Goal: Task Accomplishment & Management: Manage account settings

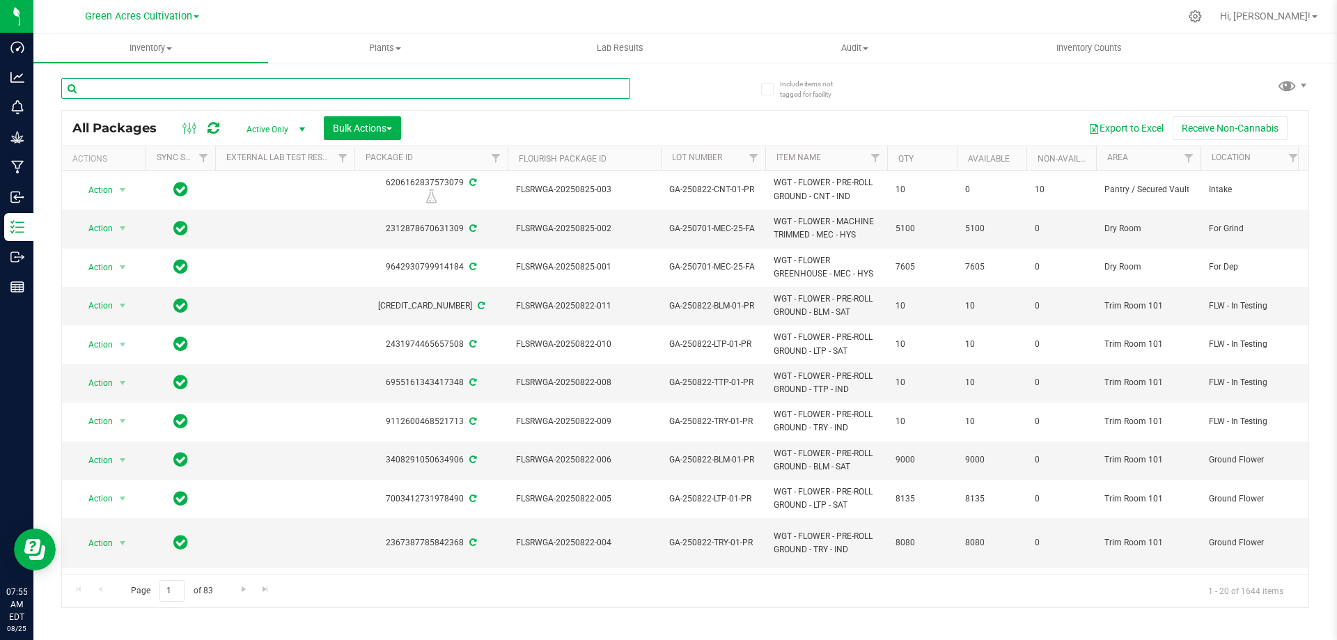
click at [148, 87] on input "text" at bounding box center [345, 88] width 569 height 21
click at [191, 88] on input "text" at bounding box center [345, 88] width 569 height 21
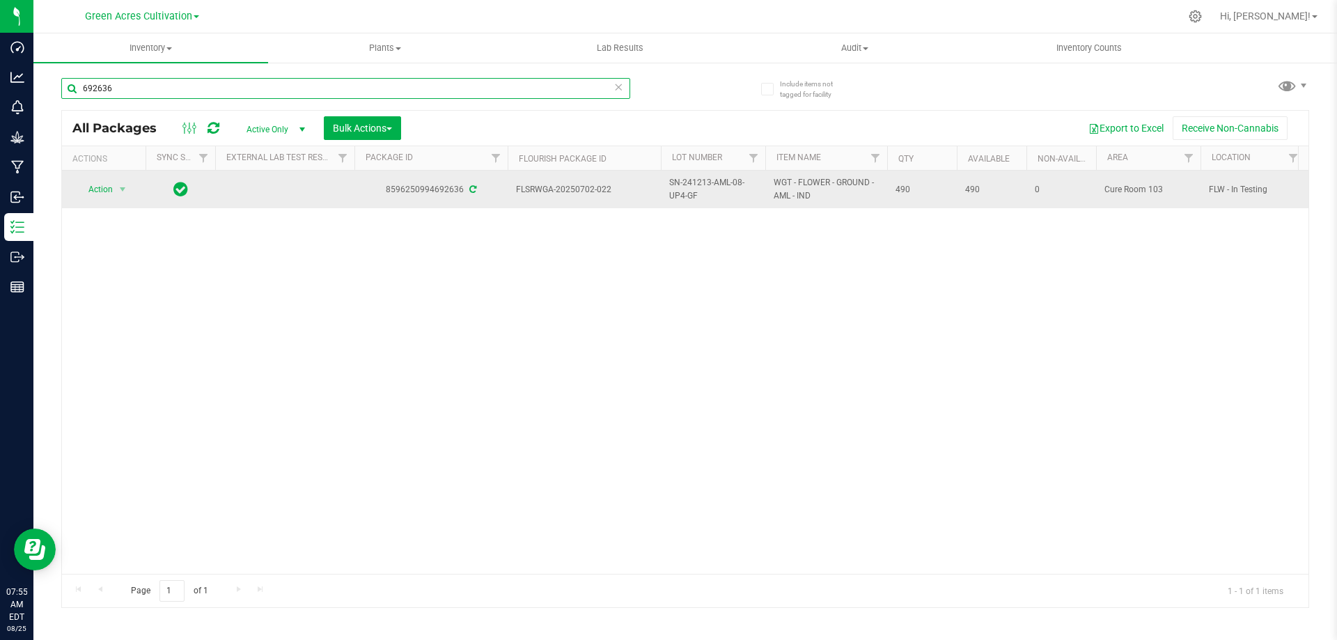
type input "692636"
drag, startPoint x: 511, startPoint y: 188, endPoint x: 920, endPoint y: 189, distance: 408.8
copy tr "FLSRWGA-20250702-022 SN-241213-AML-08-UP4-GF WGT - FLOWER - GROUND - AML - IND …"
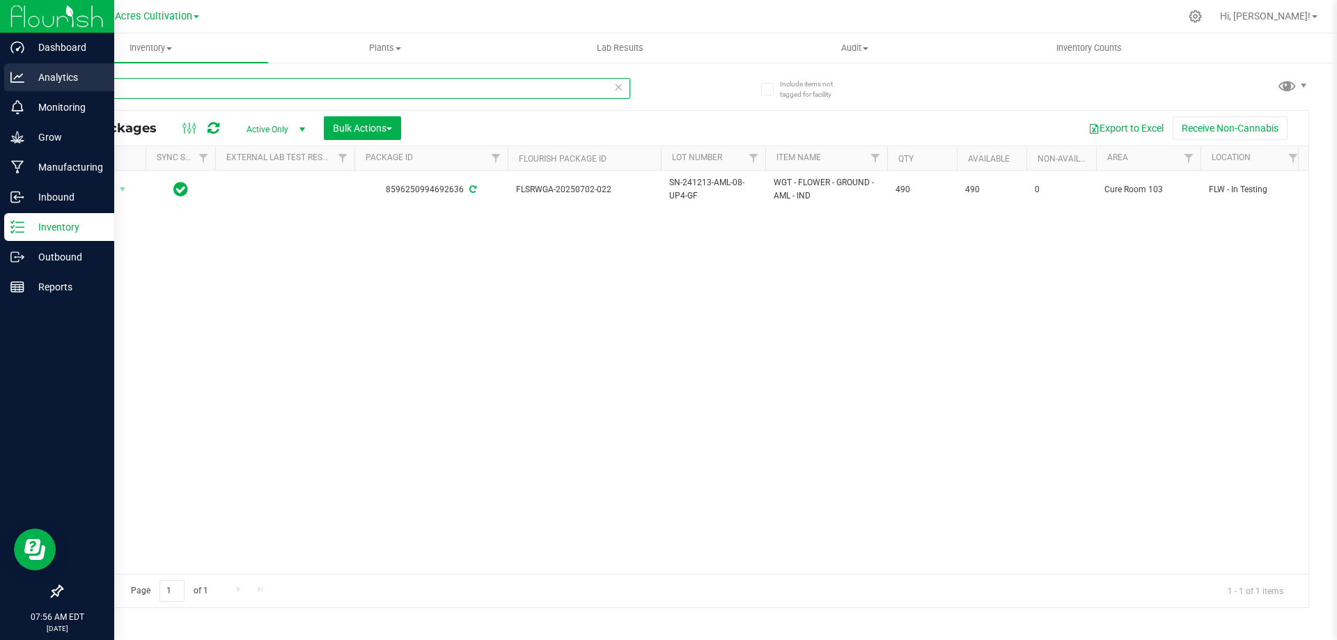
drag, startPoint x: 129, startPoint y: 92, endPoint x: 23, endPoint y: 78, distance: 106.8
click at [23, 78] on div "Dashboard Analytics Monitoring Grow Manufacturing Inbound Inventory Outbound Re…" at bounding box center [668, 320] width 1337 height 640
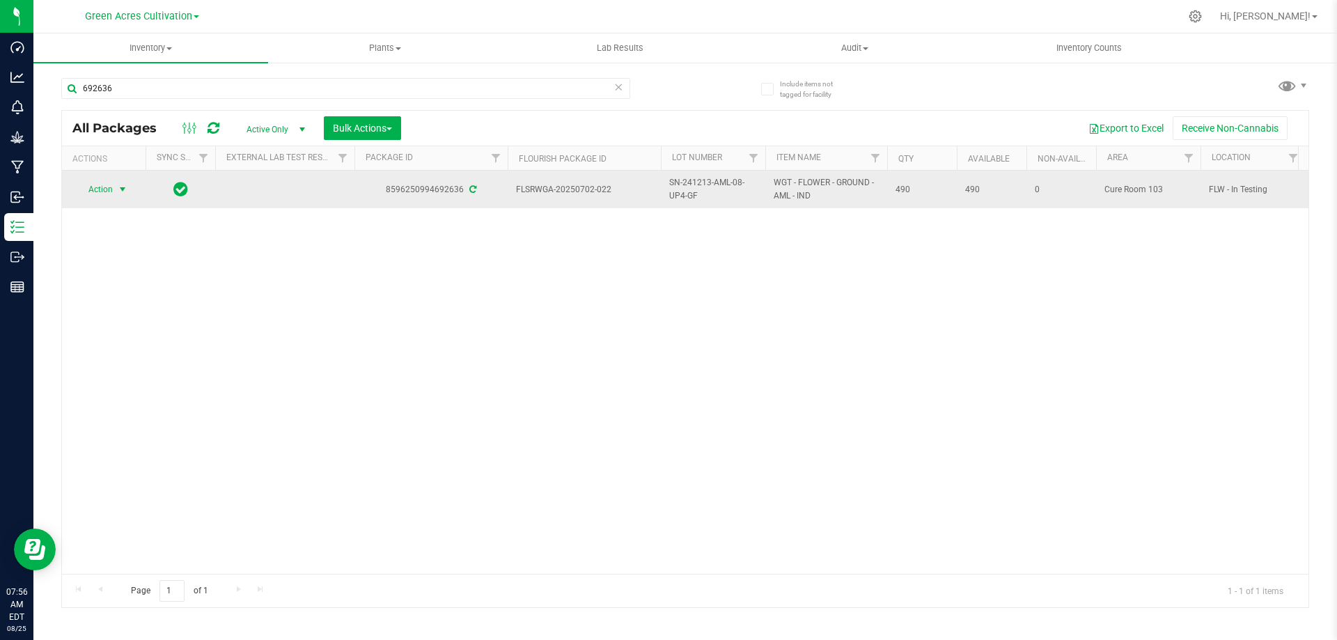
click at [117, 188] on span "select" at bounding box center [122, 189] width 11 height 11
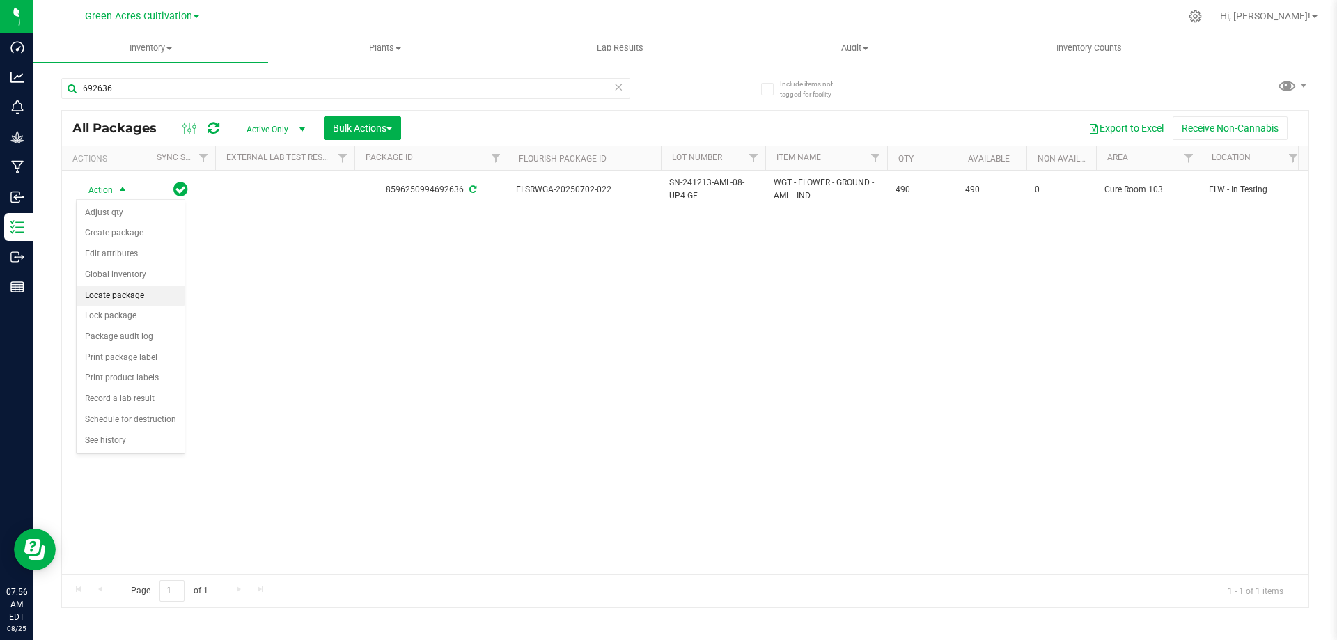
click at [135, 293] on li "Locate package" at bounding box center [131, 296] width 108 height 21
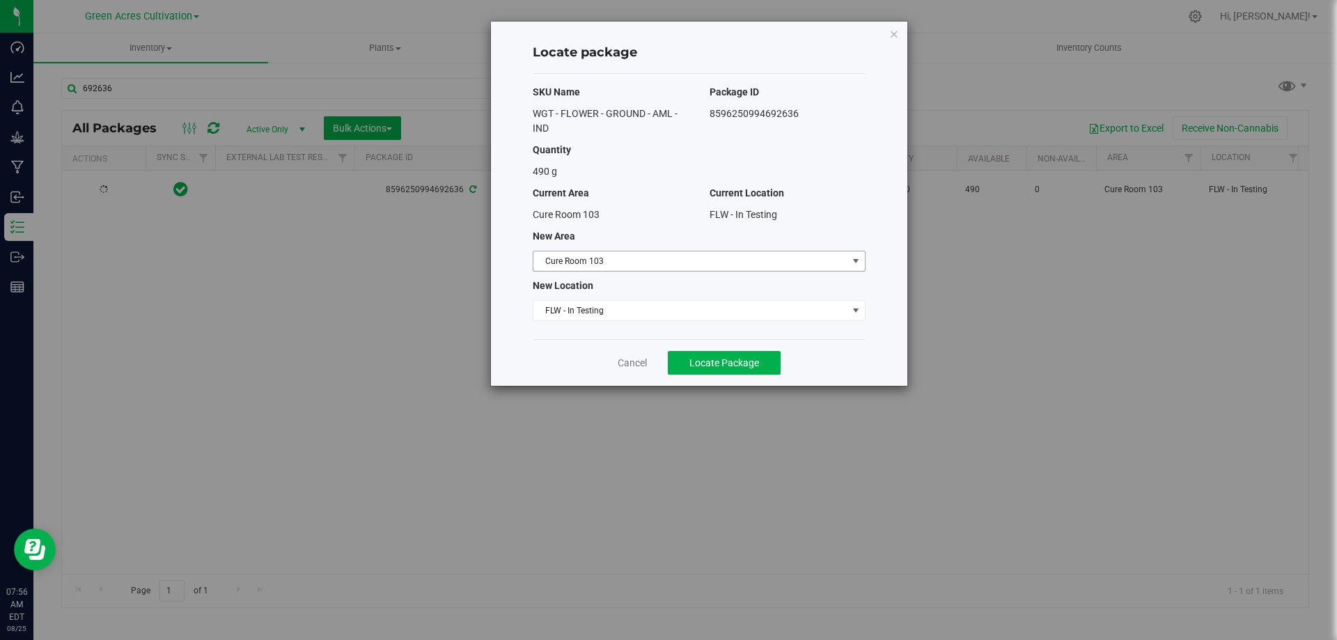
click at [663, 260] on span "Cure Room 103" at bounding box center [690, 260] width 314 height 19
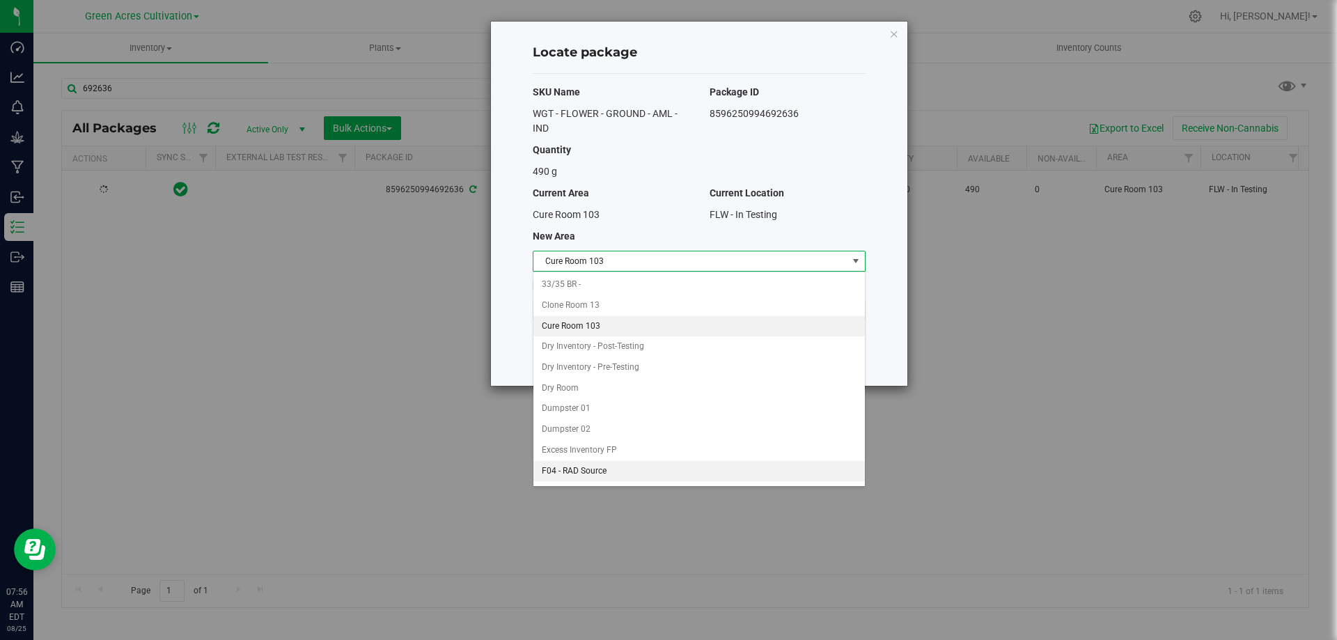
click at [639, 468] on li "F04 - RAD Source" at bounding box center [698, 471] width 331 height 21
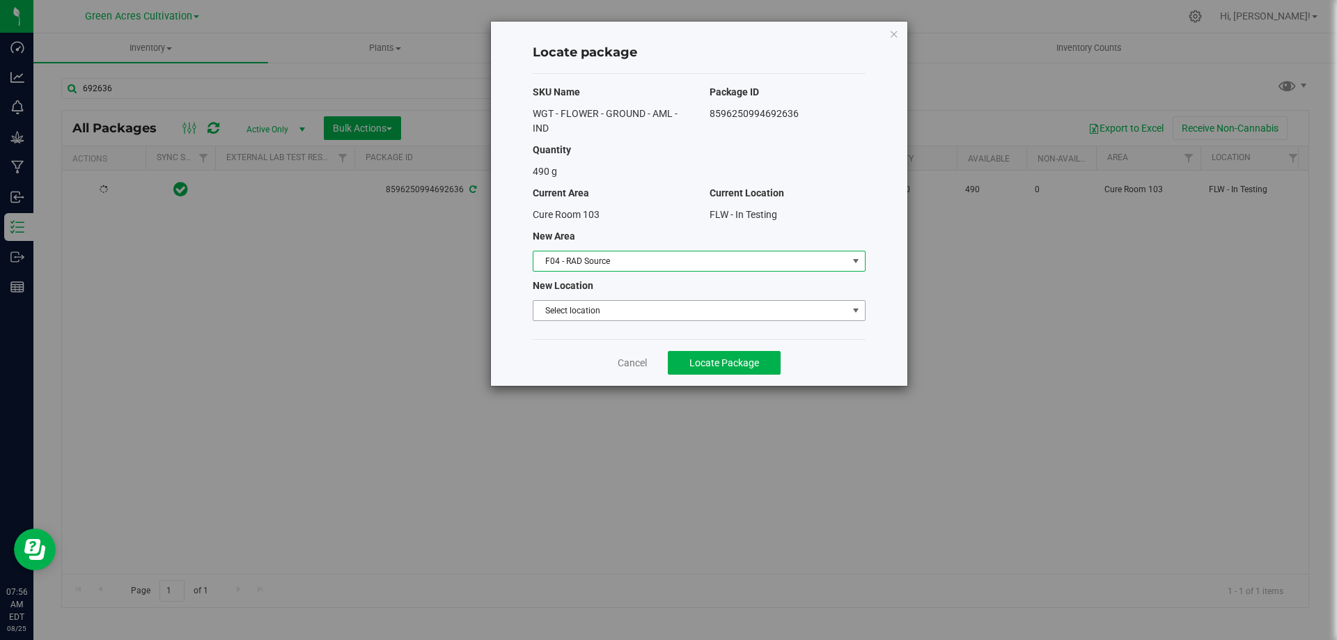
click at [675, 308] on span "Select location" at bounding box center [690, 310] width 314 height 19
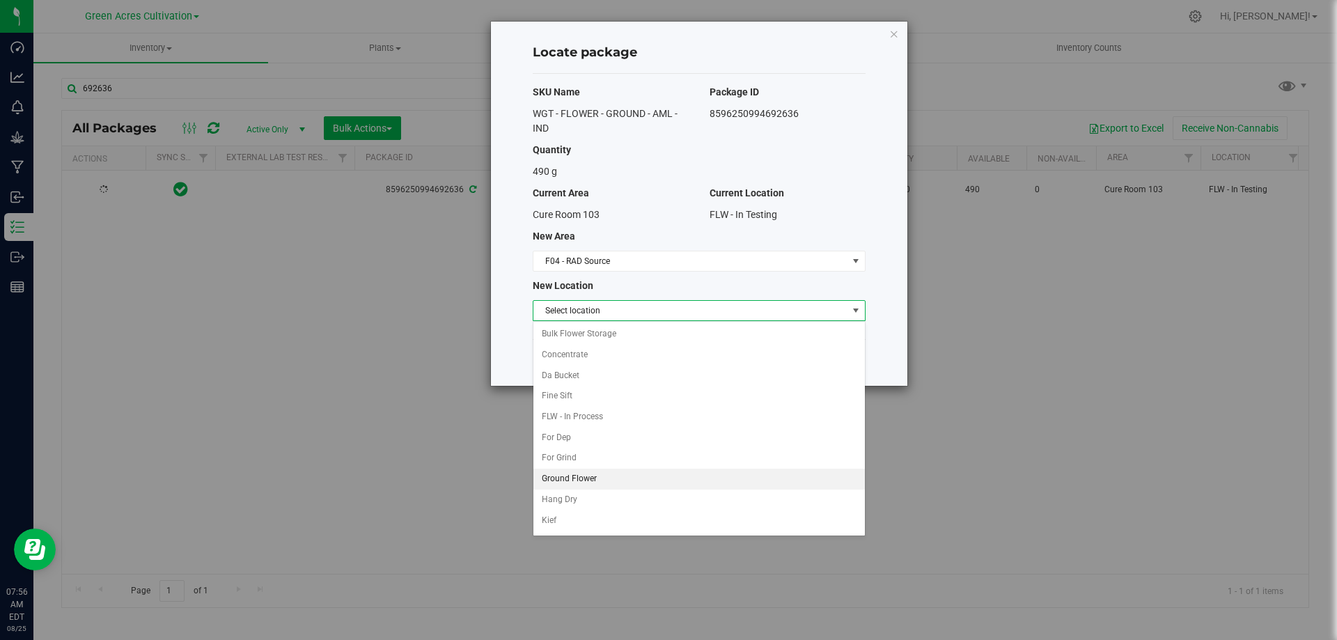
scroll to position [40, 0]
click at [629, 438] on li "Ground Flower" at bounding box center [698, 439] width 331 height 21
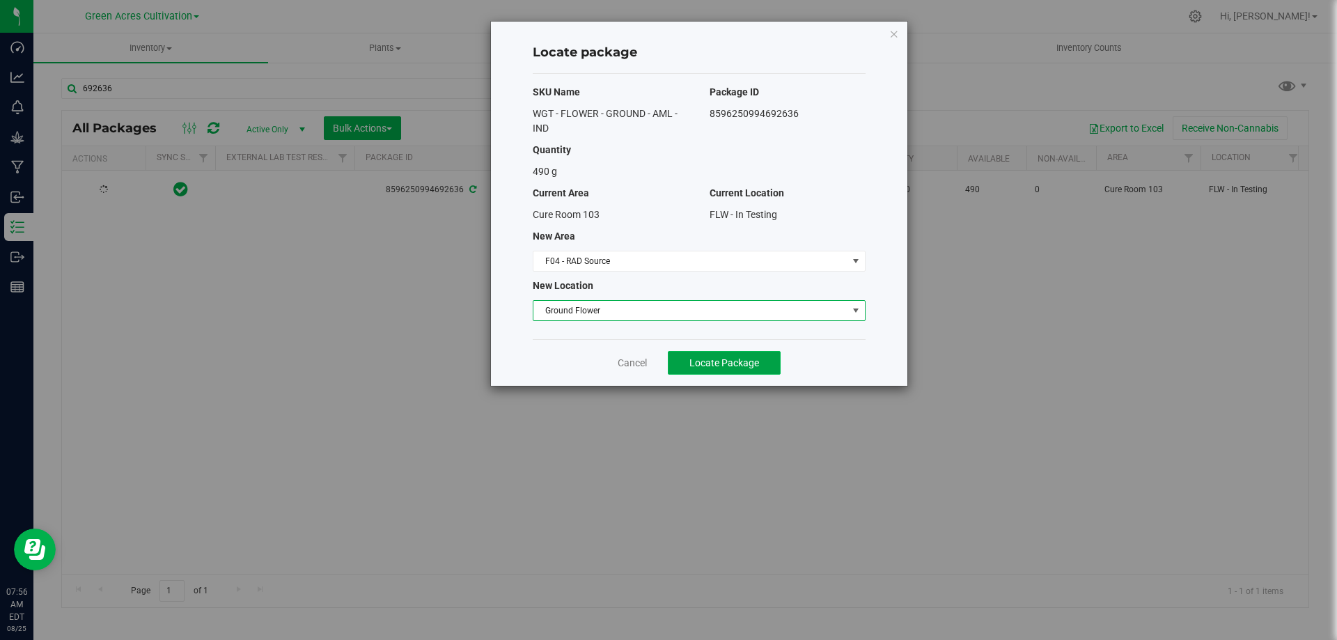
click at [725, 359] on span "Locate Package" at bounding box center [724, 362] width 70 height 11
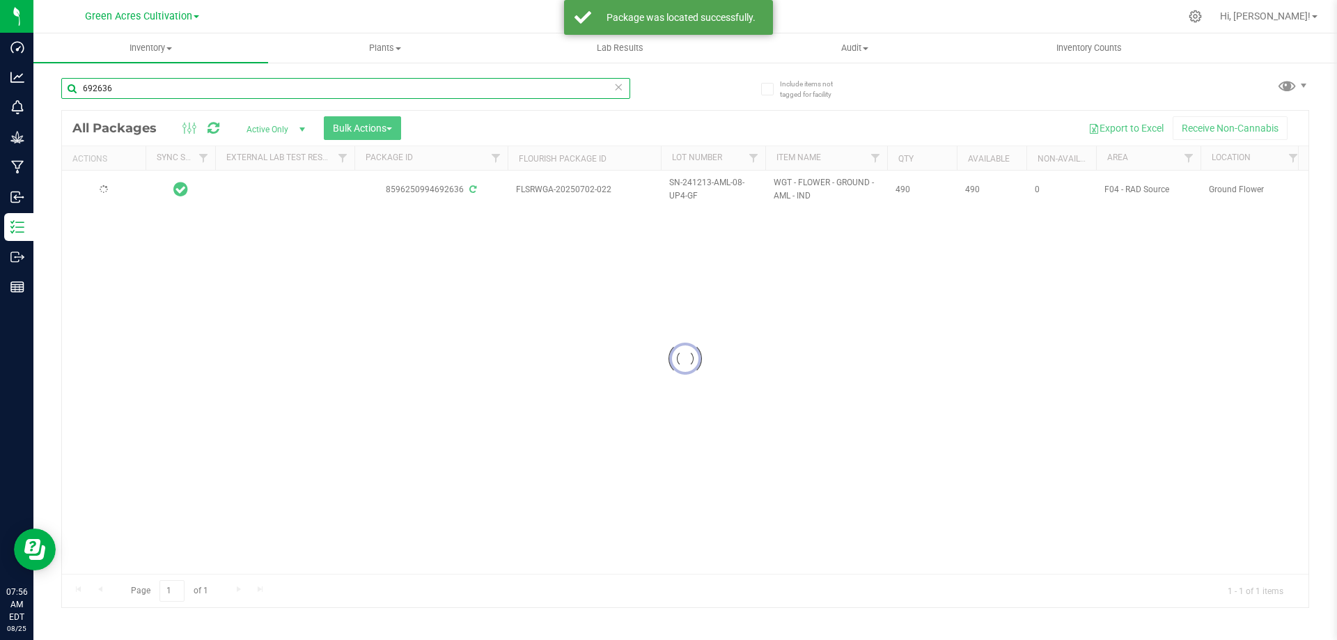
click at [126, 88] on input "692636" at bounding box center [345, 88] width 569 height 21
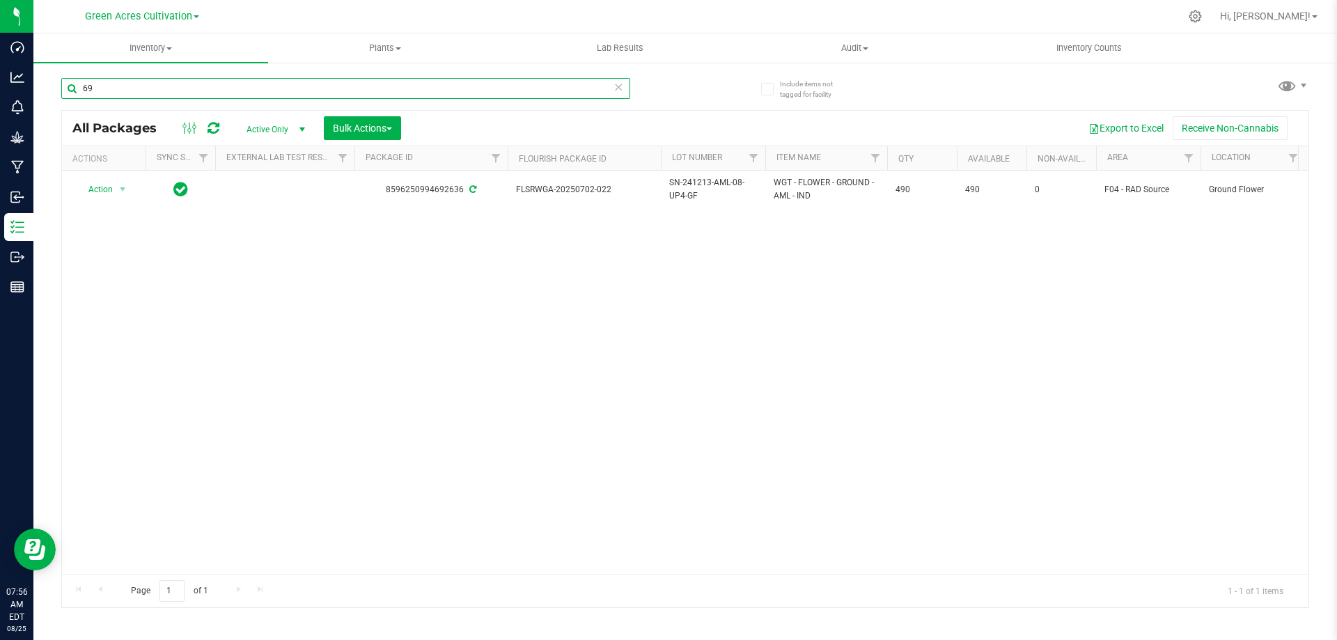
type input "6"
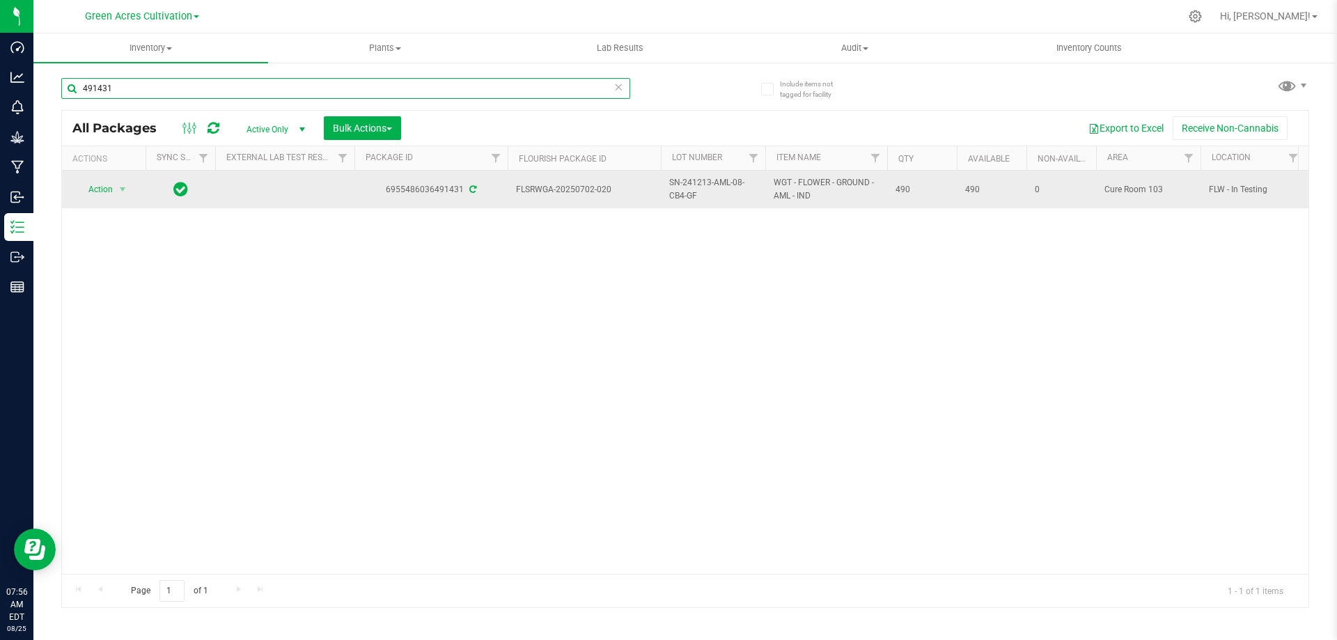
type input "491431"
drag, startPoint x: 509, startPoint y: 188, endPoint x: 925, endPoint y: 189, distance: 415.7
copy tr "FLSRWGA-20250702-020 SN-241213-AML-08-CB4-GF WGT - FLOWER - GROUND - AML - IND …"
click at [101, 190] on span "Action" at bounding box center [95, 189] width 38 height 19
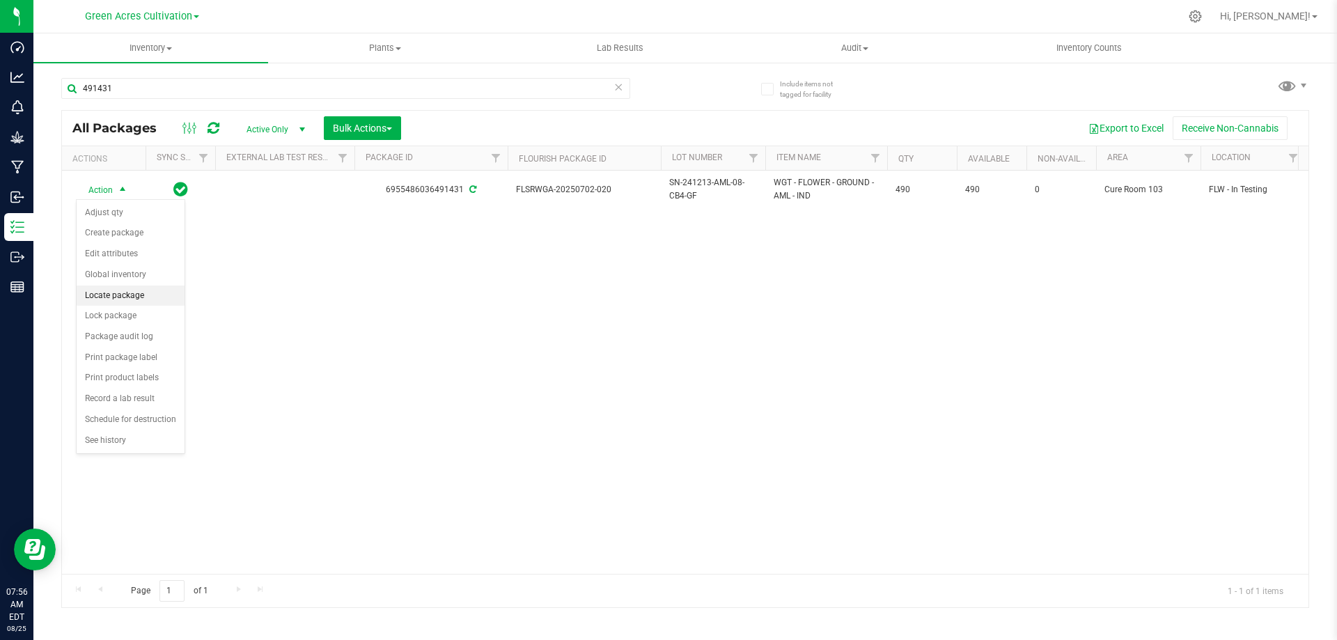
click at [114, 299] on li "Locate package" at bounding box center [131, 296] width 108 height 21
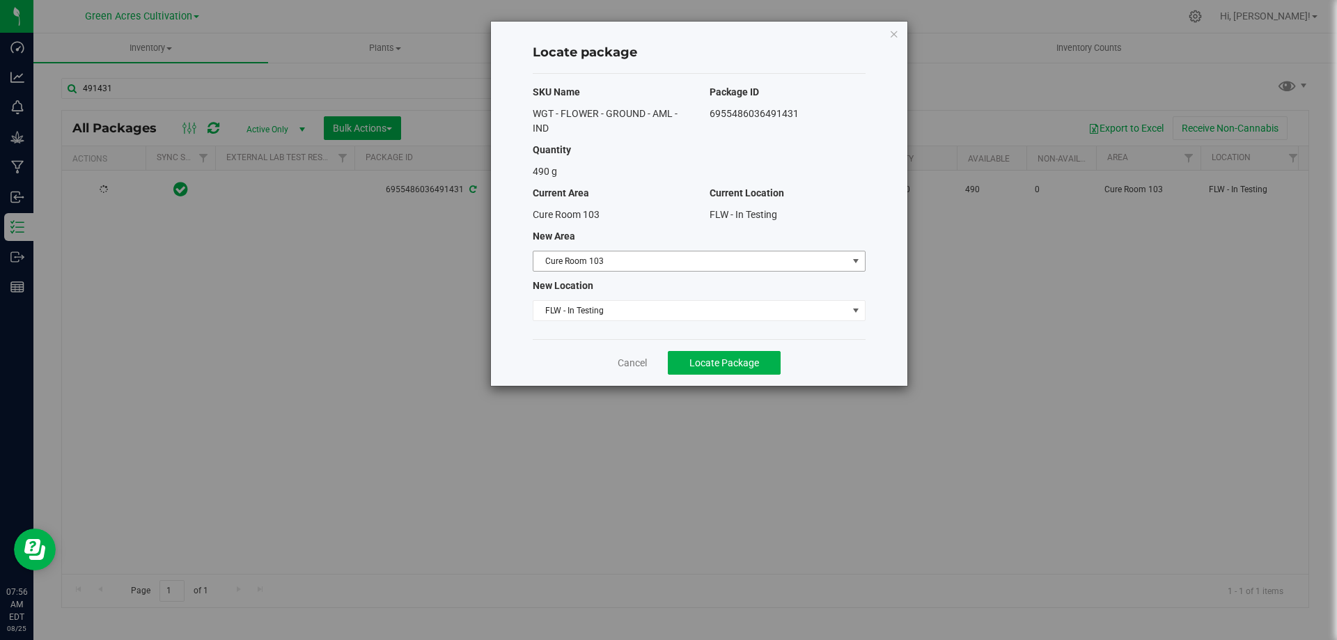
click at [696, 257] on span "Cure Room 103" at bounding box center [690, 260] width 314 height 19
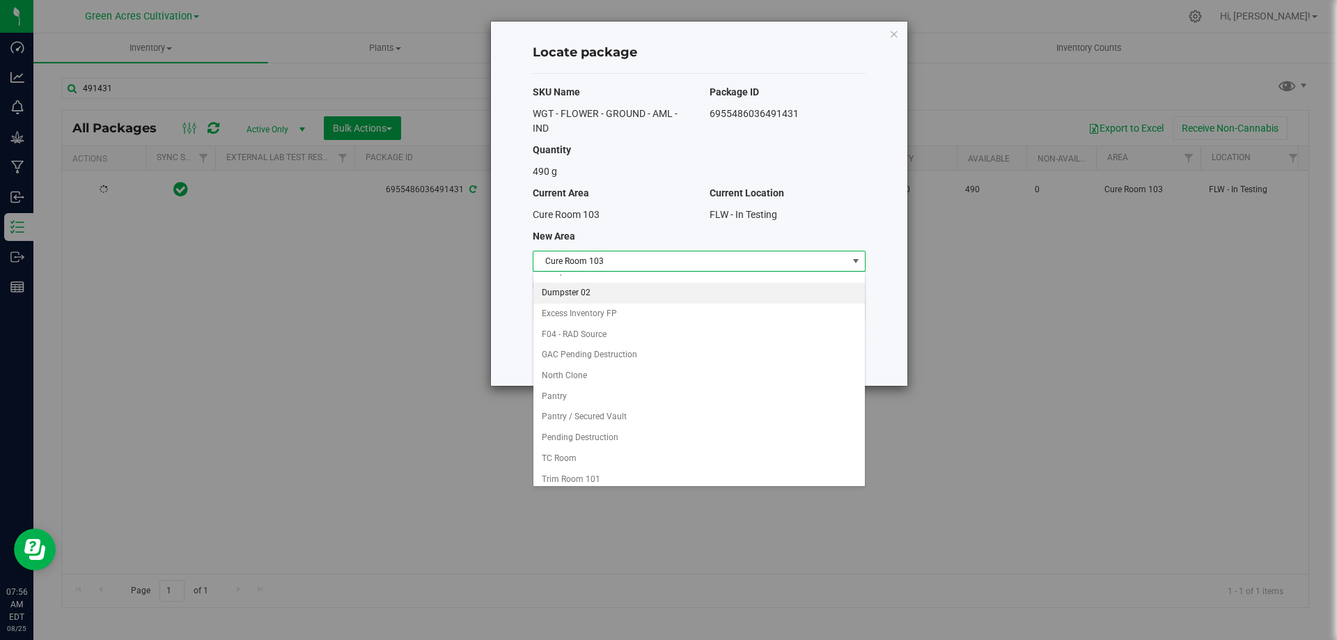
scroll to position [143, 0]
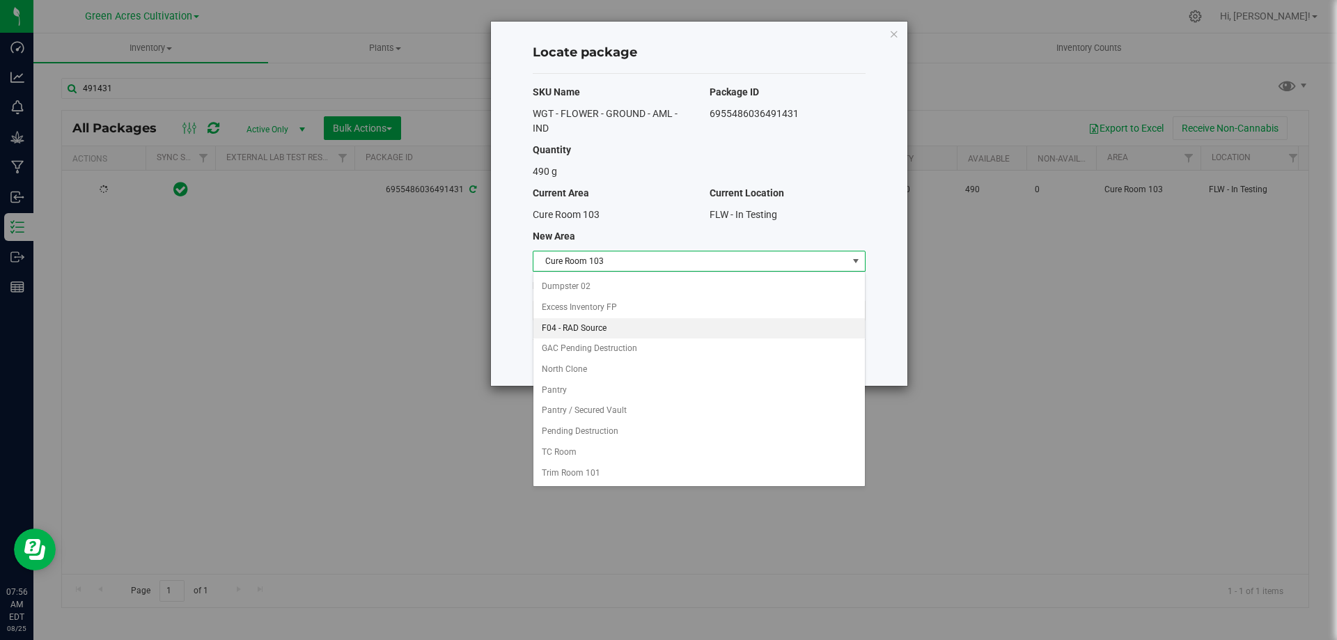
click at [596, 330] on li "F04 - RAD Source" at bounding box center [698, 328] width 331 height 21
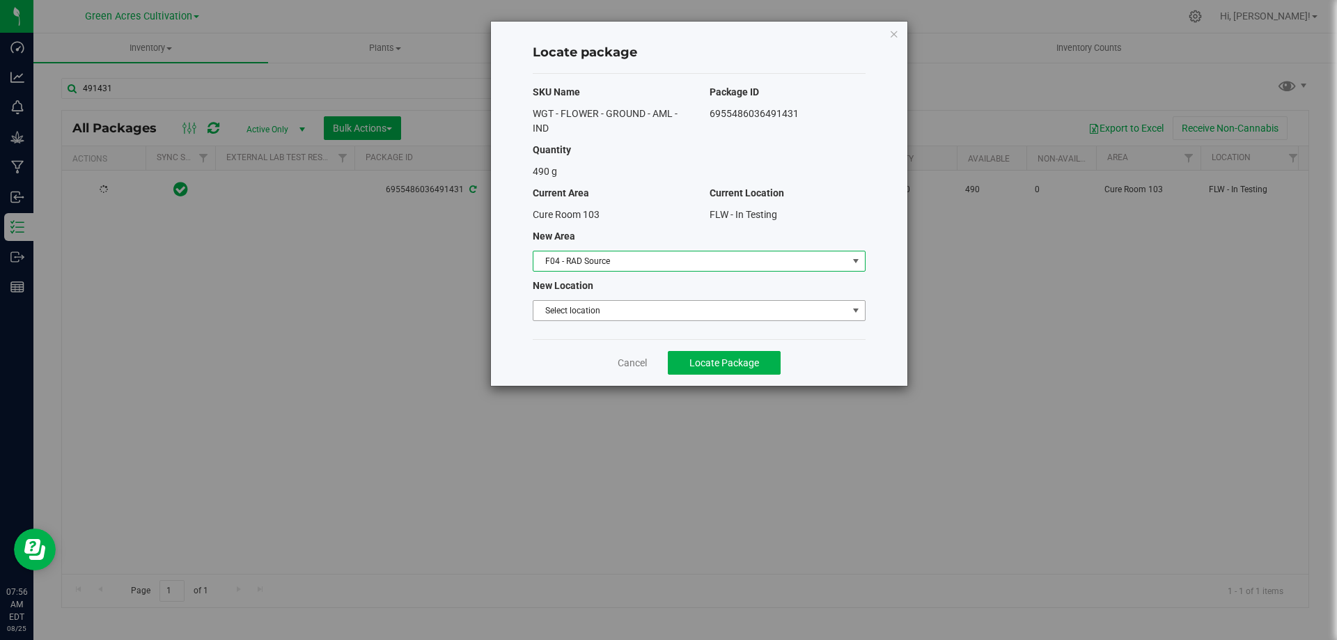
click at [606, 310] on span "Select location" at bounding box center [690, 310] width 314 height 19
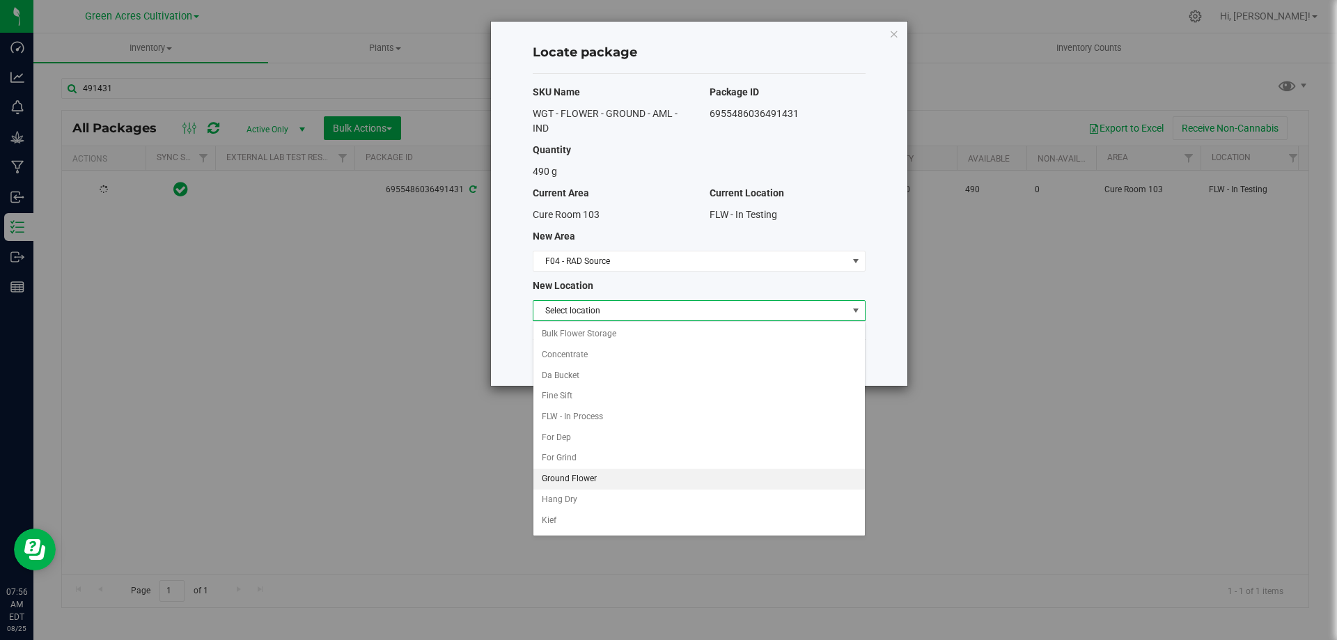
click at [584, 473] on li "Ground Flower" at bounding box center [698, 479] width 331 height 21
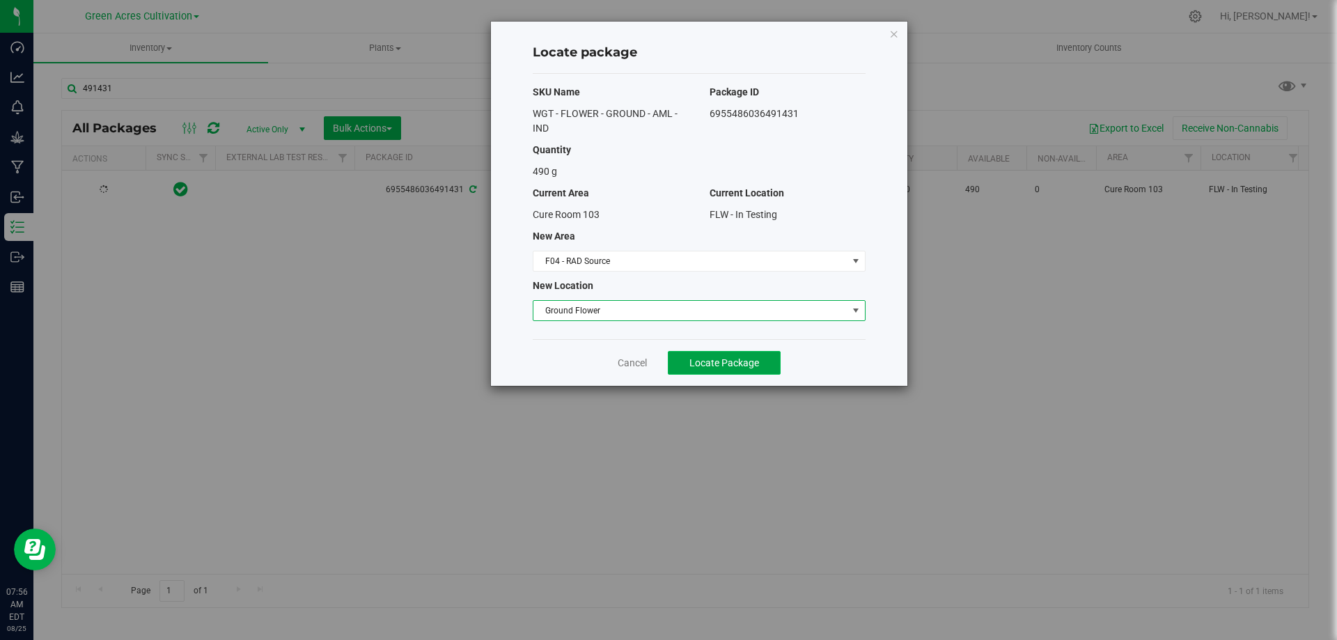
click at [746, 363] on span "Locate Package" at bounding box center [724, 362] width 70 height 11
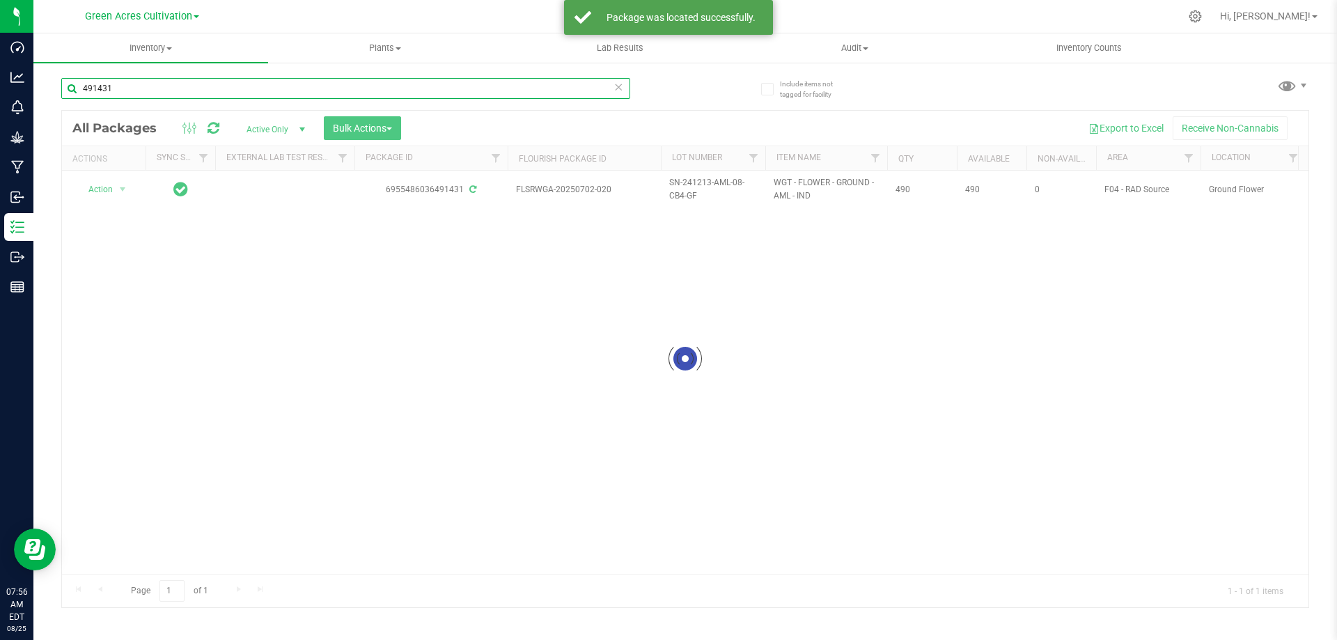
drag, startPoint x: 136, startPoint y: 84, endPoint x: 47, endPoint y: 88, distance: 89.2
click at [47, 88] on div "Include items not tagged for facility 491431 Loading... All Packages Active Onl…" at bounding box center [685, 273] width 1304 height 425
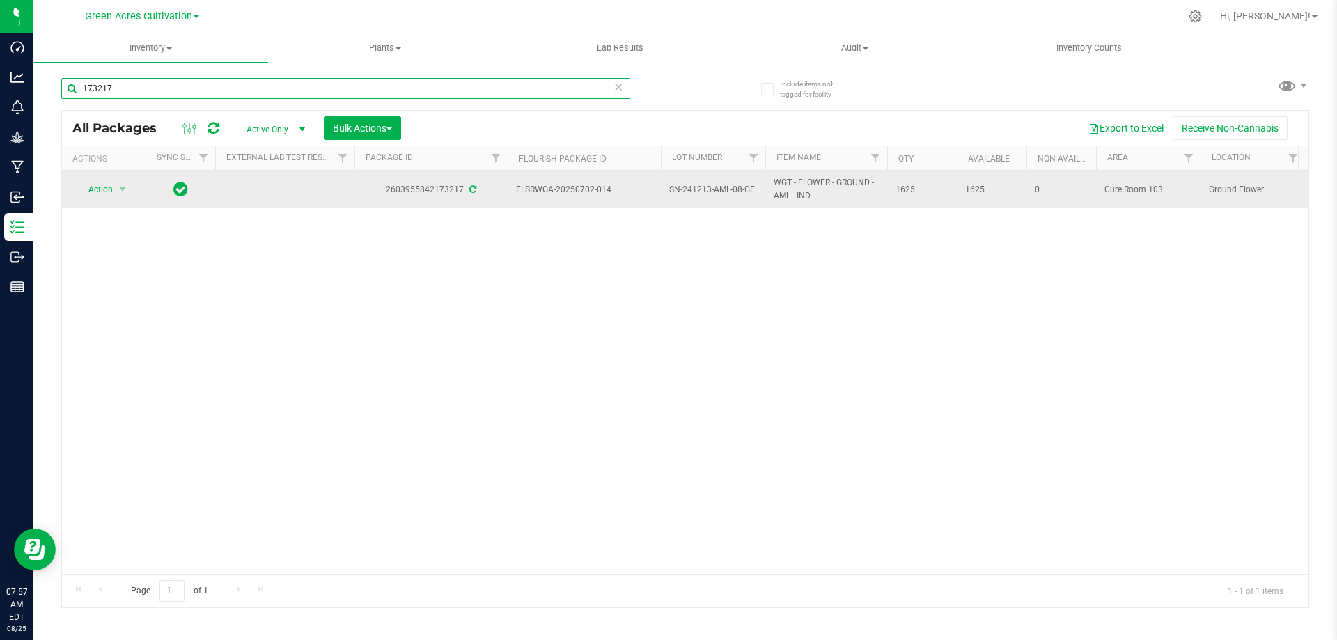
type input "173217"
drag, startPoint x: 506, startPoint y: 189, endPoint x: 922, endPoint y: 189, distance: 416.4
copy tr "FLSRWGA-20250702-014 SN-241213-AML-08-GF WGT - FLOWER - GROUND - AML - IND 1625"
click at [104, 191] on span "Action" at bounding box center [95, 189] width 38 height 19
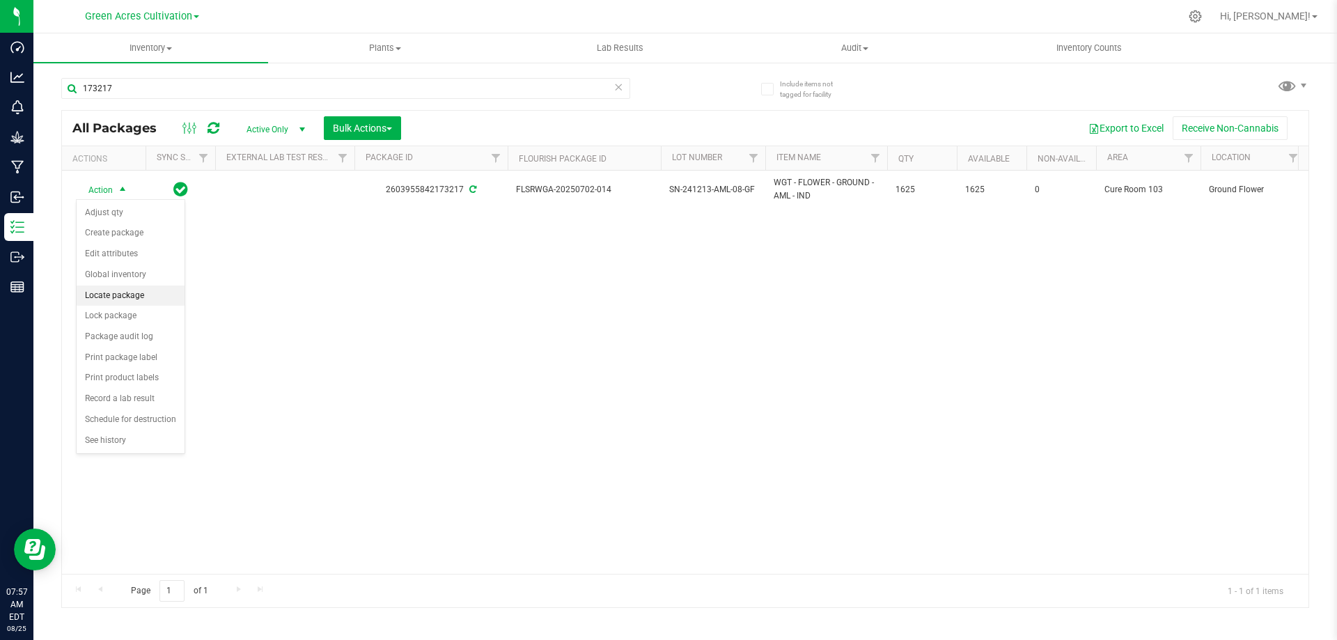
click at [120, 293] on li "Locate package" at bounding box center [131, 296] width 108 height 21
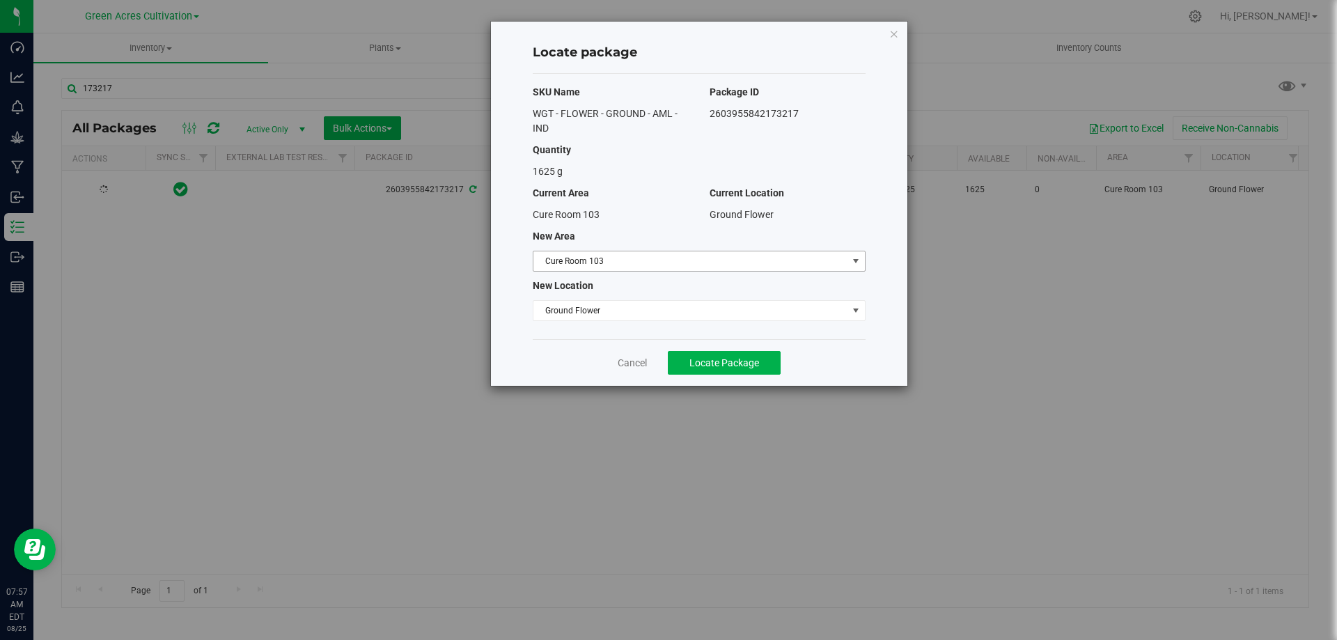
click at [704, 260] on span "Cure Room 103" at bounding box center [690, 260] width 314 height 19
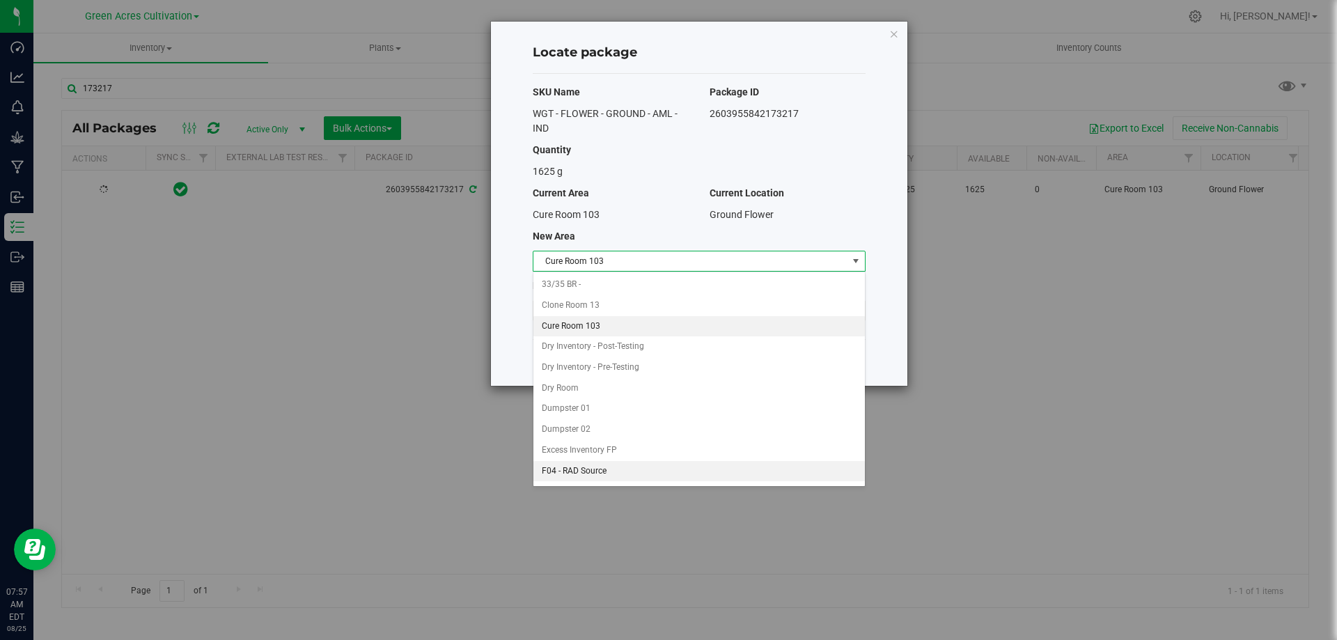
click at [621, 475] on li "F04 - RAD Source" at bounding box center [698, 471] width 331 height 21
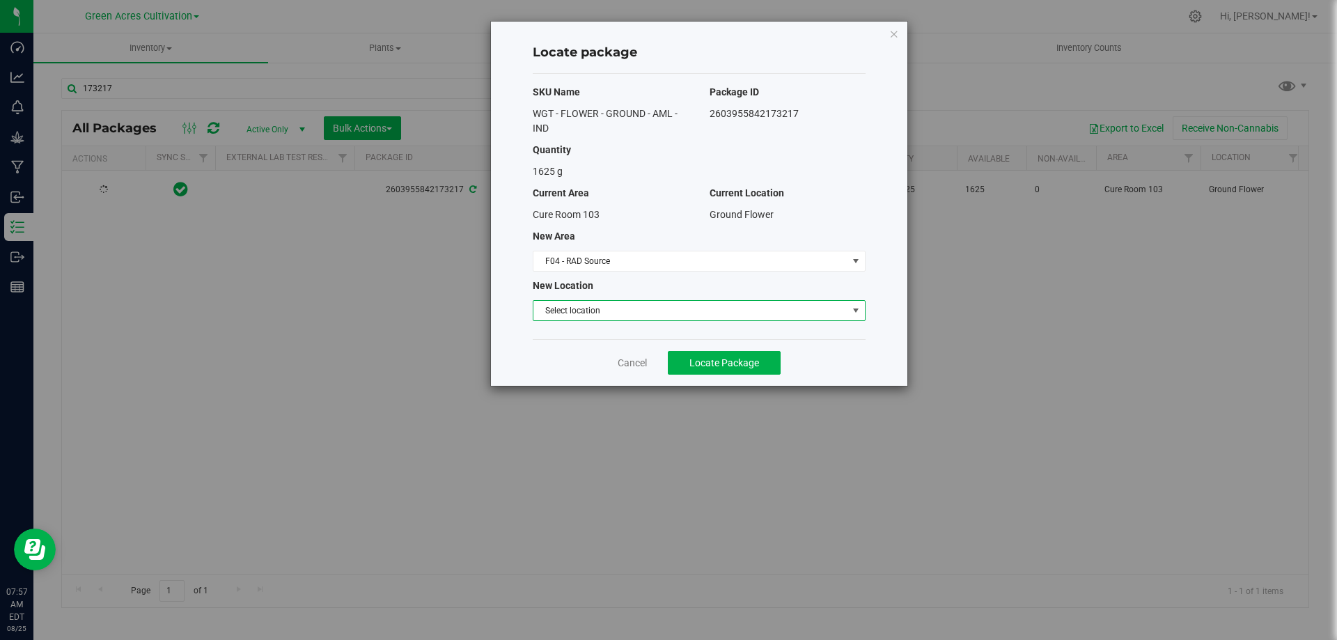
click at [685, 311] on span "Select location" at bounding box center [690, 310] width 314 height 19
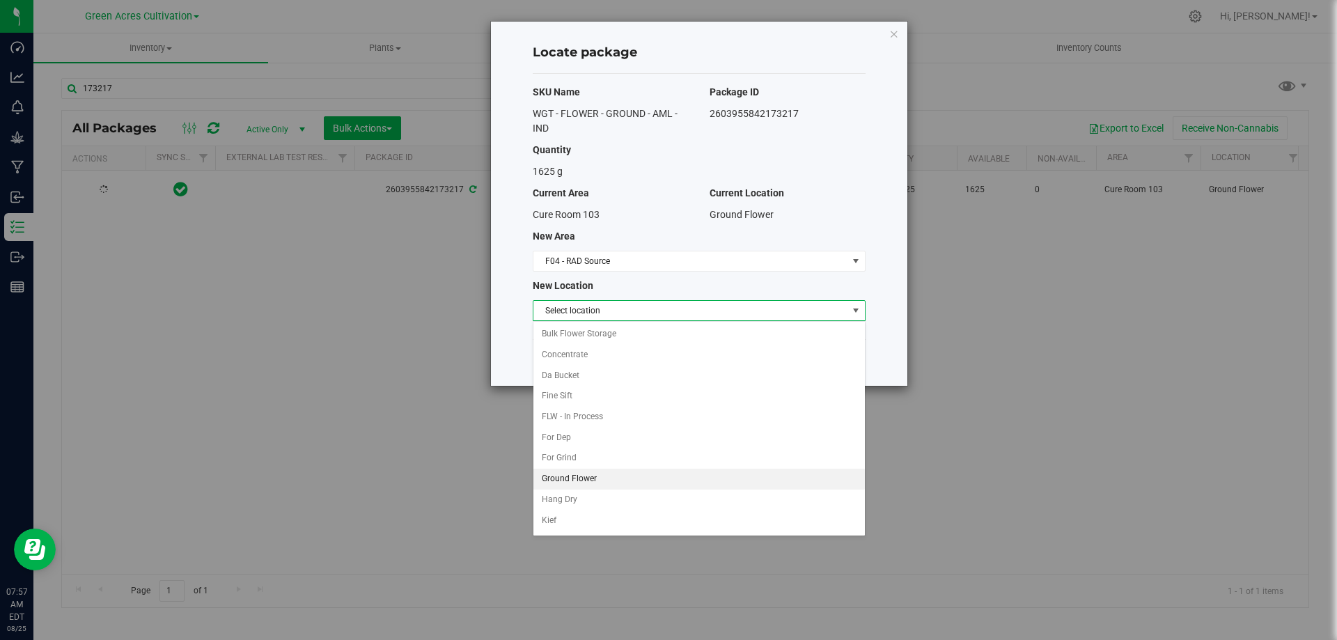
click at [623, 484] on li "Ground Flower" at bounding box center [698, 479] width 331 height 21
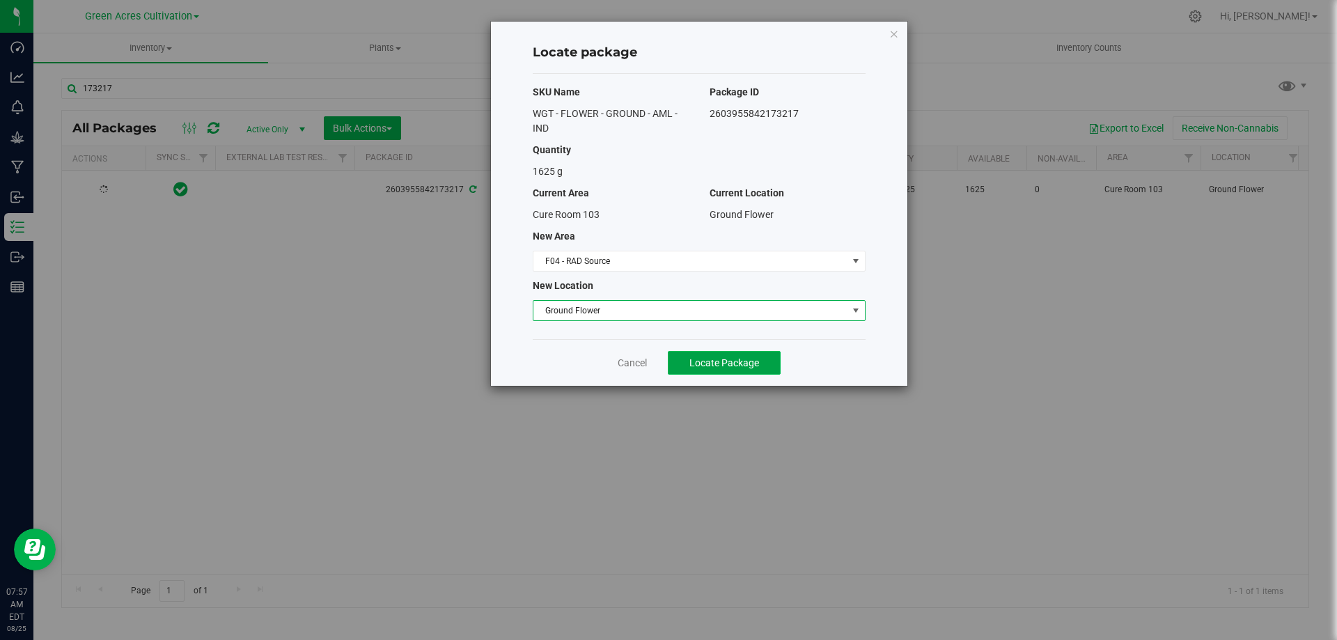
click at [703, 369] on button "Locate Package" at bounding box center [724, 363] width 113 height 24
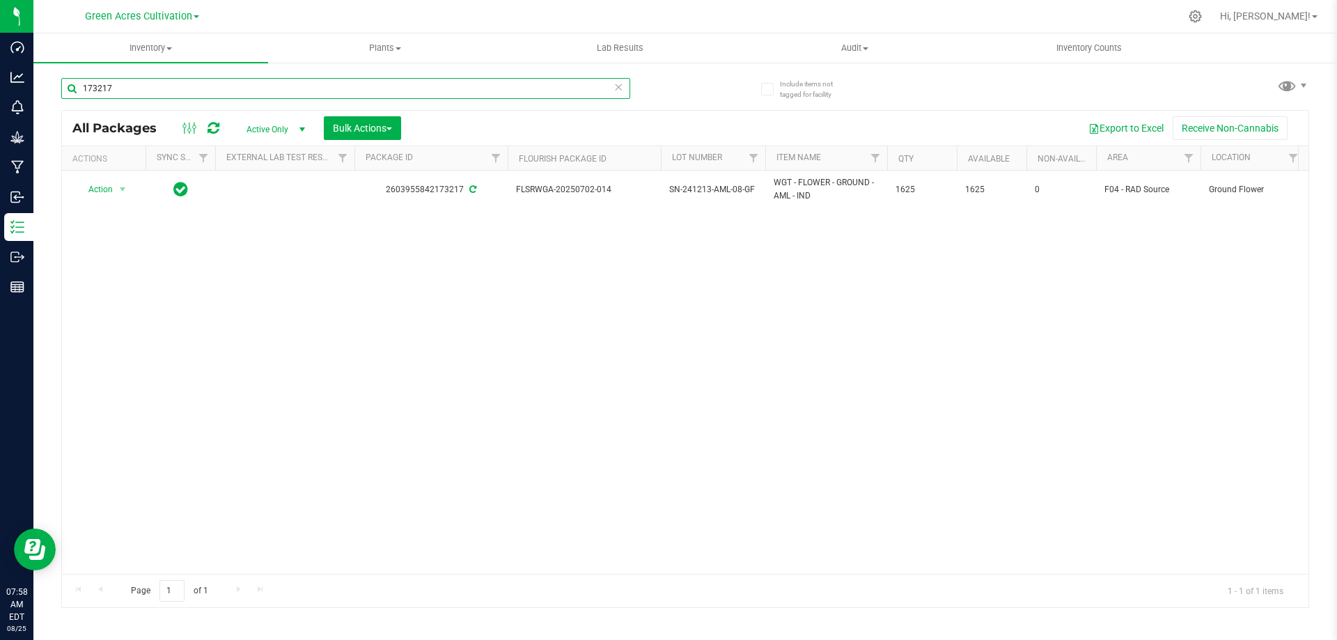
click at [140, 95] on input "173217" at bounding box center [345, 88] width 569 height 21
type input "1"
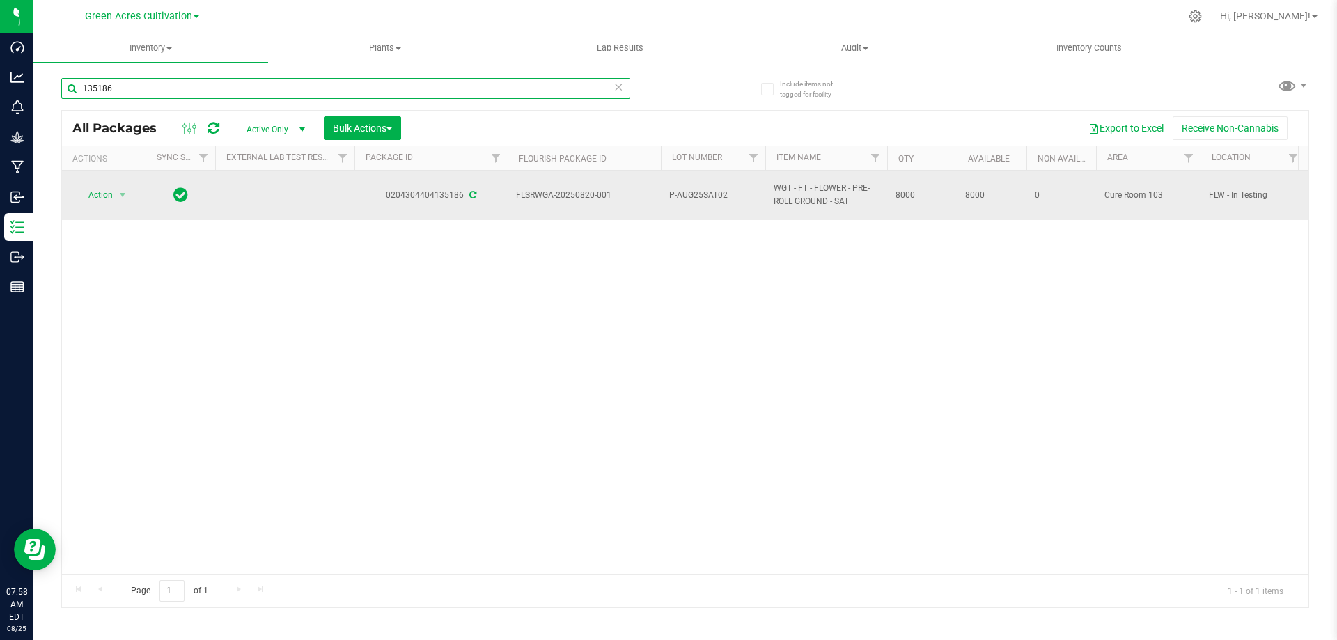
type input "135186"
drag, startPoint x: 511, startPoint y: 193, endPoint x: 924, endPoint y: 197, distance: 413.0
copy tr "FLSRWGA-20250820-001 P-AUG25SAT02 WGT - FT - FLOWER - PRE-ROLL GROUND - SAT 8000"
click at [104, 196] on span "Action" at bounding box center [95, 194] width 38 height 19
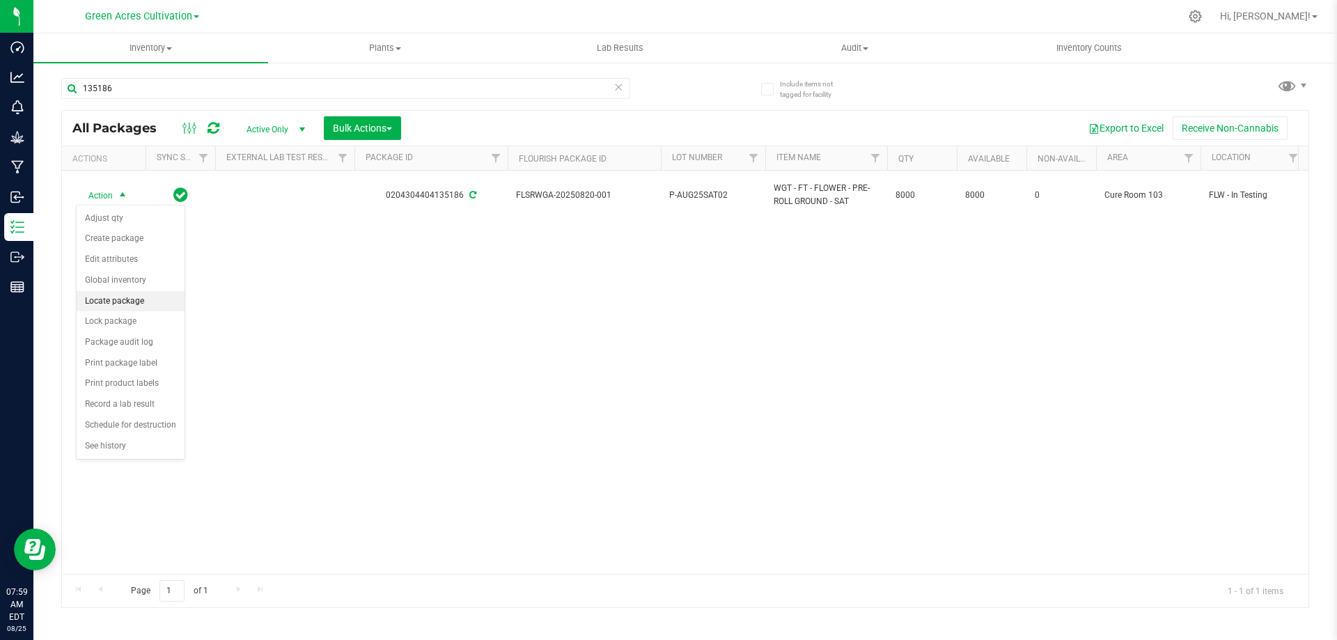
click at [130, 296] on li "Locate package" at bounding box center [131, 301] width 108 height 21
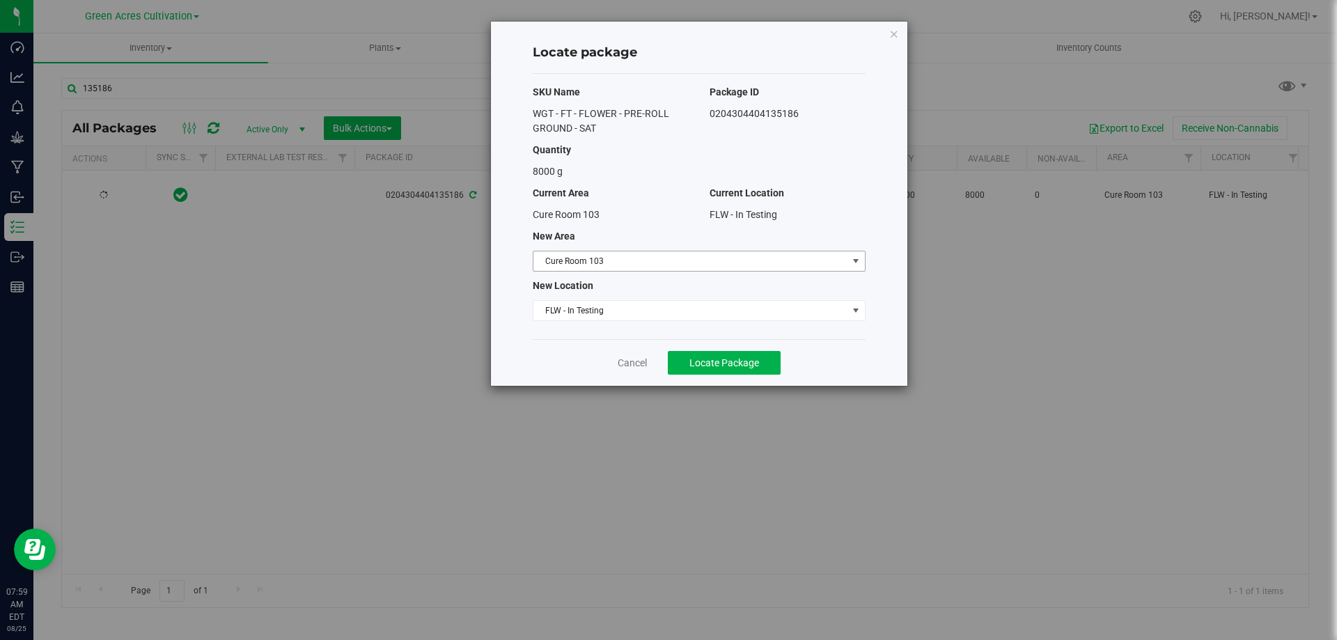
click at [776, 258] on span "Cure Room 103" at bounding box center [690, 260] width 314 height 19
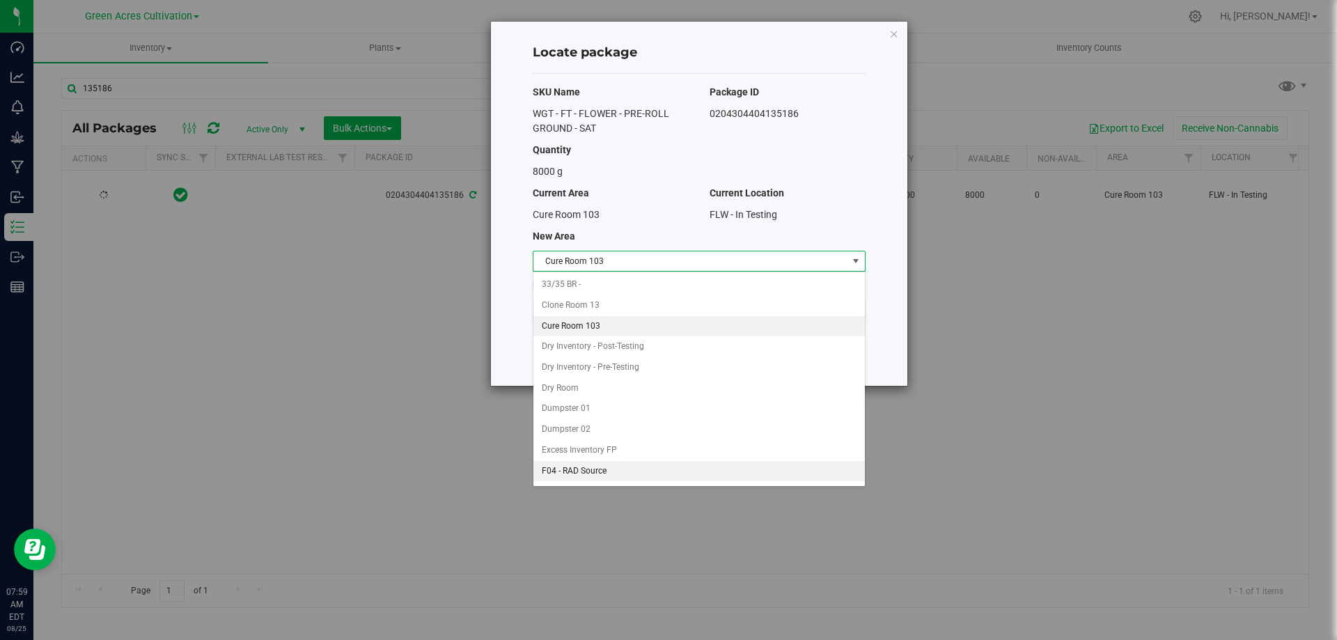
click at [561, 474] on li "F04 - RAD Source" at bounding box center [698, 471] width 331 height 21
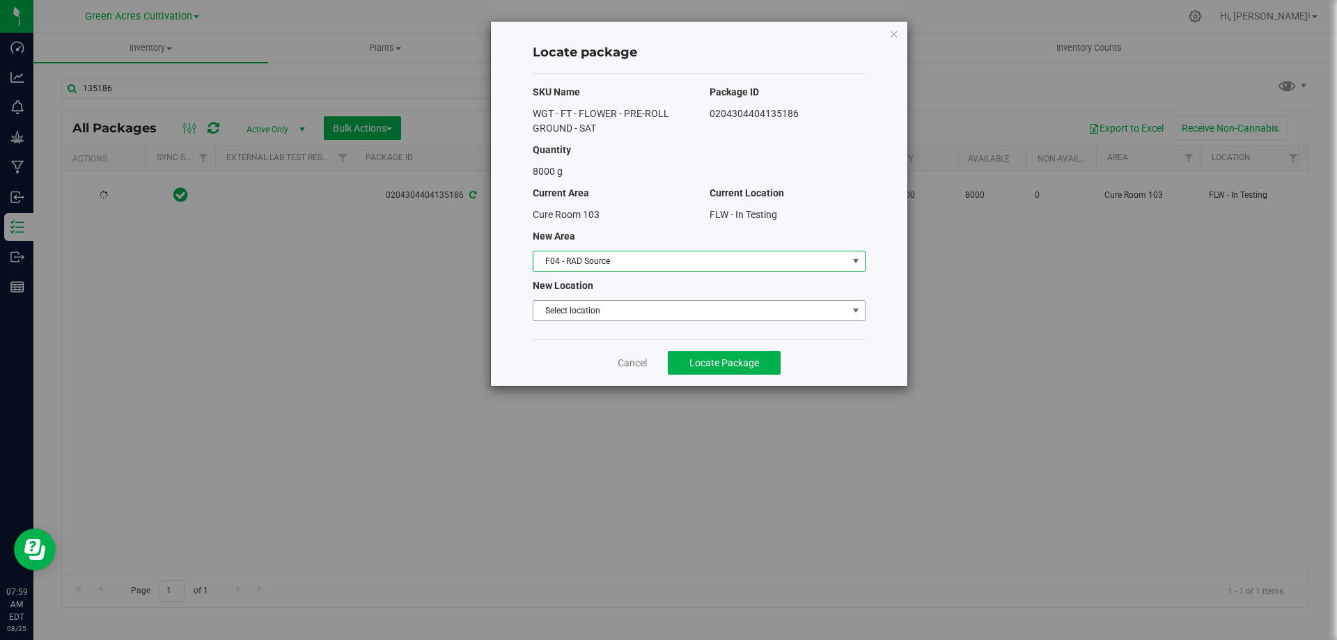
click at [581, 308] on span "Select location" at bounding box center [690, 310] width 314 height 19
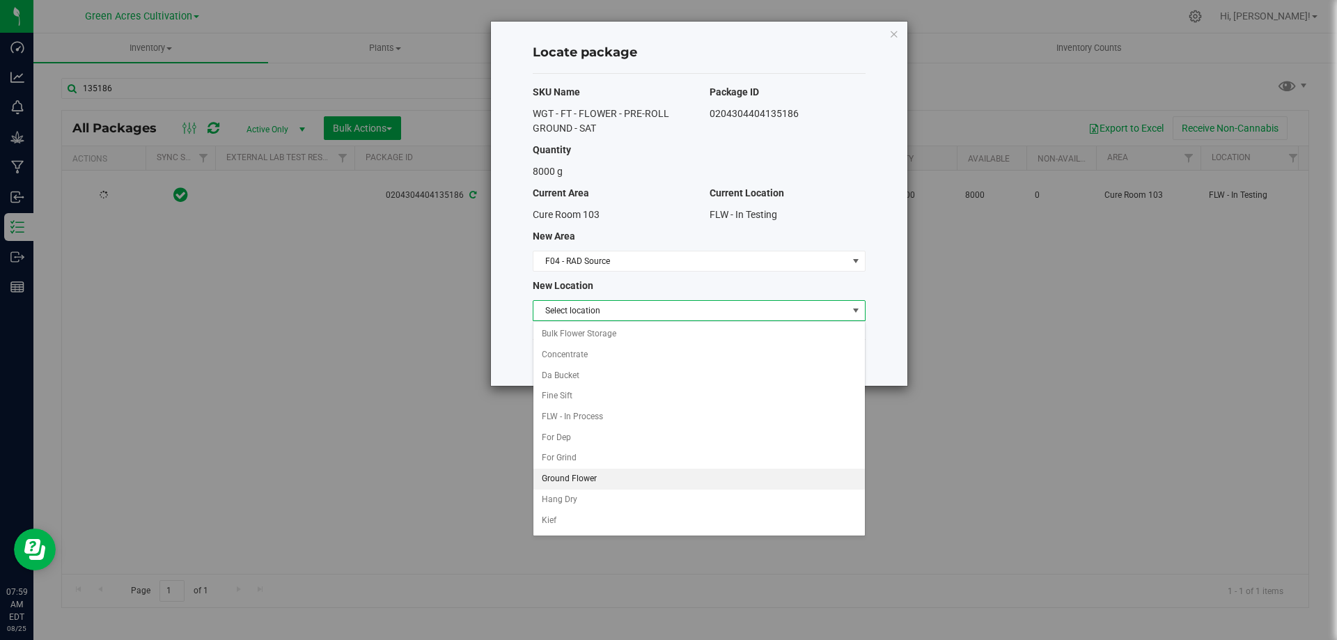
click at [591, 470] on li "Ground Flower" at bounding box center [698, 479] width 331 height 21
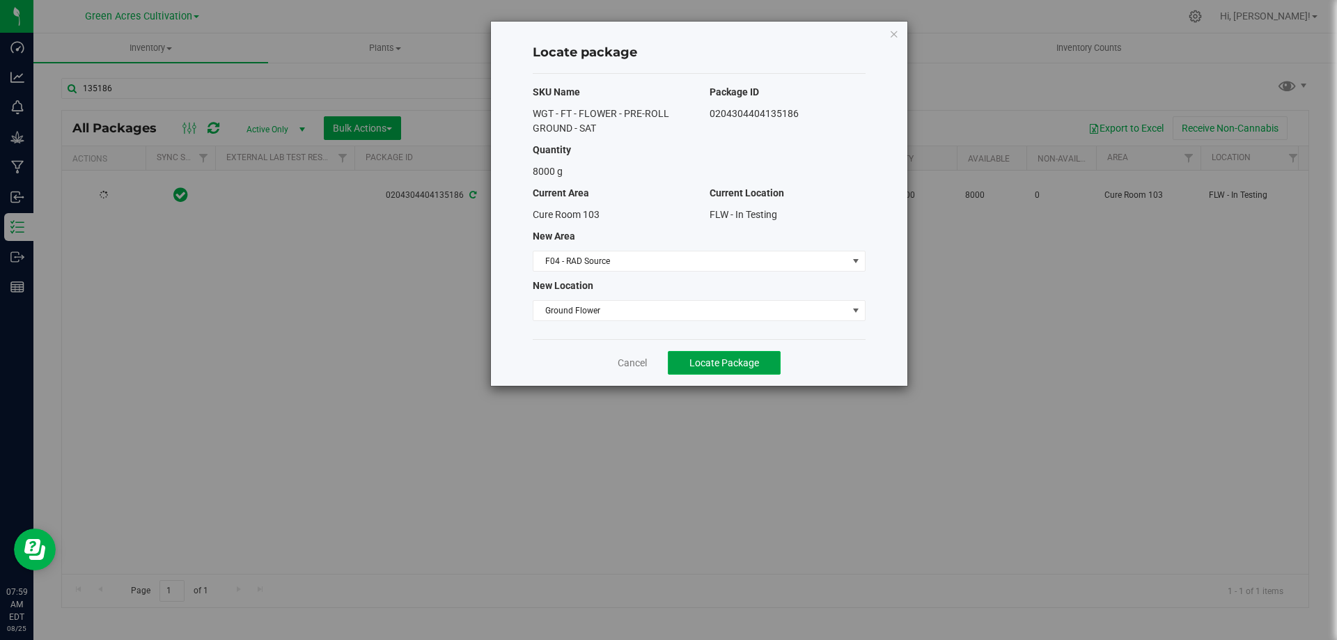
click at [741, 361] on span "Locate Package" at bounding box center [724, 362] width 70 height 11
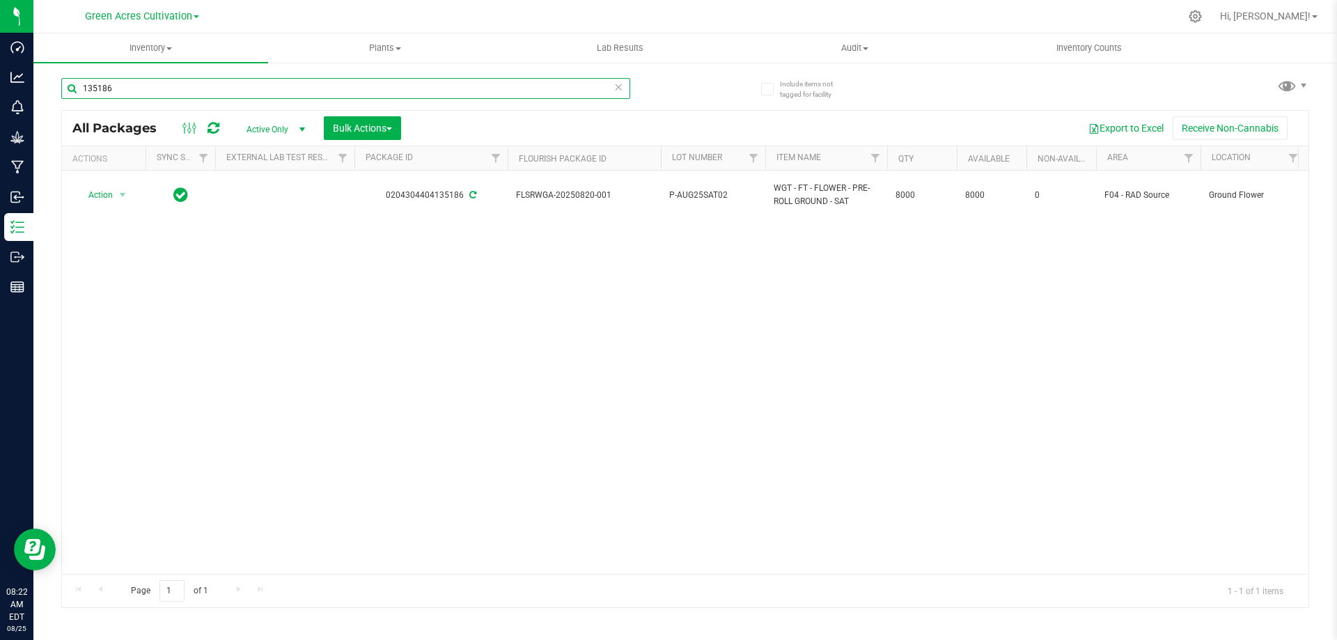
drag, startPoint x: 162, startPoint y: 92, endPoint x: 38, endPoint y: 100, distance: 124.2
click at [38, 100] on div "Include items not tagged for facility 135186 All Packages Active Only Active On…" at bounding box center [685, 273] width 1304 height 425
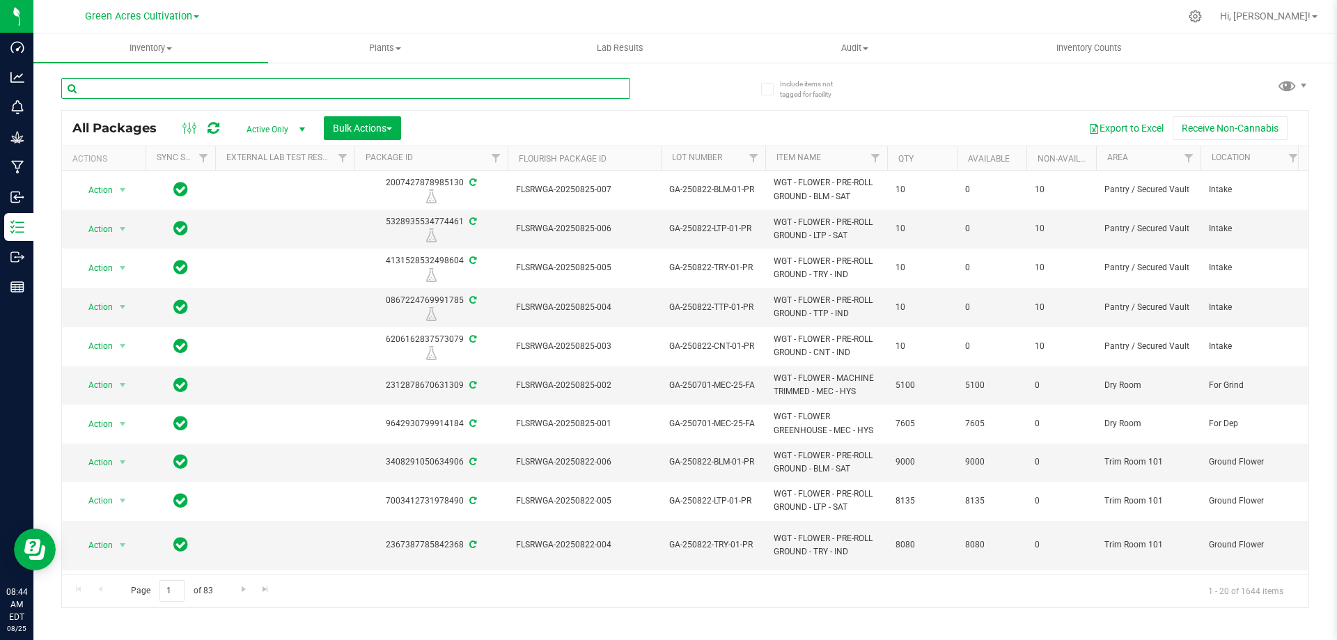
click at [111, 93] on input "text" at bounding box center [345, 88] width 569 height 21
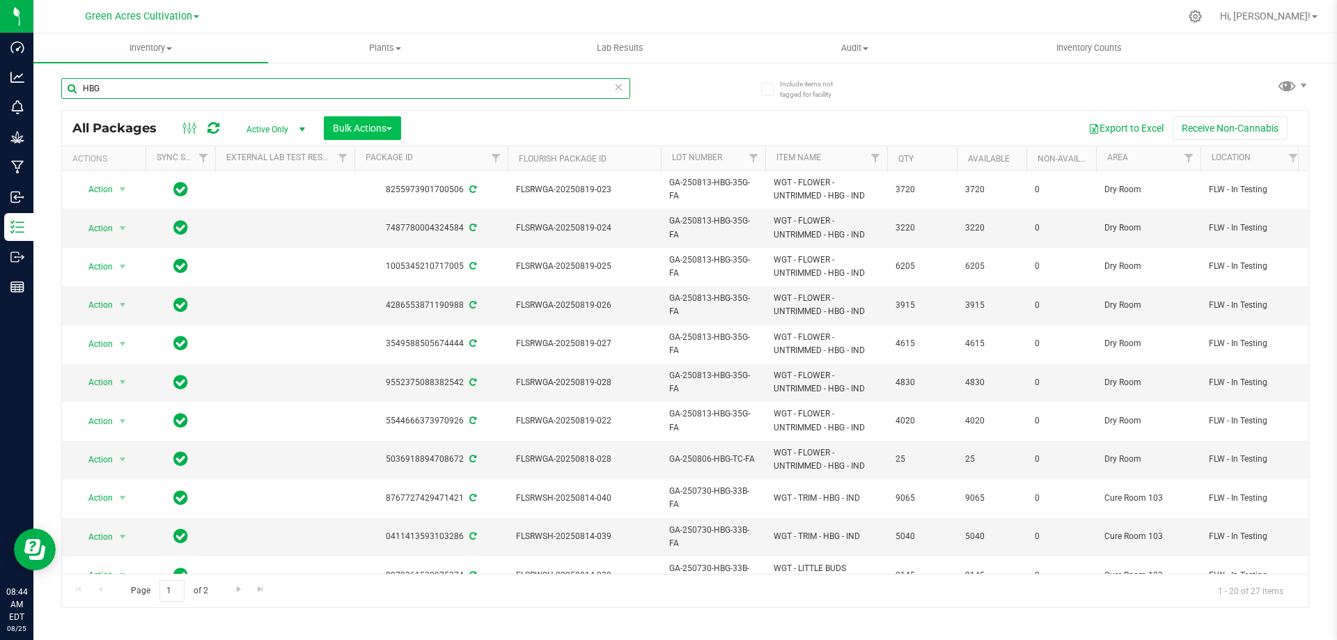
type input "HBG"
click at [392, 129] on span "button" at bounding box center [389, 128] width 6 height 3
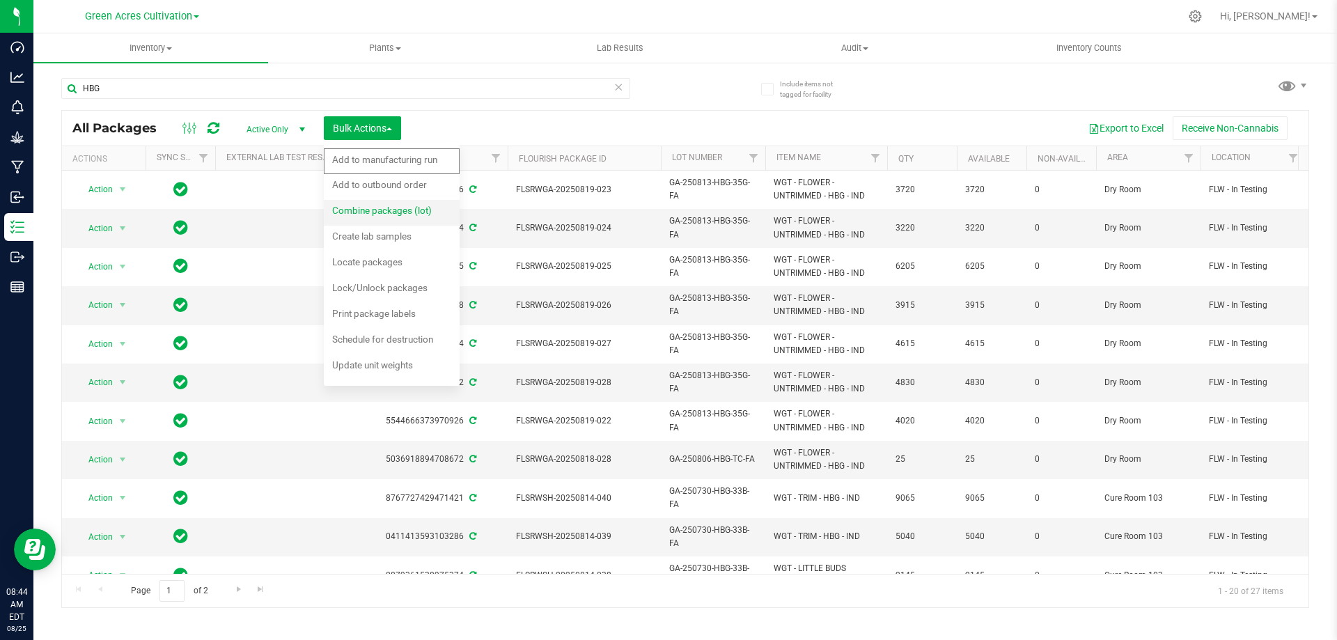
click at [407, 211] on span "Combine packages (lot)" at bounding box center [382, 210] width 100 height 11
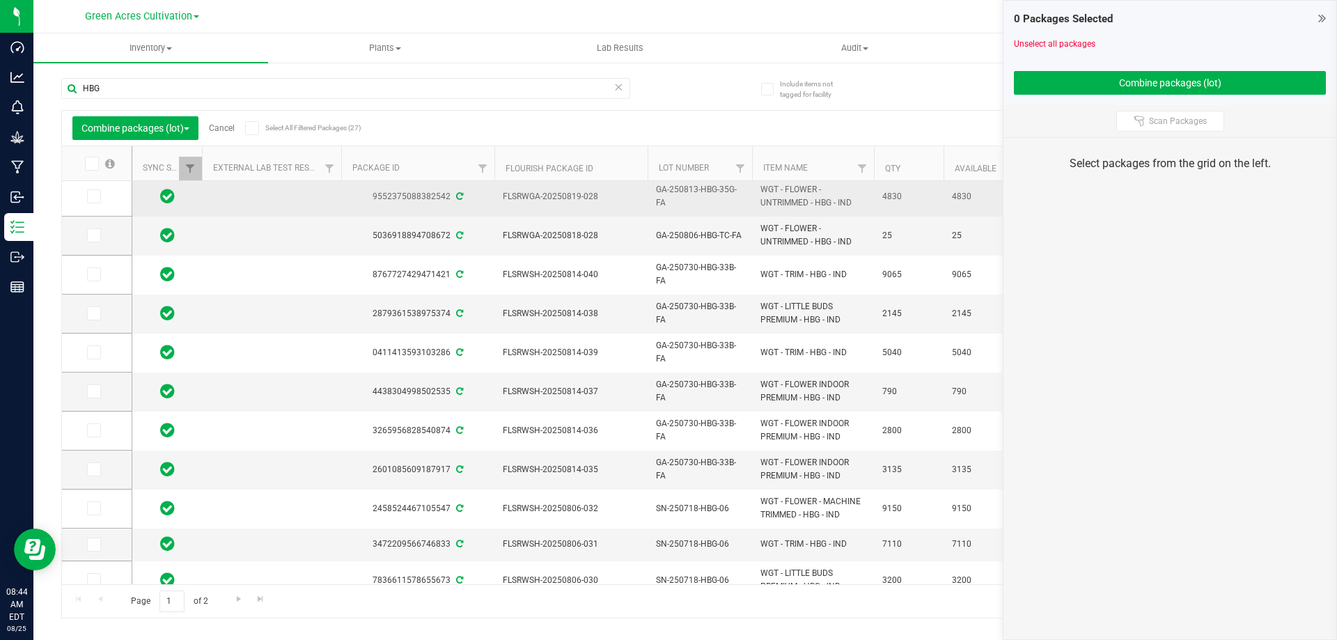
scroll to position [279, 0]
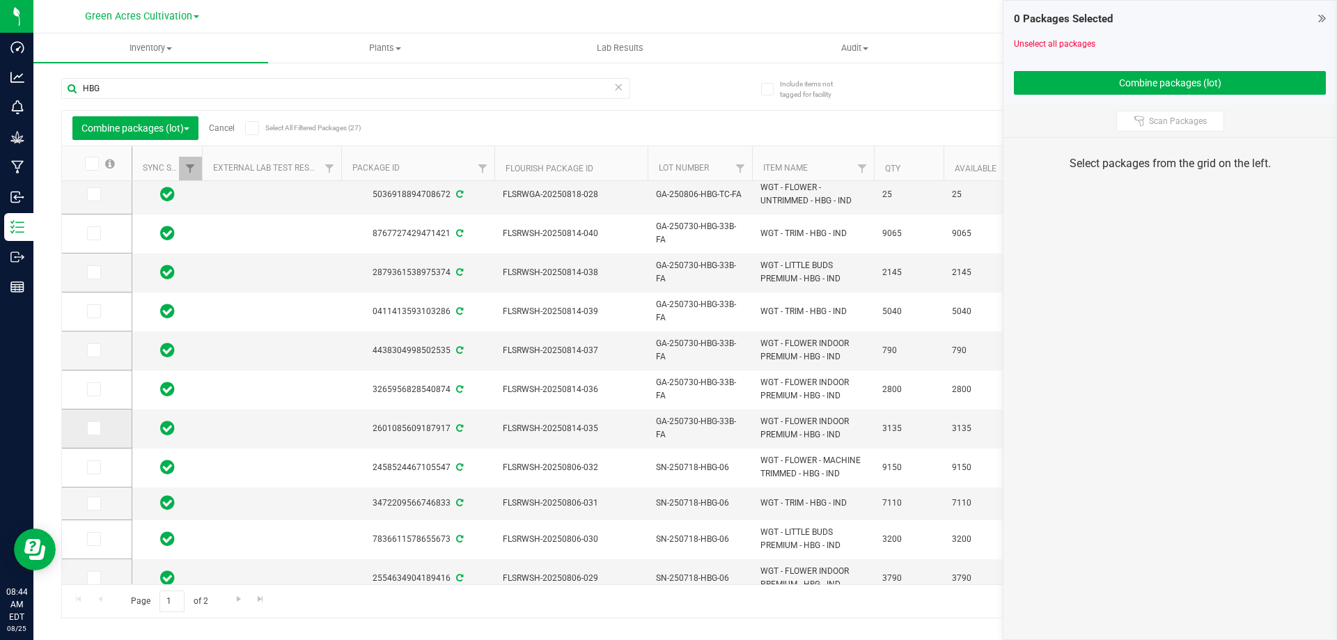
click at [94, 428] on icon at bounding box center [92, 428] width 9 height 0
click at [0, 0] on input "checkbox" at bounding box center [0, 0] width 0 height 0
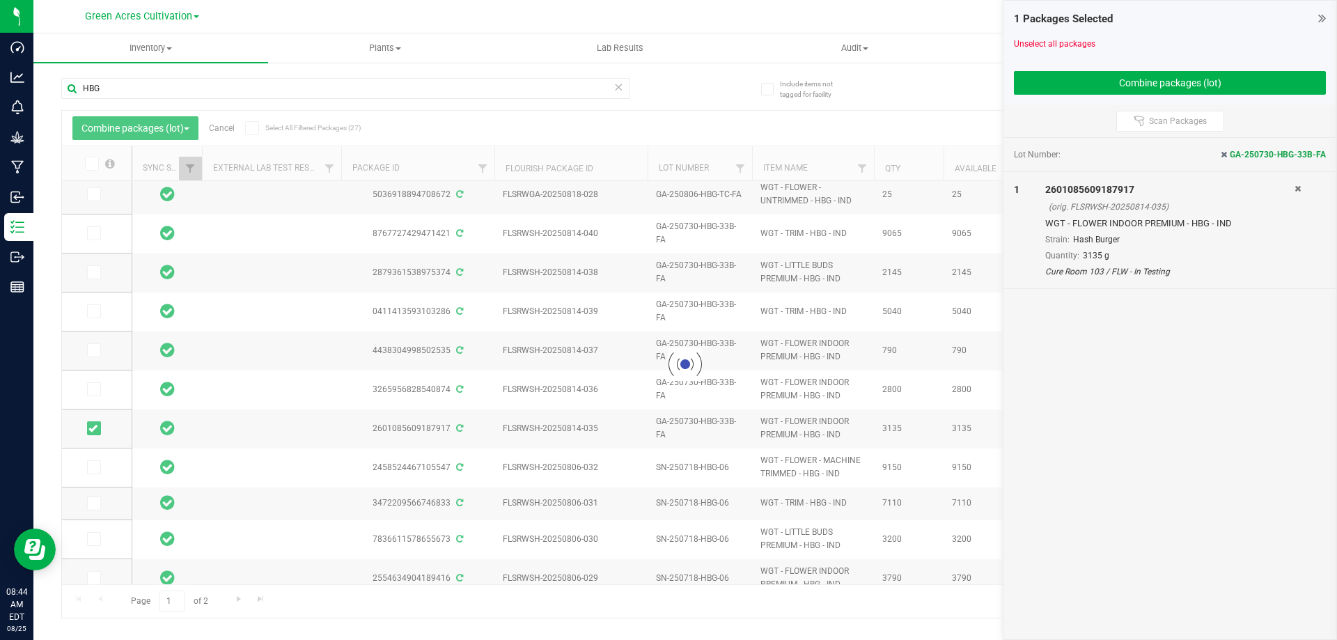
scroll to position [0, 0]
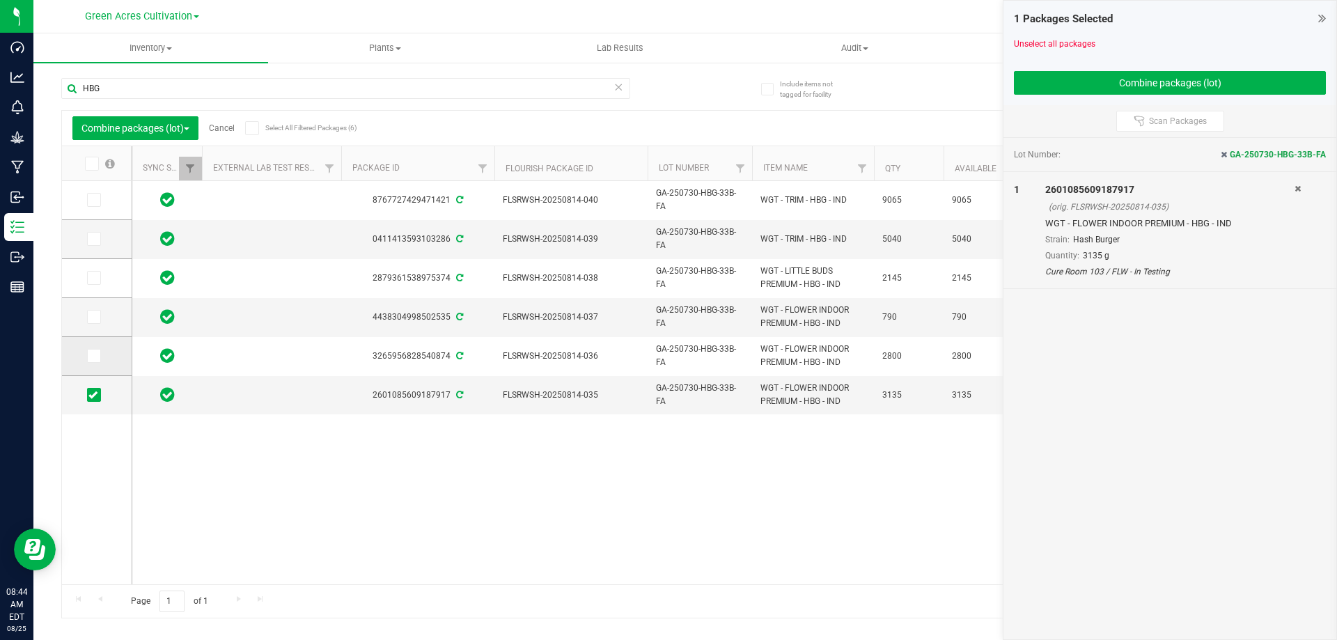
click at [95, 356] on icon at bounding box center [92, 356] width 9 height 0
click at [0, 0] on input "checkbox" at bounding box center [0, 0] width 0 height 0
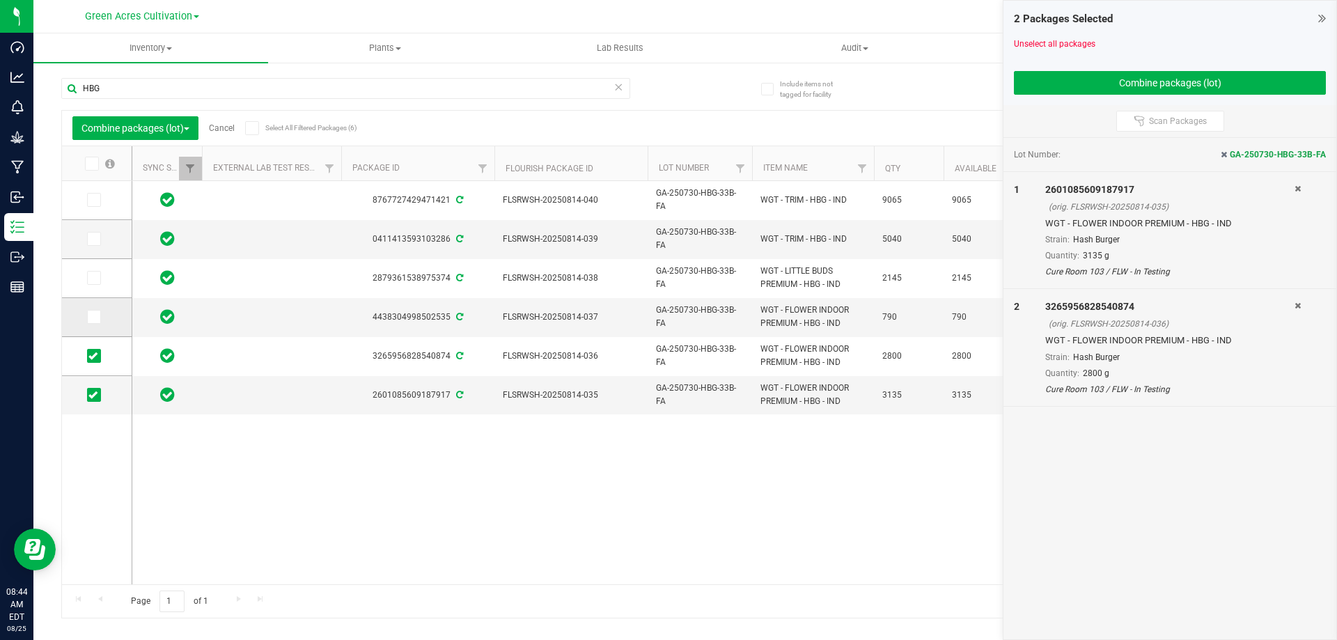
click at [89, 317] on icon at bounding box center [92, 317] width 9 height 0
click at [0, 0] on input "checkbox" at bounding box center [0, 0] width 0 height 0
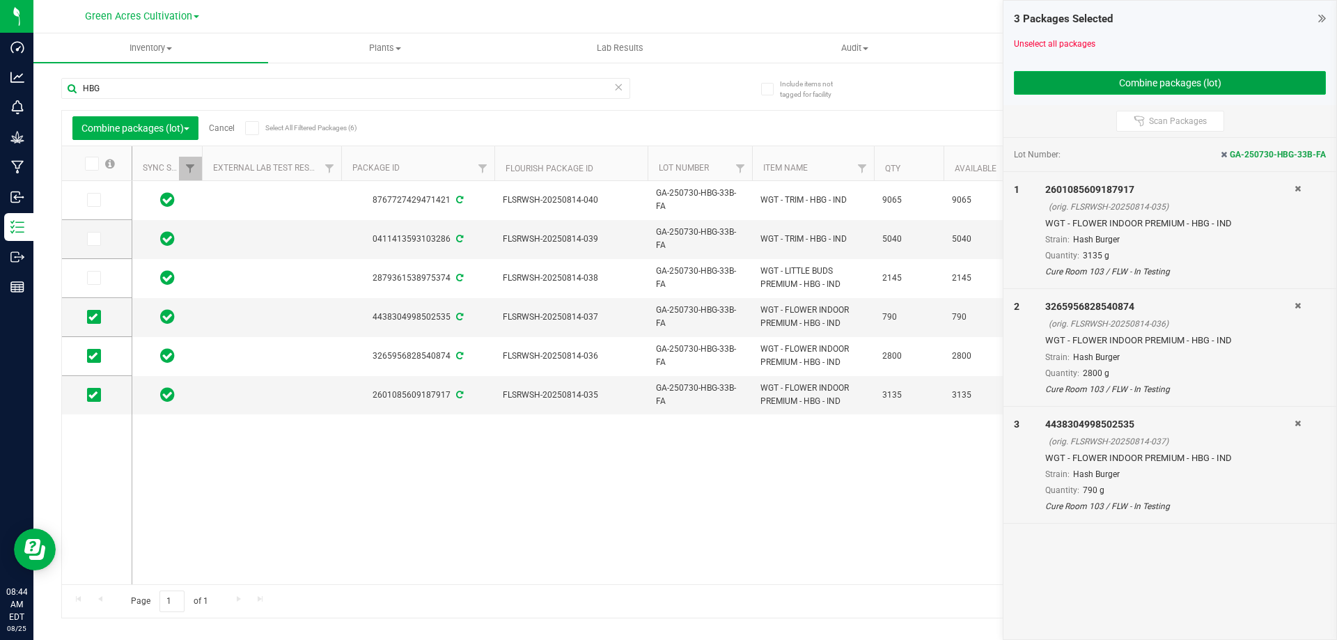
click at [1128, 81] on button "Combine packages (lot)" at bounding box center [1170, 83] width 312 height 24
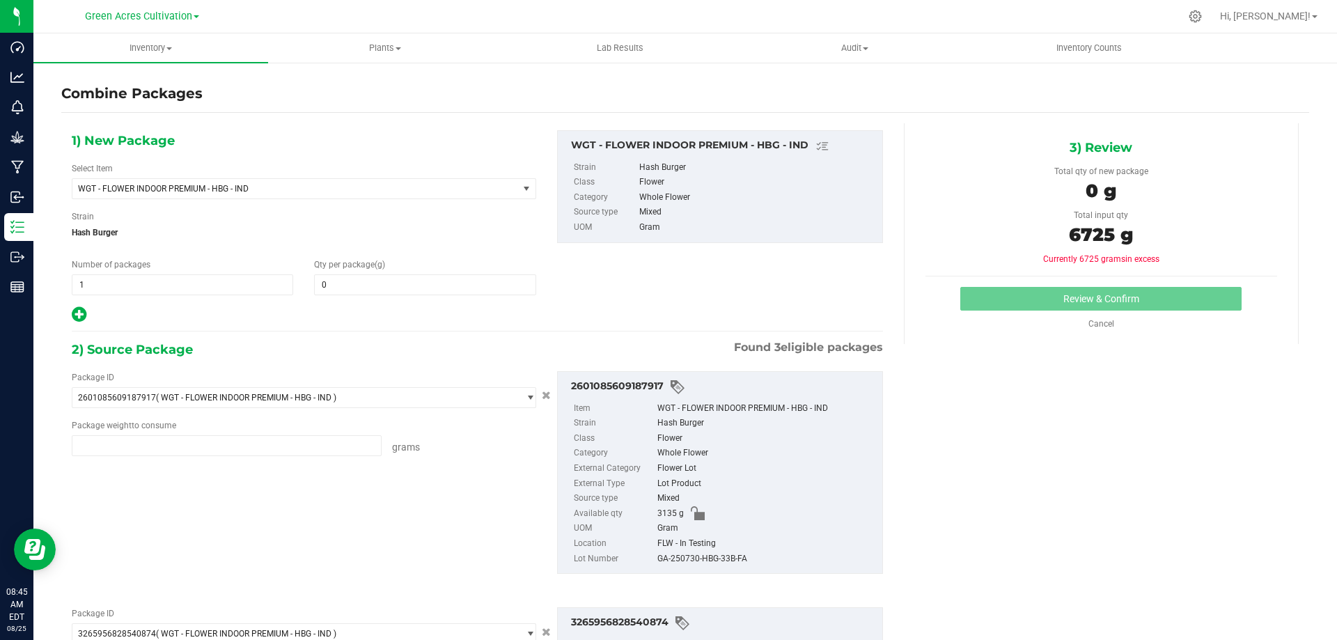
type input "3135.0000 g"
type input "2800.0000 g"
type input "790.0000 g"
click at [361, 290] on span at bounding box center [424, 284] width 221 height 21
type input "6725"
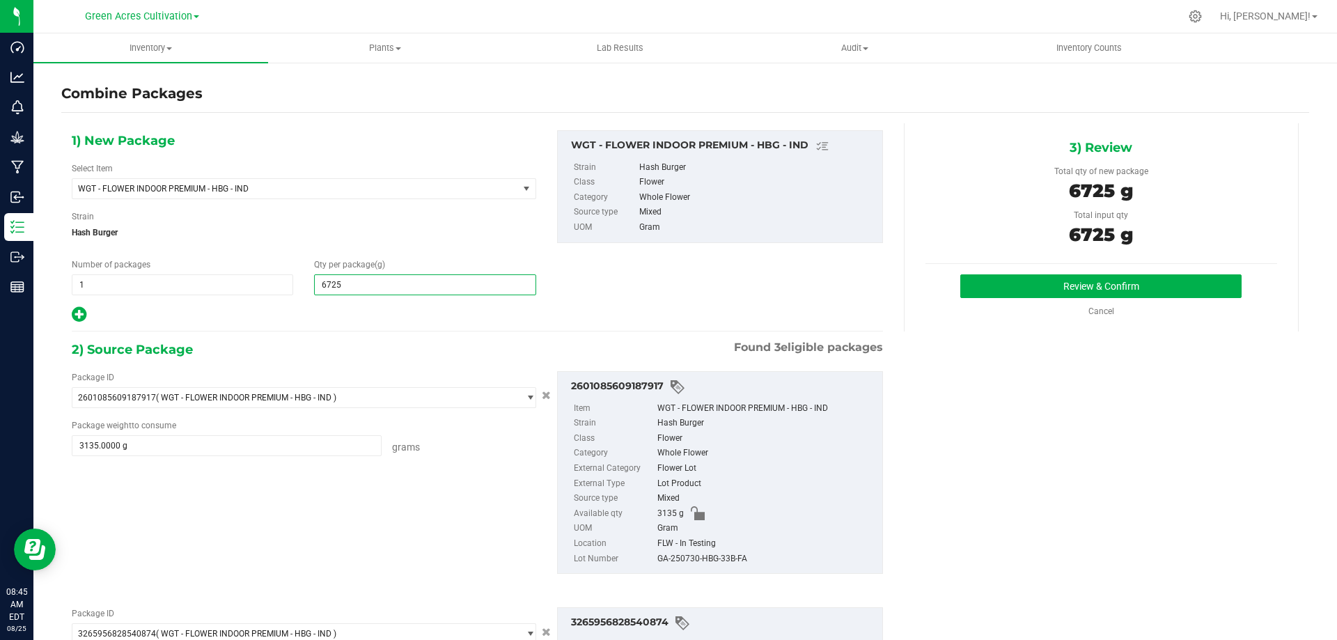
type input "6,725"
click at [696, 558] on div "GA-250730-HBG-33B-FA" at bounding box center [766, 559] width 218 height 15
copy div "GA-250730-HBG-33B-FA"
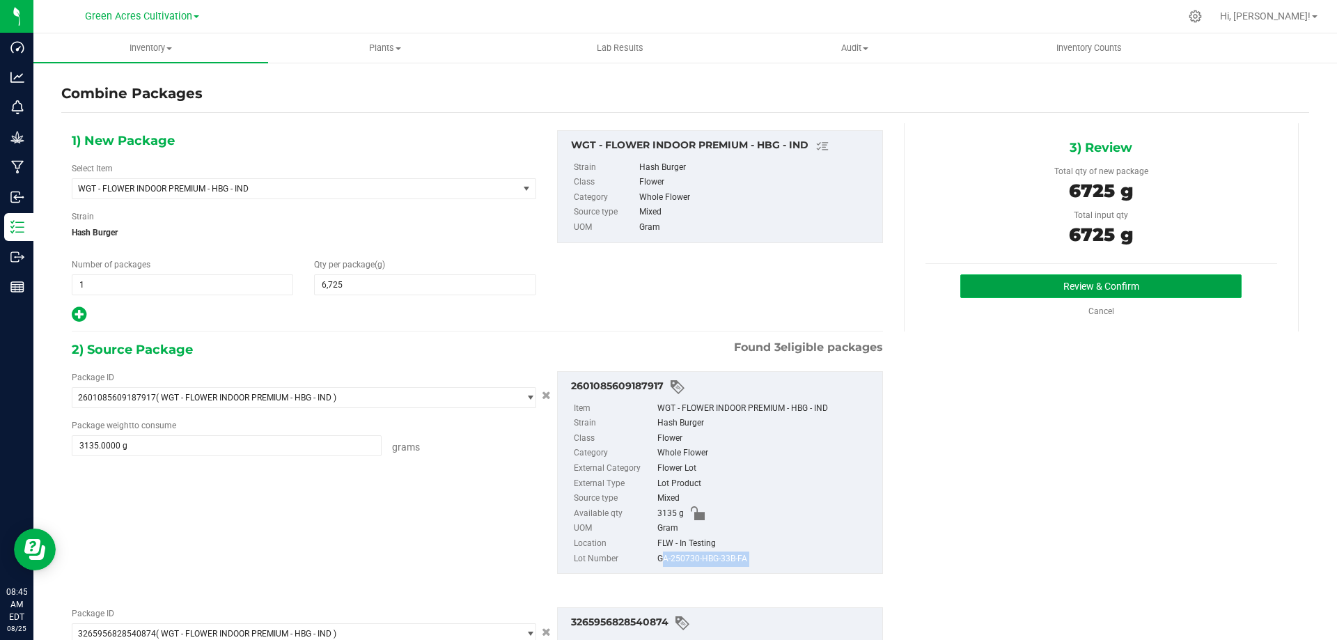
click at [1079, 290] on button "Review & Confirm" at bounding box center [1100, 286] width 281 height 24
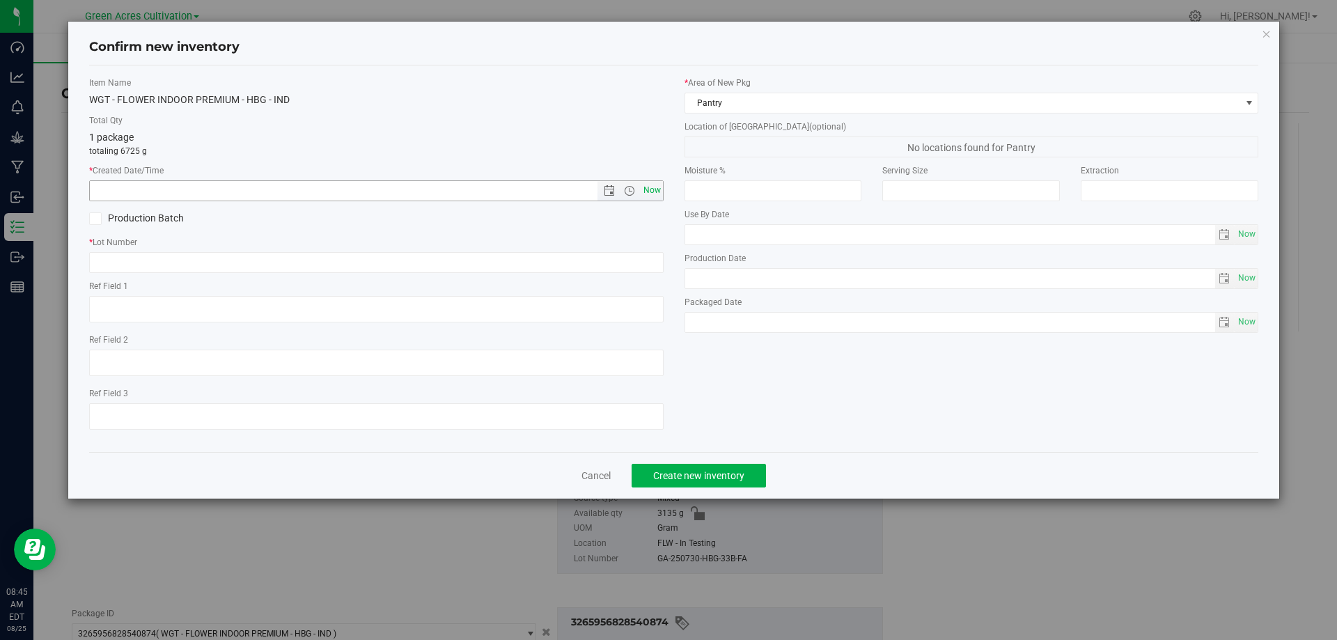
click at [652, 190] on span "Now" at bounding box center [652, 190] width 24 height 20
type input "[DATE] 8:45 AM"
click at [370, 256] on input "text" at bounding box center [376, 262] width 574 height 21
paste input "GA-250730-HBG-33B-FA"
type input "GA-250730-HBG-33B-FA"
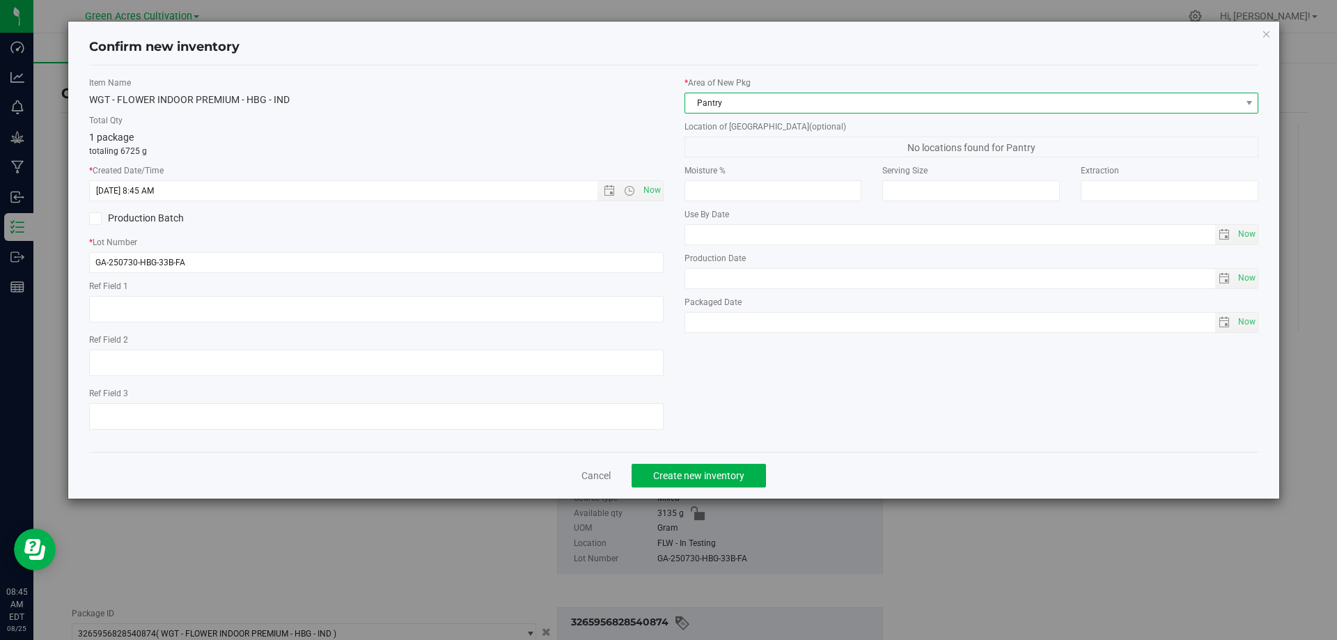
click at [748, 104] on span "Pantry" at bounding box center [963, 102] width 556 height 19
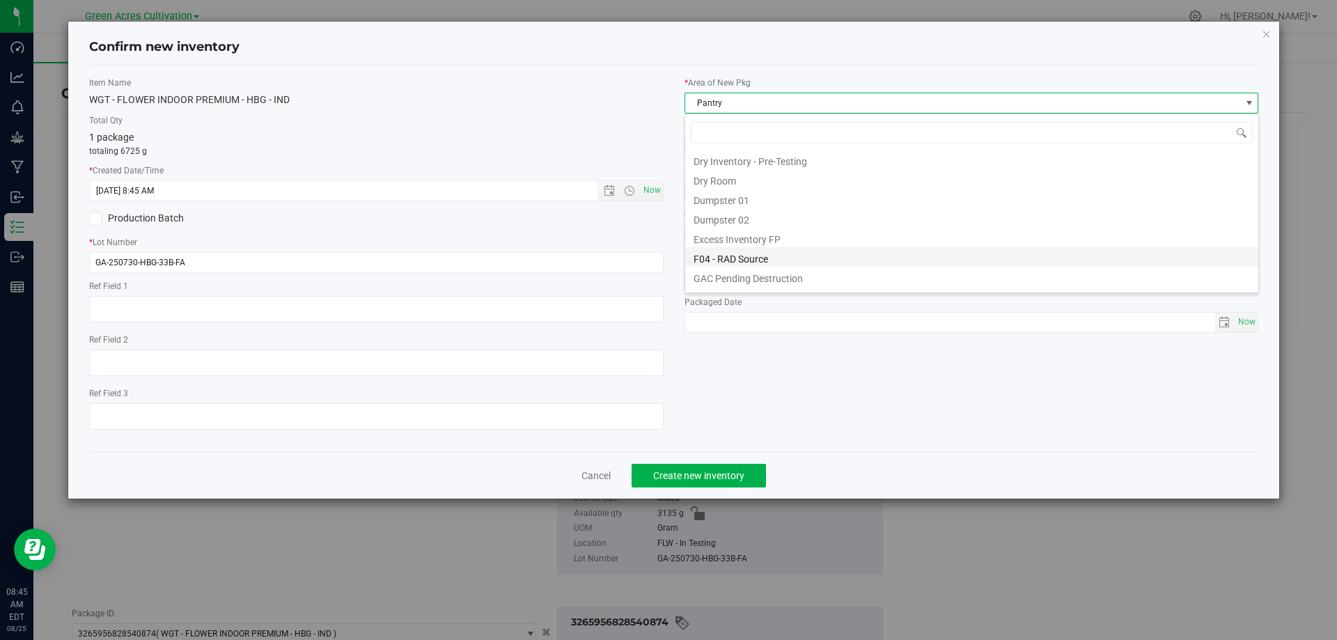
scroll to position [45, 0]
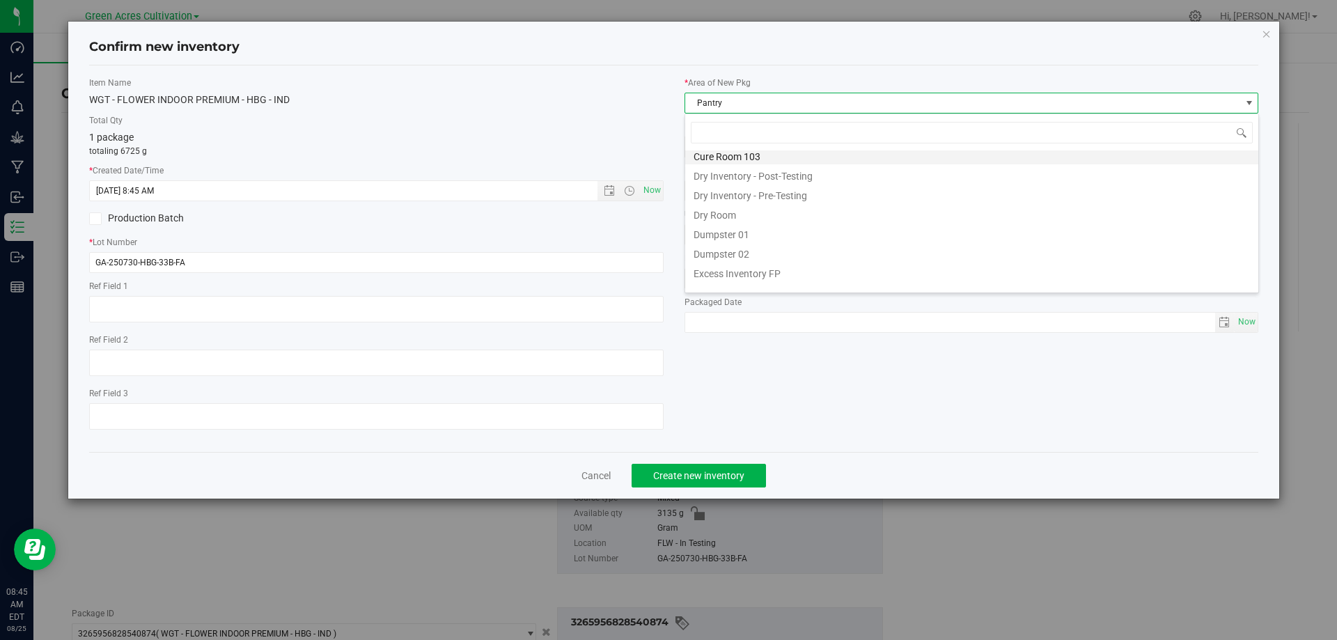
click at [779, 158] on li "Cure Room 103" at bounding box center [971, 154] width 573 height 19
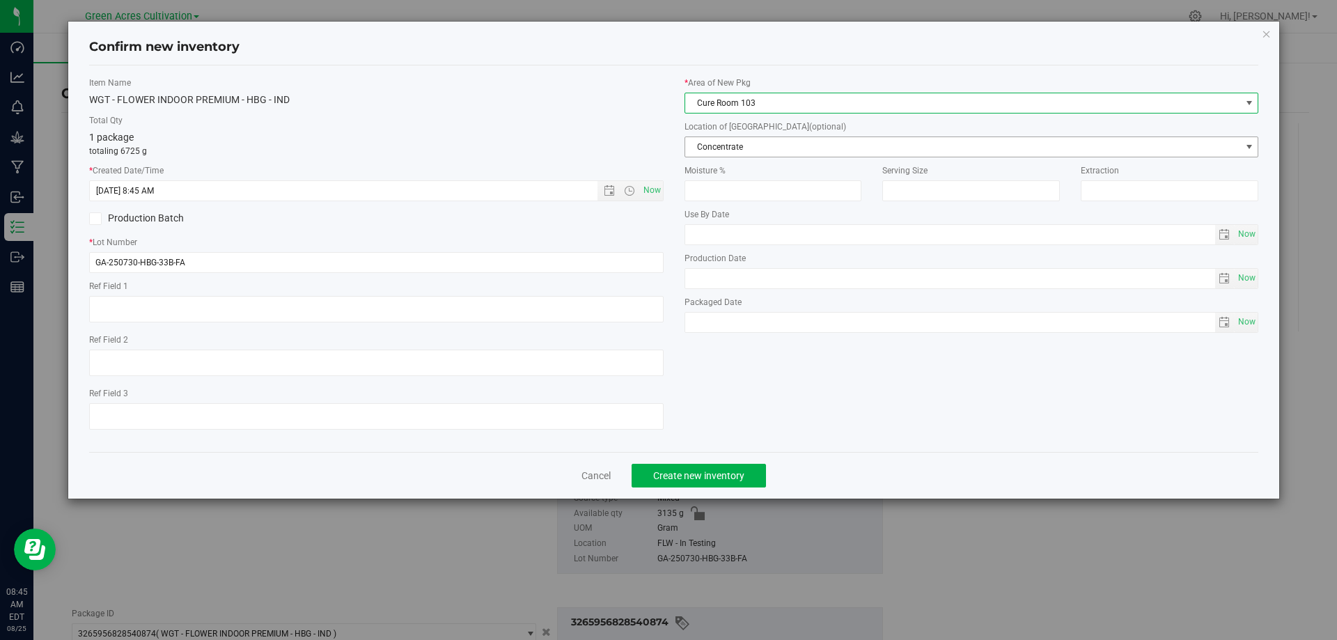
click at [779, 142] on span "Concentrate" at bounding box center [963, 146] width 556 height 19
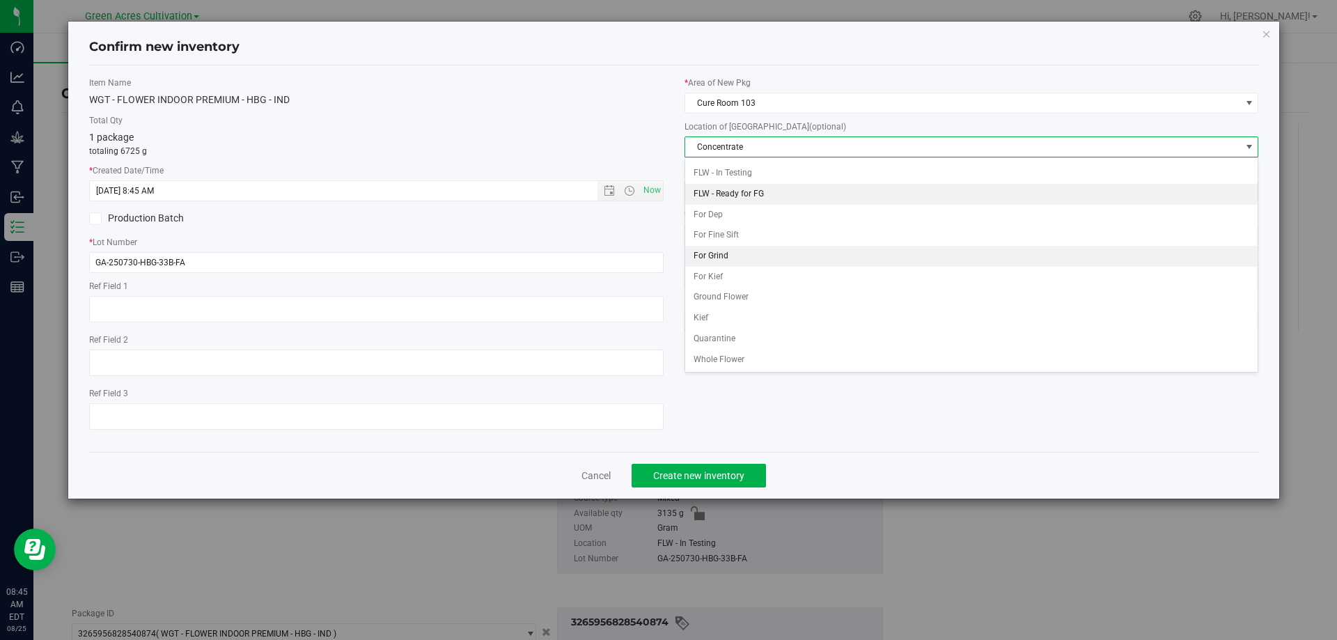
scroll to position [143, 0]
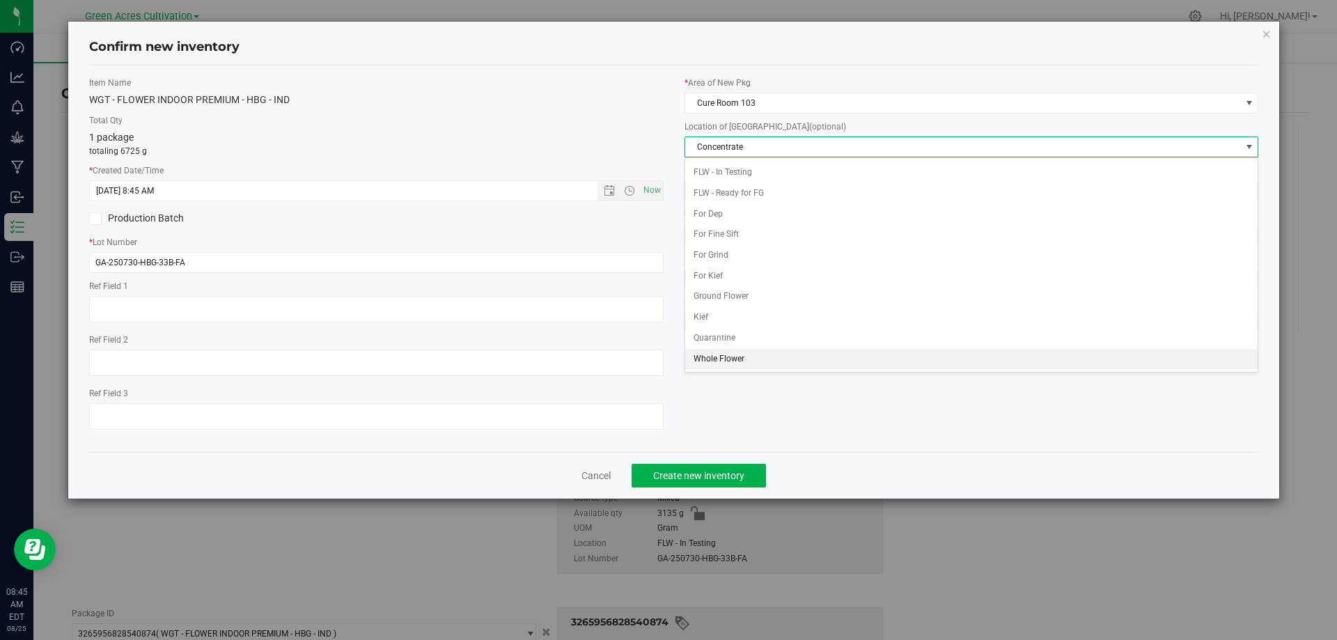
click at [728, 358] on li "Whole Flower" at bounding box center [971, 359] width 573 height 21
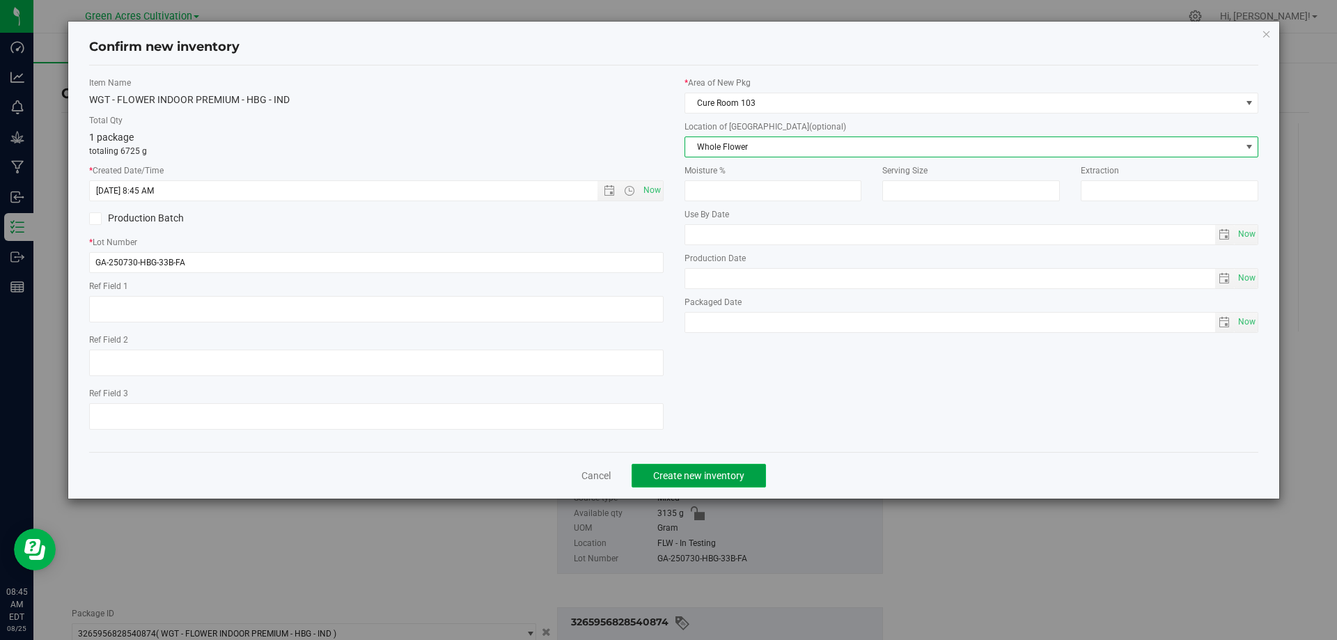
click at [700, 476] on span "Create new inventory" at bounding box center [698, 475] width 91 height 11
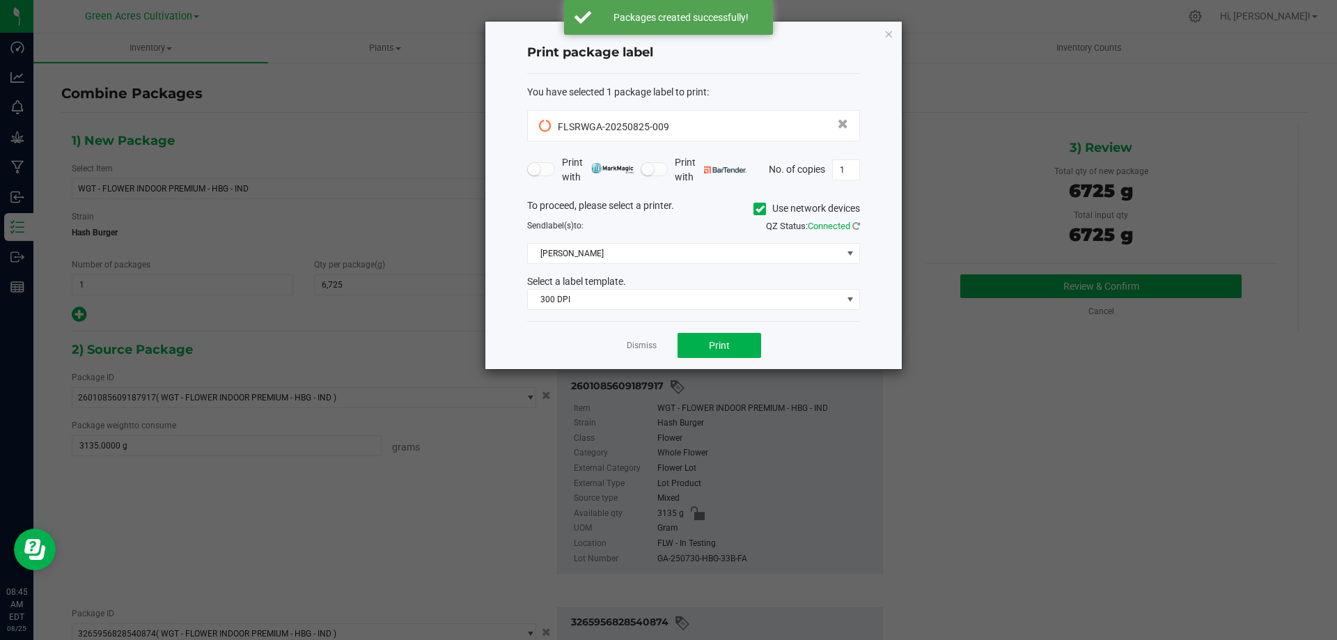
click at [758, 209] on icon at bounding box center [760, 209] width 9 height 0
click at [0, 0] on input "Use network devices" at bounding box center [0, 0] width 0 height 0
click at [677, 245] on span at bounding box center [685, 253] width 314 height 19
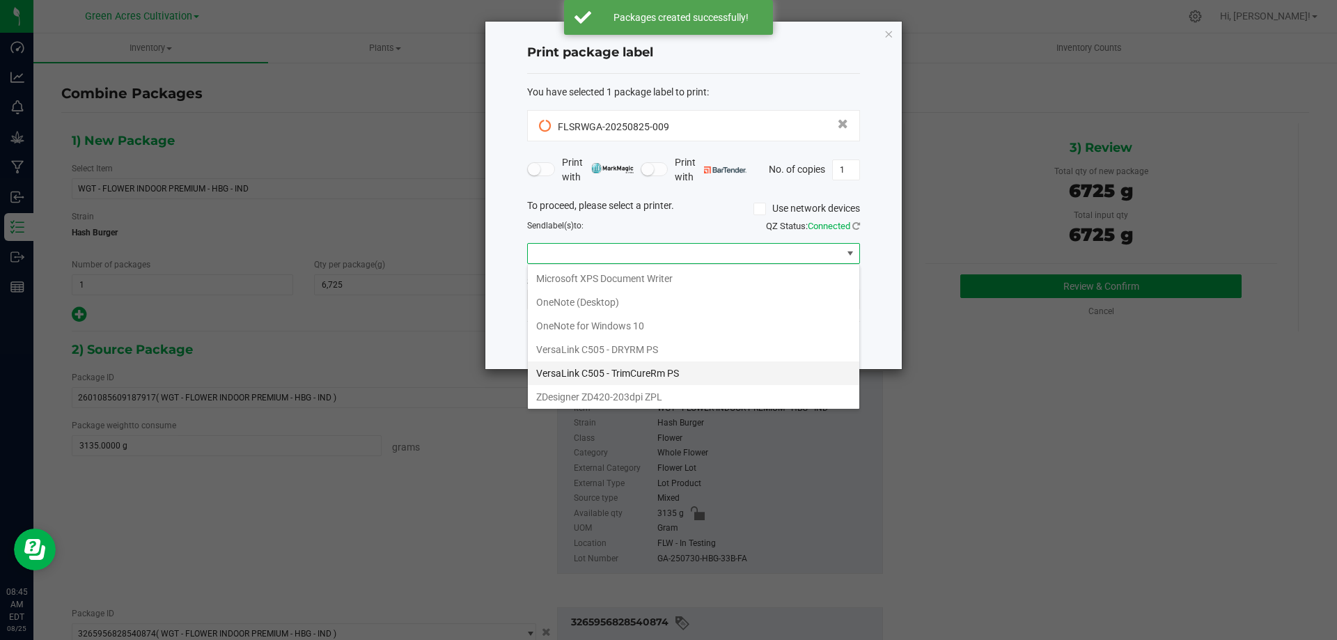
scroll to position [74, 0]
click at [577, 394] on ZPL "ZDesigner ZD420-203dpi ZPL" at bounding box center [693, 395] width 331 height 24
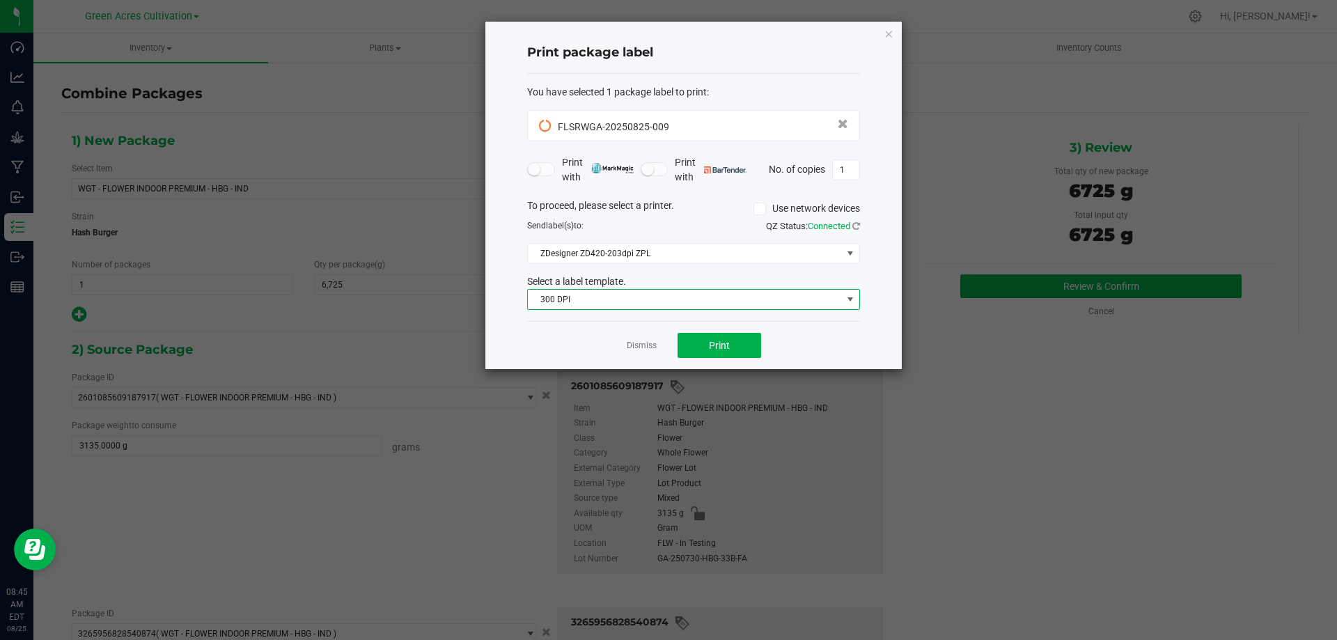
click at [720, 306] on span "300 DPI" at bounding box center [685, 299] width 314 height 19
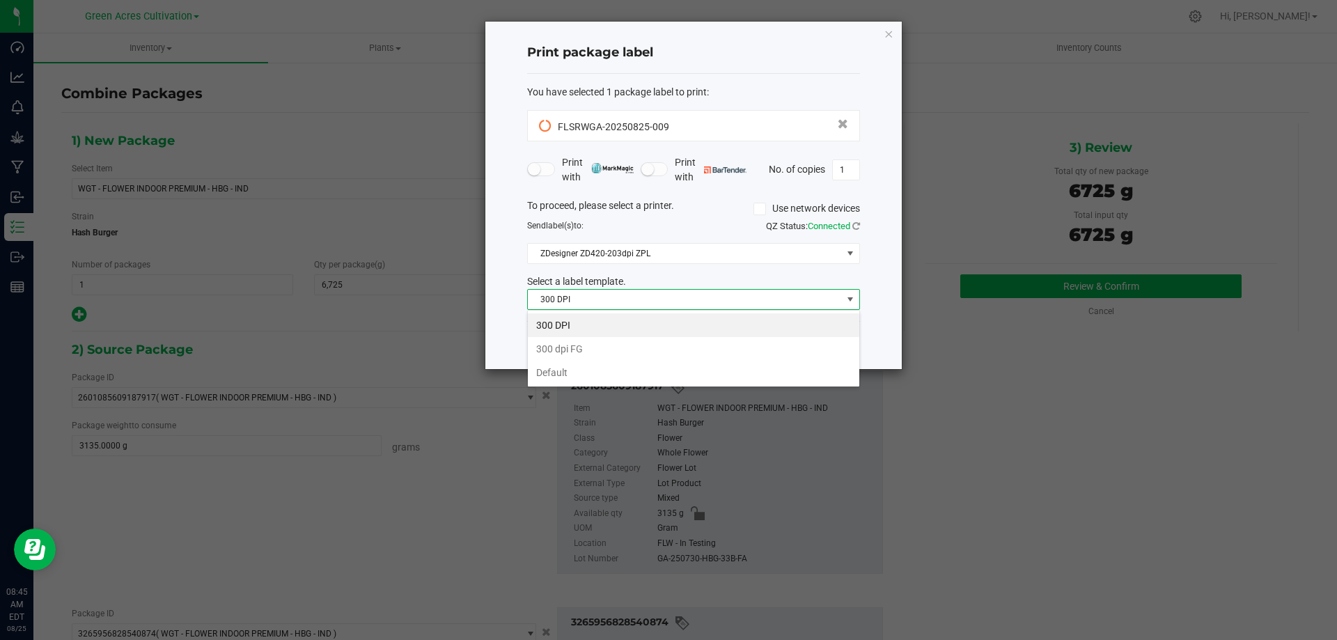
scroll to position [21, 333]
click at [666, 367] on li "Default" at bounding box center [693, 373] width 331 height 24
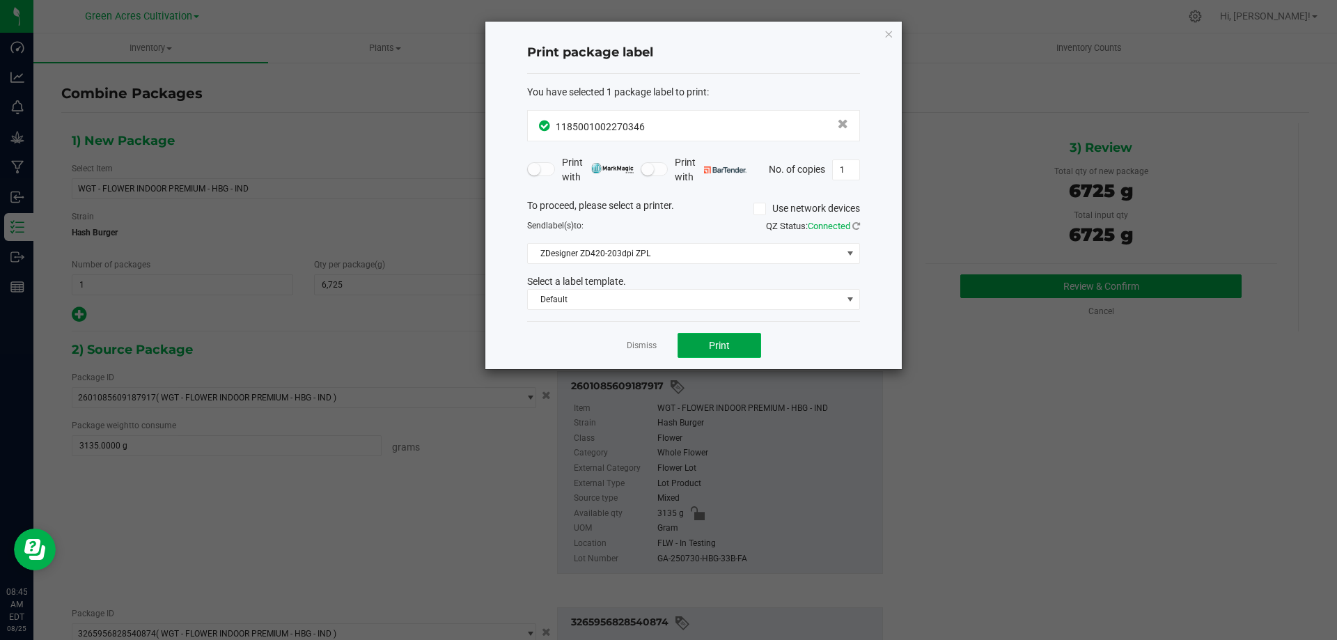
click at [735, 344] on button "Print" at bounding box center [720, 345] width 84 height 25
click at [886, 30] on icon "button" at bounding box center [889, 33] width 10 height 17
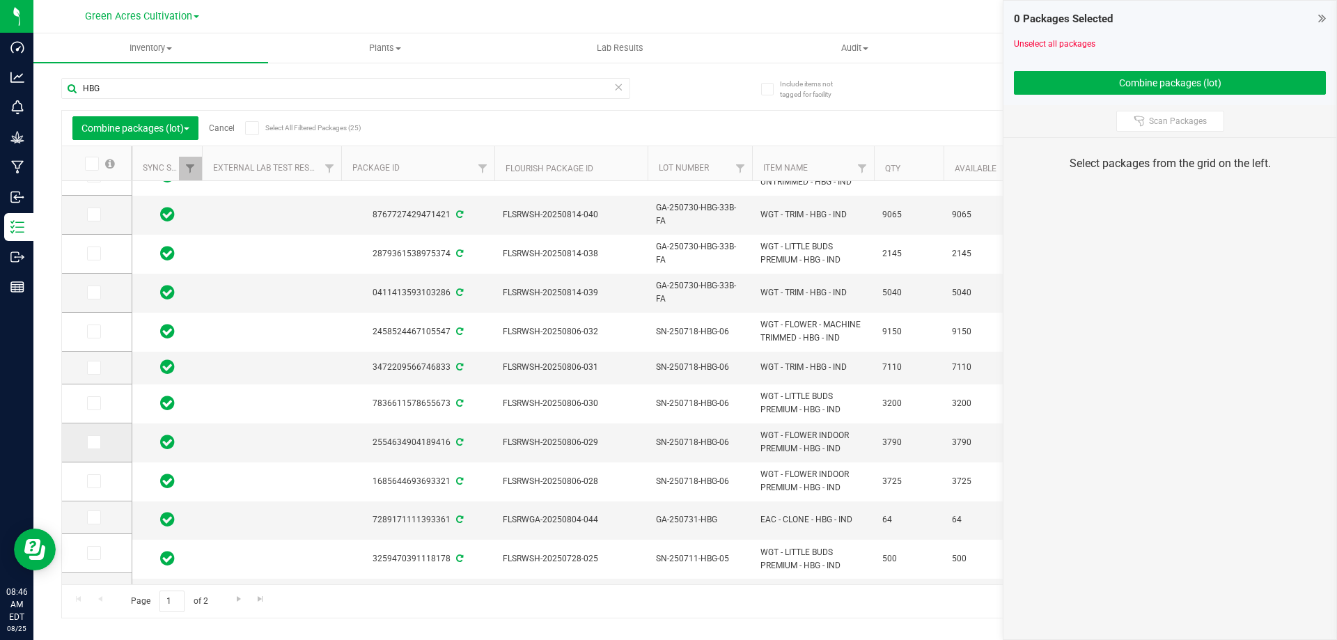
click at [97, 442] on icon at bounding box center [92, 442] width 9 height 0
click at [0, 0] on input "checkbox" at bounding box center [0, 0] width 0 height 0
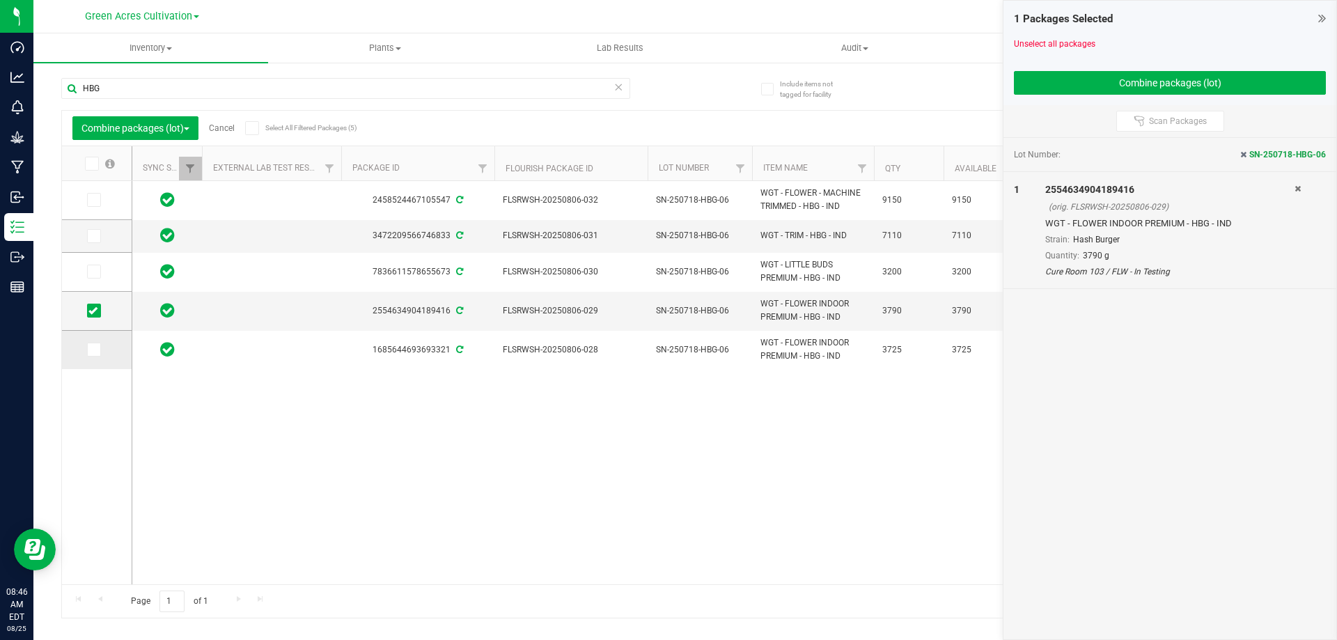
click at [92, 350] on icon at bounding box center [92, 350] width 9 height 0
click at [0, 0] on input "checkbox" at bounding box center [0, 0] width 0 height 0
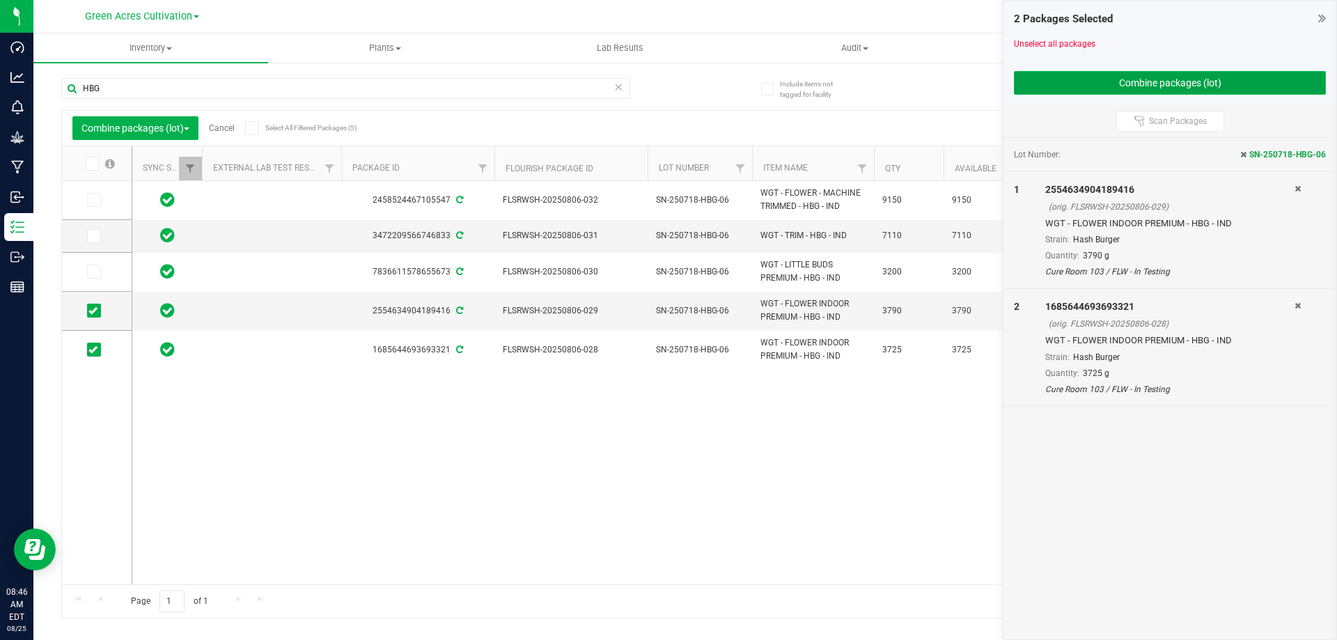
click at [1125, 84] on button "Combine packages (lot)" at bounding box center [1170, 83] width 312 height 24
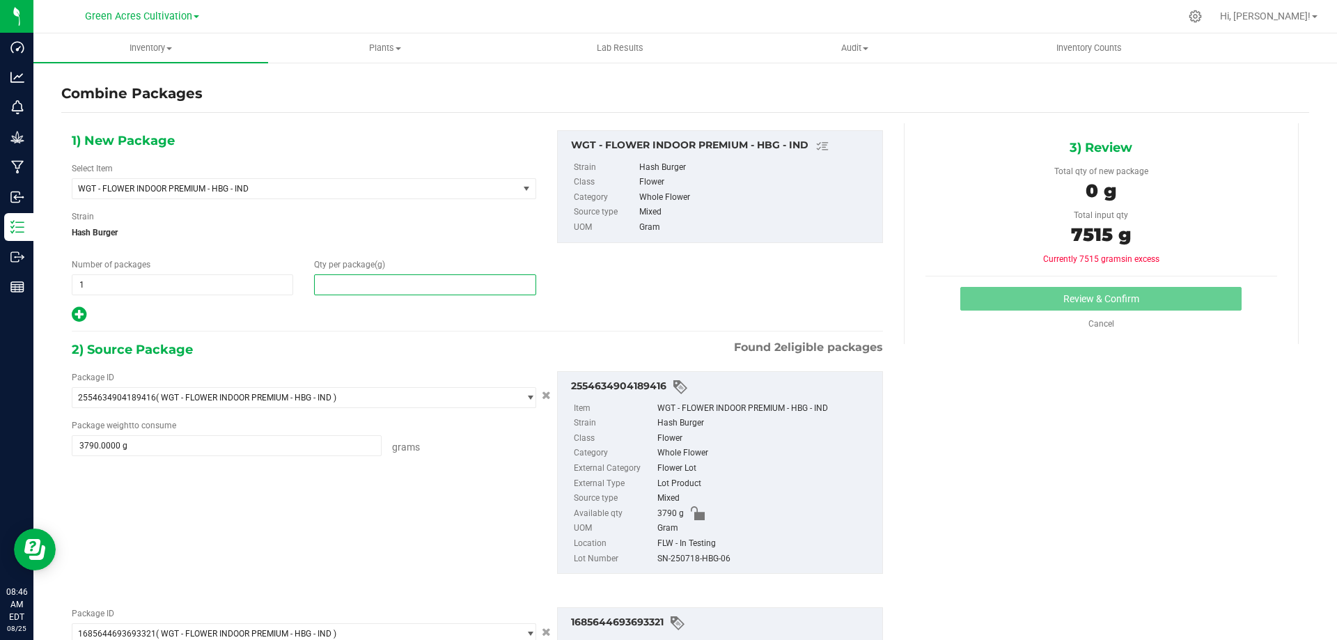
click at [389, 283] on span at bounding box center [424, 284] width 221 height 21
type input "7515"
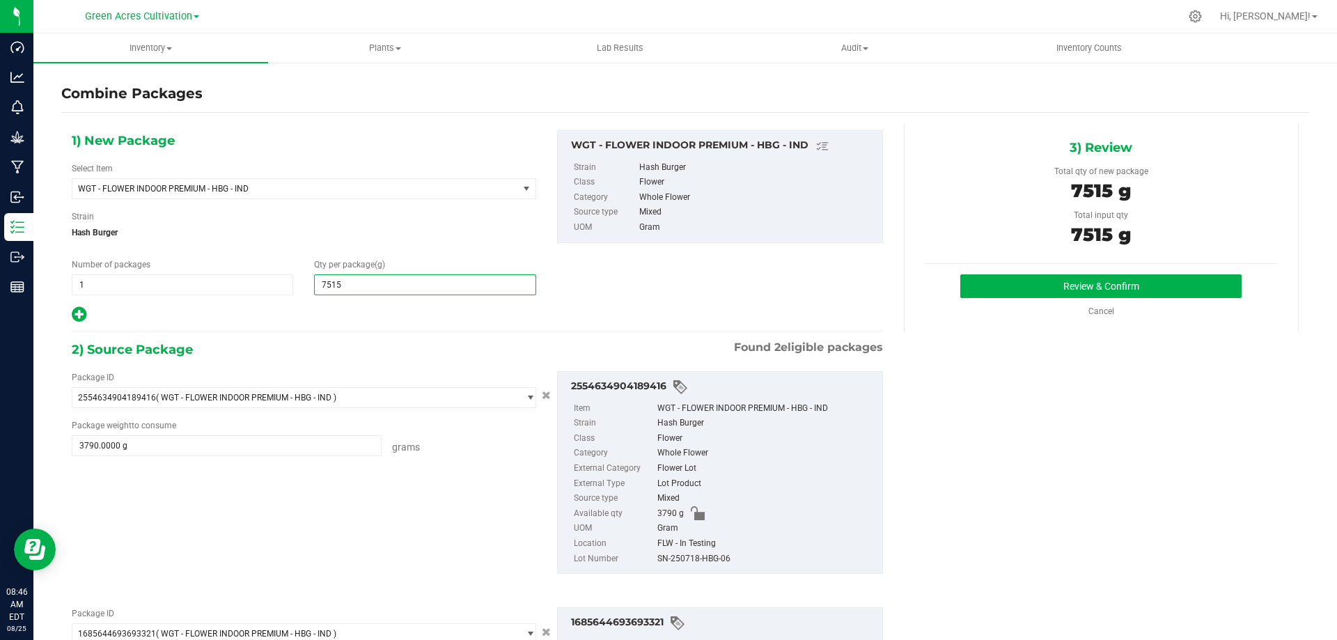
type input "7,515"
click at [682, 557] on div "SN-250718-HBG-06" at bounding box center [766, 559] width 218 height 15
copy div "SN-250718-HBG-06"
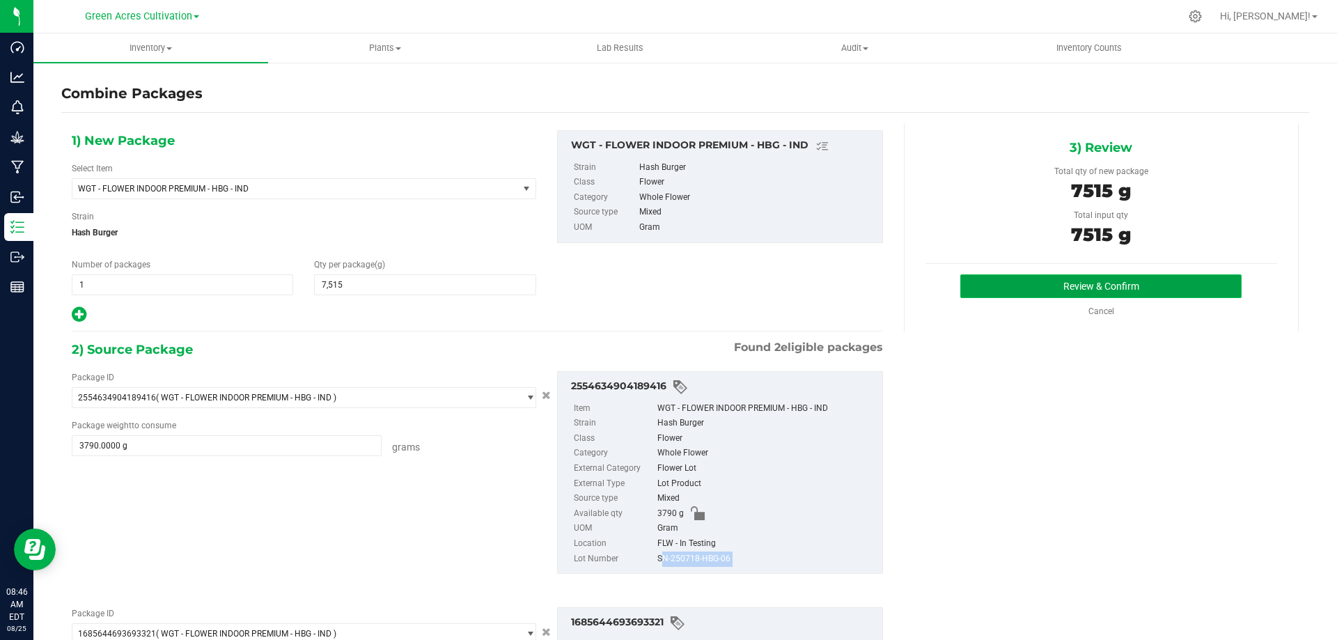
click at [1051, 283] on button "Review & Confirm" at bounding box center [1100, 286] width 281 height 24
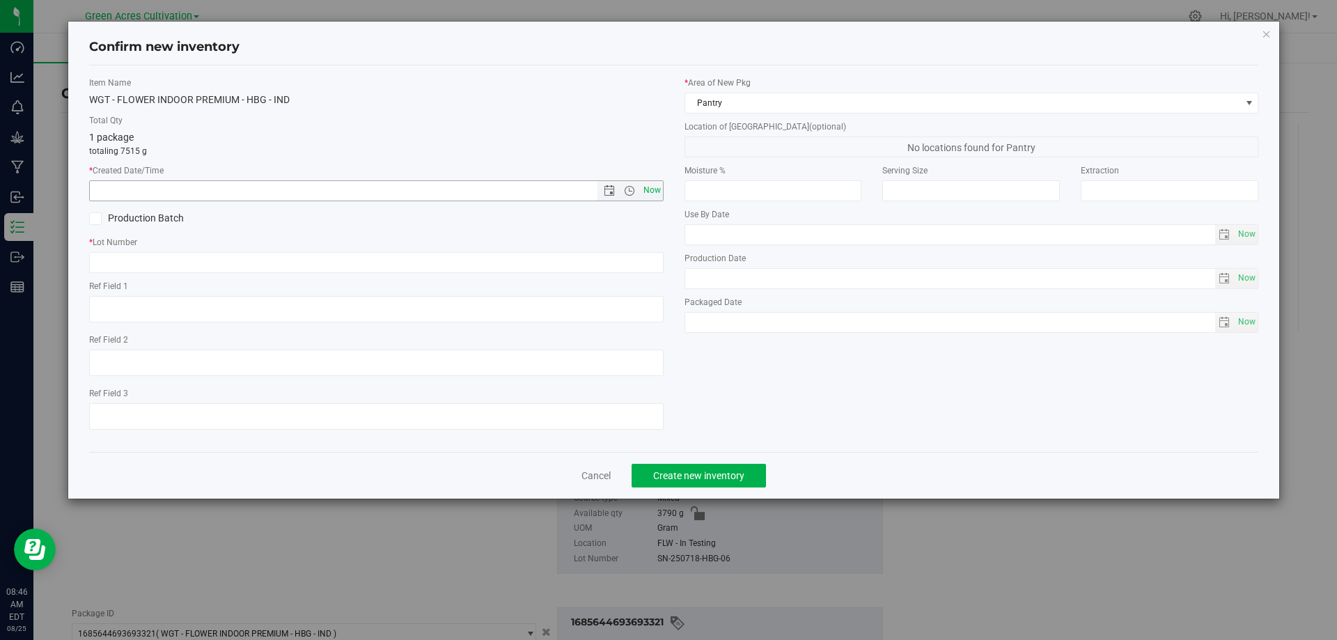
click at [659, 188] on span "Now" at bounding box center [652, 190] width 24 height 20
type input "[DATE] 8:46 AM"
click at [361, 264] on input "text" at bounding box center [376, 262] width 574 height 21
paste input "SN-250718-HBG-06"
type input "SN-250718-HBG-06"
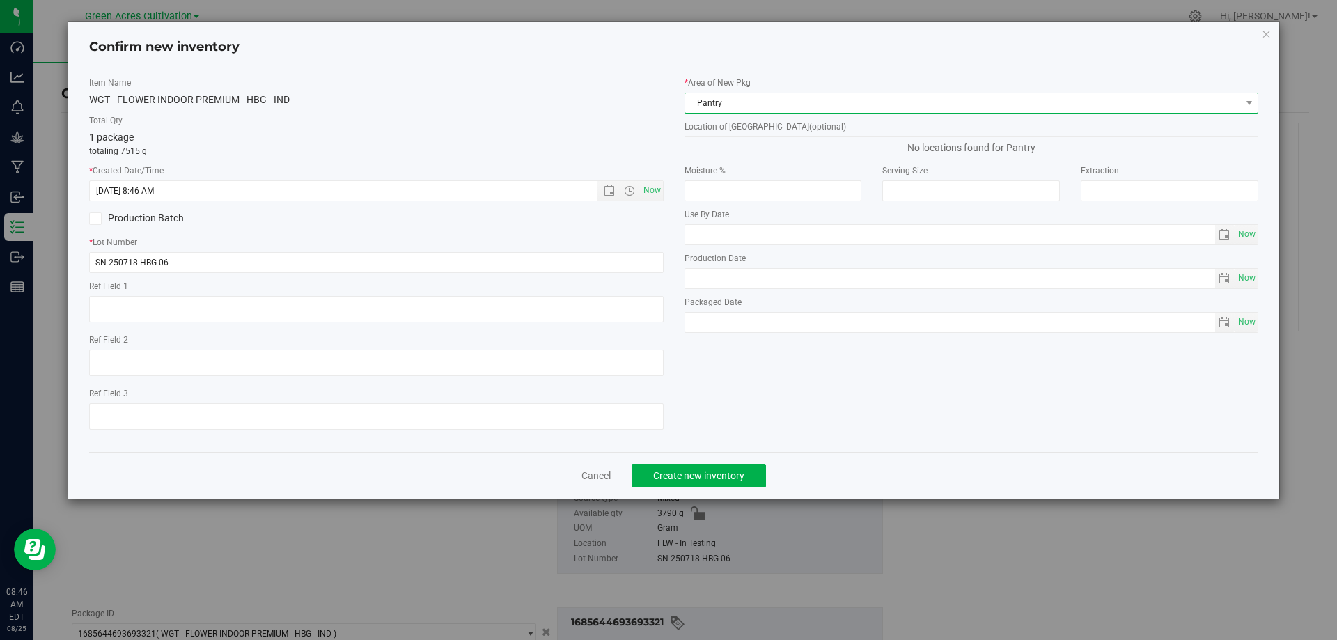
click at [703, 99] on span "Pantry" at bounding box center [963, 102] width 556 height 19
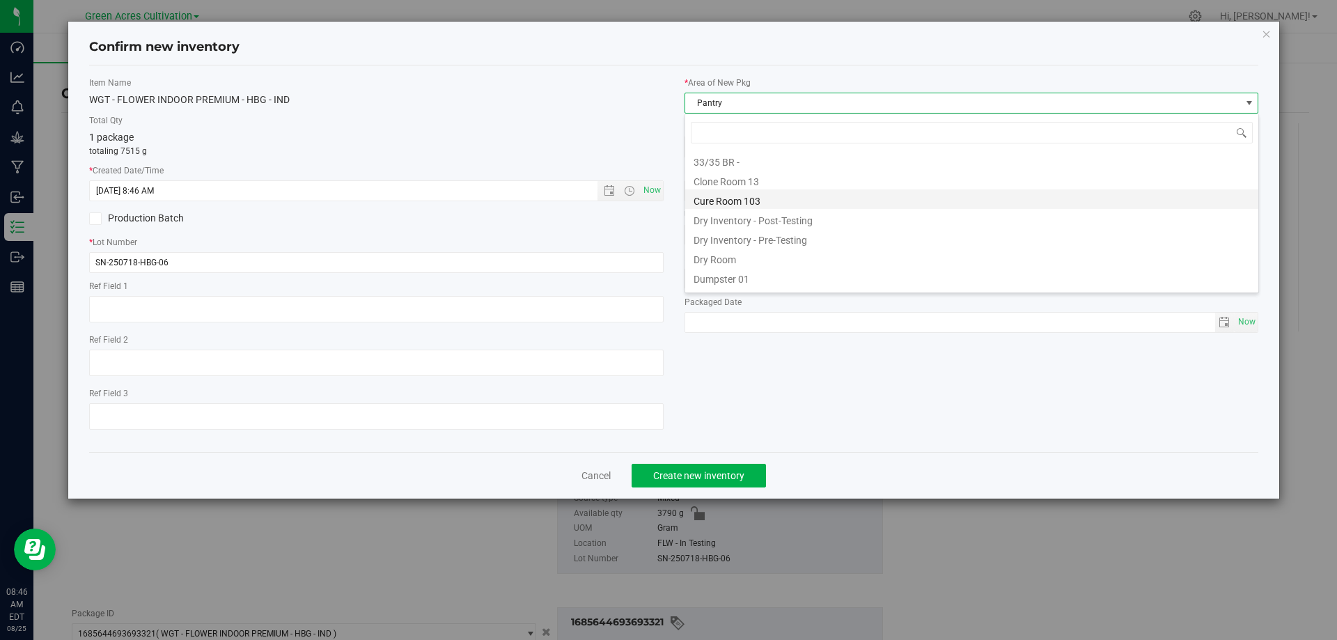
click at [714, 196] on li "Cure Room 103" at bounding box center [971, 198] width 573 height 19
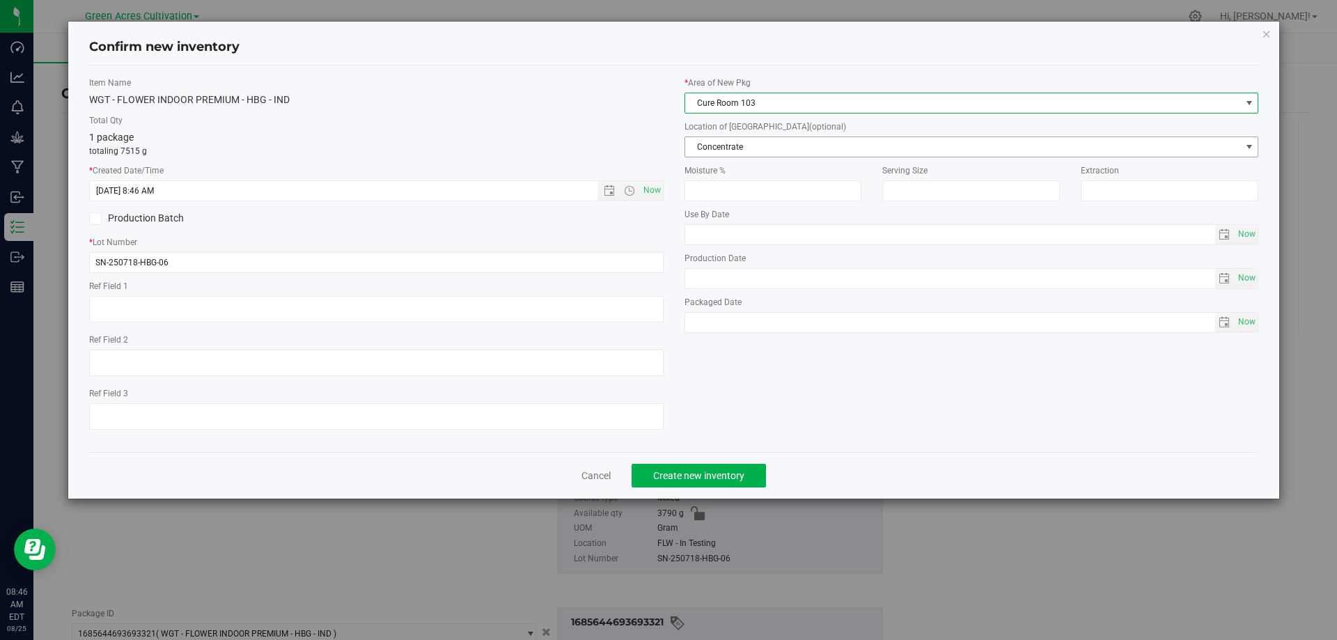
click at [724, 139] on span "Concentrate" at bounding box center [963, 146] width 556 height 19
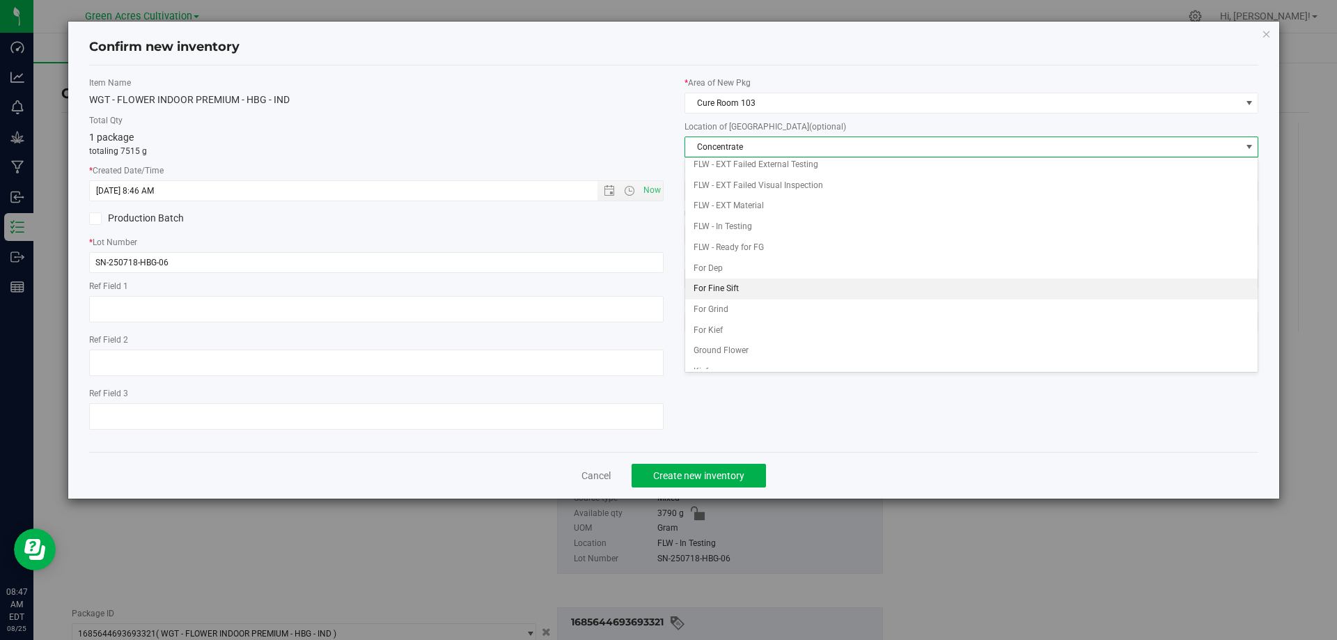
scroll to position [143, 0]
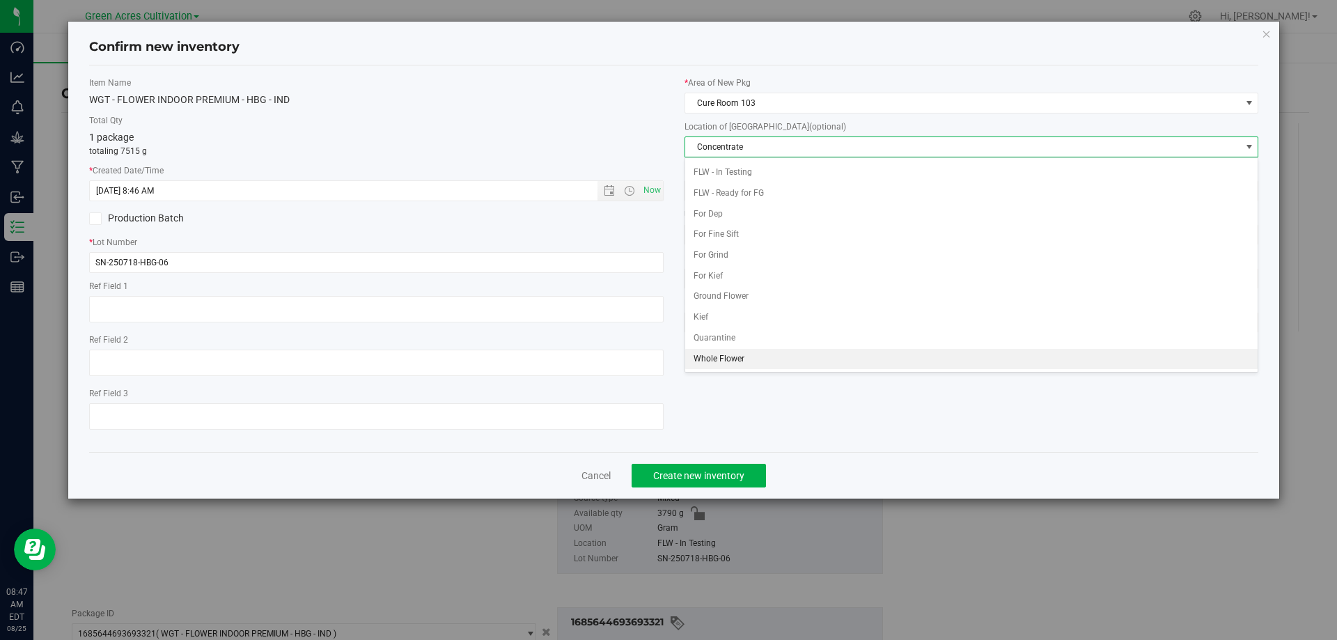
click at [733, 361] on li "Whole Flower" at bounding box center [971, 359] width 573 height 21
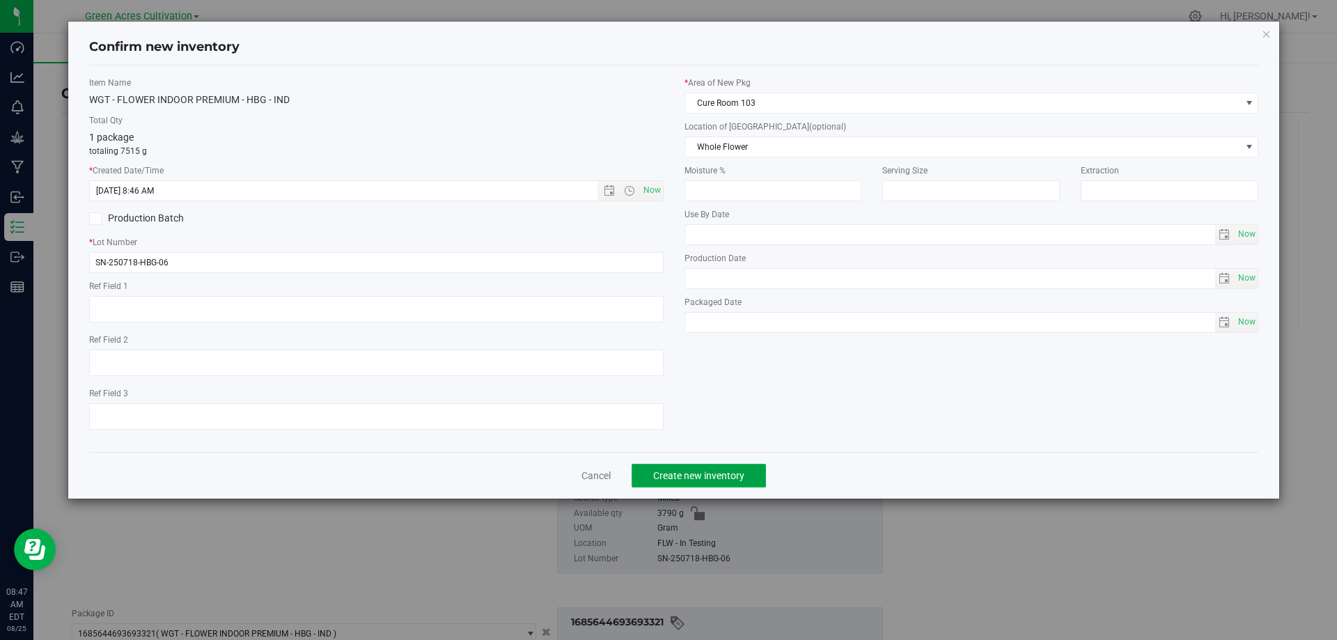
click at [663, 470] on span "Create new inventory" at bounding box center [698, 475] width 91 height 11
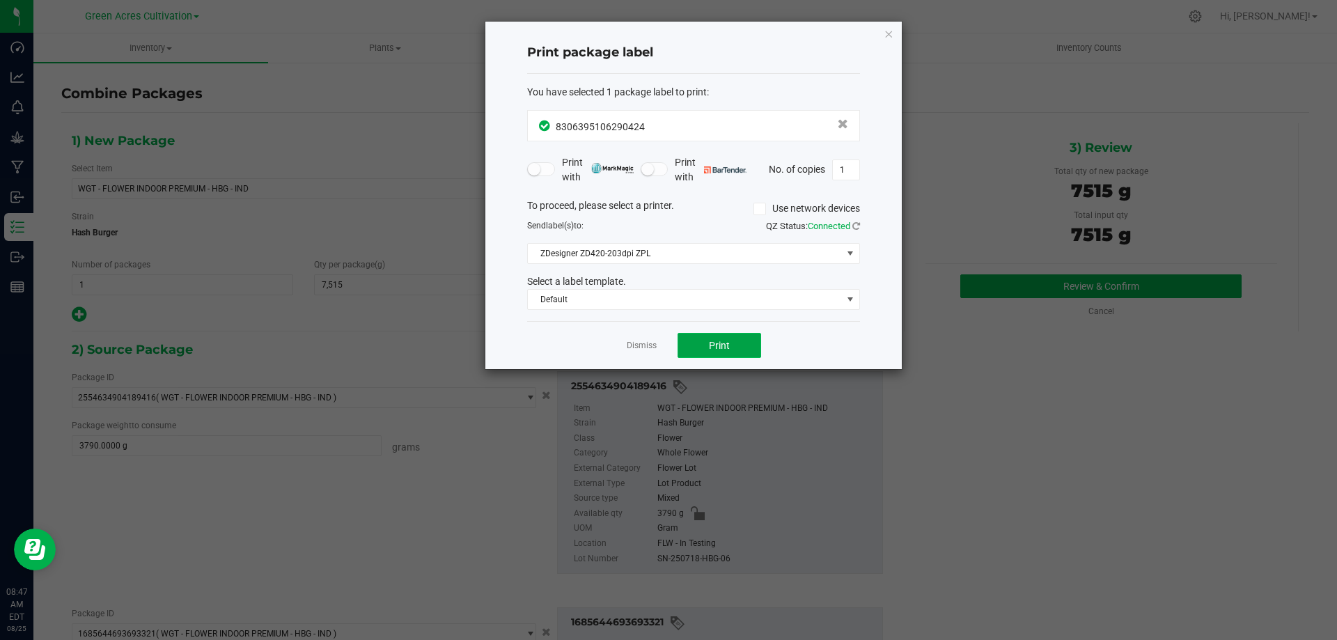
click at [724, 344] on span "Print" at bounding box center [719, 345] width 21 height 11
click at [728, 340] on span "Print" at bounding box center [719, 345] width 21 height 11
click at [891, 34] on icon "button" at bounding box center [889, 33] width 10 height 17
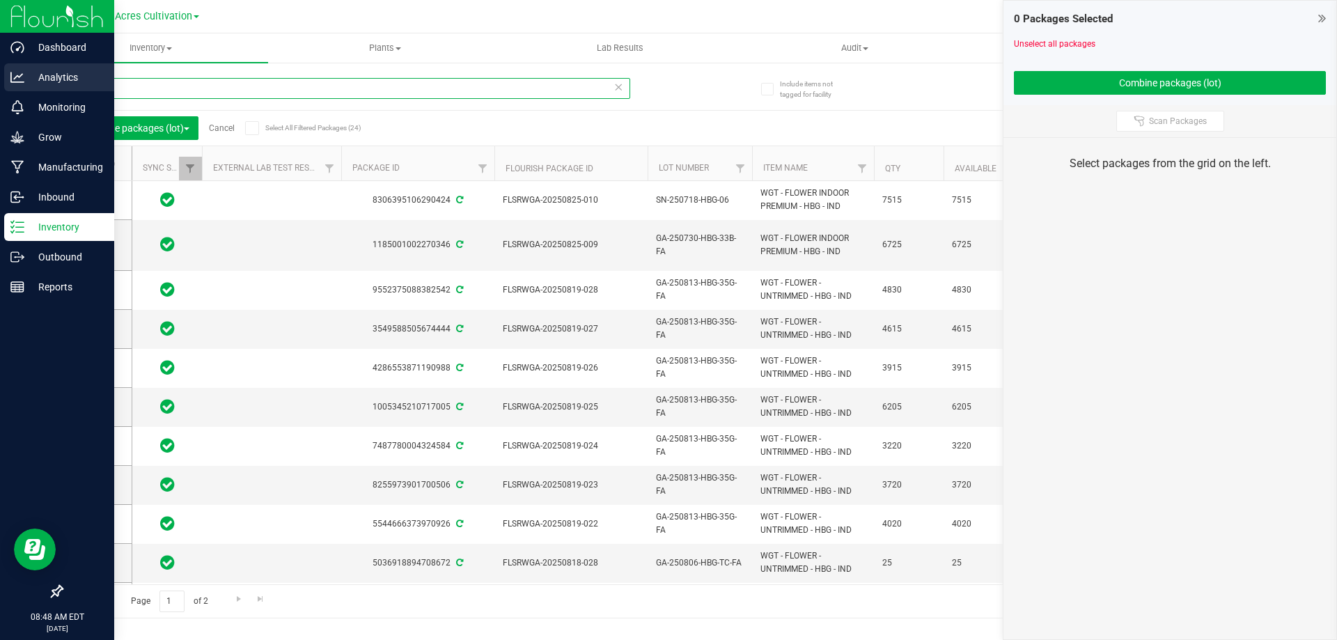
drag, startPoint x: 125, startPoint y: 88, endPoint x: 25, endPoint y: 92, distance: 99.7
click at [25, 92] on div "Dashboard Analytics Monitoring Grow Manufacturing Inbound Inventory Outbound Re…" at bounding box center [668, 320] width 1337 height 640
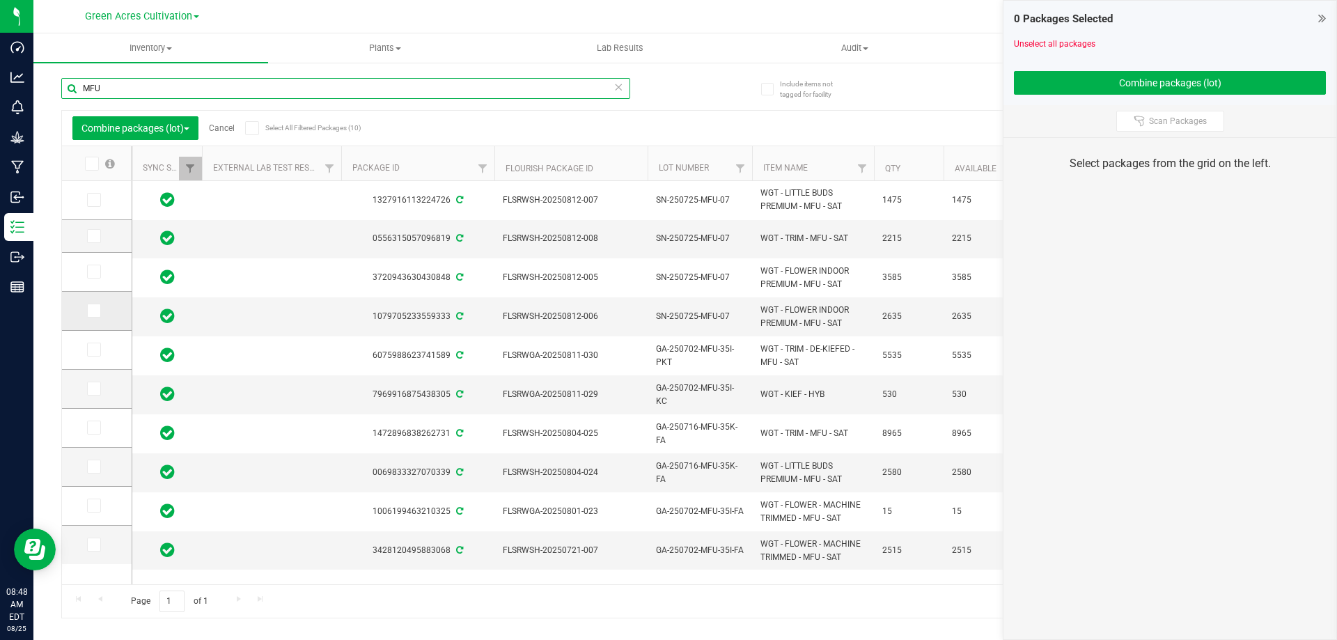
type input "MFU"
click at [95, 311] on icon at bounding box center [92, 311] width 9 height 0
click at [0, 0] on input "checkbox" at bounding box center [0, 0] width 0 height 0
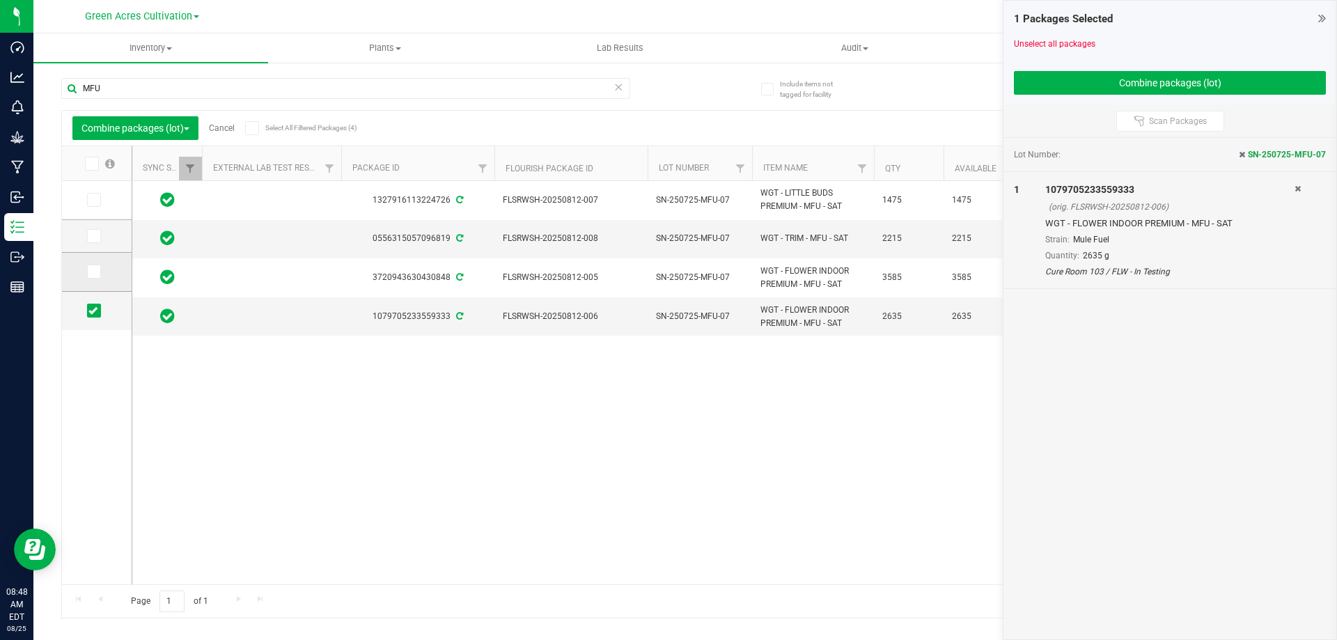
click at [93, 272] on icon at bounding box center [92, 272] width 9 height 0
click at [0, 0] on input "checkbox" at bounding box center [0, 0] width 0 height 0
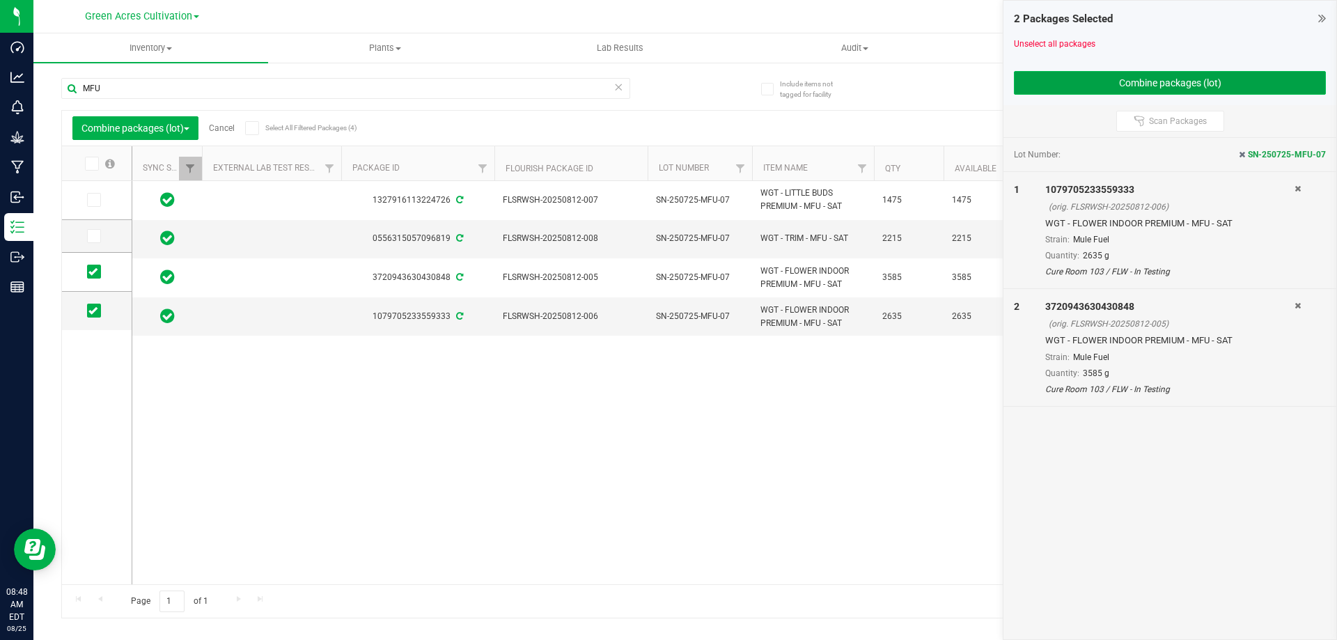
click at [1056, 84] on button "Combine packages (lot)" at bounding box center [1170, 83] width 312 height 24
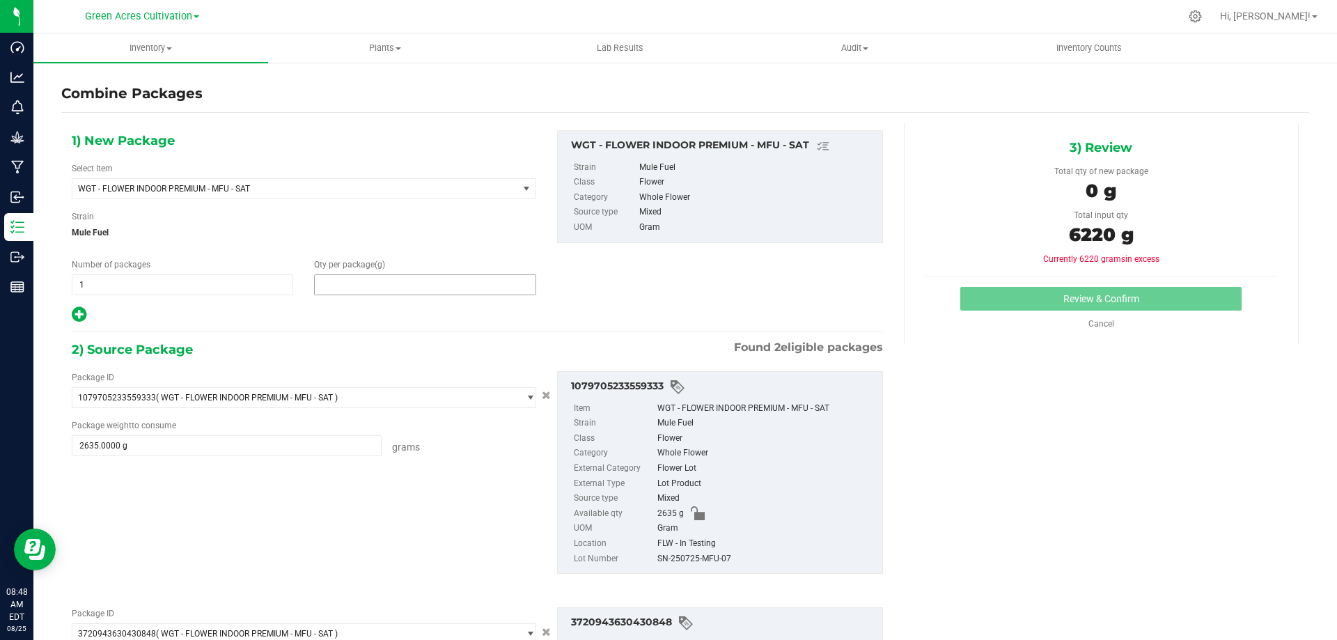
click at [373, 280] on span at bounding box center [424, 284] width 221 height 21
type input "6220"
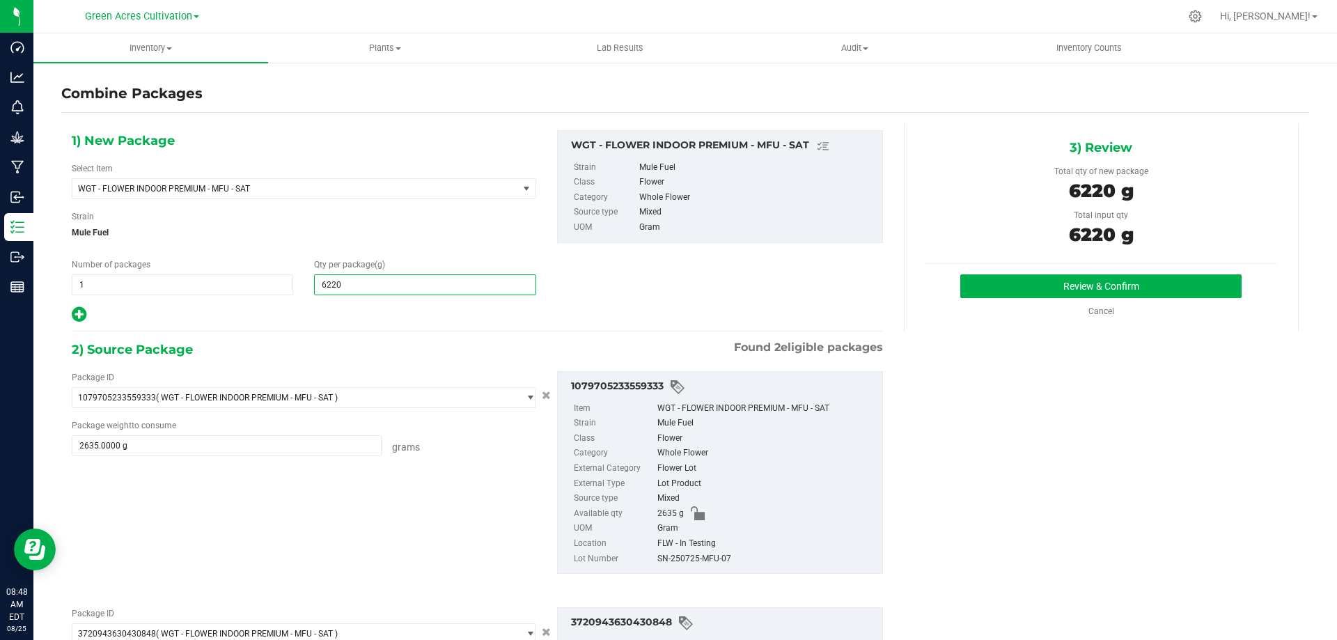
type input "6,220"
click at [661, 554] on div "SN-250725-MFU-07" at bounding box center [766, 559] width 218 height 15
copy div "SN-250725-MFU-07"
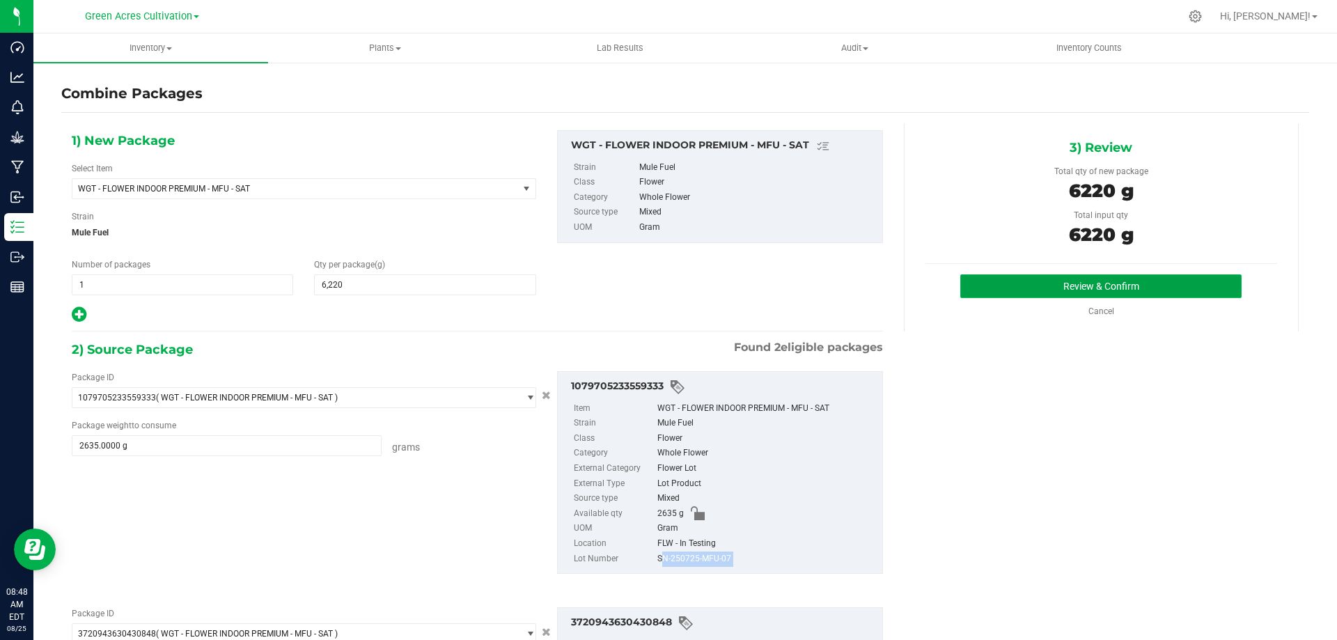
click at [1083, 283] on button "Review & Confirm" at bounding box center [1100, 286] width 281 height 24
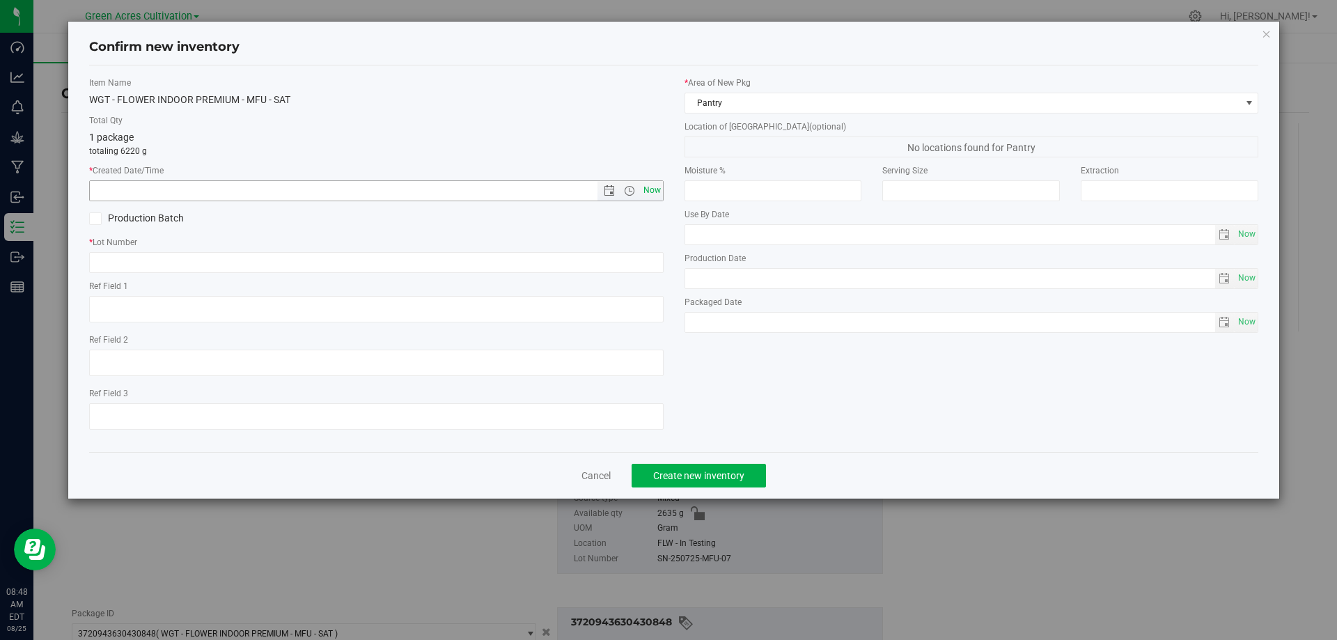
click at [655, 186] on span "Now" at bounding box center [652, 190] width 24 height 20
type input "[DATE] 8:48 AM"
click at [366, 262] on input "text" at bounding box center [376, 262] width 574 height 21
paste input "SN-250725-MFU-07"
type input "SN-250725-MFU-07"
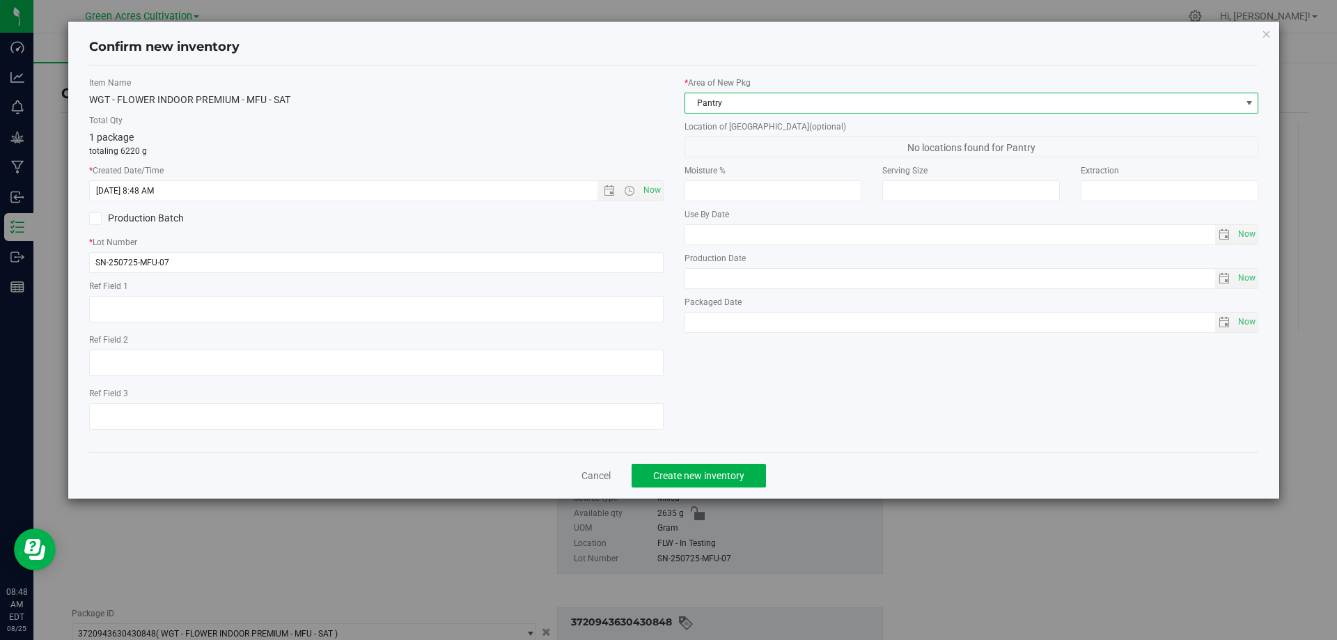
click at [764, 101] on span "Pantry" at bounding box center [963, 102] width 556 height 19
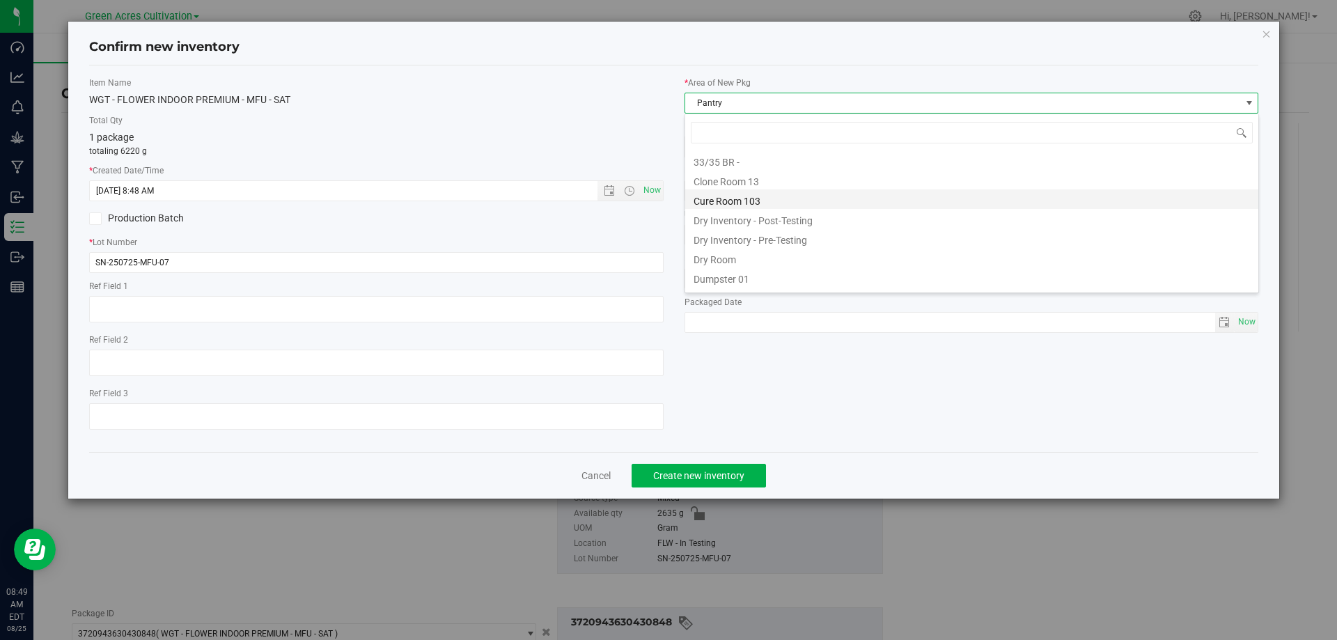
click at [721, 198] on li "Cure Room 103" at bounding box center [971, 198] width 573 height 19
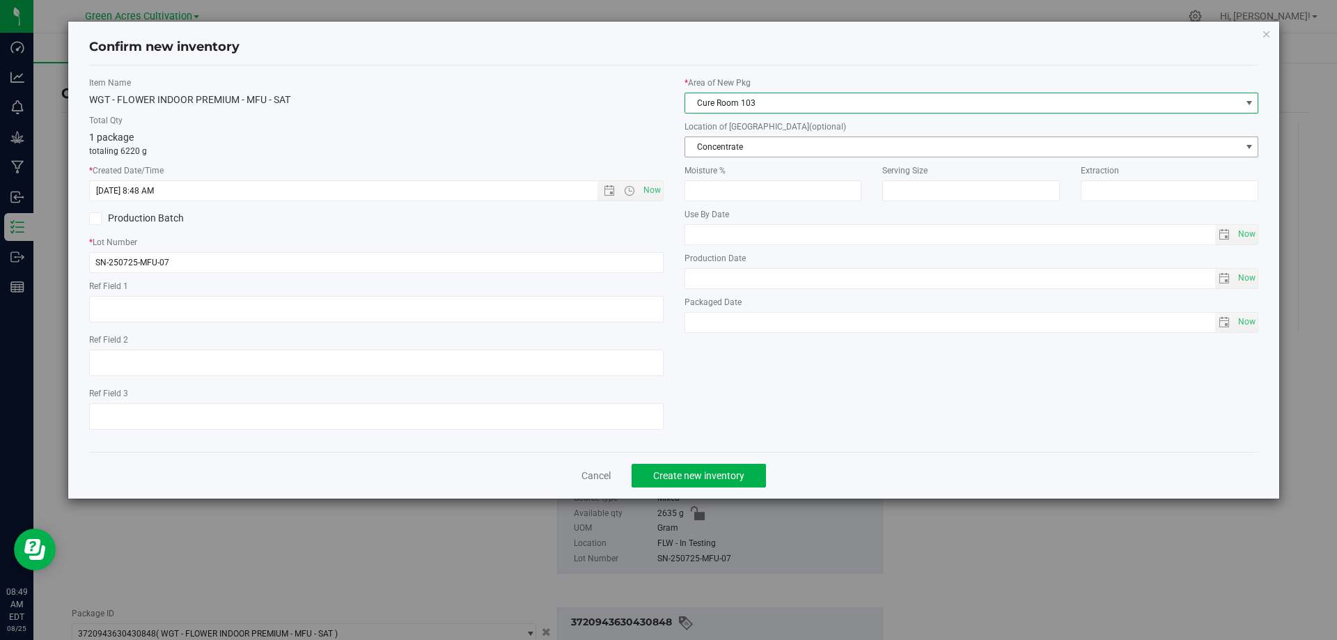
click at [718, 146] on span "Concentrate" at bounding box center [963, 146] width 556 height 19
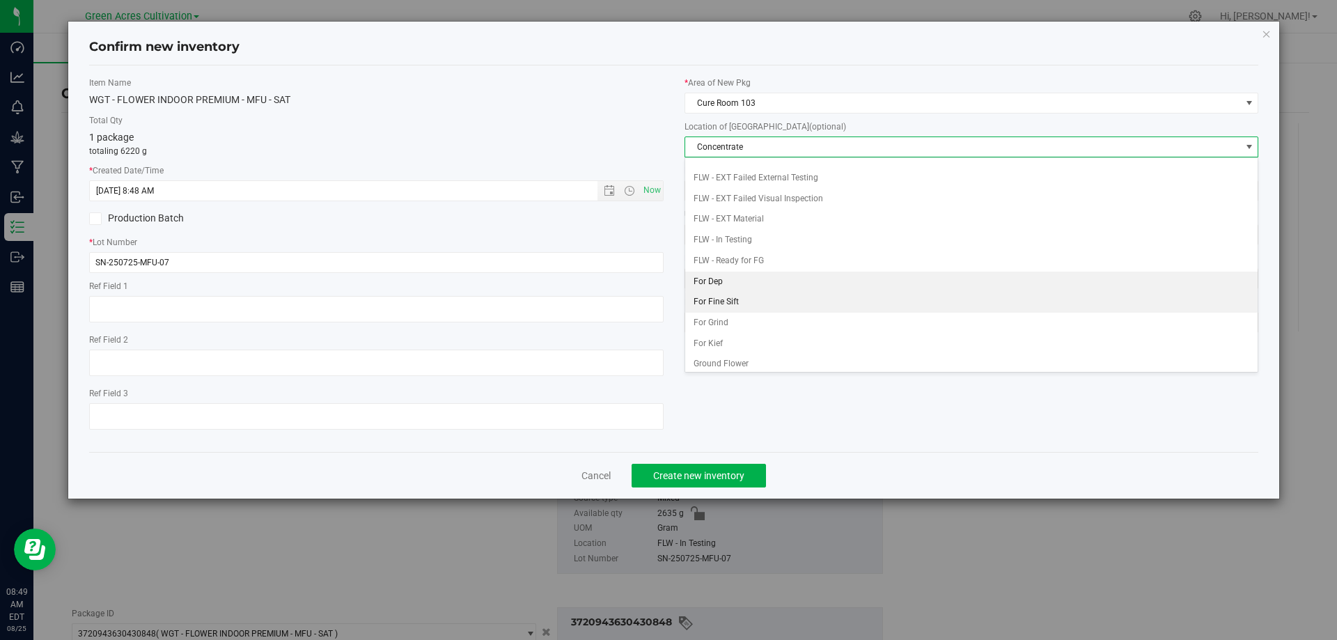
scroll to position [143, 0]
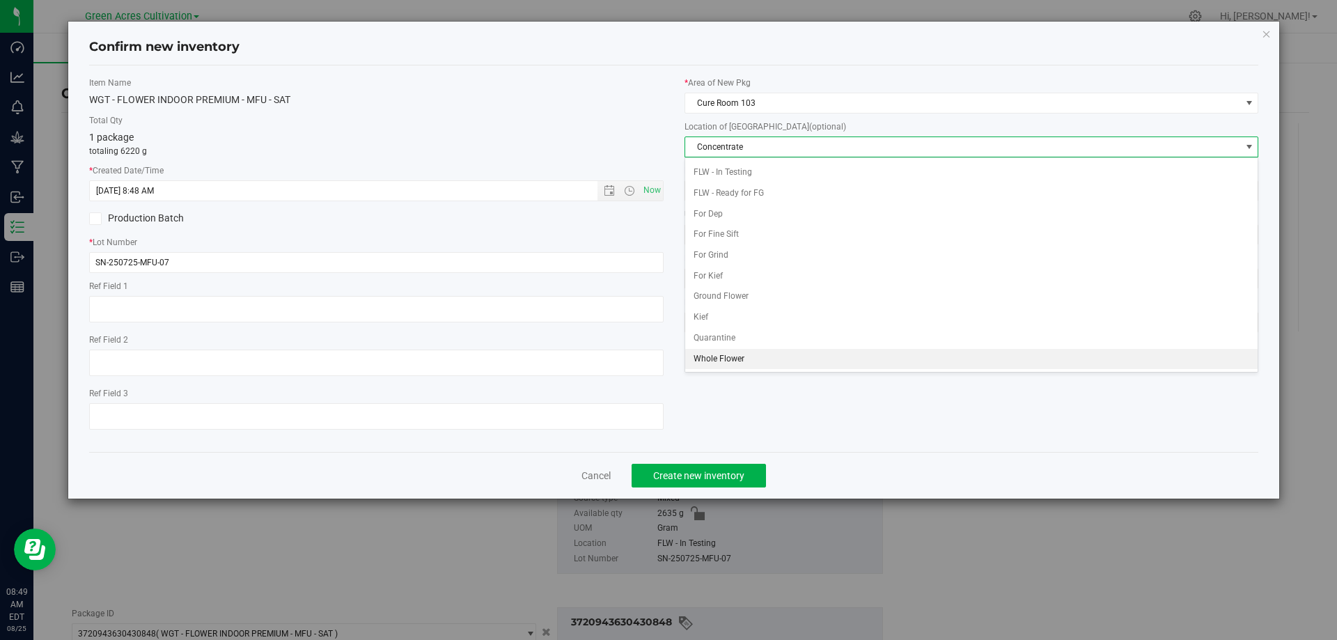
click at [758, 353] on li "Whole Flower" at bounding box center [971, 359] width 573 height 21
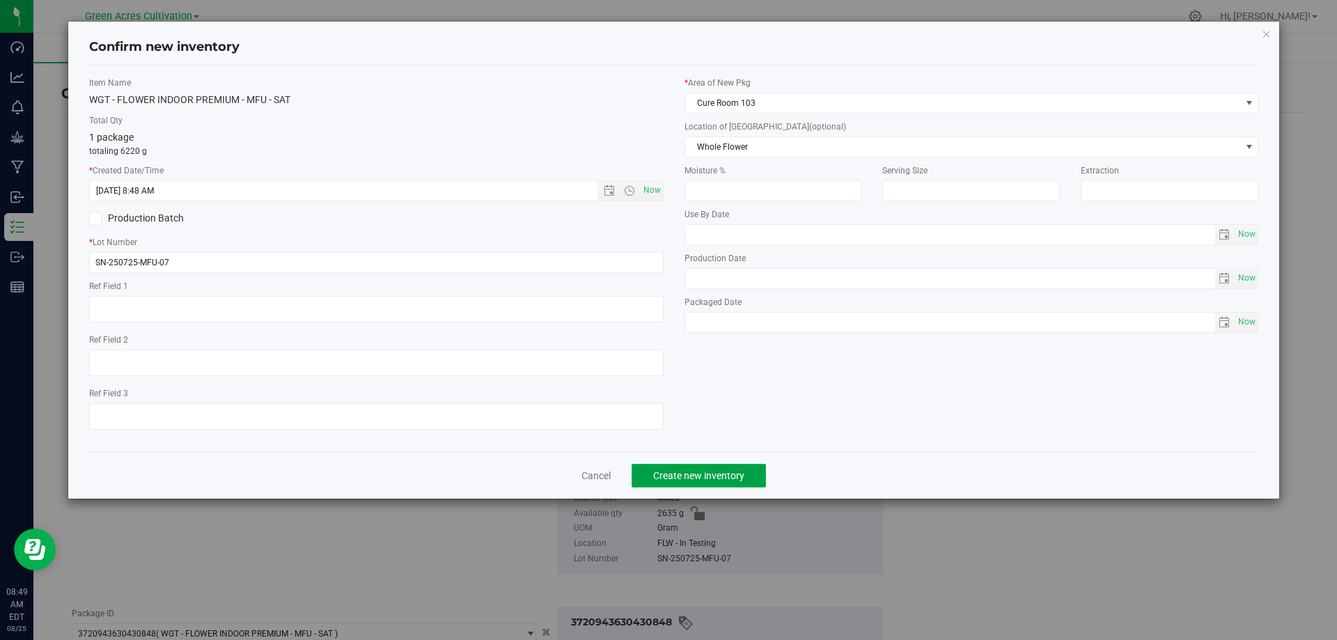
click at [720, 473] on span "Create new inventory" at bounding box center [698, 475] width 91 height 11
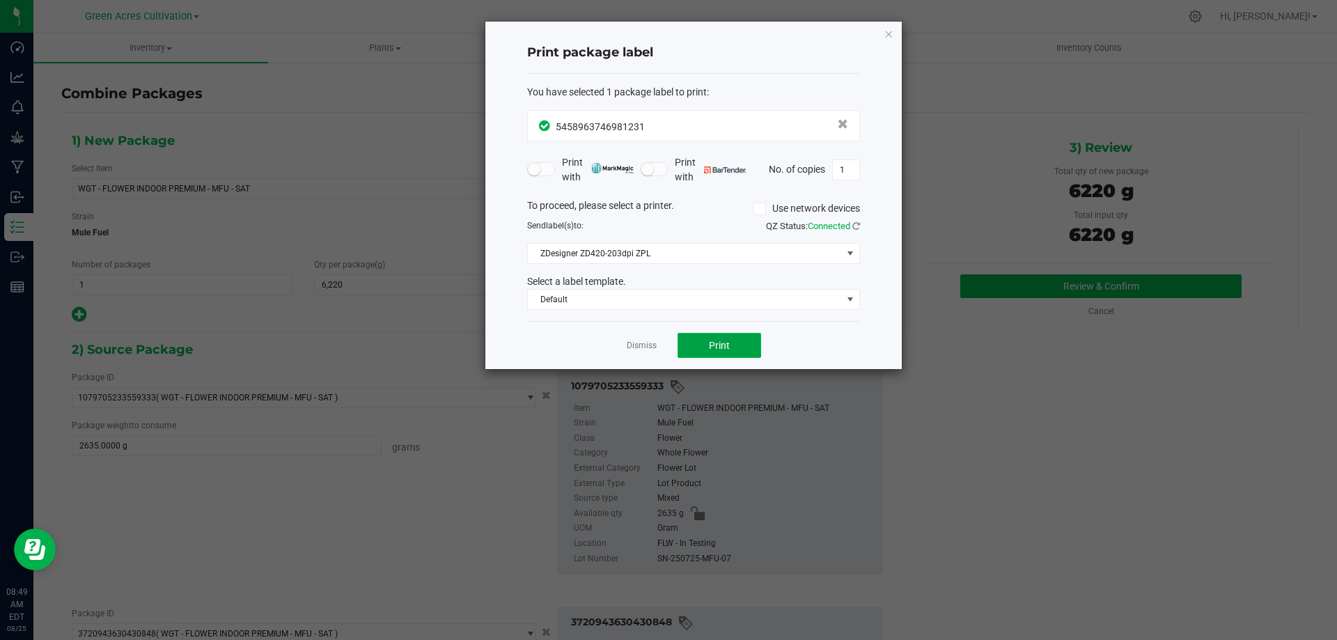
click at [713, 348] on span "Print" at bounding box center [719, 345] width 21 height 11
click at [889, 33] on icon "button" at bounding box center [889, 33] width 10 height 17
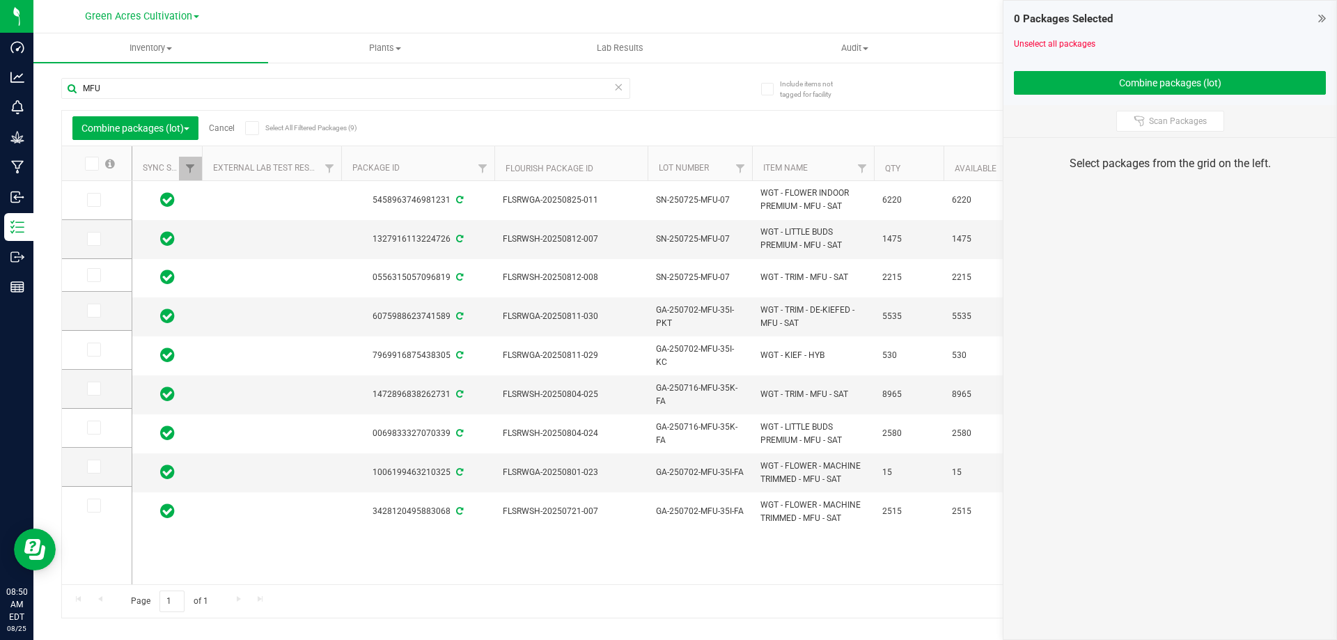
click at [219, 128] on link "Cancel" at bounding box center [222, 128] width 26 height 10
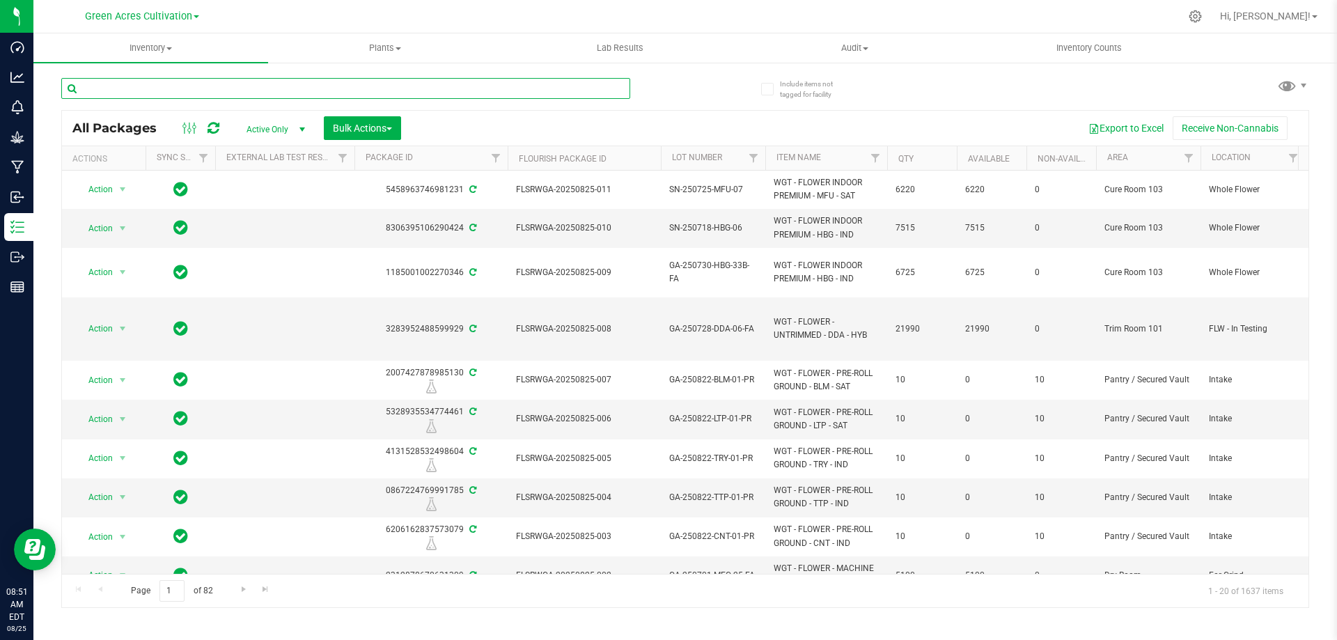
click at [301, 83] on input "text" at bounding box center [345, 88] width 569 height 21
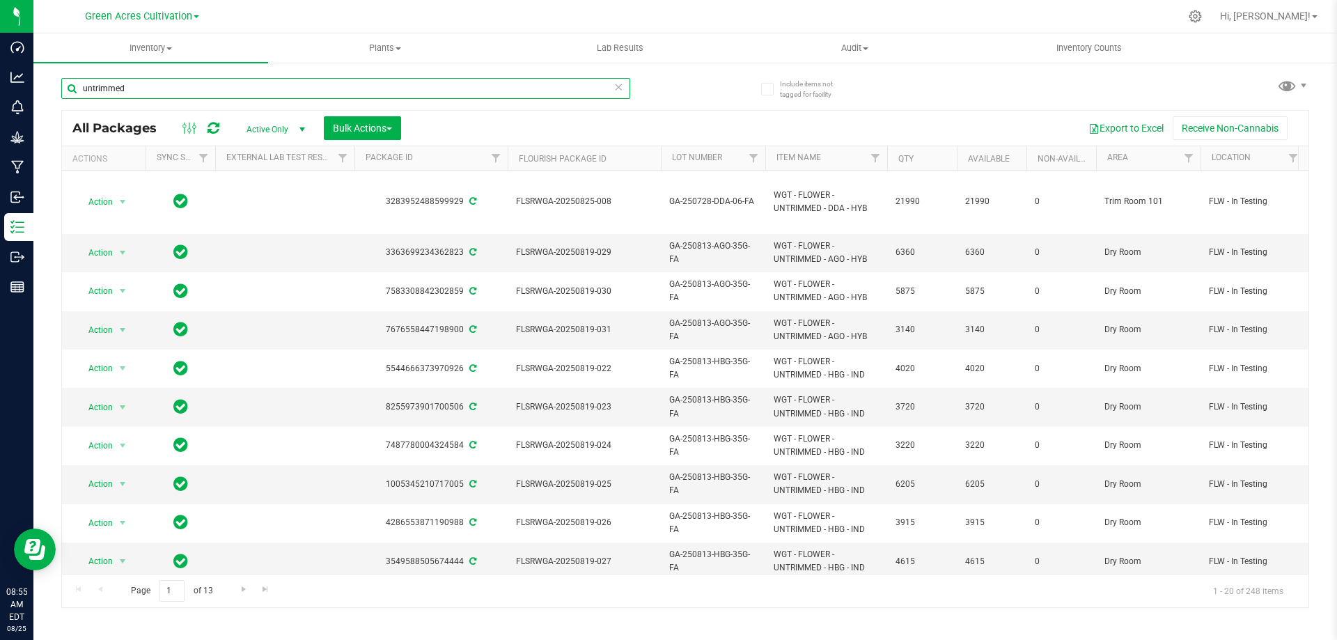
drag, startPoint x: 157, startPoint y: 92, endPoint x: 59, endPoint y: 84, distance: 97.8
click at [59, 84] on div "Include items not tagged for facility untrimmed All Packages Active Only Active…" at bounding box center [685, 273] width 1304 height 425
paste input "GA-250604-RHB-29-GF"
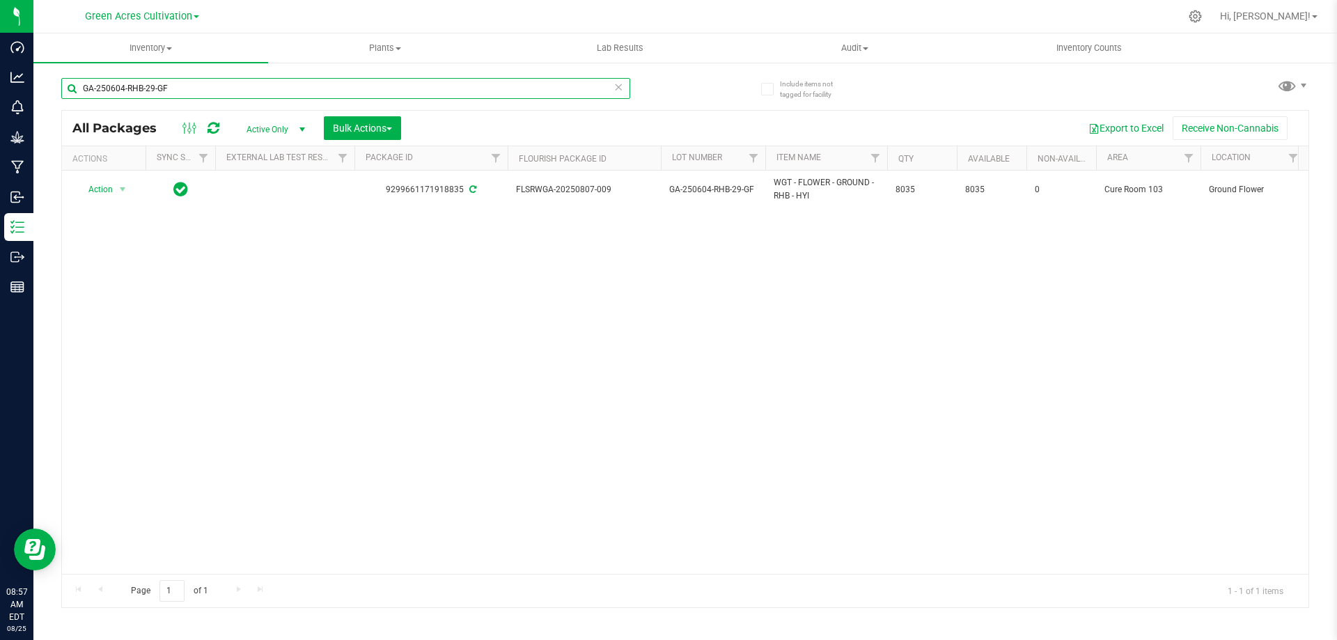
drag, startPoint x: 182, startPoint y: 88, endPoint x: 44, endPoint y: 98, distance: 138.2
click at [44, 98] on div "Include items not tagged for facility GA-250604-RHB-29-GF All Packages Active O…" at bounding box center [685, 273] width 1304 height 425
paste input "SN-250131-ABP-07-PR"
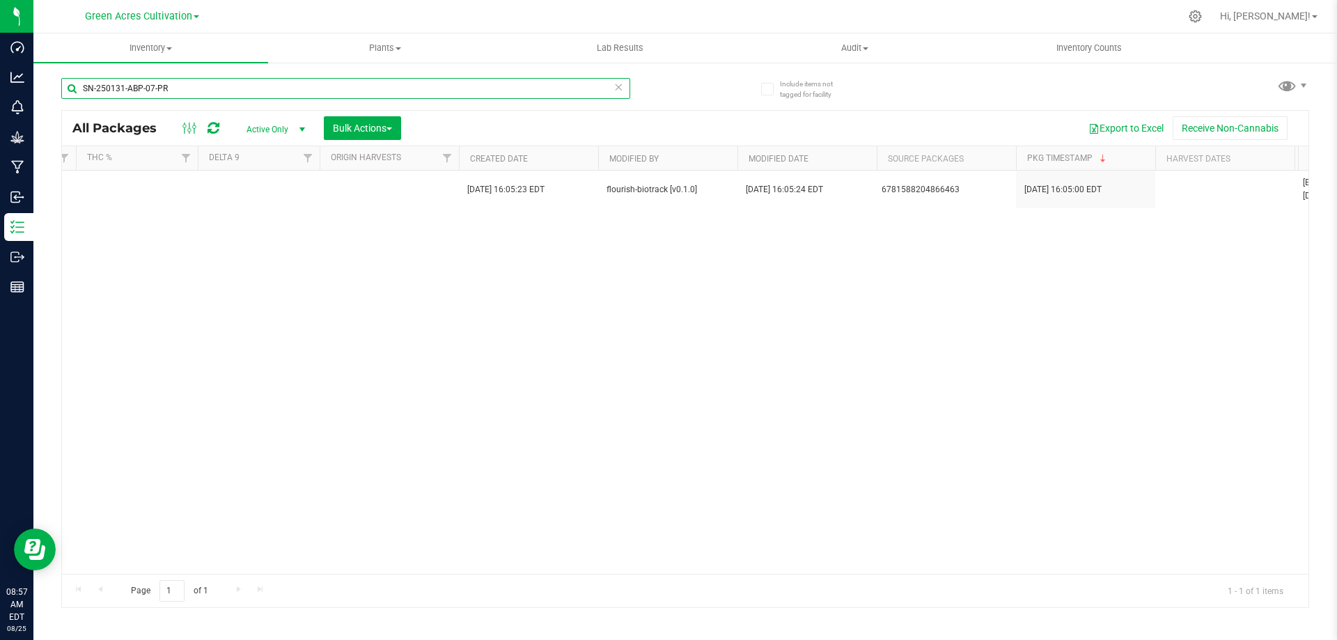
scroll to position [0, 1720]
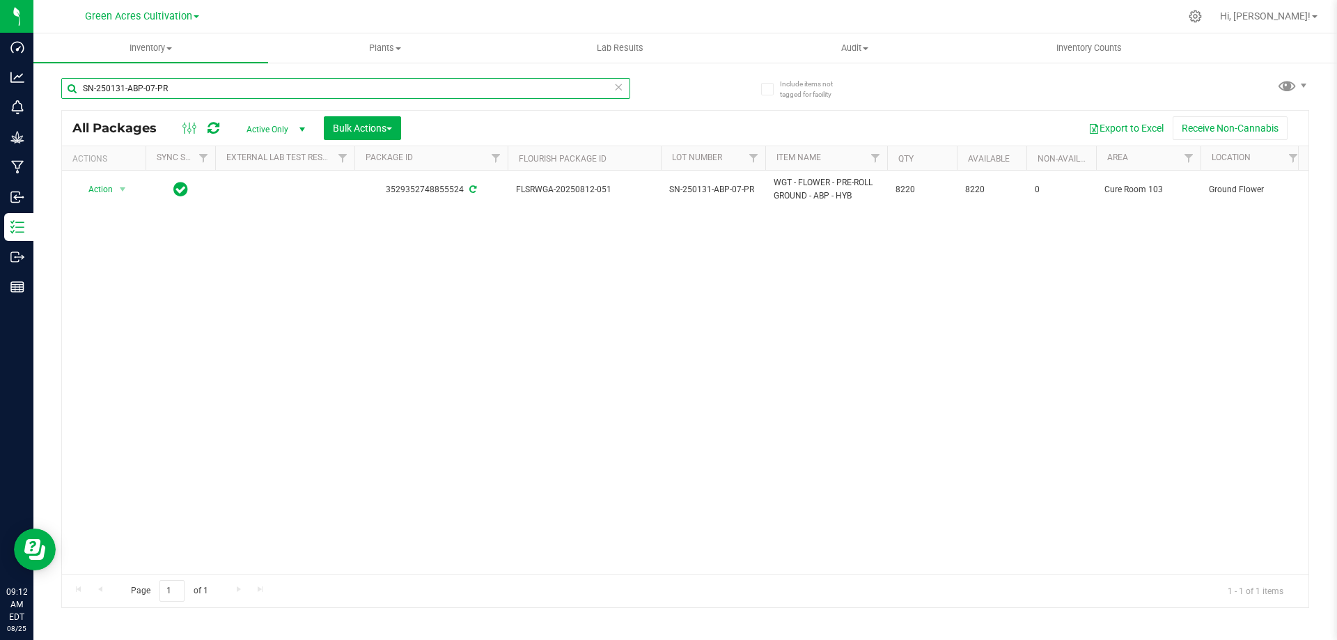
drag, startPoint x: 204, startPoint y: 95, endPoint x: 75, endPoint y: 95, distance: 128.8
click at [75, 95] on input "SN-250131-ABP-07-PR" at bounding box center [345, 88] width 569 height 21
paste input "228-AML-03-GF"
click at [224, 83] on input "SN-250228-AML-03-GF" at bounding box center [345, 88] width 569 height 21
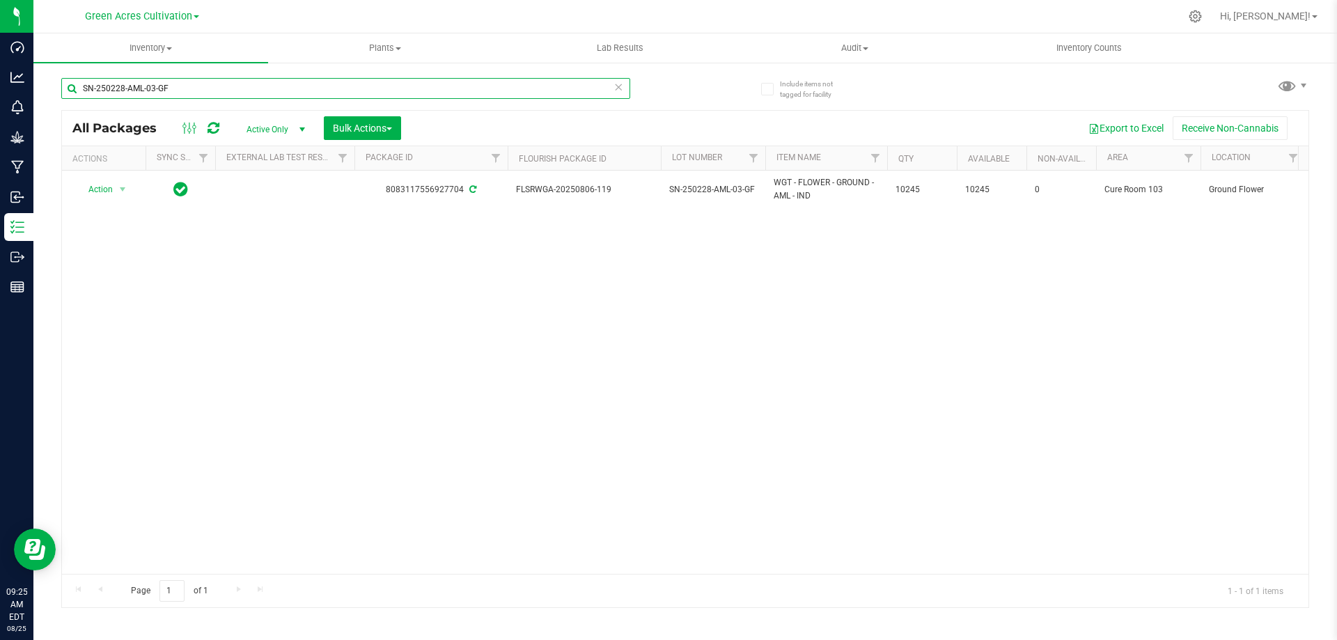
click at [224, 83] on input "SN-250228-AML-03-GF" at bounding box center [345, 88] width 569 height 21
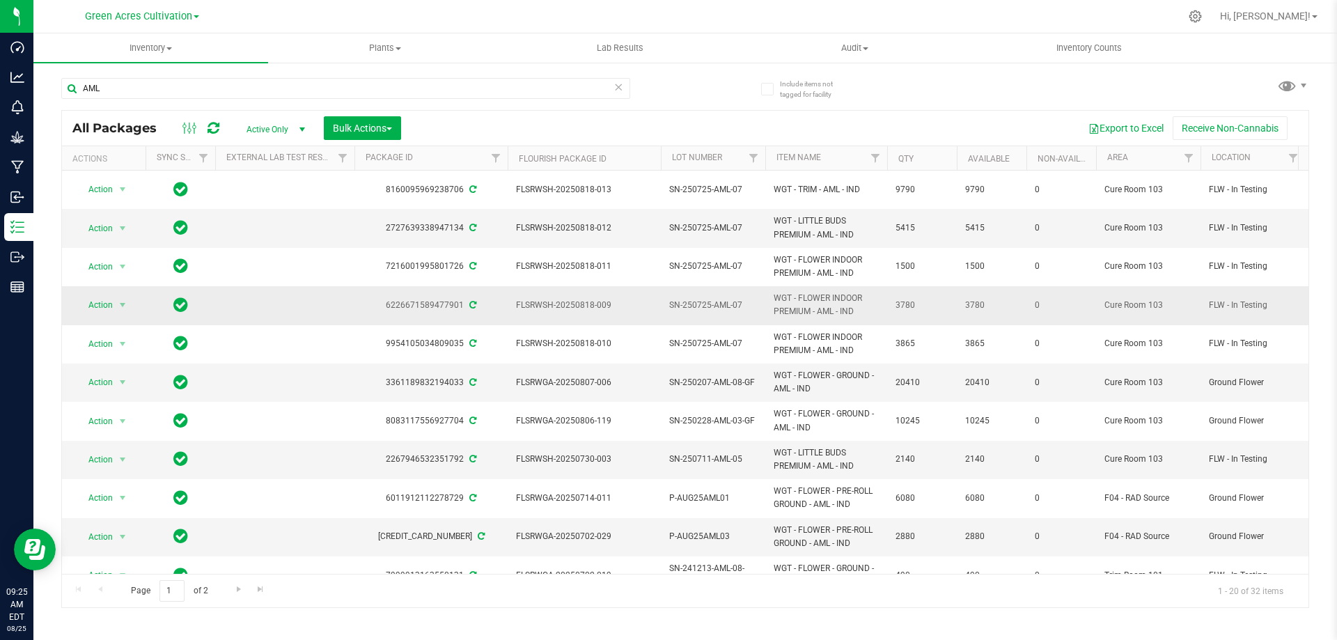
drag, startPoint x: 834, startPoint y: 305, endPoint x: 774, endPoint y: 283, distance: 63.7
click at [774, 286] on td "WGT - FLOWER INDOOR PREMIUM - AML - IND" at bounding box center [826, 305] width 122 height 38
copy span "WGT - FLOWER INDOOR PREMIUM - AML"
click at [440, 93] on input "AML" at bounding box center [345, 88] width 569 height 21
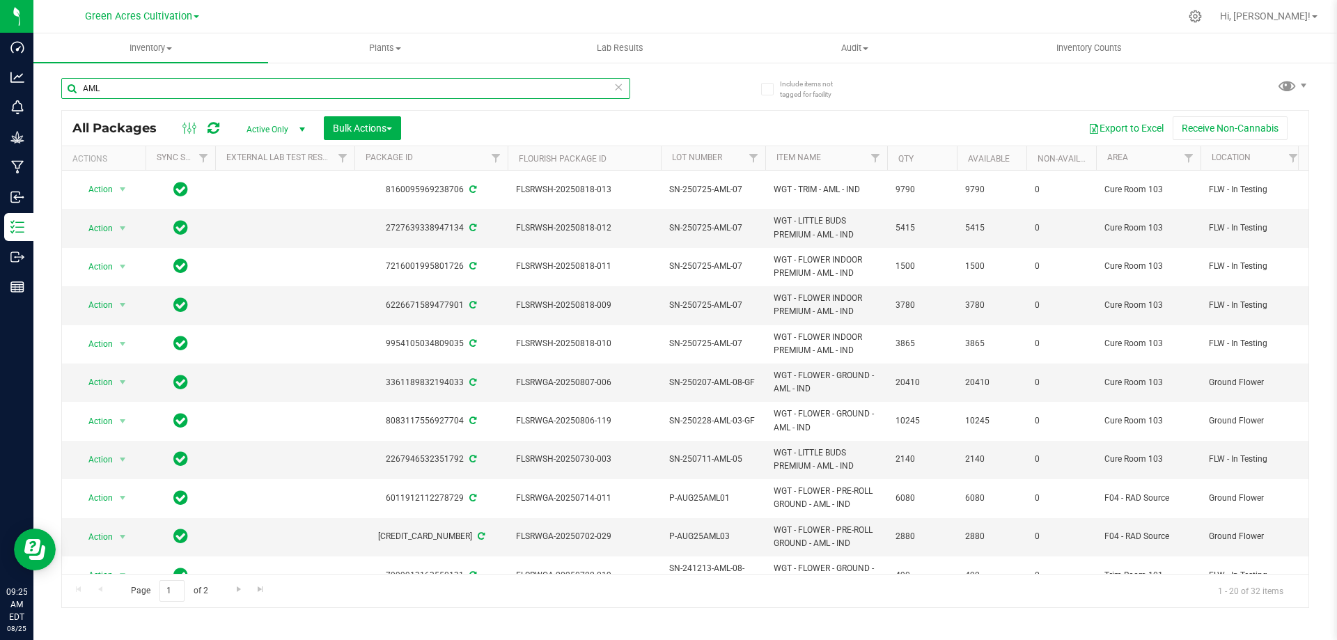
paste input "WGT - FLOWER INDOOR PREMIUM -"
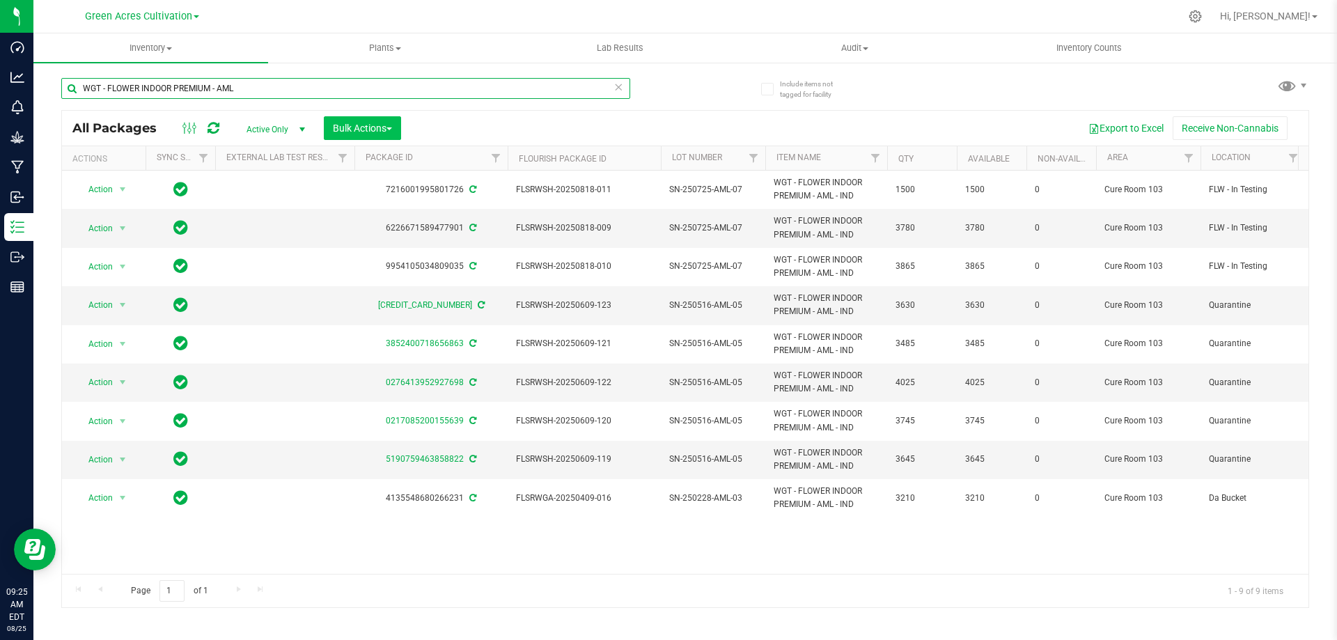
type input "WGT - FLOWER INDOOR PREMIUM - AML"
click at [399, 118] on button "Bulk Actions" at bounding box center [362, 128] width 77 height 24
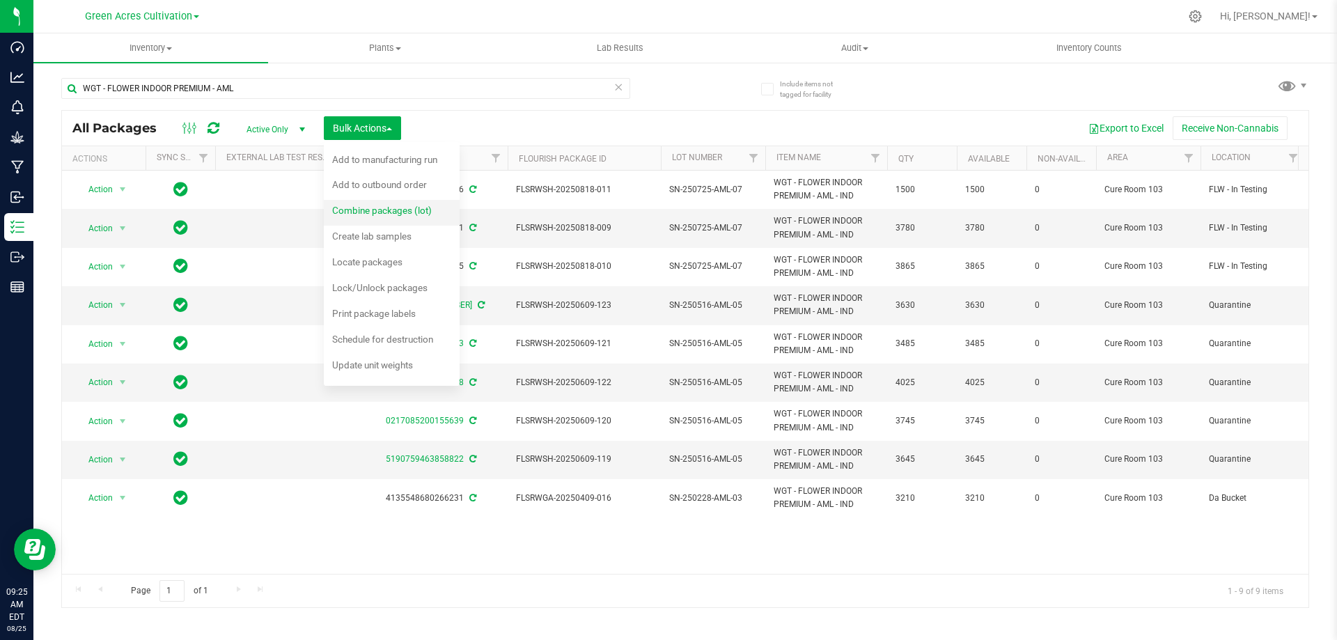
click at [382, 217] on div "Combine packages (lot)" at bounding box center [391, 212] width 118 height 22
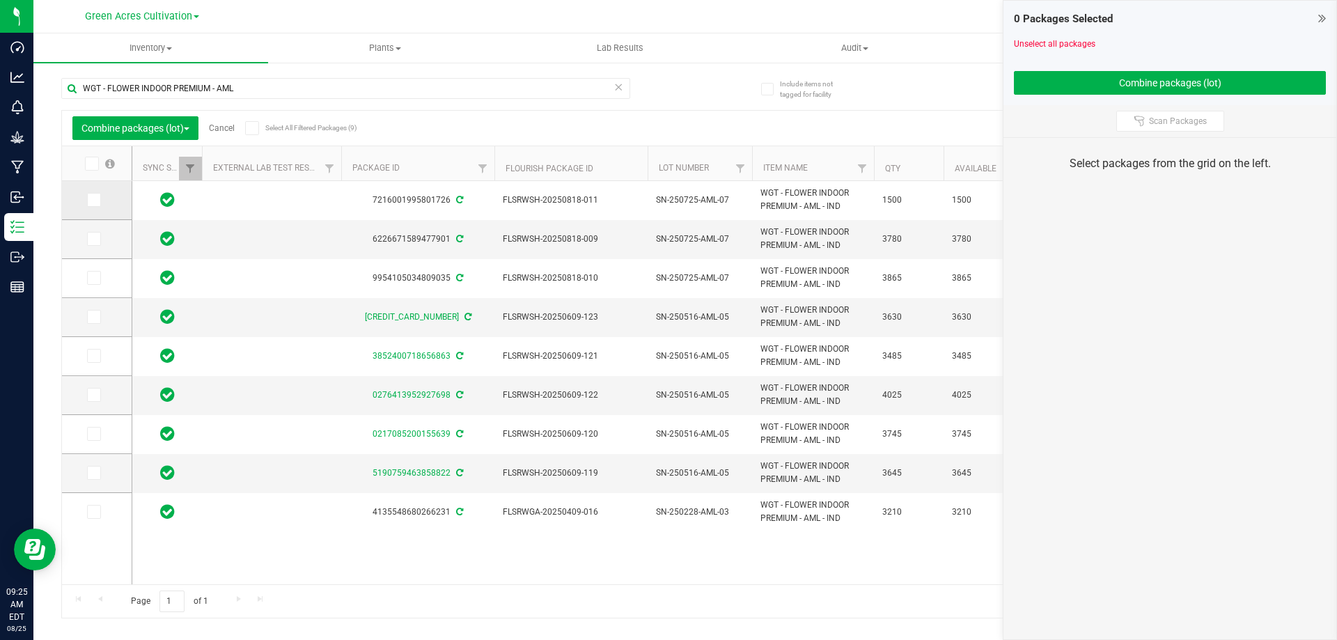
click at [92, 200] on icon at bounding box center [92, 200] width 9 height 0
click at [0, 0] on input "checkbox" at bounding box center [0, 0] width 0 height 0
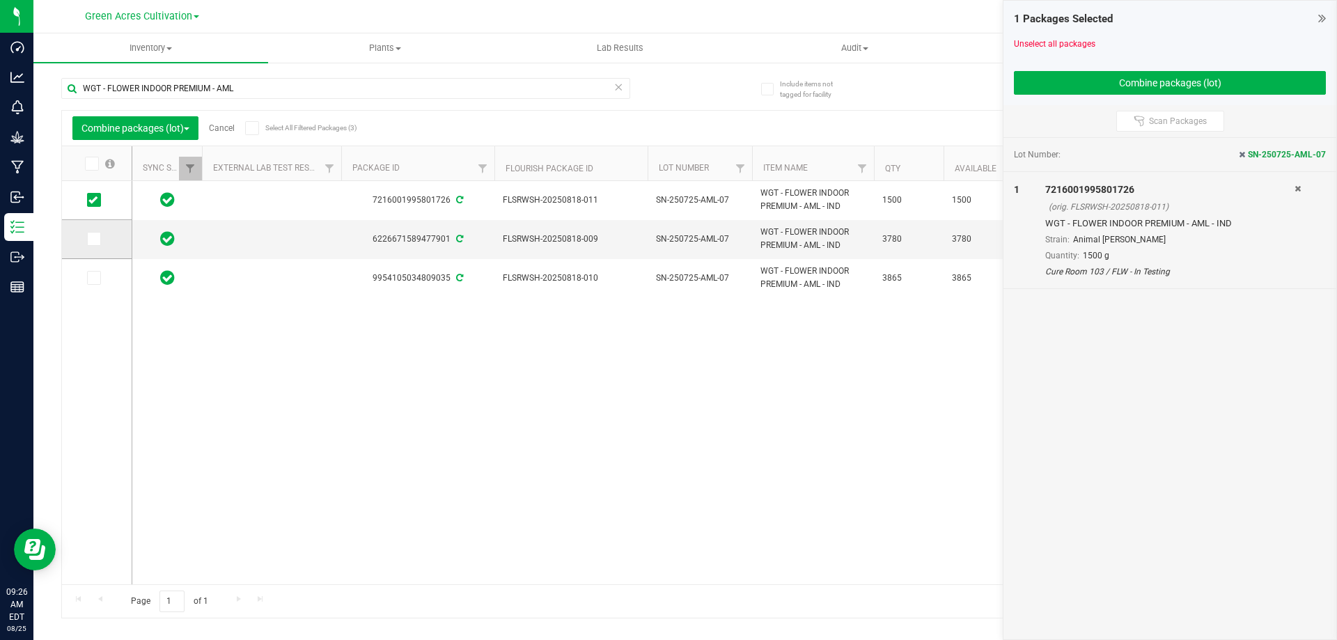
click at [96, 239] on icon at bounding box center [92, 239] width 9 height 0
click at [0, 0] on input "checkbox" at bounding box center [0, 0] width 0 height 0
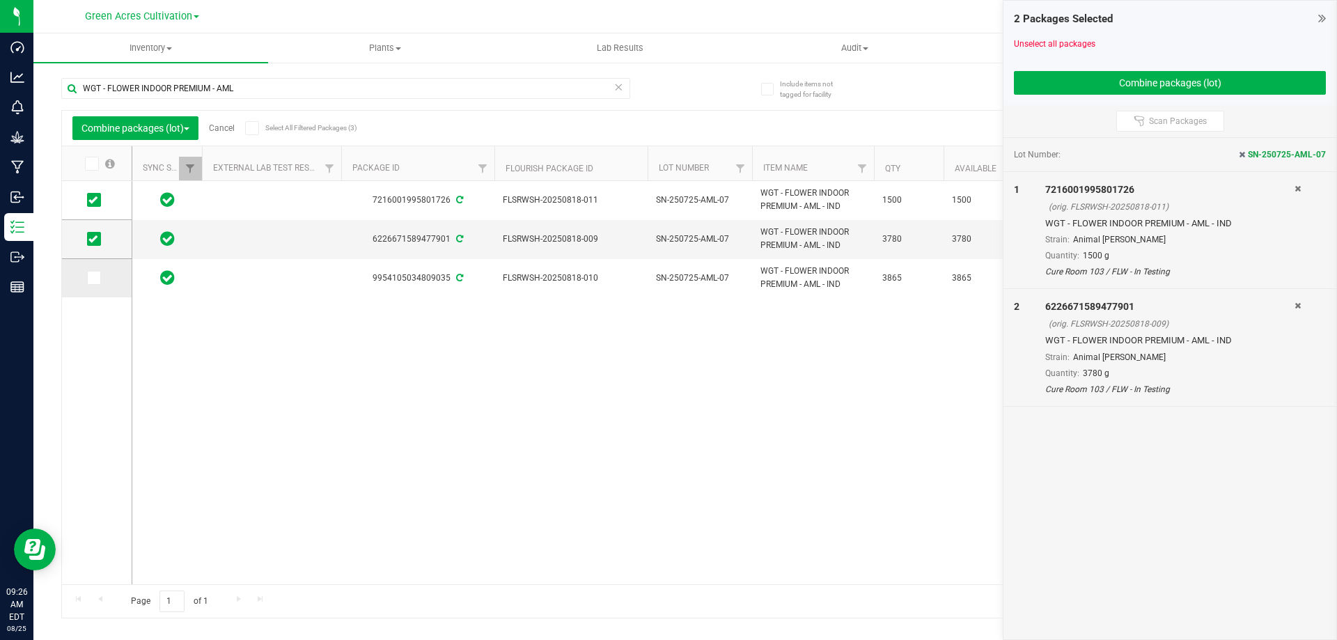
click at [93, 278] on icon at bounding box center [92, 278] width 9 height 0
click at [0, 0] on input "checkbox" at bounding box center [0, 0] width 0 height 0
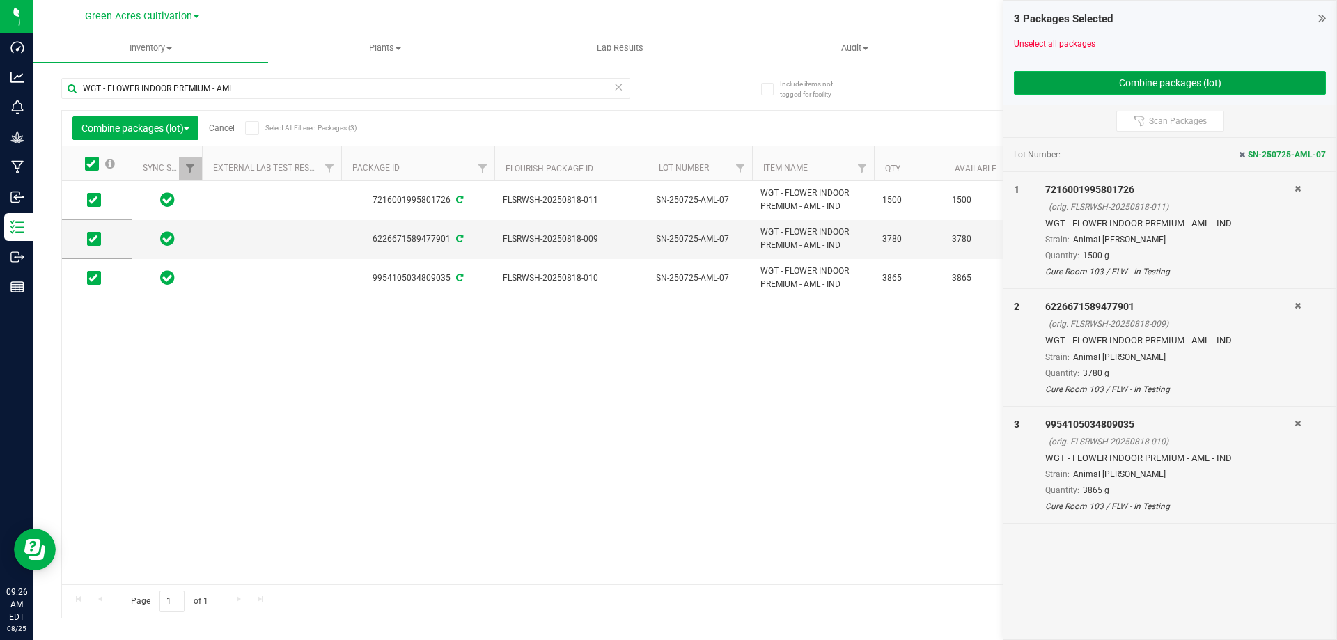
click at [1097, 74] on button "Combine packages (lot)" at bounding box center [1170, 83] width 312 height 24
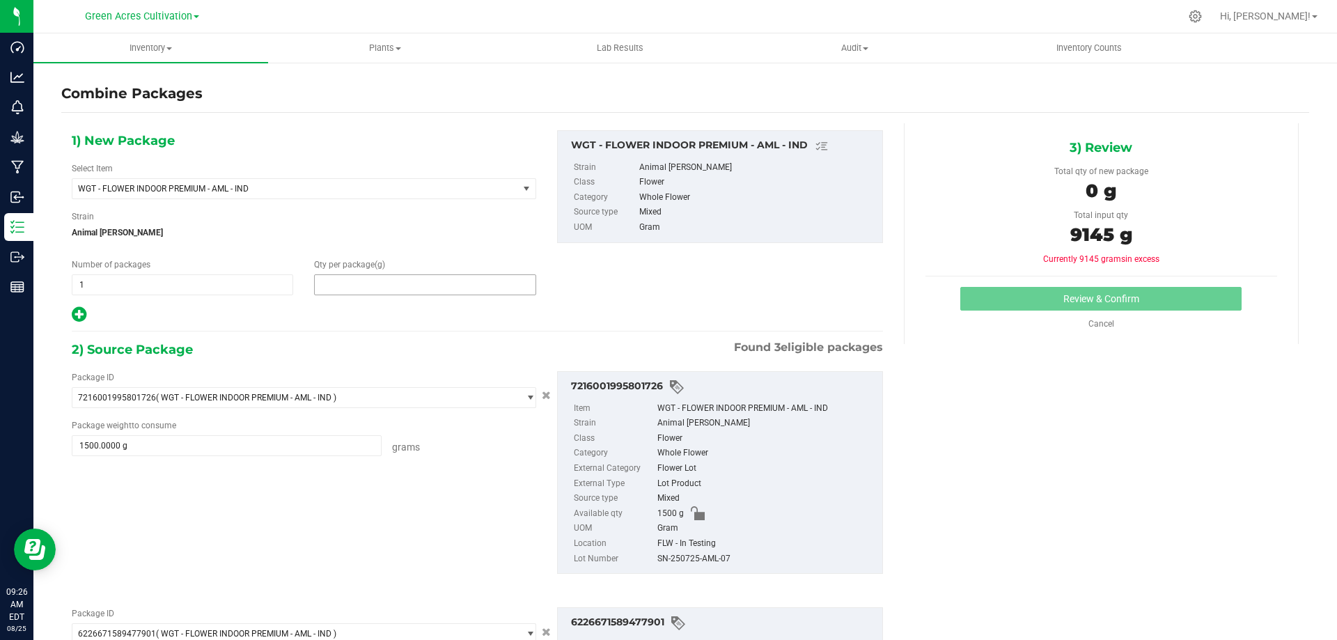
click at [404, 284] on span at bounding box center [424, 284] width 221 height 21
type input "9145"
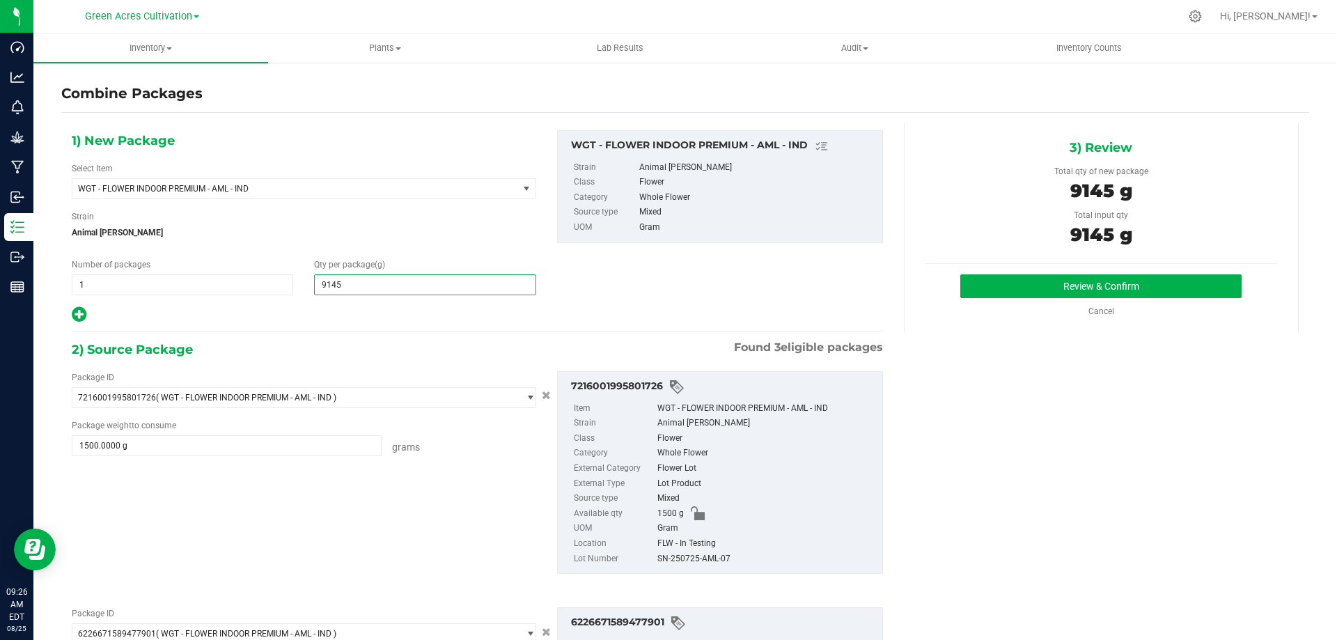
type input "9,145"
click at [712, 558] on div "SN-250725-AML-07" at bounding box center [766, 559] width 218 height 15
copy div "SN-250725-AML-07"
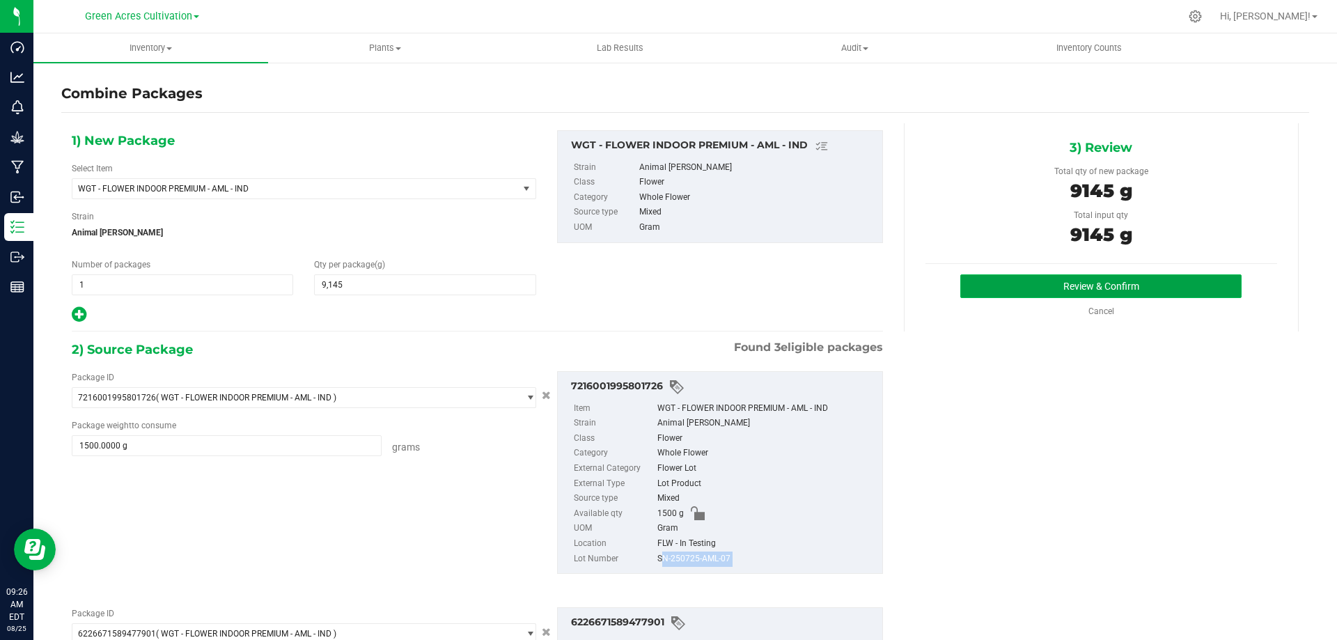
click at [960, 283] on button "Review & Confirm" at bounding box center [1100, 286] width 281 height 24
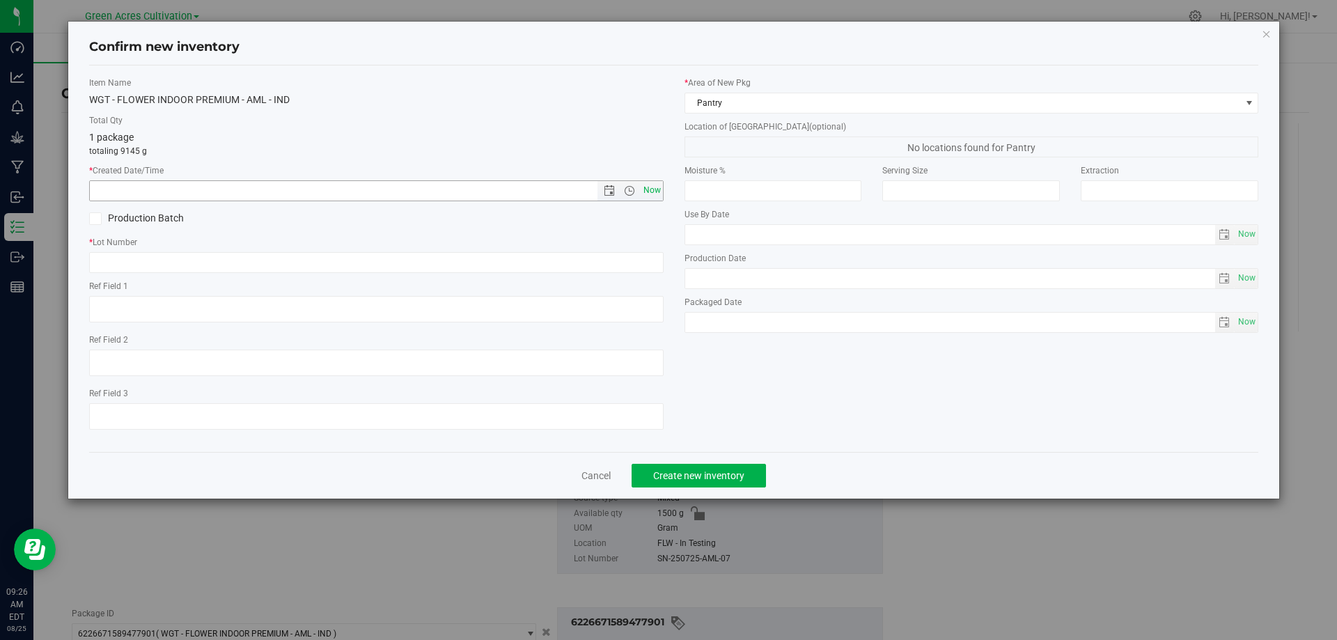
click at [650, 184] on span "Now" at bounding box center [652, 190] width 24 height 20
type input "[DATE] 9:26 AM"
click at [628, 252] on input "text" at bounding box center [376, 262] width 574 height 21
paste input "SN-250725-AML-07"
type input "SN-250725-AML-07"
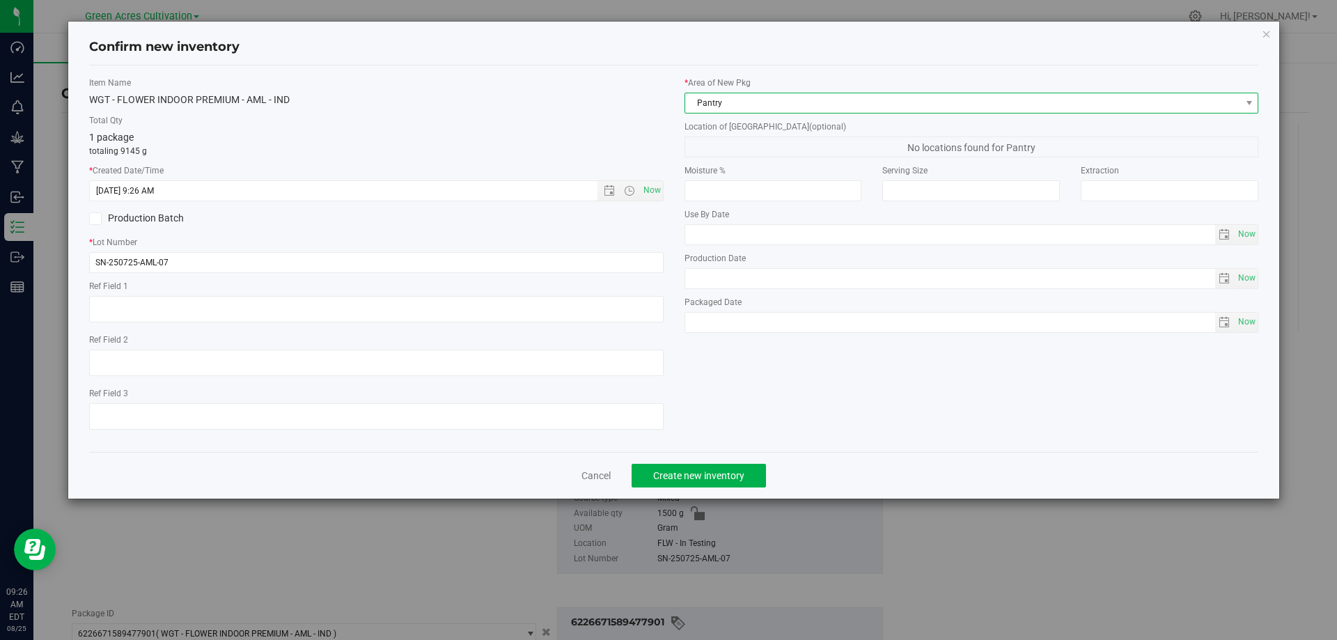
click at [838, 110] on span "Pantry" at bounding box center [963, 102] width 556 height 19
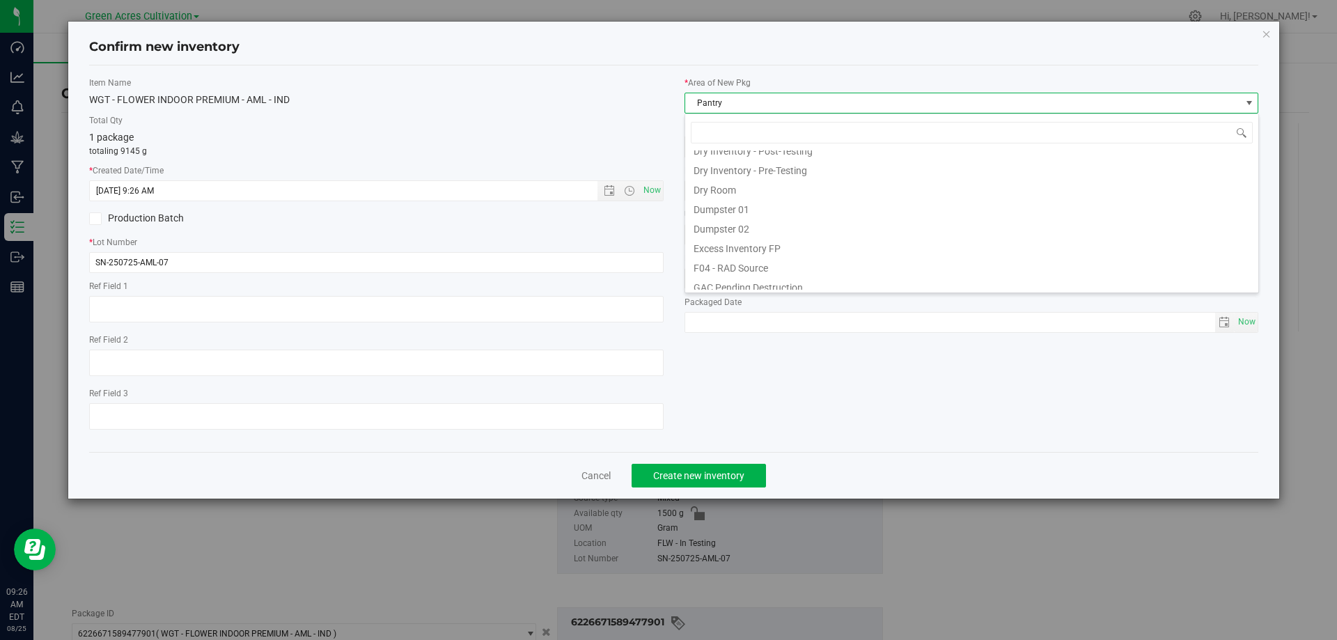
scroll to position [45, 0]
click at [756, 154] on li "Cure Room 103" at bounding box center [971, 154] width 573 height 19
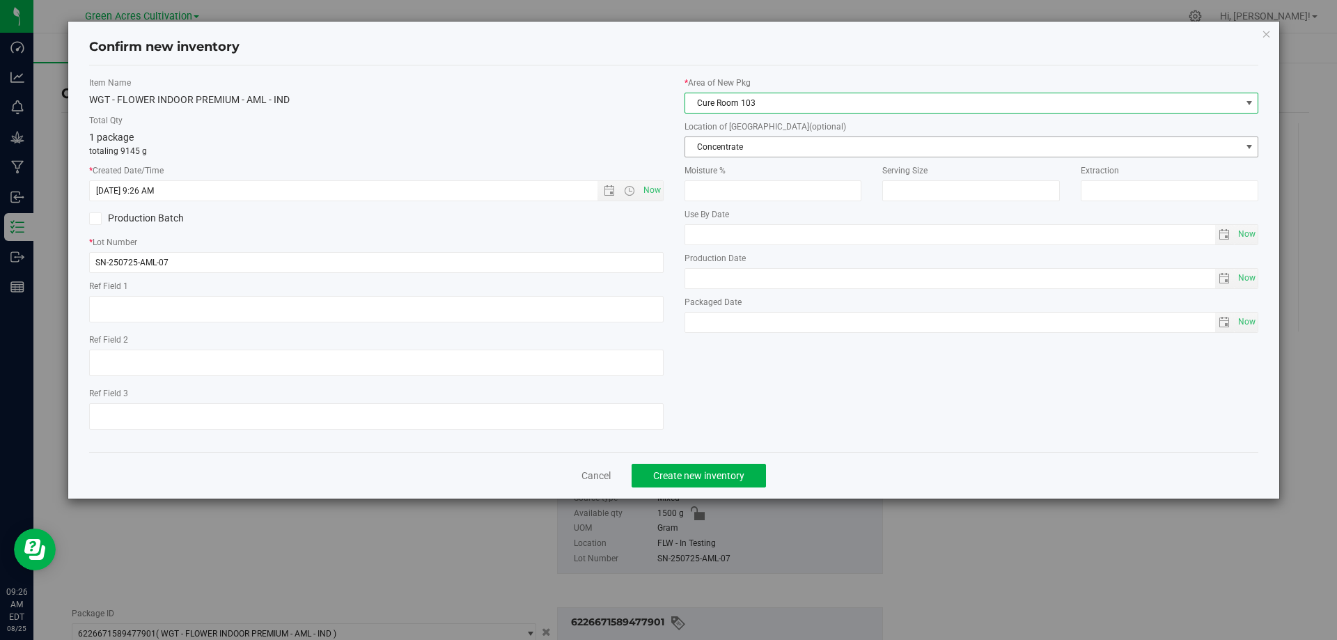
click at [774, 143] on span "Concentrate" at bounding box center [963, 146] width 556 height 19
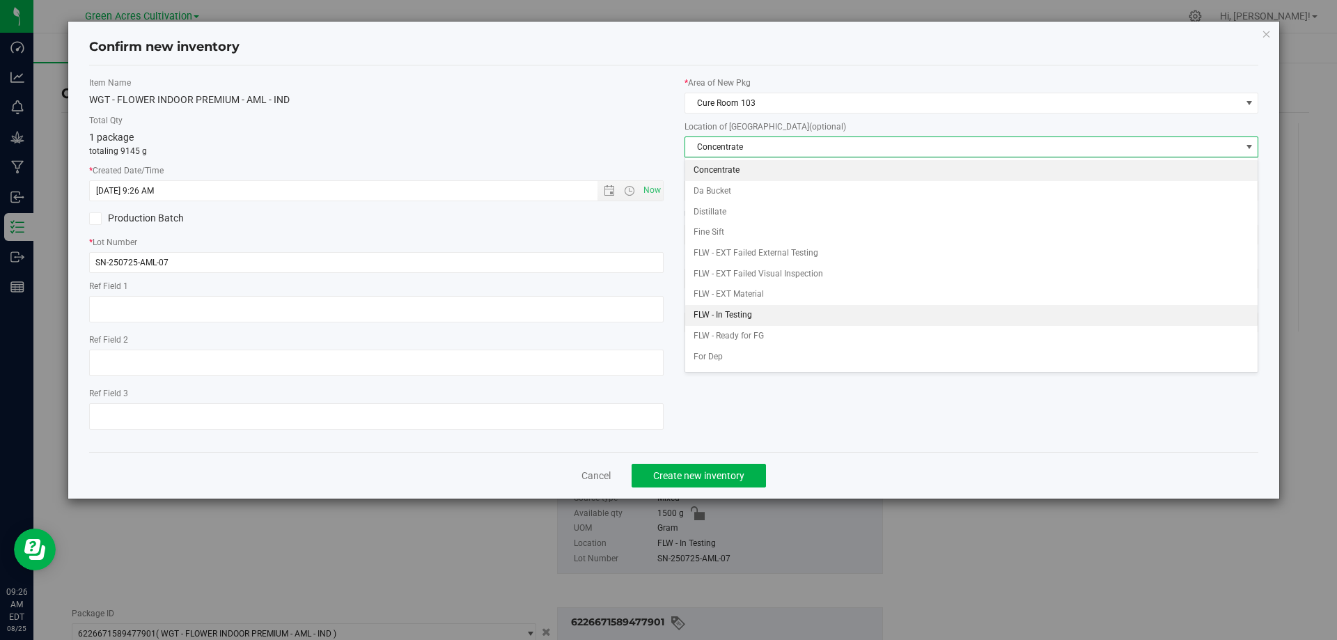
scroll to position [139, 0]
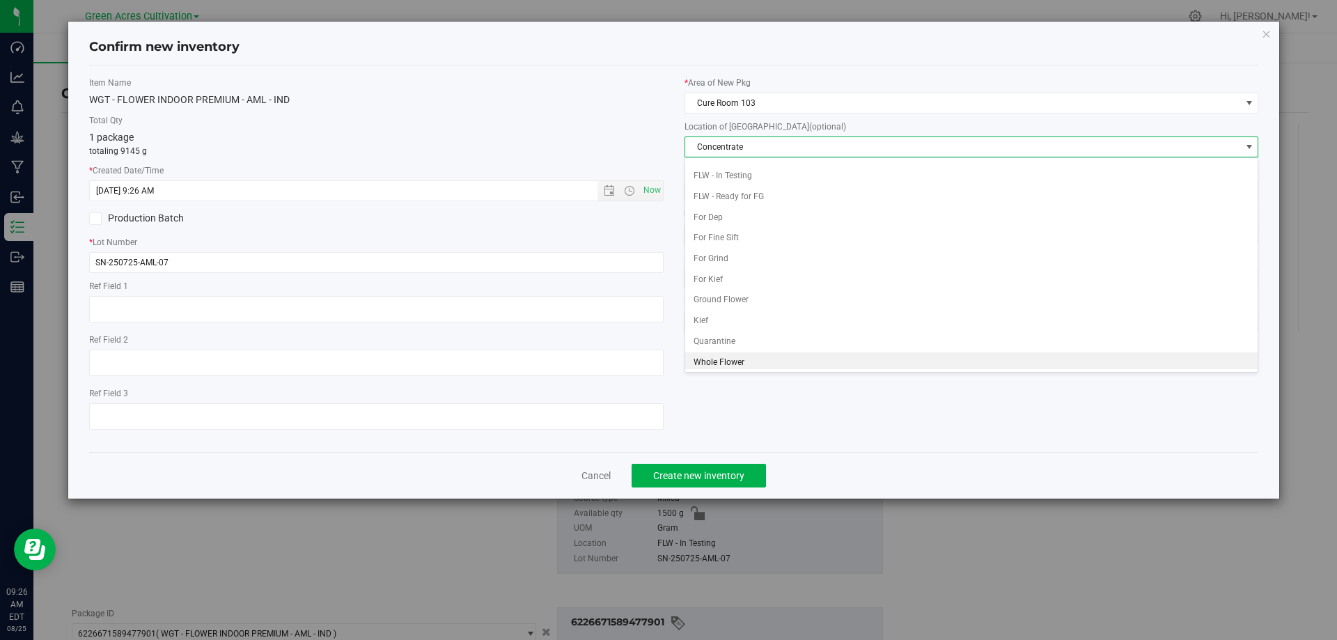
click at [730, 357] on li "Whole Flower" at bounding box center [971, 362] width 573 height 21
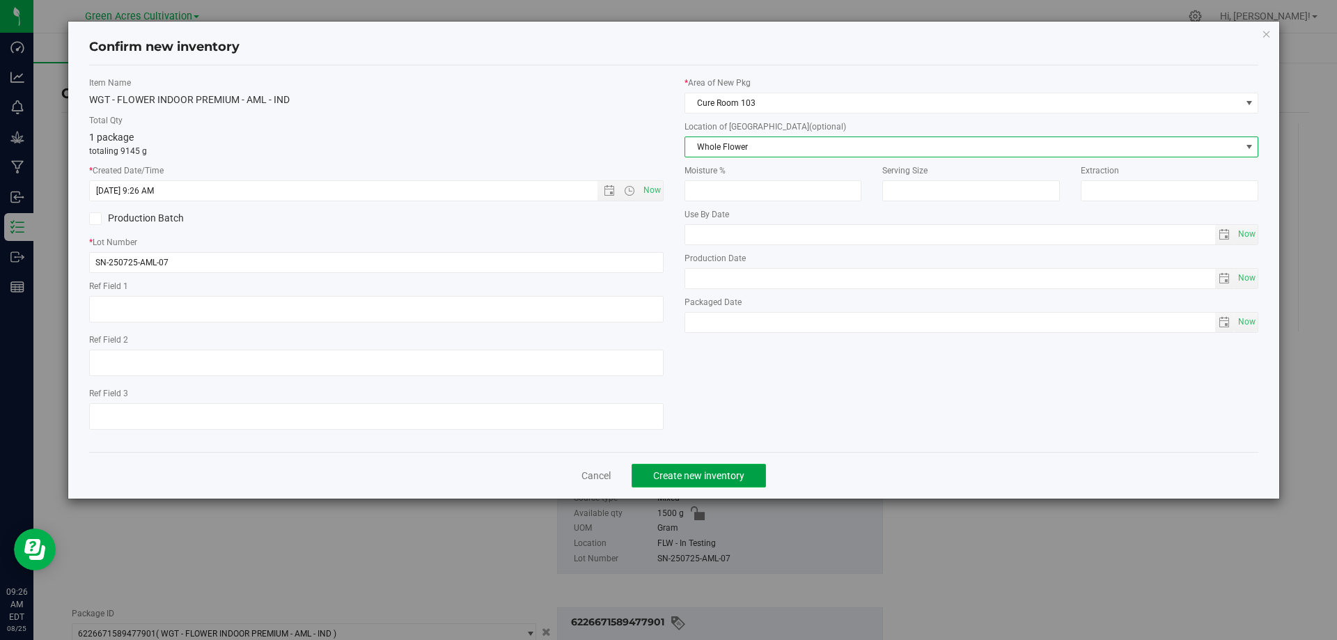
click at [722, 480] on span "Create new inventory" at bounding box center [698, 475] width 91 height 11
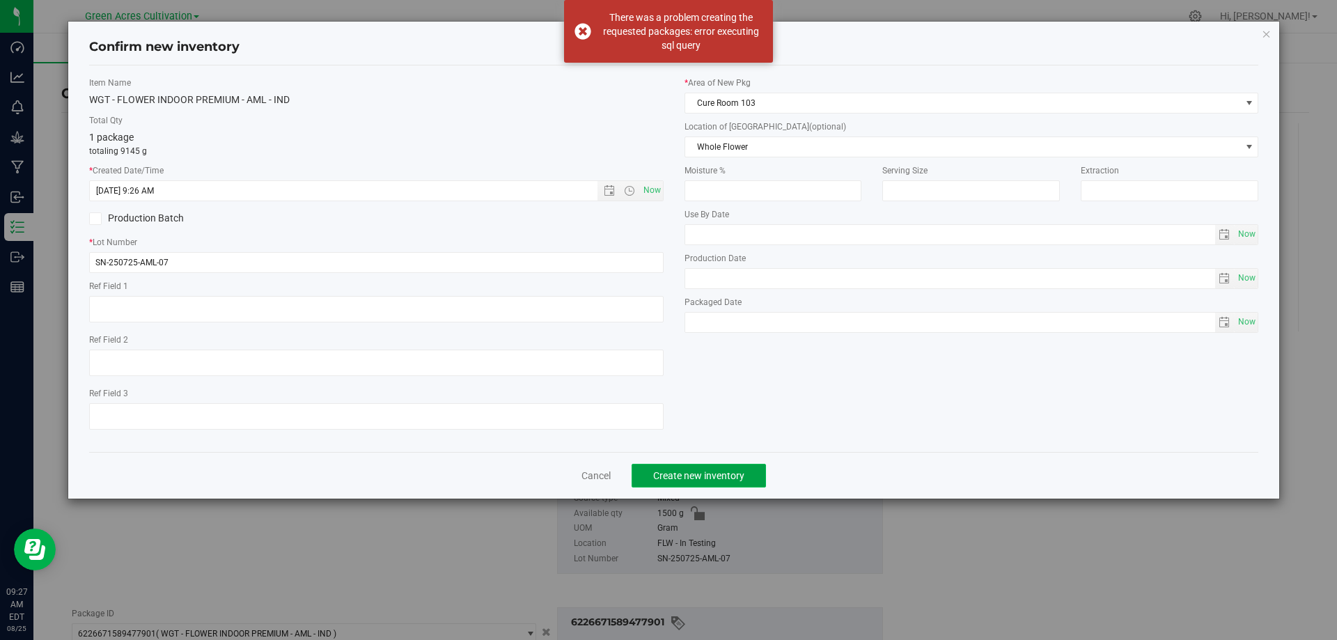
click at [733, 476] on span "Create new inventory" at bounding box center [698, 475] width 91 height 11
click at [584, 26] on div "There was a problem creating the requested packages: error executing sql query" at bounding box center [668, 31] width 209 height 63
click at [576, 34] on div "There was a problem creating the requested packages: error executing sql query" at bounding box center [668, 31] width 209 height 63
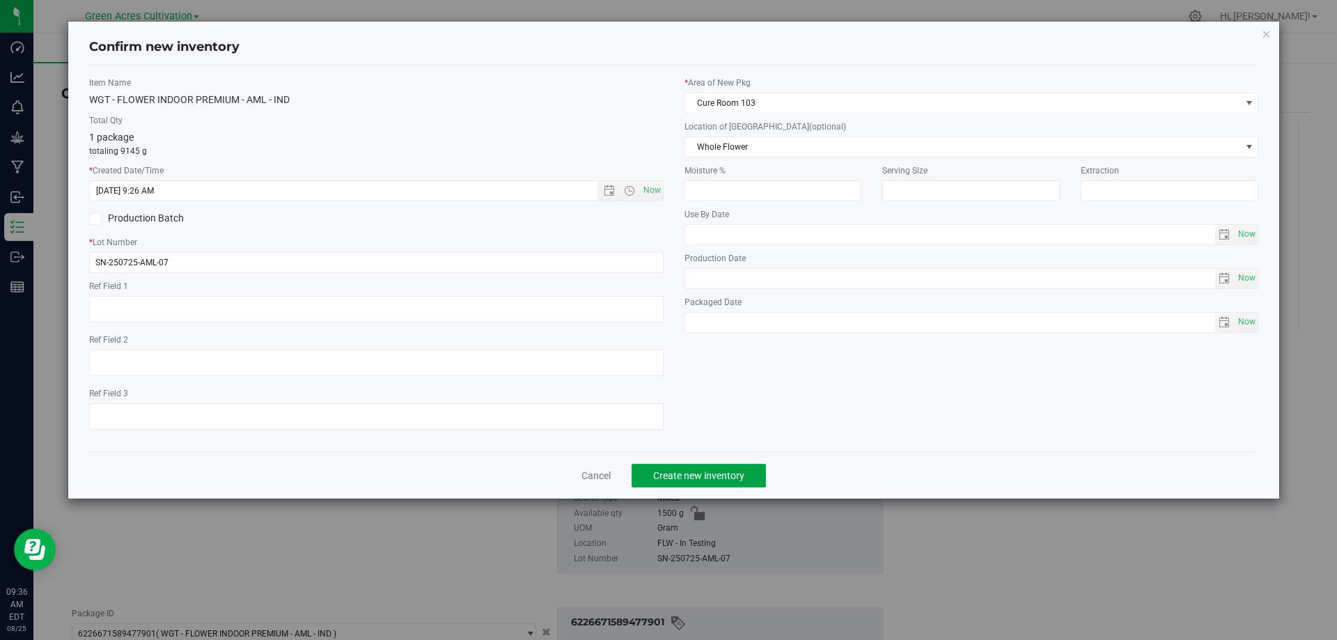
click at [730, 484] on button "Create new inventory" at bounding box center [699, 476] width 134 height 24
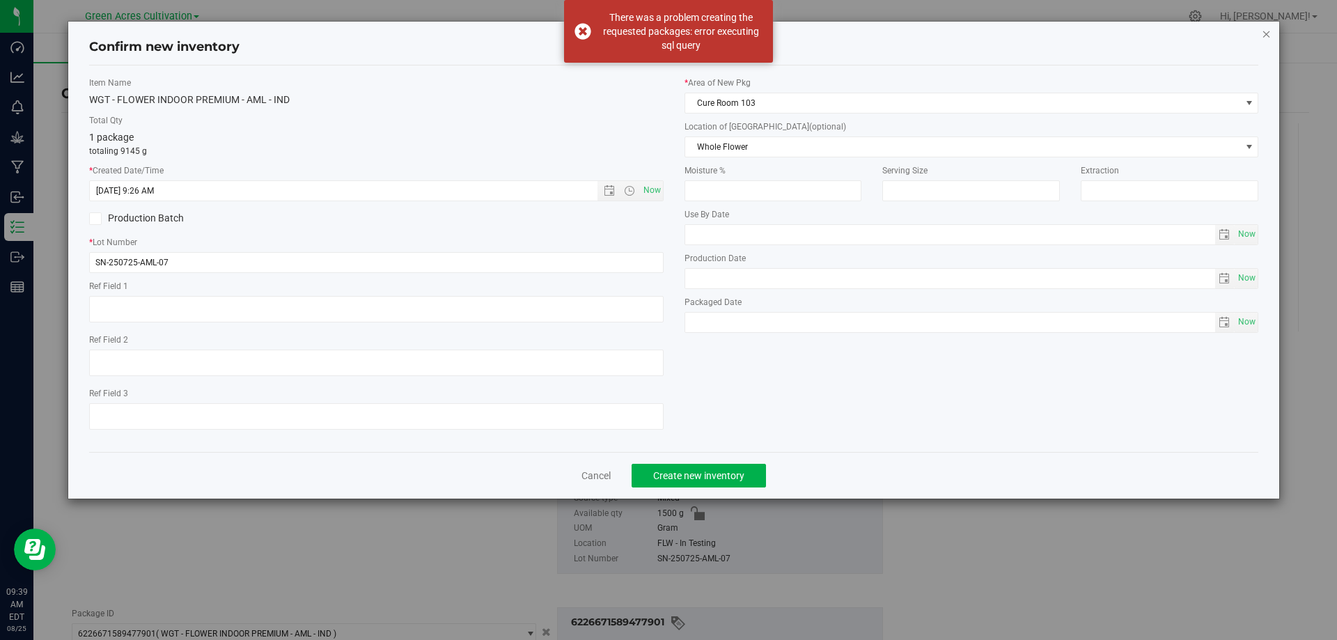
click at [1263, 33] on icon "button" at bounding box center [1267, 33] width 10 height 17
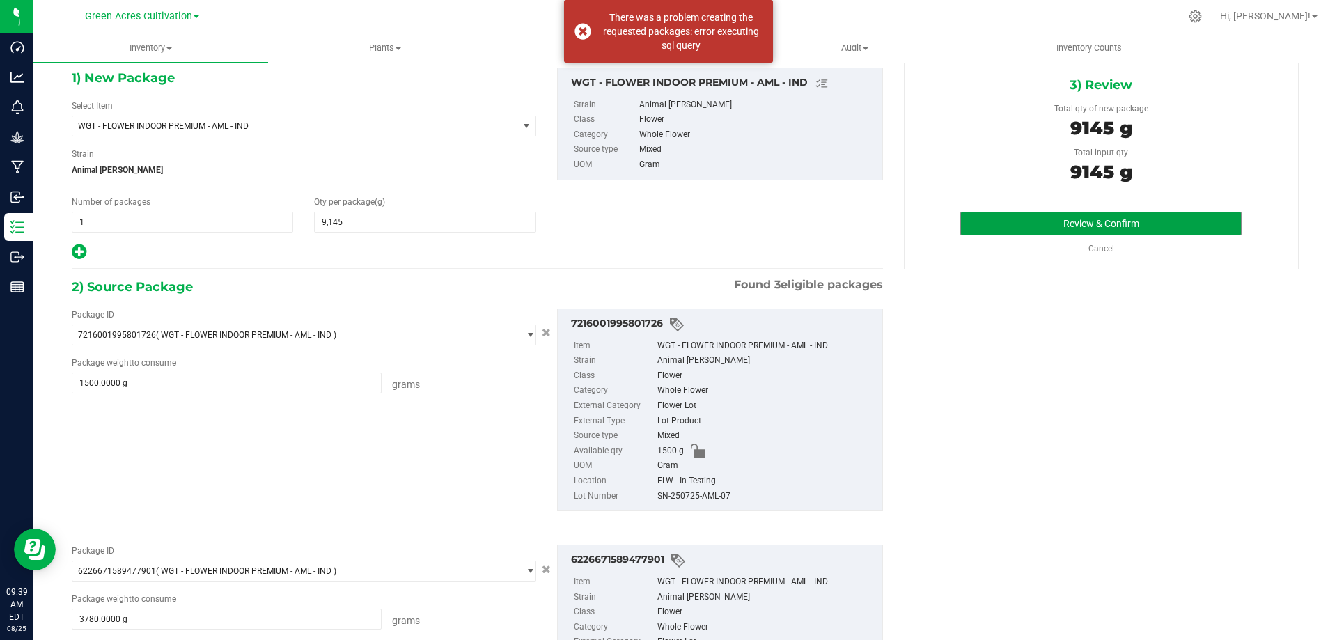
scroll to position [0, 0]
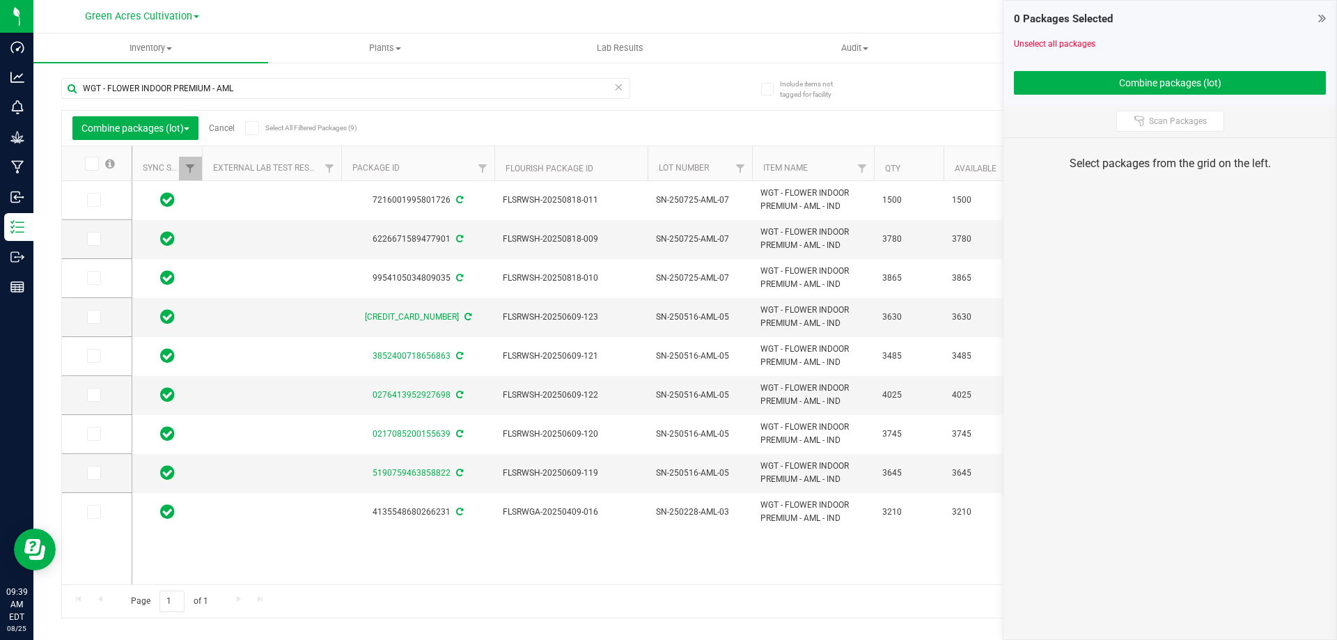
click at [223, 133] on div "Combine packages (lot) Cancel Select All Filtered Packages (9)" at bounding box center [203, 128] width 263 height 24
click at [224, 128] on link "Cancel" at bounding box center [222, 128] width 26 height 10
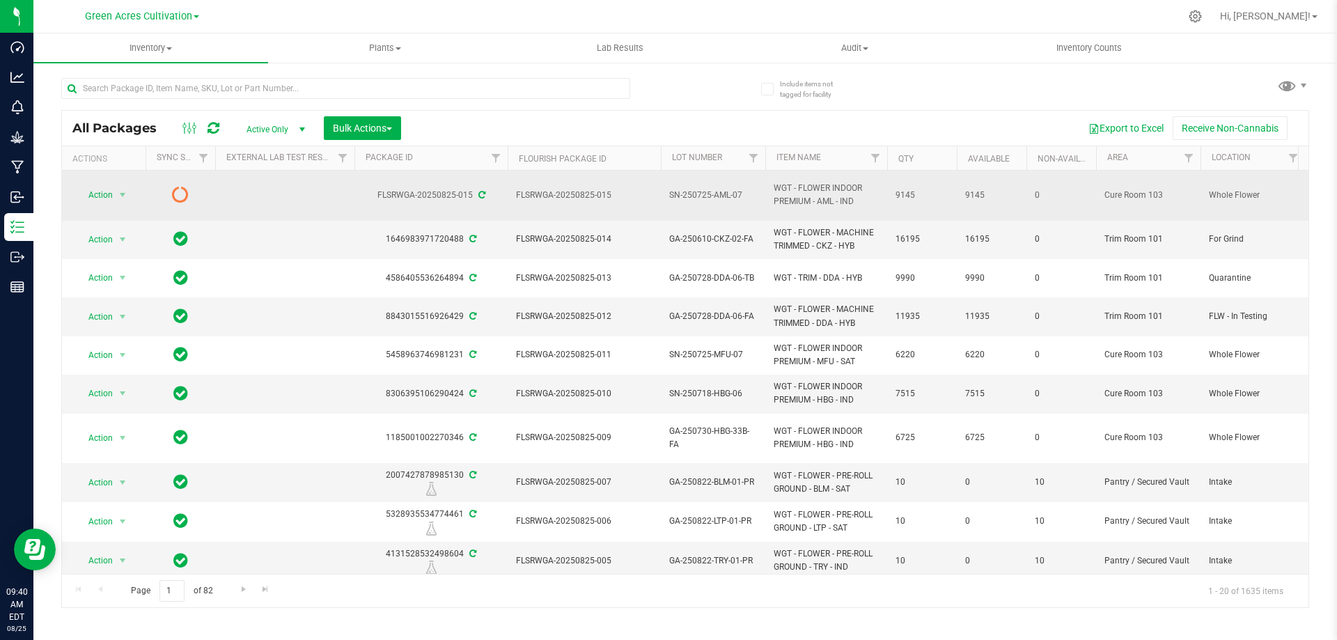
click at [173, 192] on icon at bounding box center [180, 194] width 17 height 17
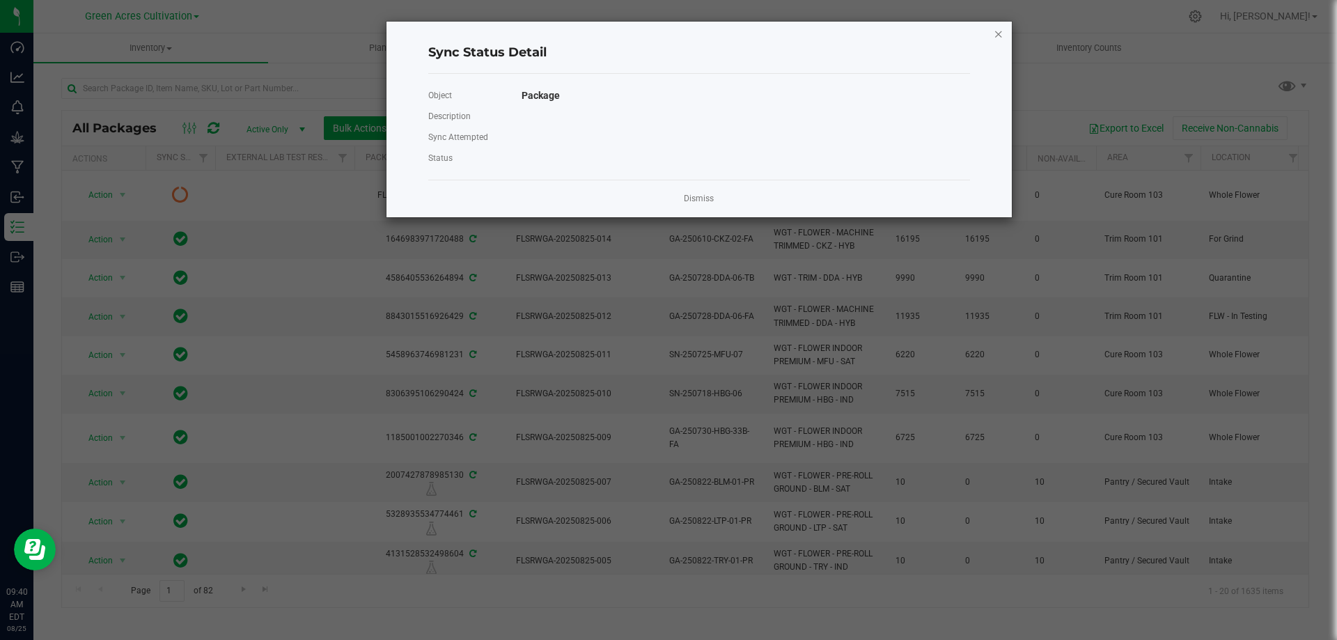
click at [994, 35] on icon "Close" at bounding box center [999, 33] width 10 height 17
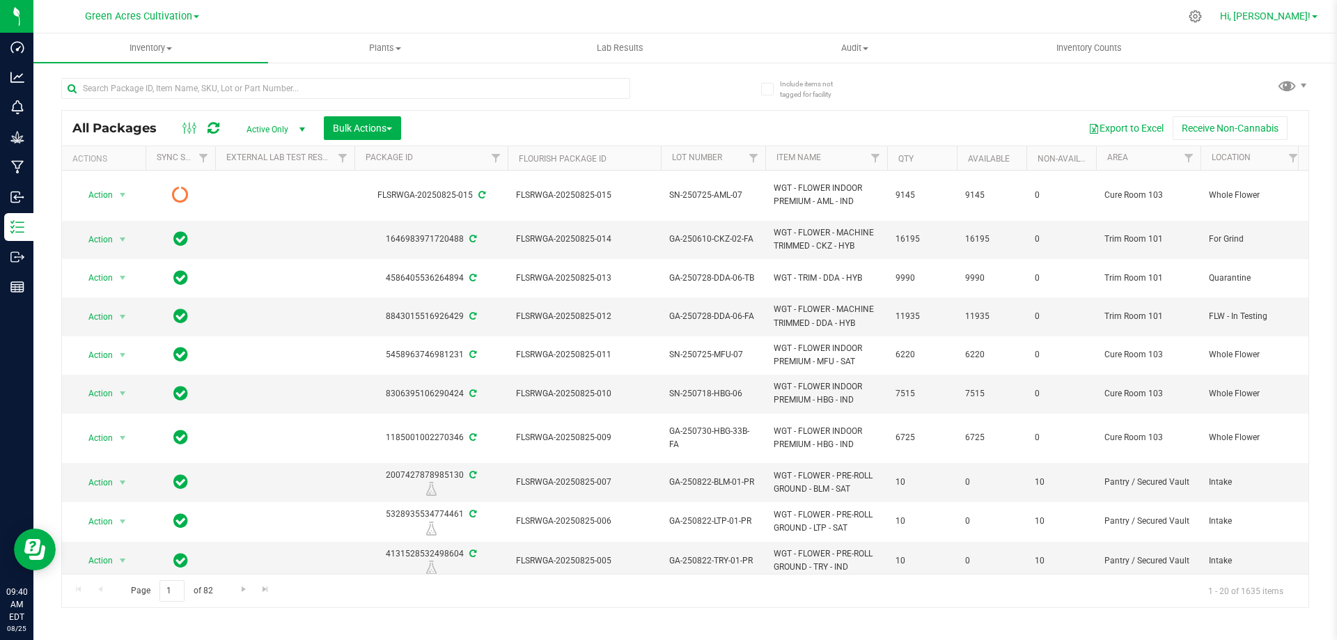
click at [1308, 22] on link "Hi, [PERSON_NAME]!" at bounding box center [1268, 16] width 109 height 15
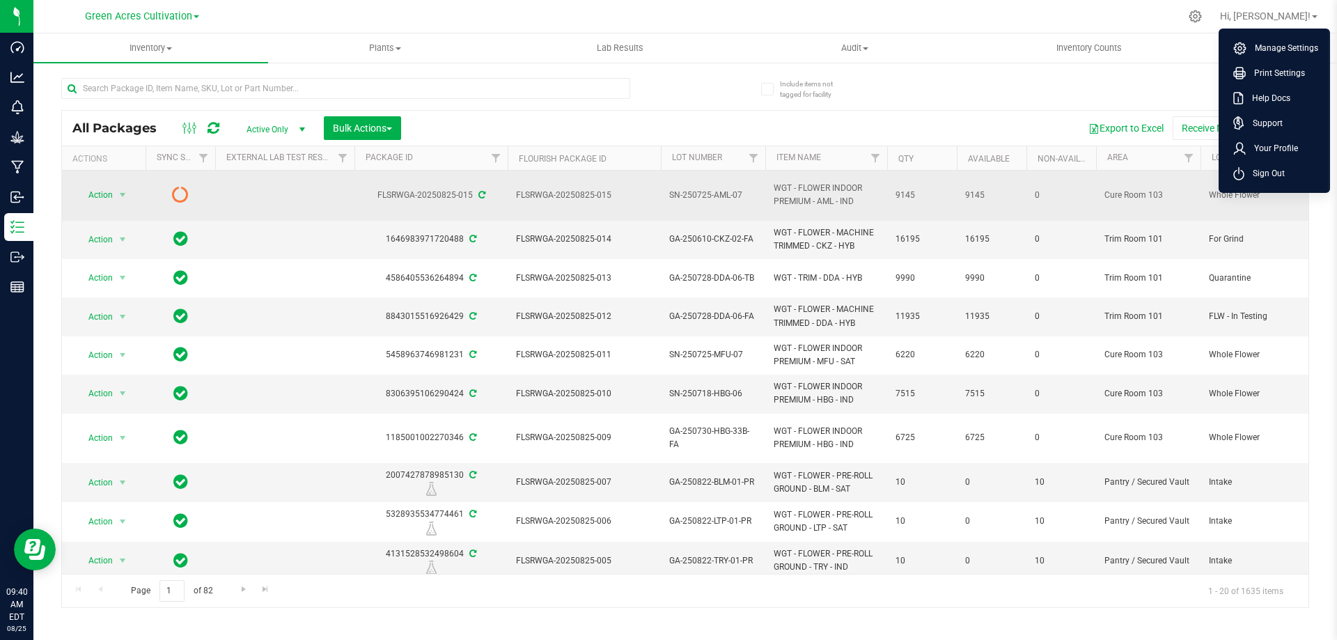
click at [1292, 171] on li "Sign Out" at bounding box center [1274, 173] width 104 height 25
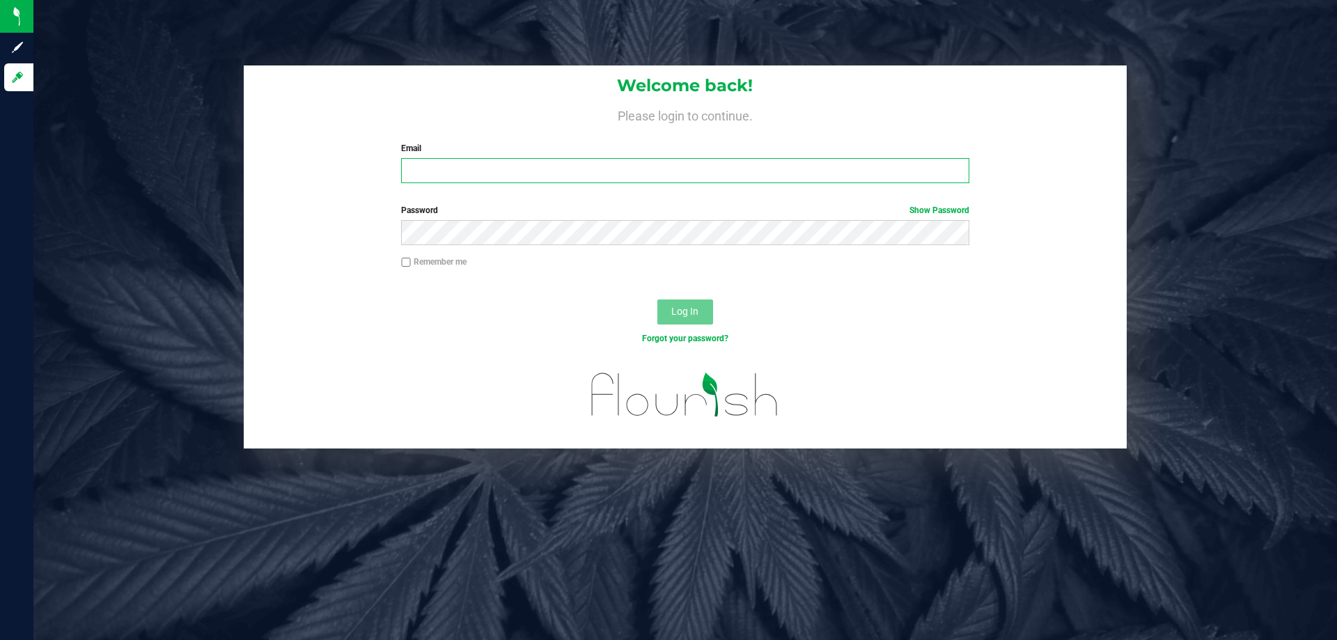
click at [477, 175] on input "Email" at bounding box center [685, 170] width 568 height 25
type input "[EMAIL_ADDRESS][DOMAIN_NAME]"
click at [657, 299] on button "Log In" at bounding box center [685, 311] width 56 height 25
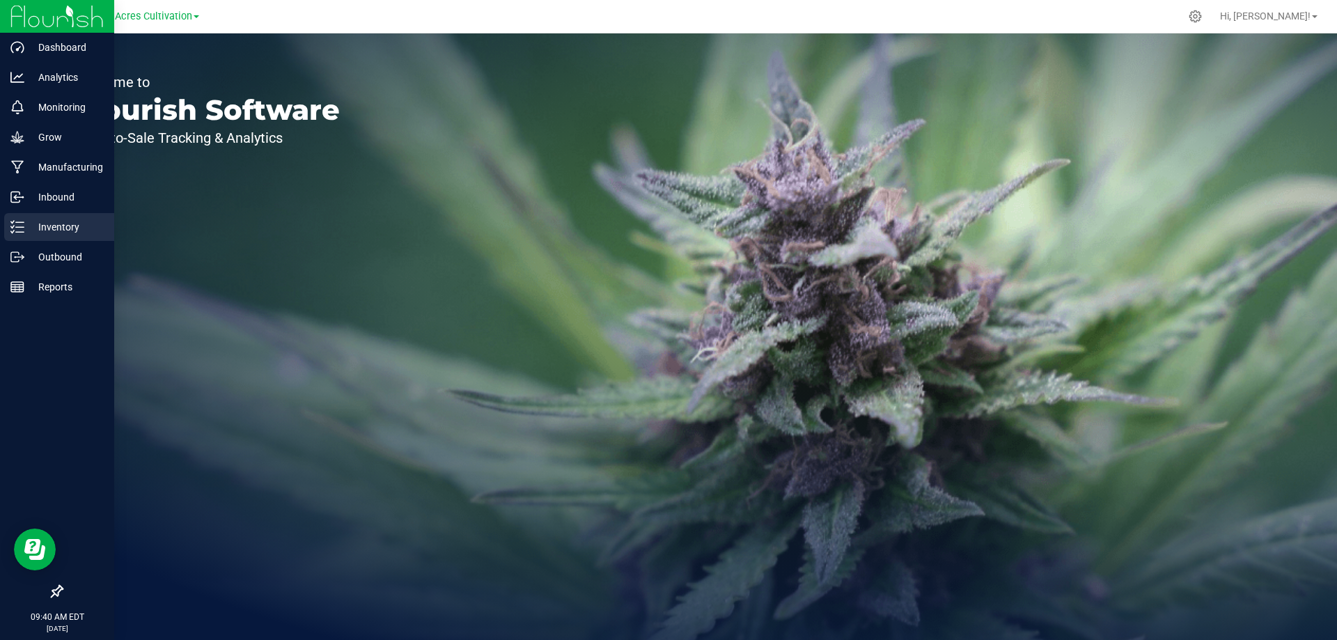
click at [42, 233] on p "Inventory" at bounding box center [66, 227] width 84 height 17
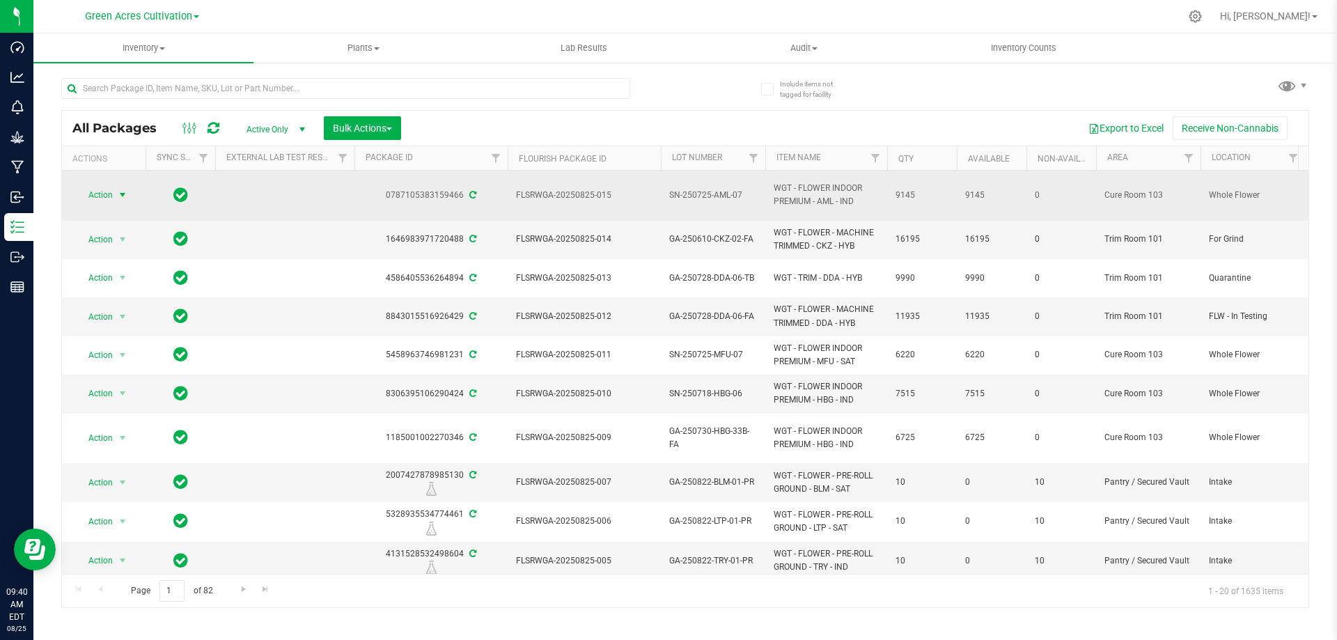
click at [93, 191] on span "Action" at bounding box center [95, 194] width 38 height 19
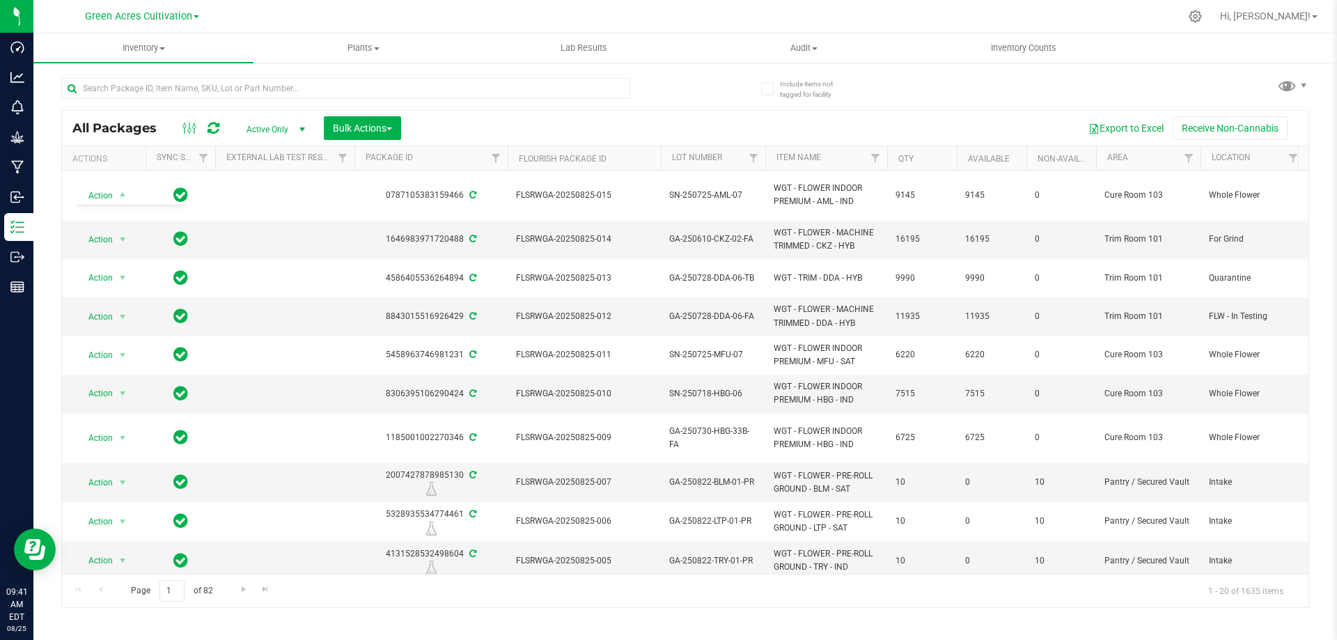
click at [701, 77] on div "All Packages Active Only Active Only Lab Samples Locked All External Internal B…" at bounding box center [685, 336] width 1248 height 543
click at [133, 84] on input "text" at bounding box center [345, 88] width 569 height 21
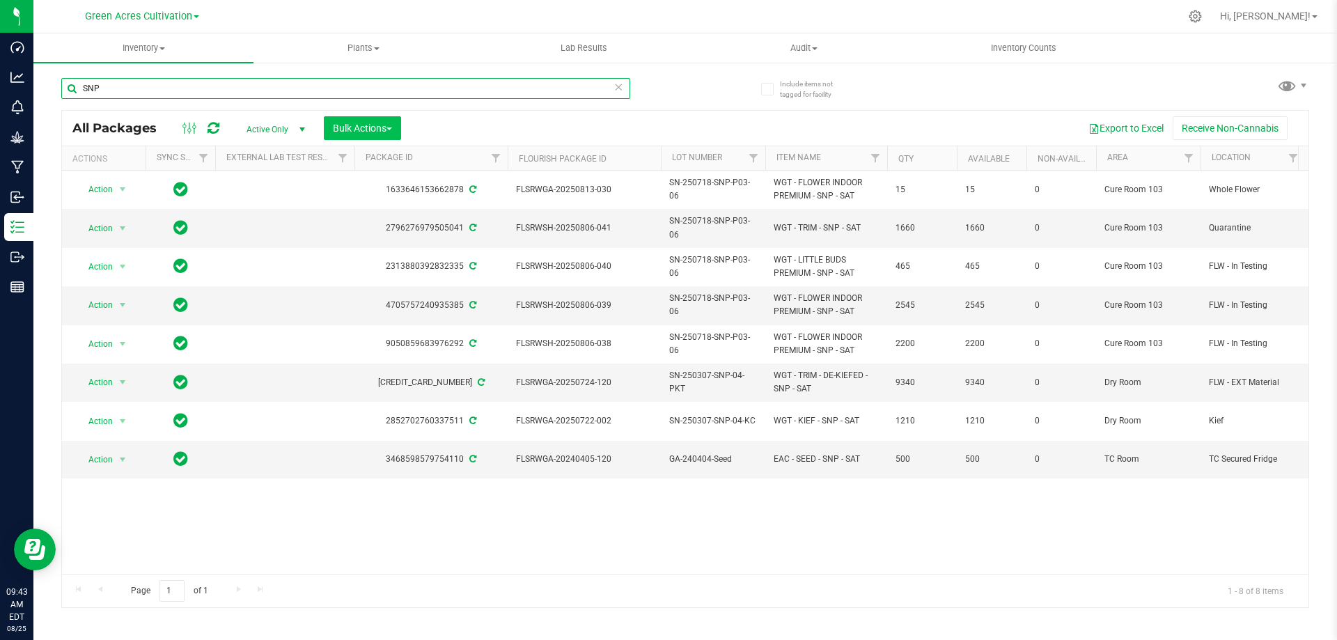
type input "SNP"
click at [399, 127] on button "Bulk Actions" at bounding box center [362, 128] width 77 height 24
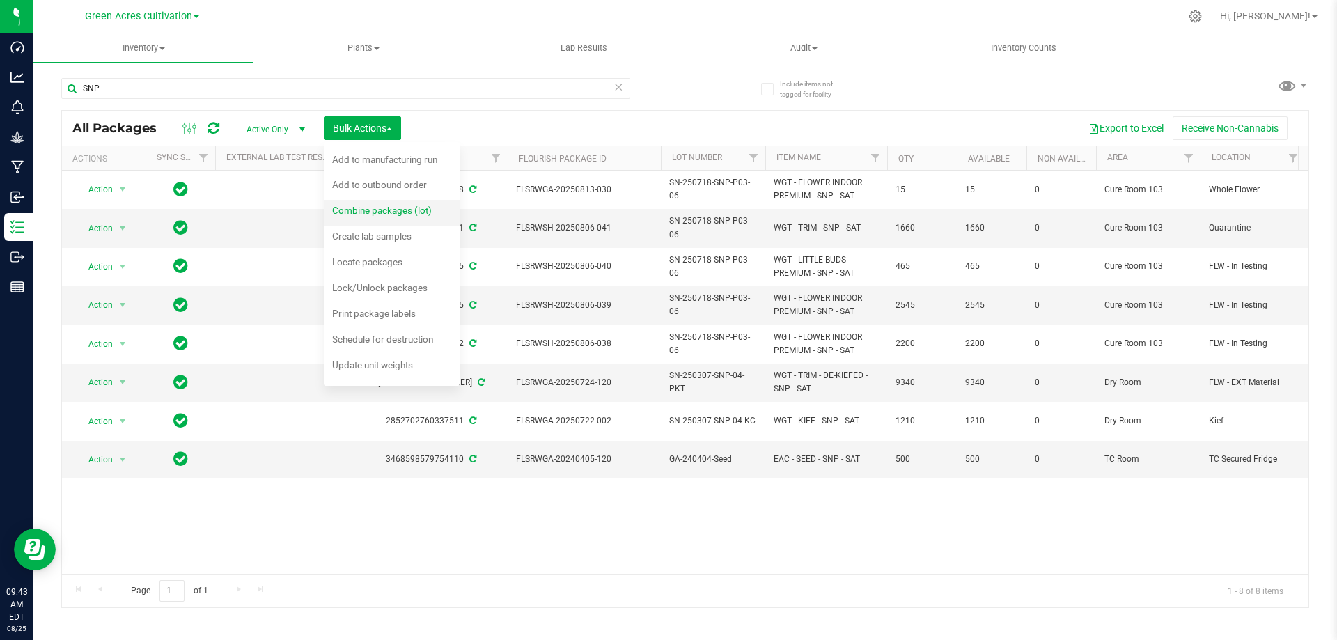
click at [400, 212] on span "Combine packages (lot)" at bounding box center [382, 210] width 100 height 11
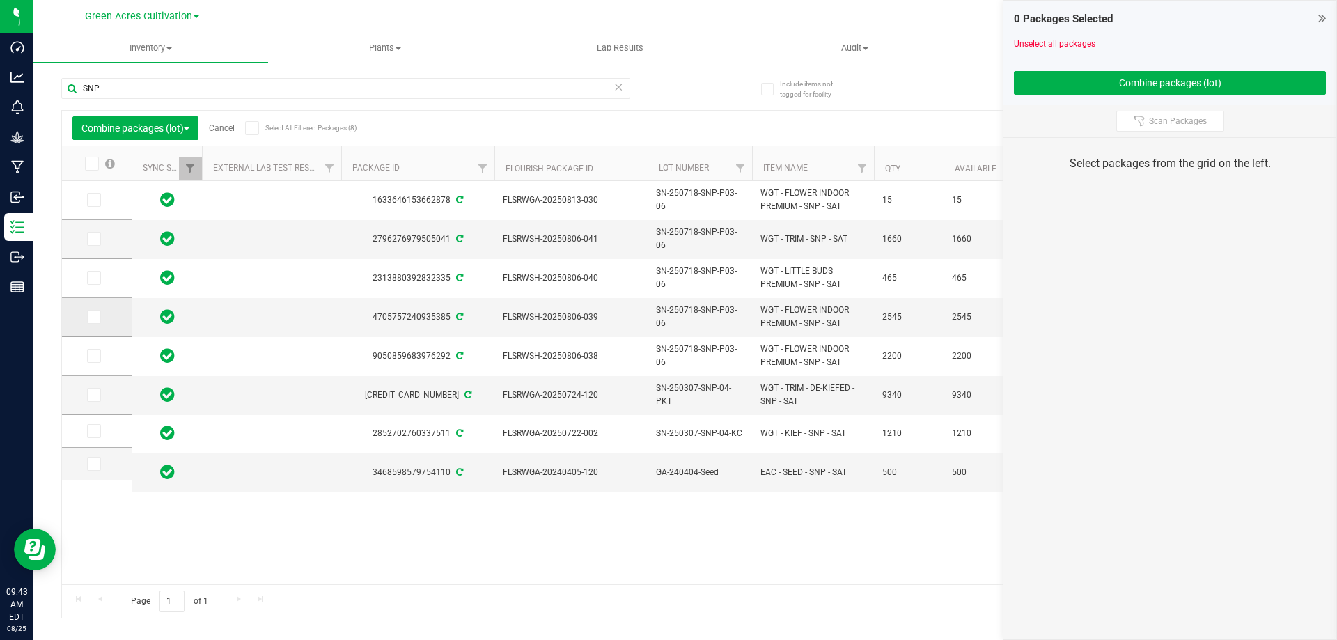
click at [91, 317] on icon at bounding box center [92, 317] width 9 height 0
click at [0, 0] on input "checkbox" at bounding box center [0, 0] width 0 height 0
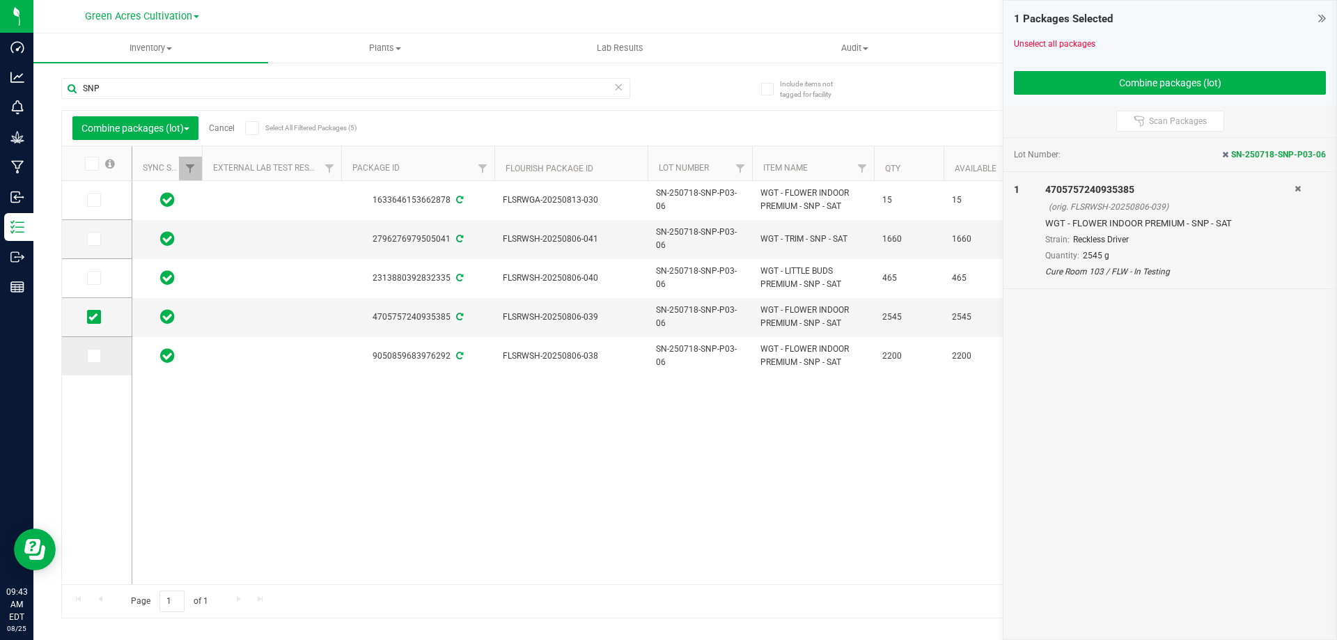
click at [93, 356] on icon at bounding box center [92, 356] width 9 height 0
click at [0, 0] on input "checkbox" at bounding box center [0, 0] width 0 height 0
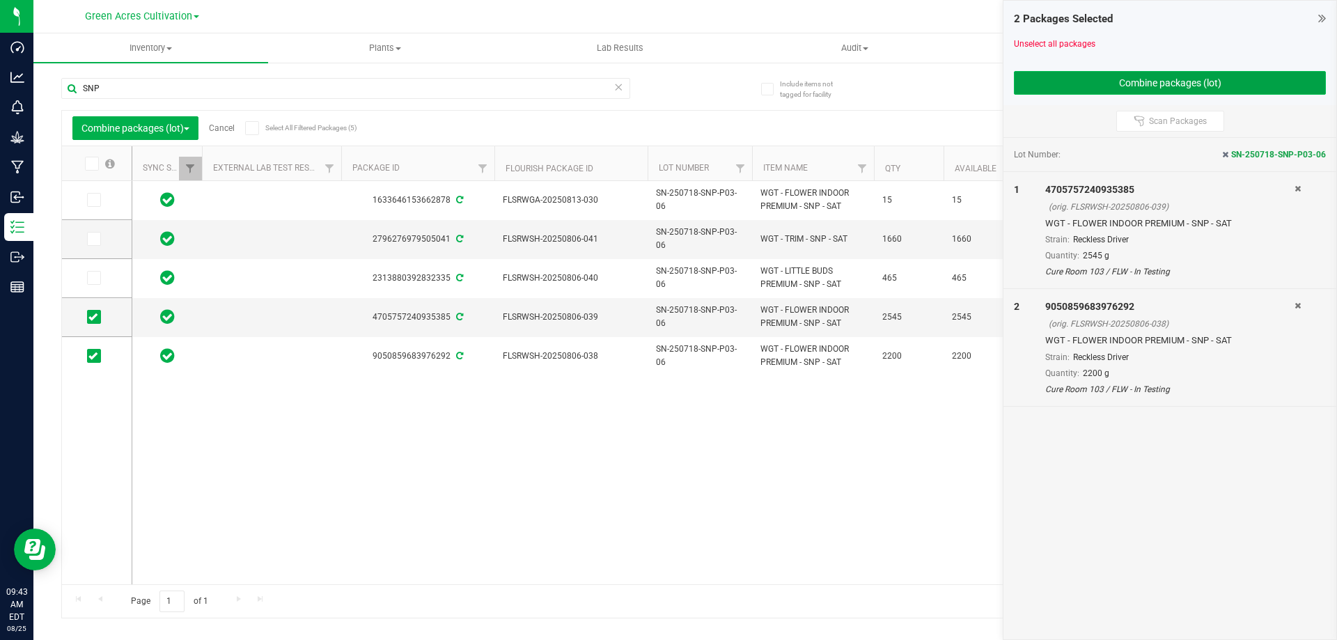
click at [1146, 91] on button "Combine packages (lot)" at bounding box center [1170, 83] width 312 height 24
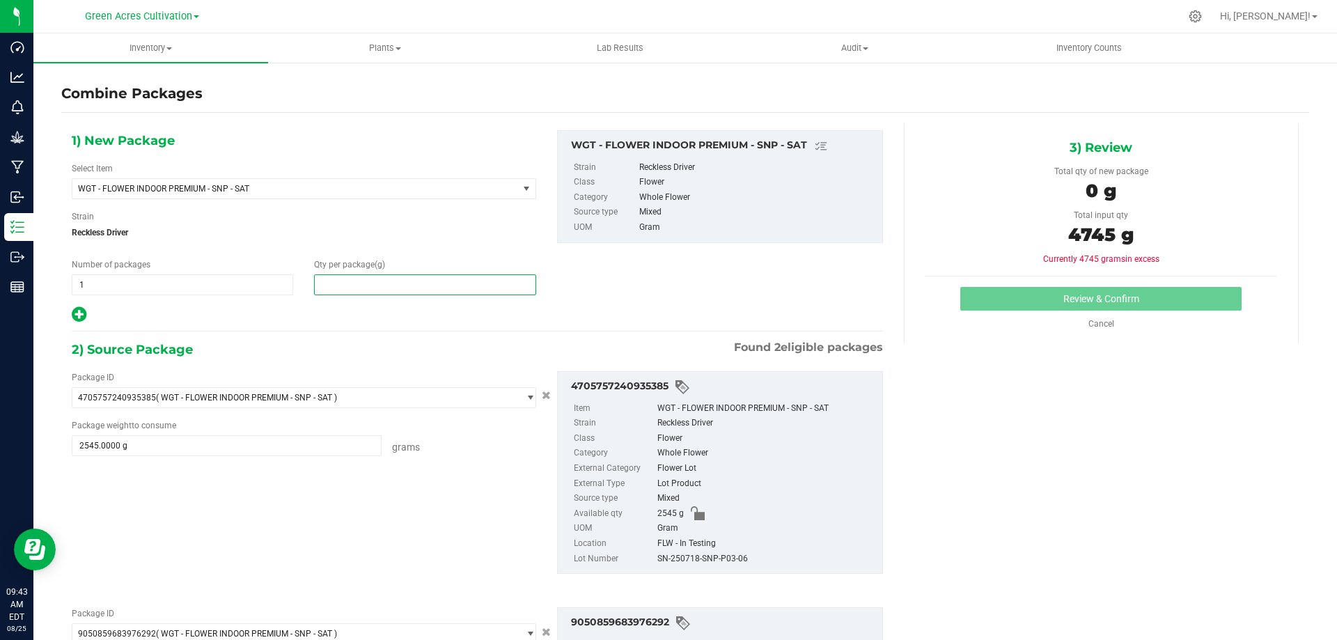
click at [444, 285] on span at bounding box center [424, 284] width 221 height 21
type input "0"
click at [361, 284] on span at bounding box center [424, 284] width 221 height 21
type input "4745"
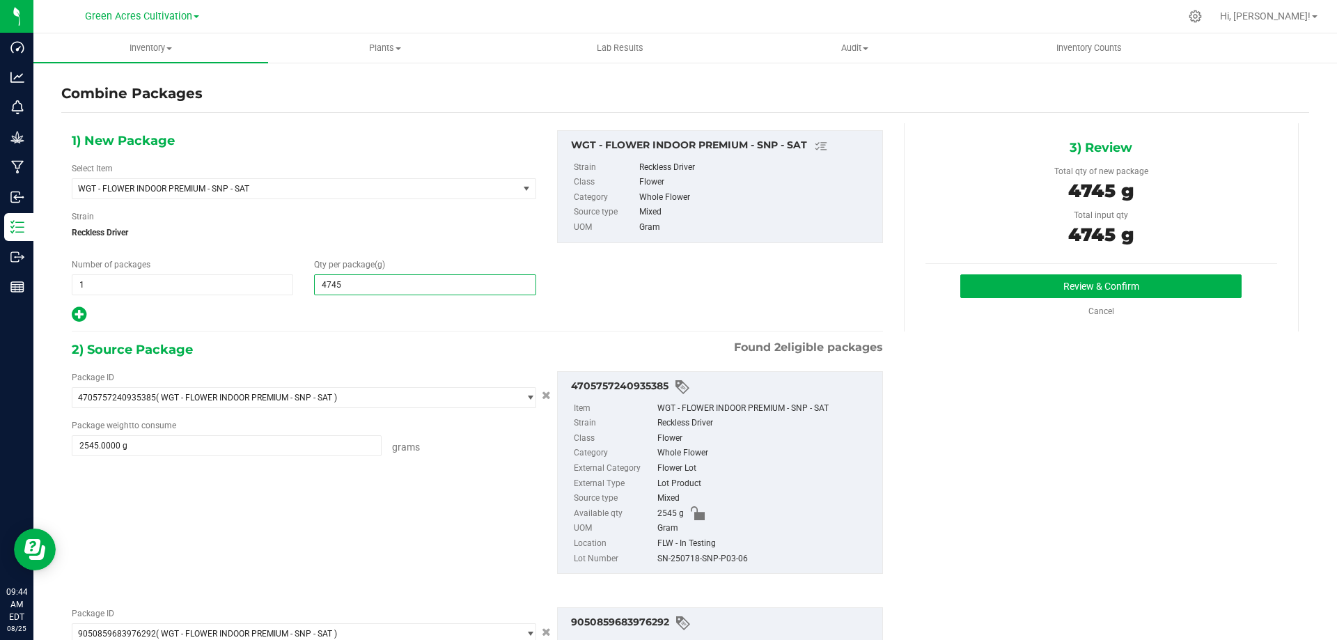
type input "4,745"
click at [676, 558] on div "SN-250718-SNP-P03-06" at bounding box center [766, 559] width 218 height 15
copy div "SN-250718-SNP-P03-06"
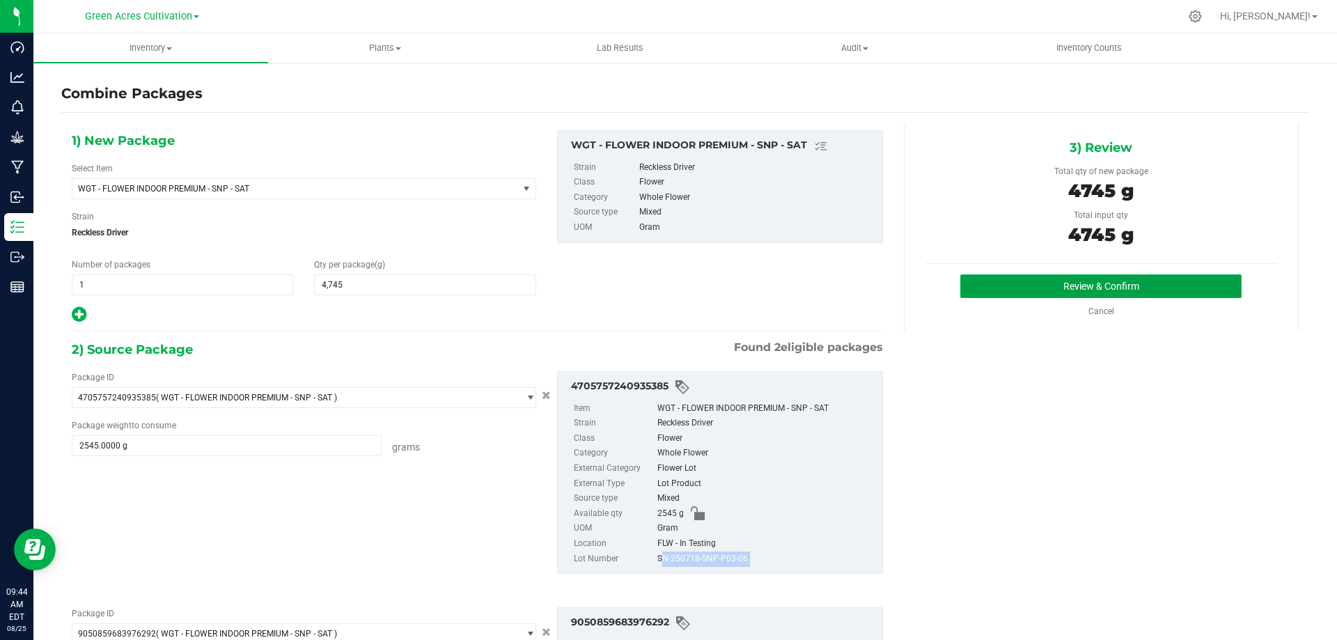
click at [1022, 286] on button "Review & Confirm" at bounding box center [1100, 286] width 281 height 24
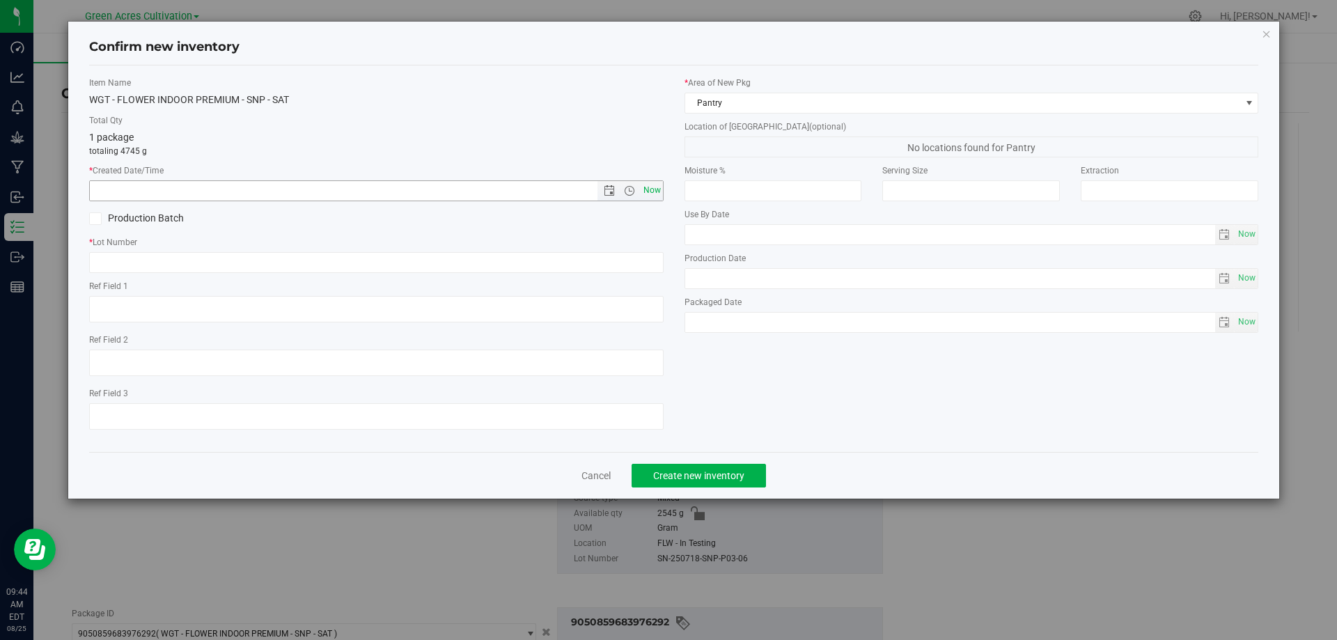
click at [662, 191] on span "Now" at bounding box center [652, 190] width 24 height 20
type input "8/25/2025 9:44 AM"
click at [263, 267] on input "text" at bounding box center [376, 262] width 574 height 21
paste input "SN-250718-SNP-P03-06"
type input "SN-250718-SNP-P03-06"
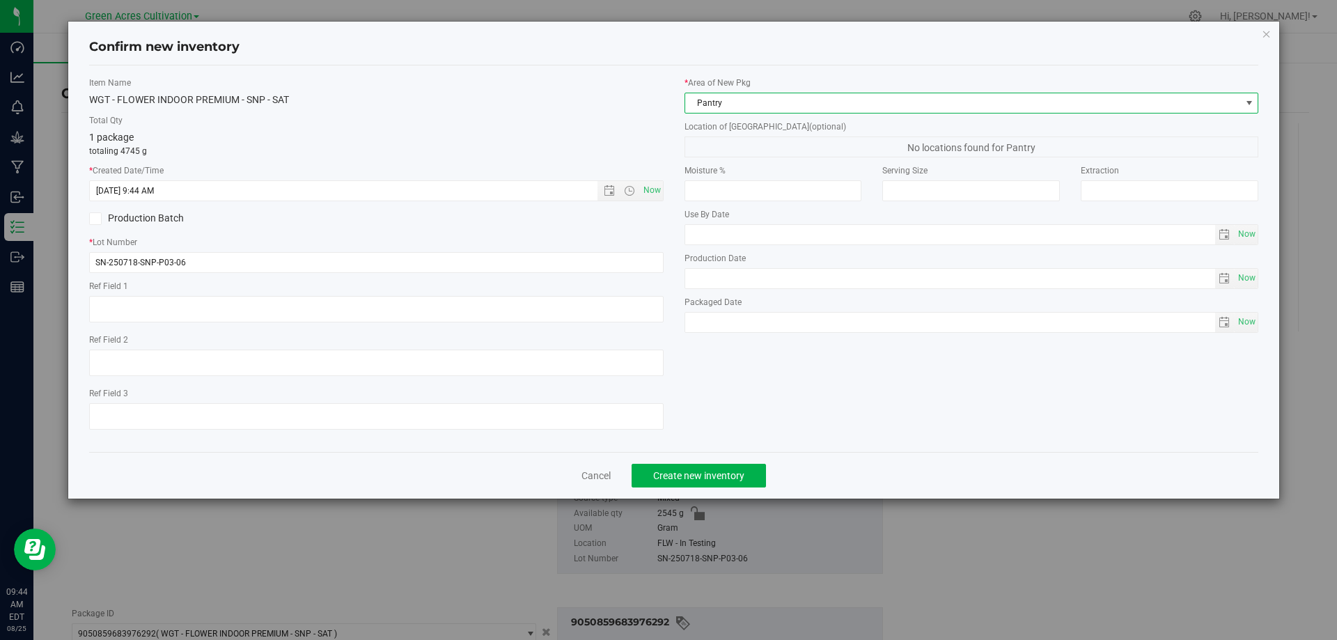
click at [776, 98] on span "Pantry" at bounding box center [963, 102] width 556 height 19
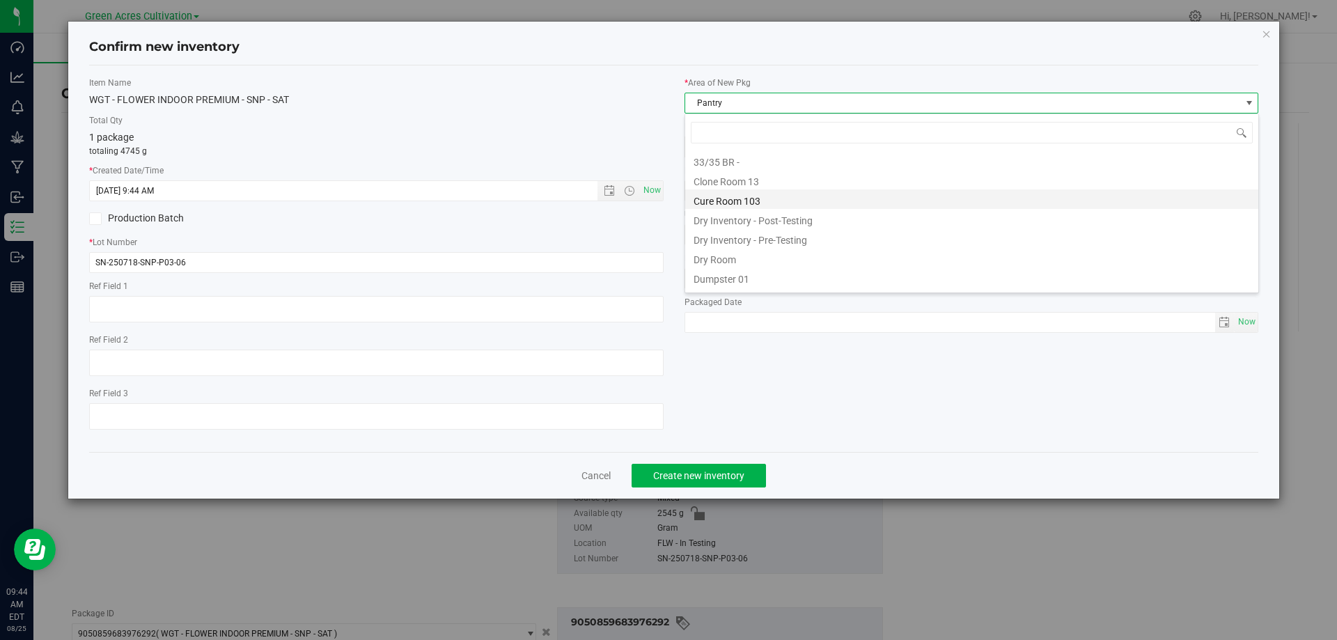
click at [788, 198] on li "Cure Room 103" at bounding box center [971, 198] width 573 height 19
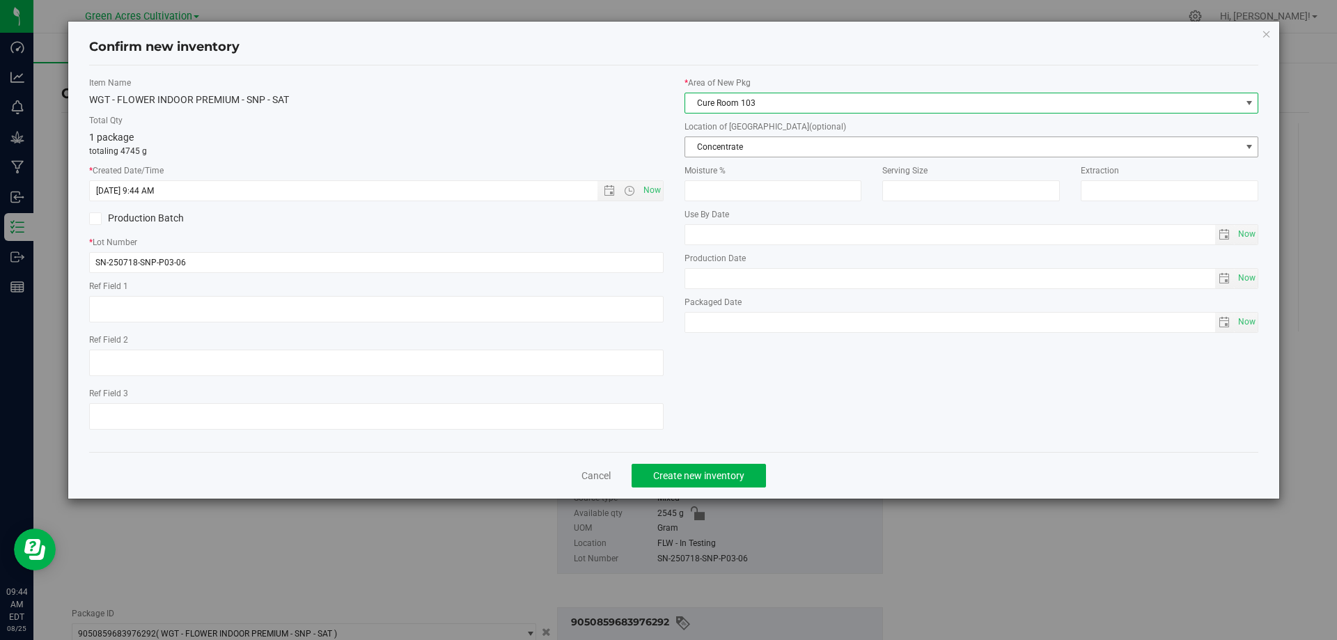
click at [781, 146] on span "Concentrate" at bounding box center [963, 146] width 556 height 19
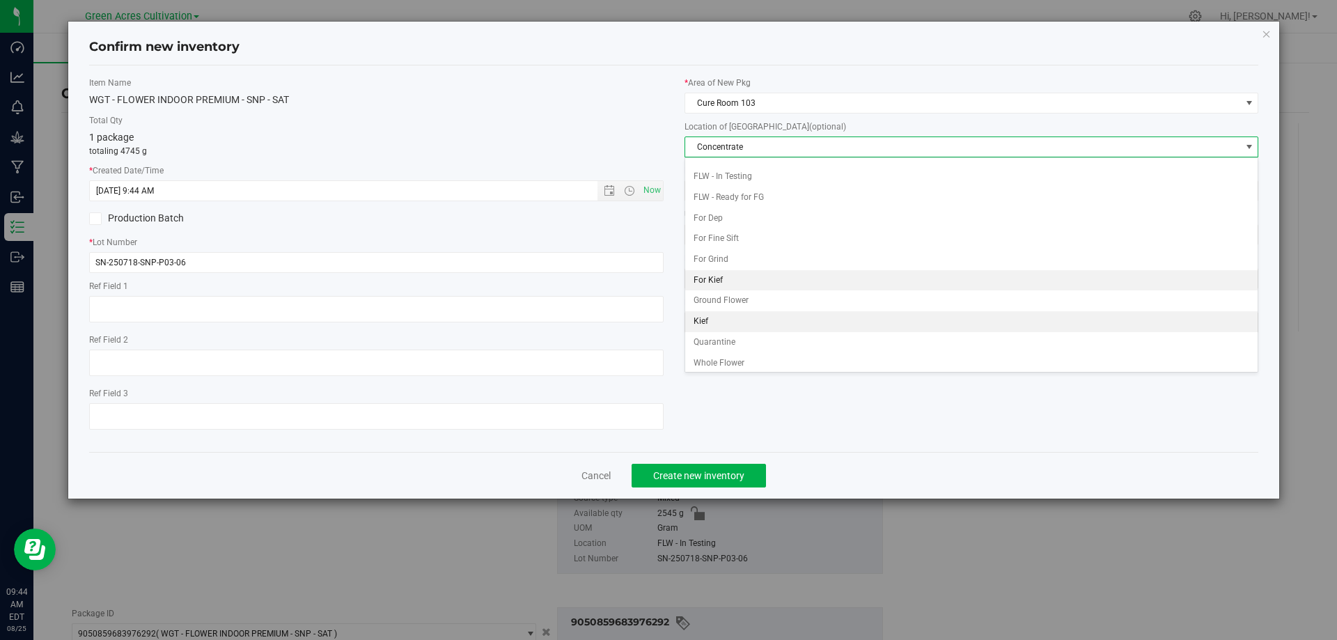
scroll to position [143, 0]
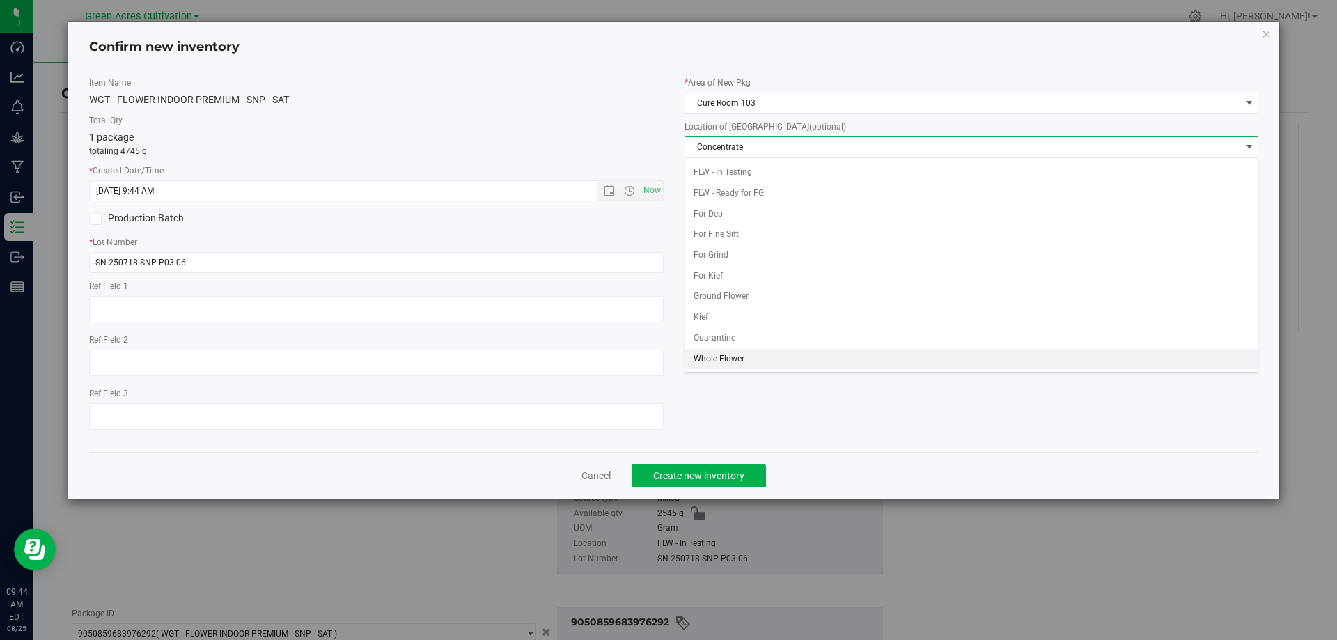
click at [751, 355] on li "Whole Flower" at bounding box center [971, 359] width 573 height 21
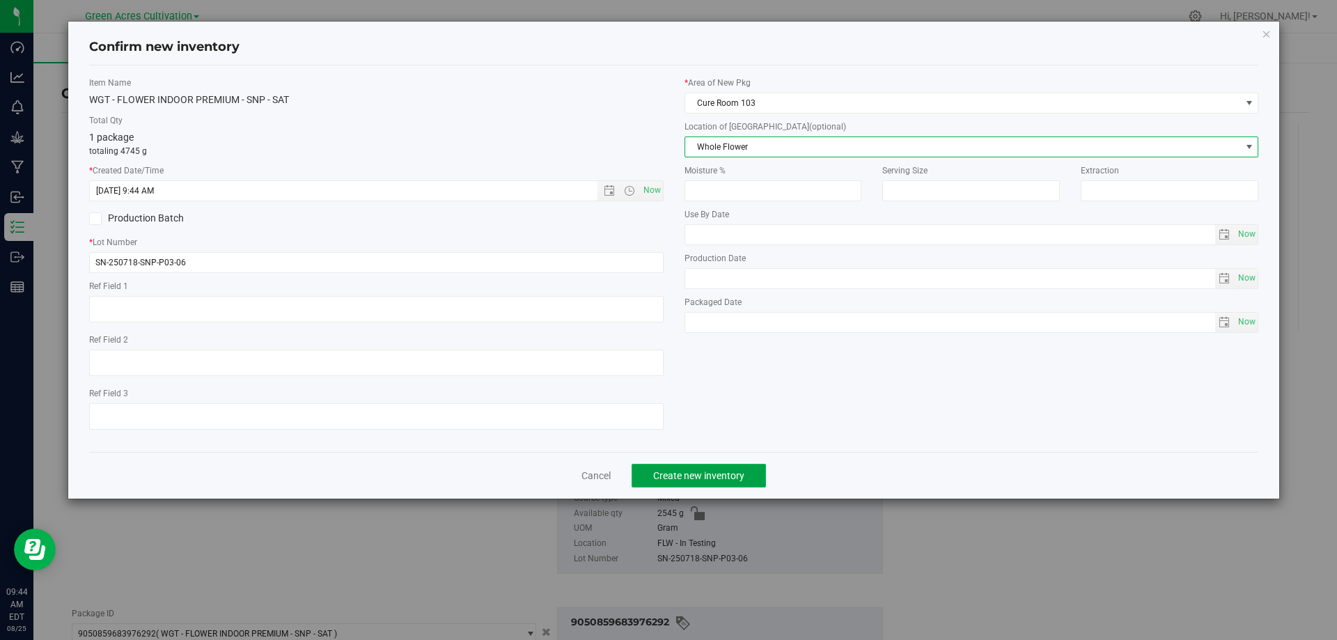
click at [713, 470] on span "Create new inventory" at bounding box center [698, 475] width 91 height 11
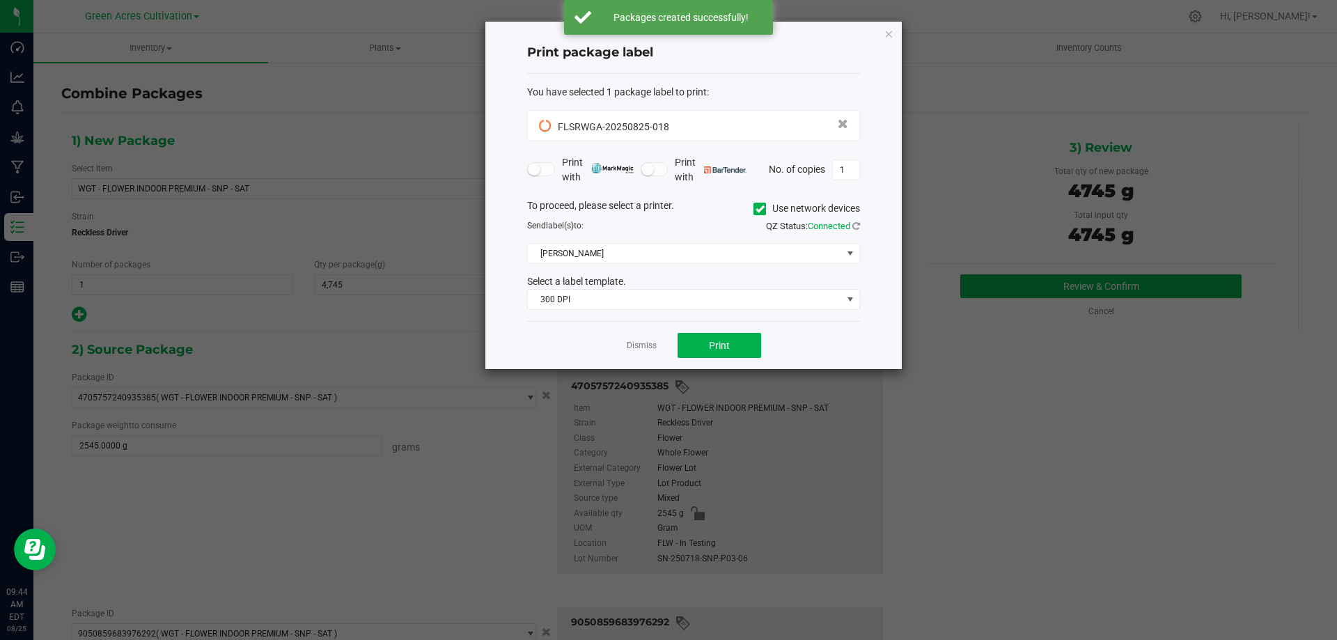
click at [761, 209] on icon at bounding box center [760, 209] width 9 height 0
click at [0, 0] on input "Use network devices" at bounding box center [0, 0] width 0 height 0
click at [677, 250] on span at bounding box center [685, 253] width 314 height 19
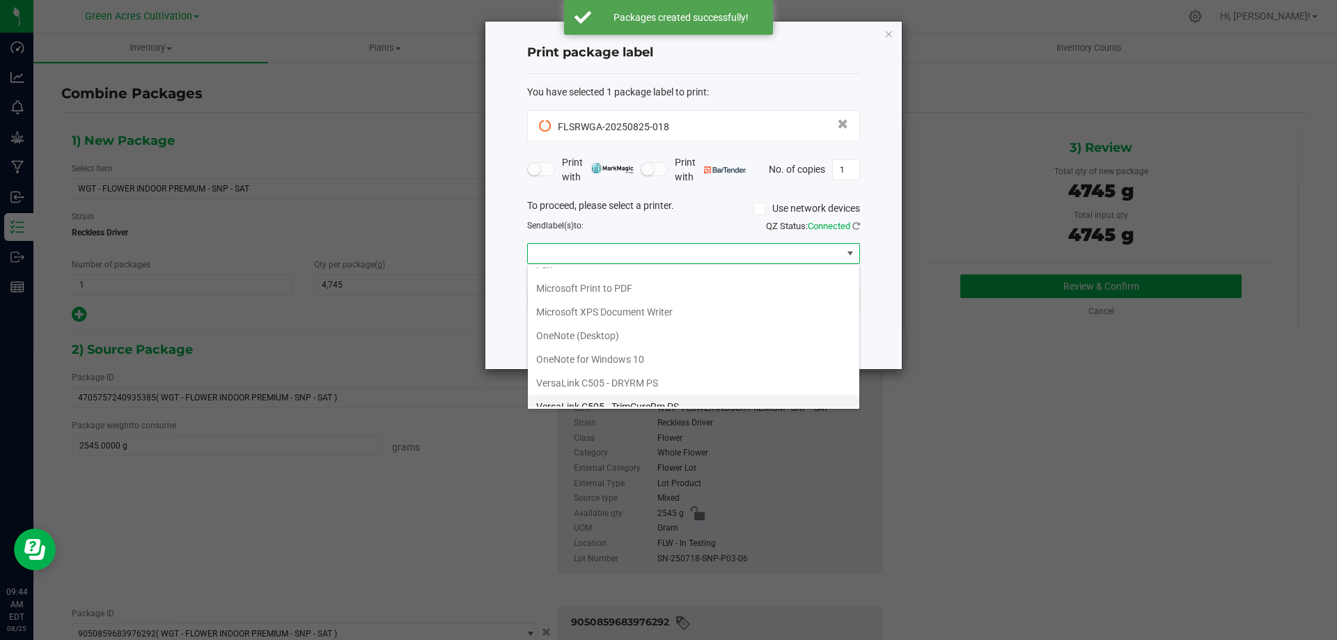
scroll to position [74, 0]
click at [595, 398] on ZPL "ZDesigner ZD420-203dpi ZPL" at bounding box center [693, 395] width 331 height 24
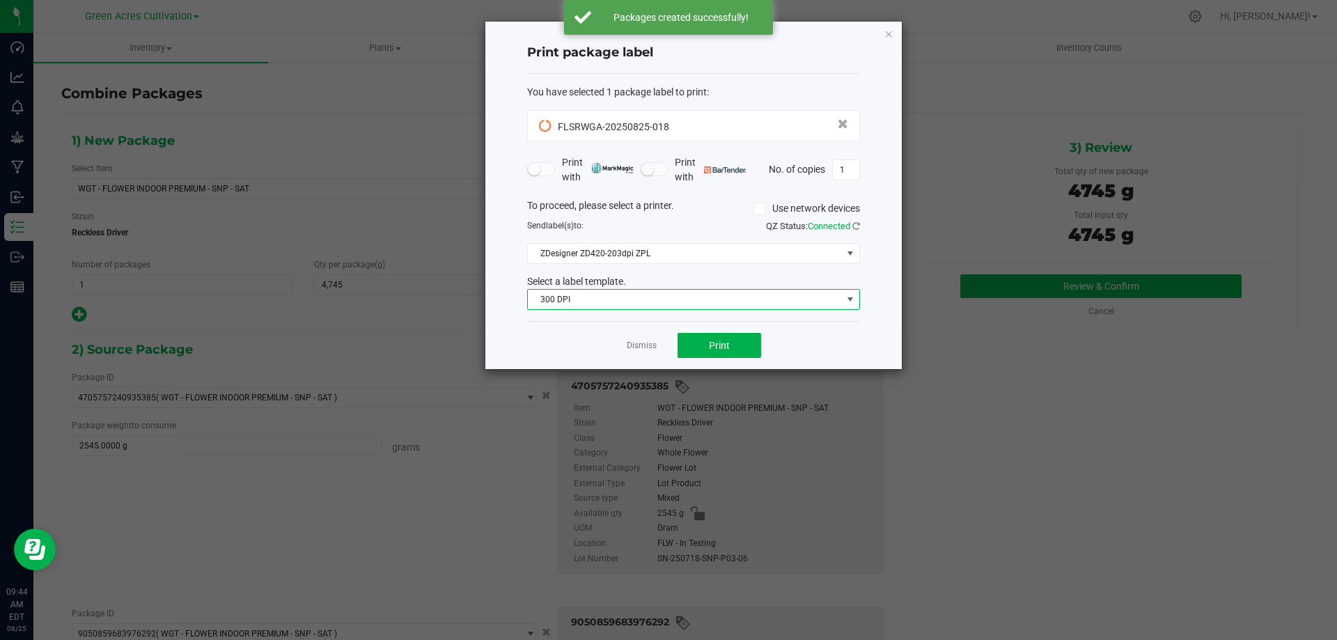
click at [632, 295] on span "300 DPI" at bounding box center [685, 299] width 314 height 19
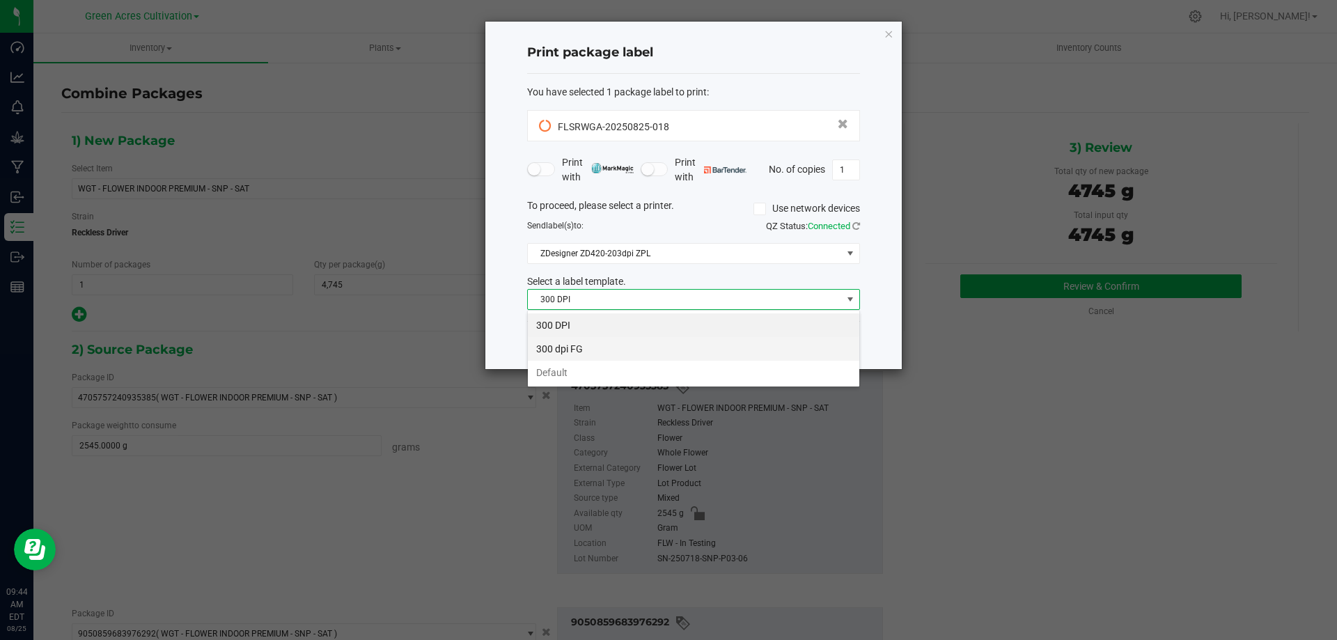
scroll to position [21, 333]
click at [612, 368] on li "Default" at bounding box center [693, 373] width 331 height 24
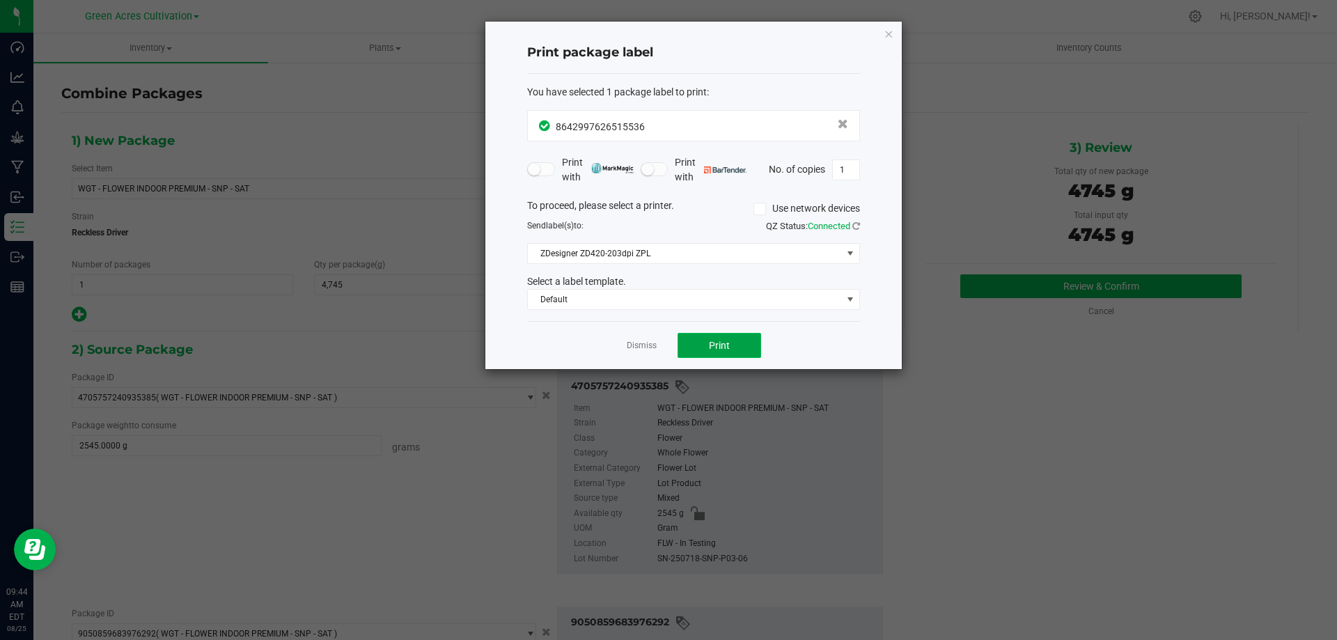
click at [724, 344] on span "Print" at bounding box center [719, 345] width 21 height 11
click at [886, 32] on icon "button" at bounding box center [889, 33] width 10 height 17
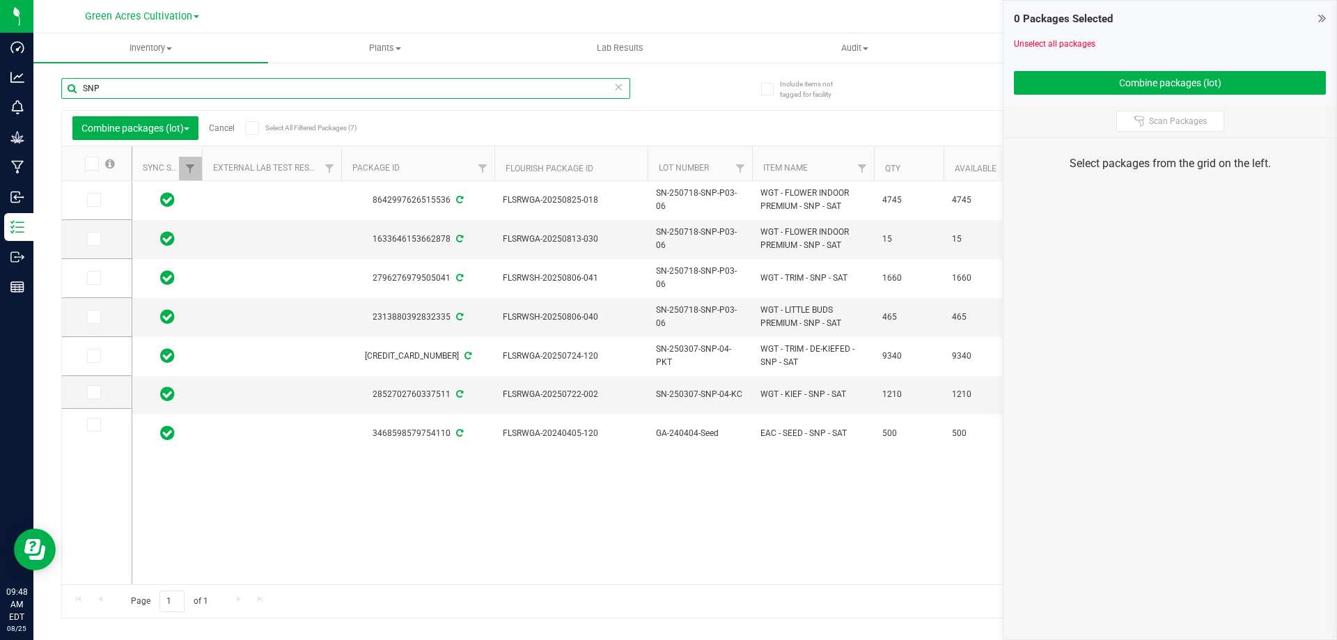
drag, startPoint x: 114, startPoint y: 91, endPoint x: 52, endPoint y: 93, distance: 62.0
click at [52, 93] on div "Include items not tagged for facility SNP Combine packages (lot) Cancel Select …" at bounding box center [685, 273] width 1304 height 425
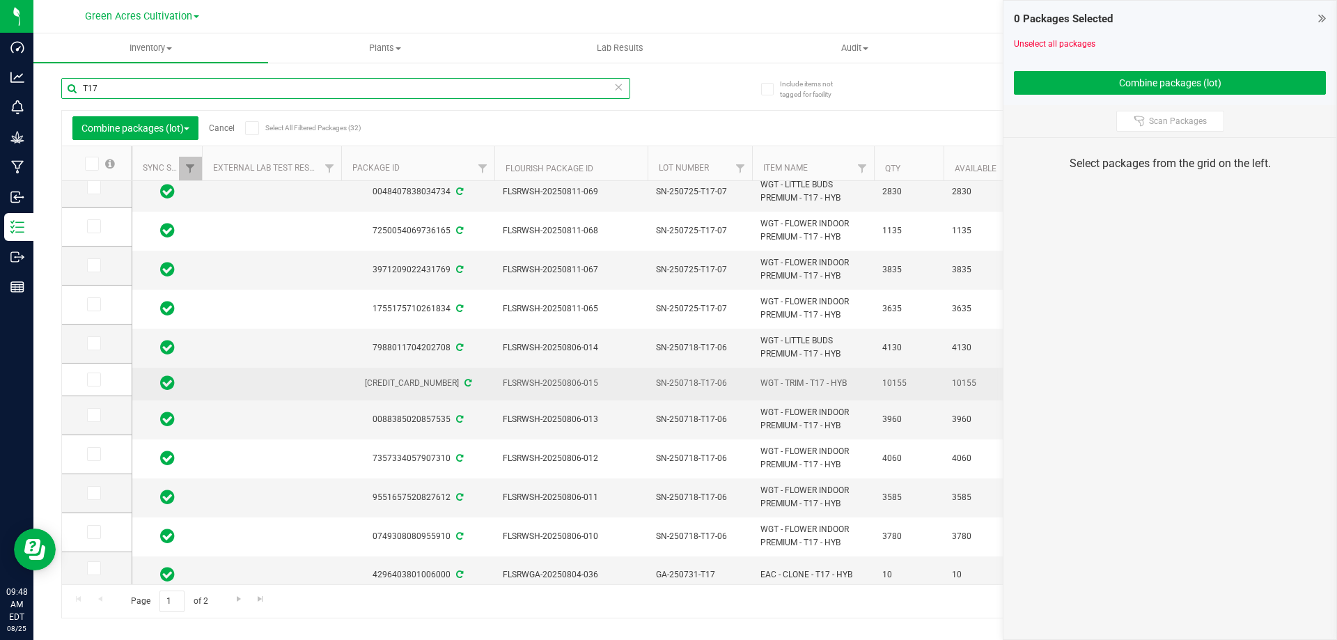
scroll to position [361, 0]
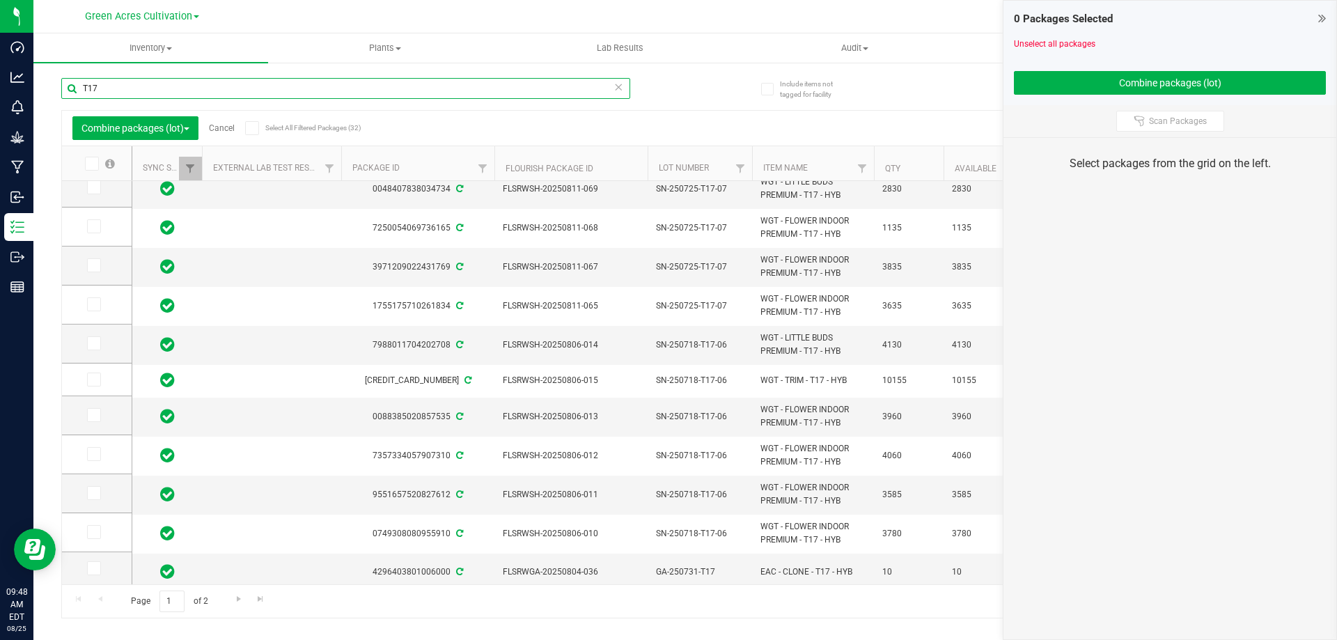
type input "T17"
click at [92, 493] on icon at bounding box center [92, 493] width 9 height 0
click at [0, 0] on input "checkbox" at bounding box center [0, 0] width 0 height 0
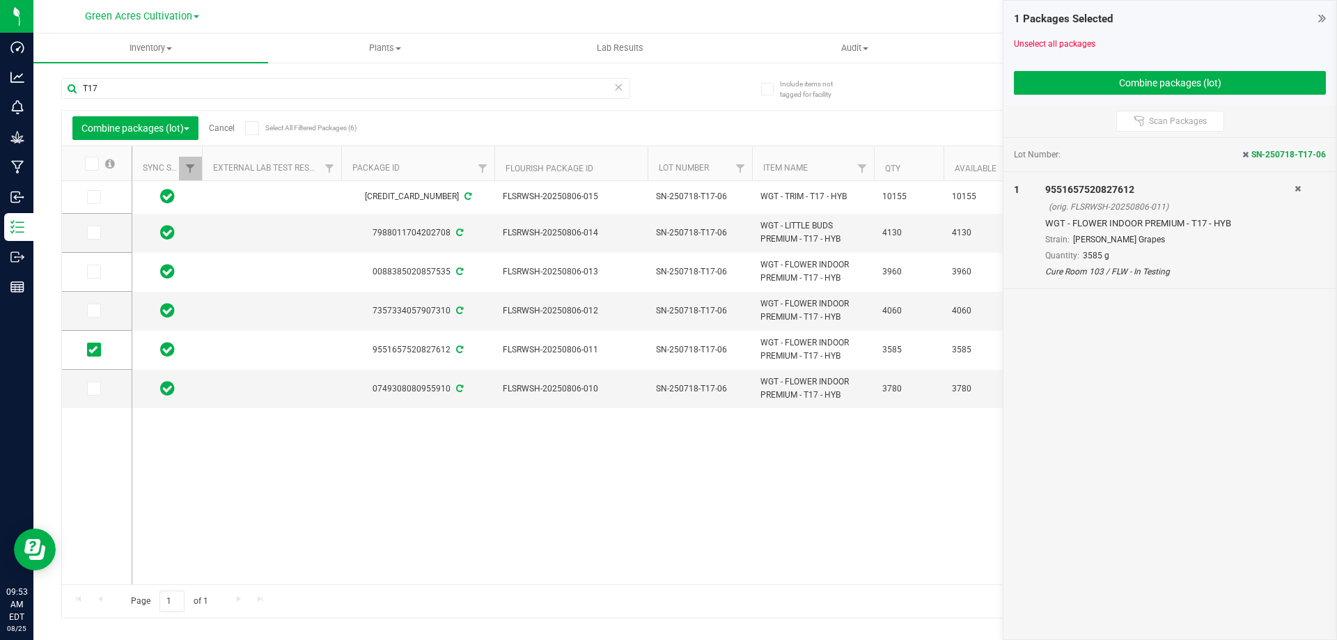
scroll to position [0, 0]
click at [90, 311] on icon at bounding box center [92, 311] width 9 height 0
click at [0, 0] on input "checkbox" at bounding box center [0, 0] width 0 height 0
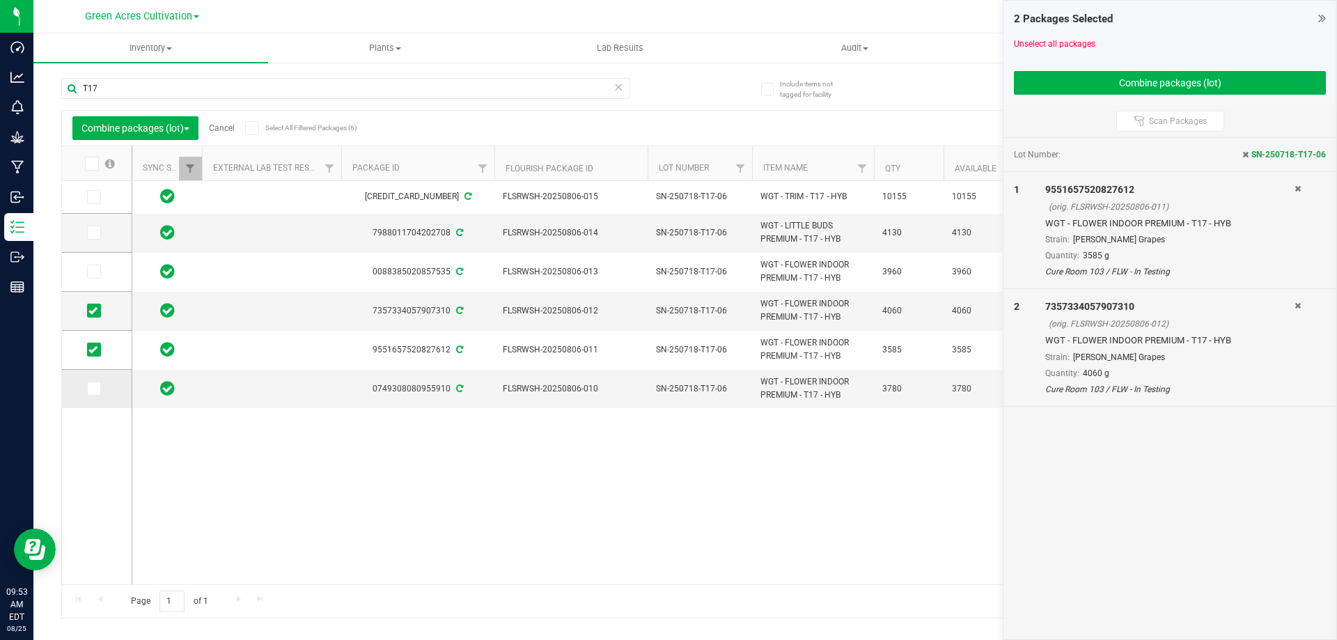
click at [90, 393] on span at bounding box center [94, 389] width 14 height 14
click at [0, 0] on input "checkbox" at bounding box center [0, 0] width 0 height 0
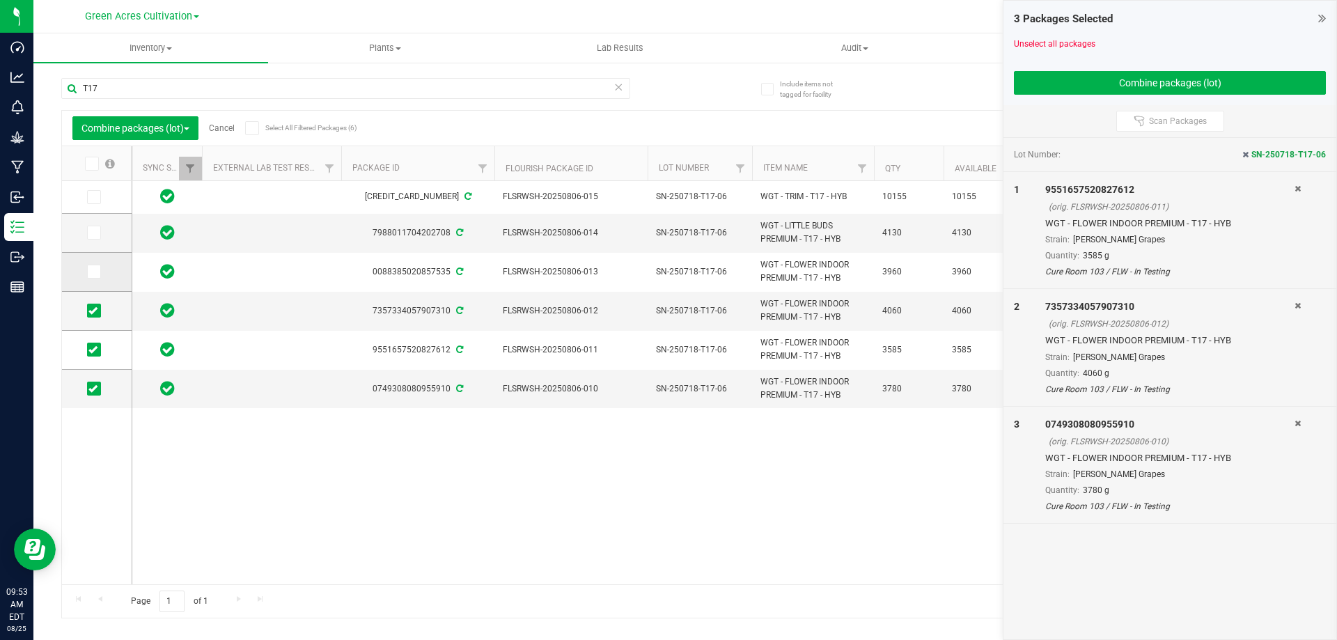
click at [97, 272] on span at bounding box center [94, 272] width 14 height 14
click at [0, 0] on input "checkbox" at bounding box center [0, 0] width 0 height 0
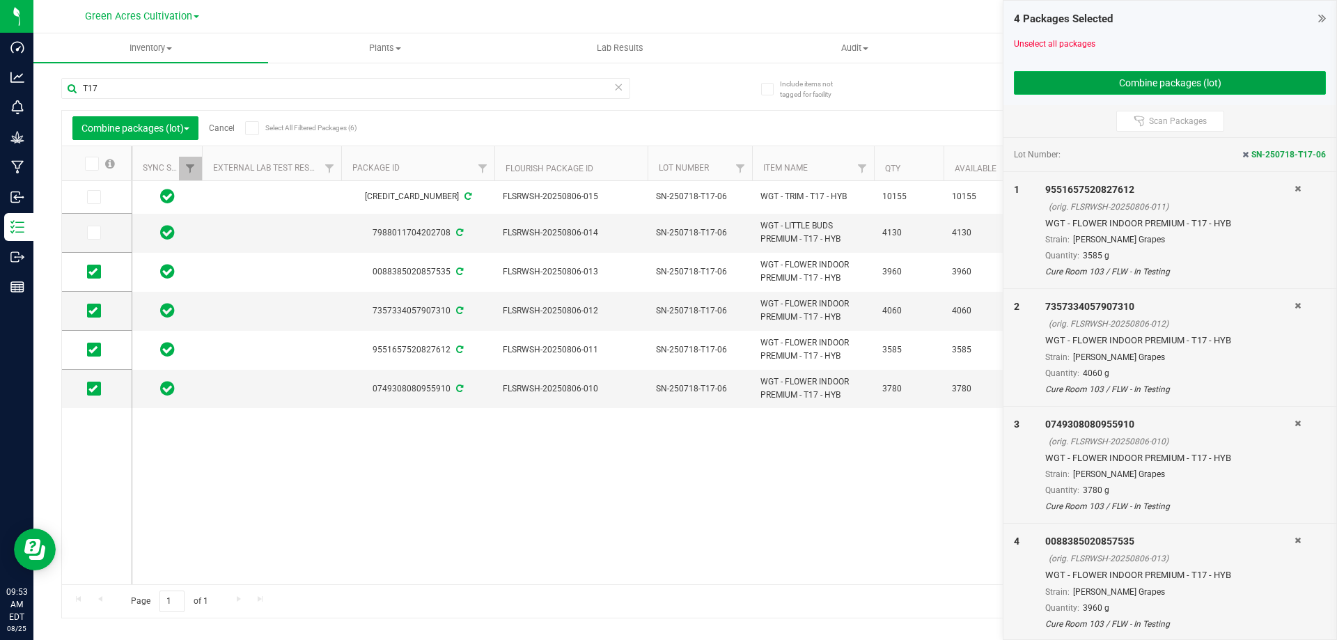
click at [1042, 79] on button "Combine packages (lot)" at bounding box center [1170, 83] width 312 height 24
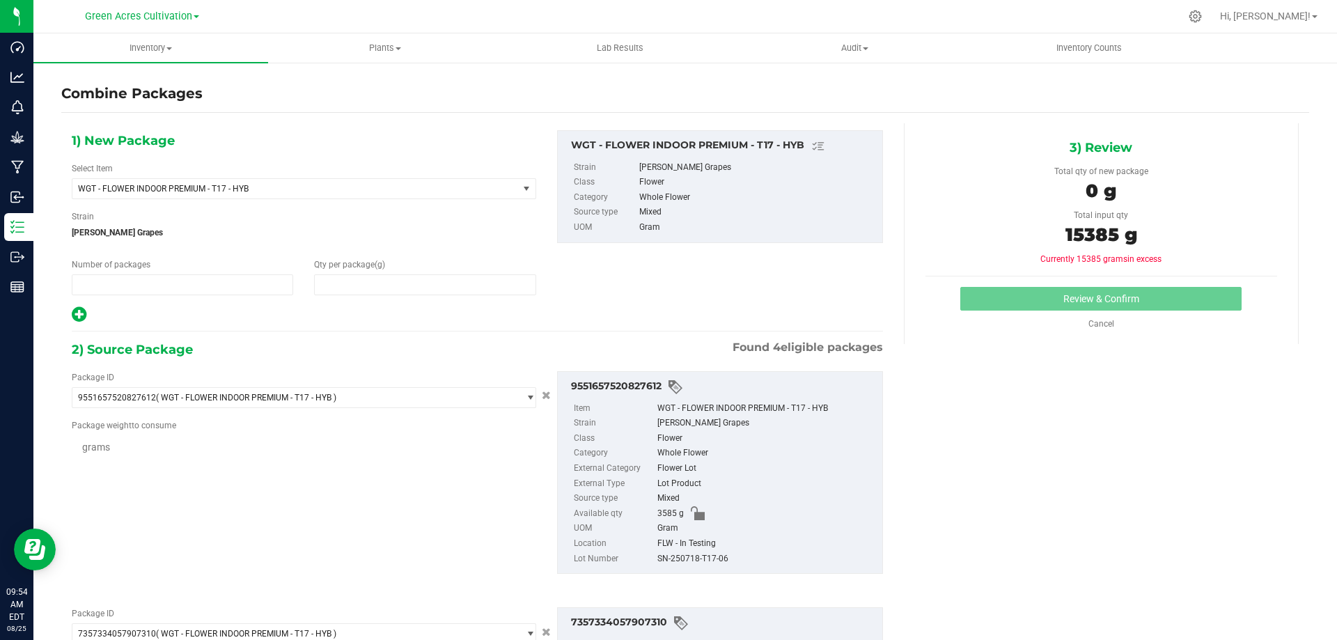
type input "1"
type input "0"
click at [431, 284] on span at bounding box center [424, 284] width 221 height 21
type input "15385"
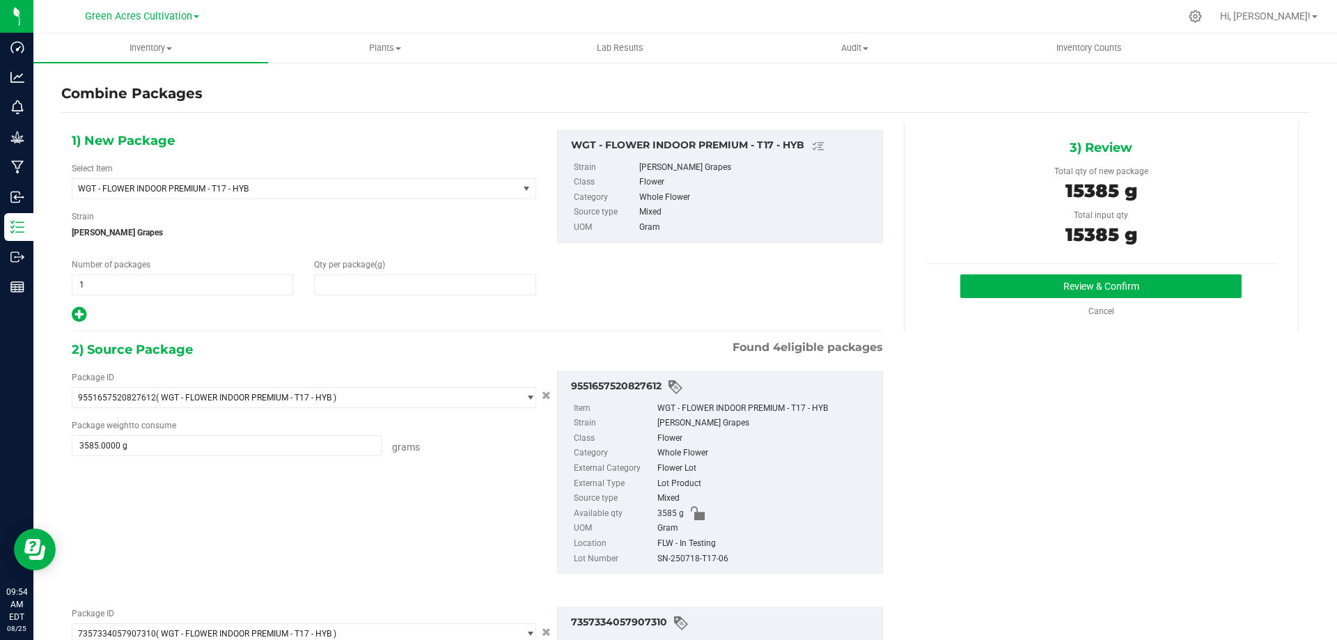
type input "15,385"
click at [699, 556] on div "SN-250718-T17-06" at bounding box center [766, 559] width 218 height 15
copy div "SN-250718-T17-06"
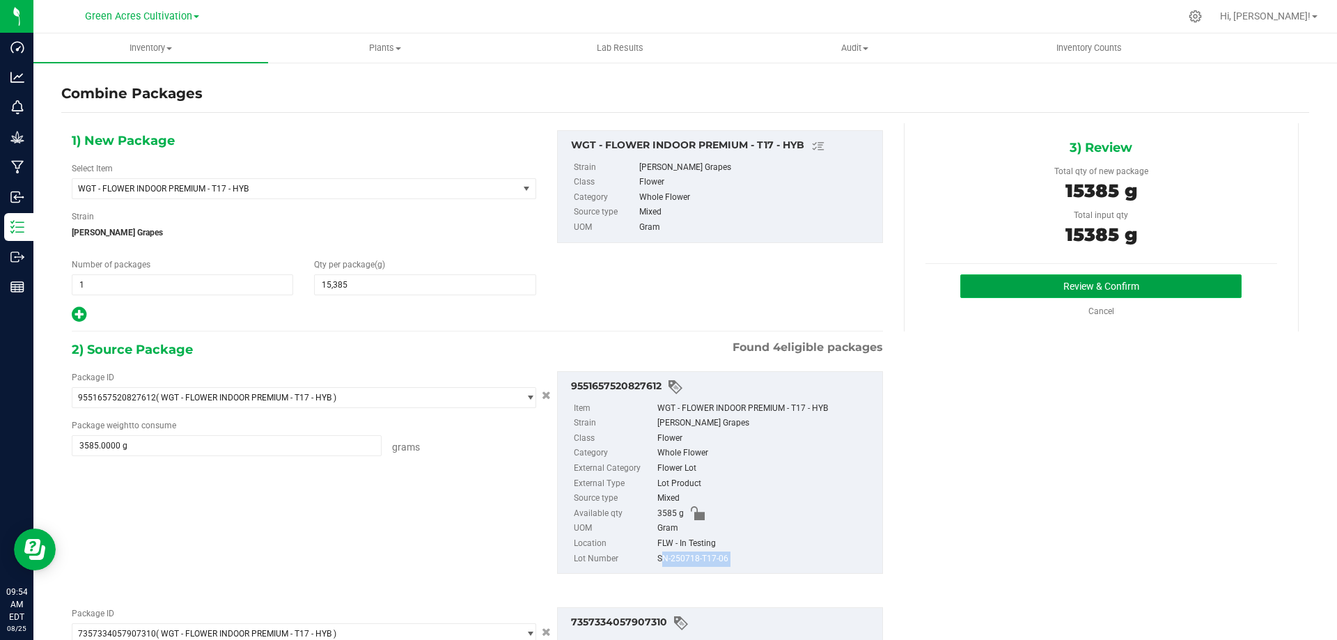
click at [1013, 292] on button "Review & Confirm" at bounding box center [1100, 286] width 281 height 24
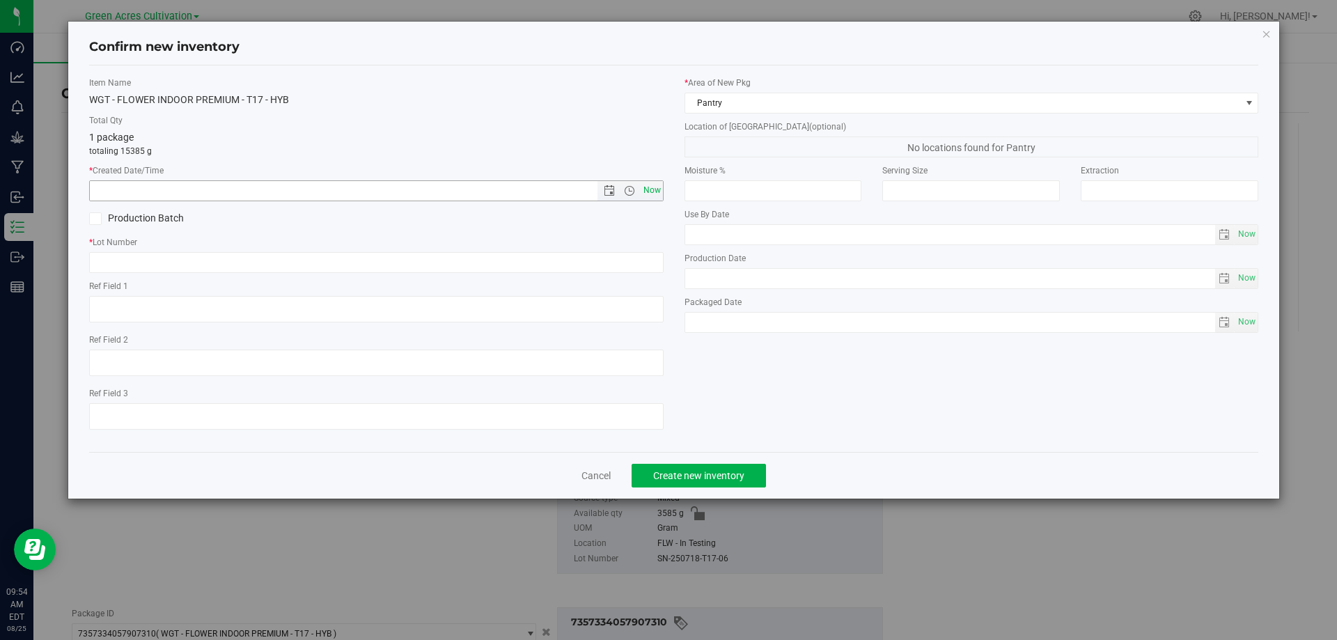
click at [648, 192] on span "Now" at bounding box center [652, 190] width 24 height 20
type input "8/25/2025 9:54 AM"
click at [284, 265] on input "text" at bounding box center [376, 262] width 574 height 21
paste input "SN-250718-T17-06"
type input "SN-250718-T17-06"
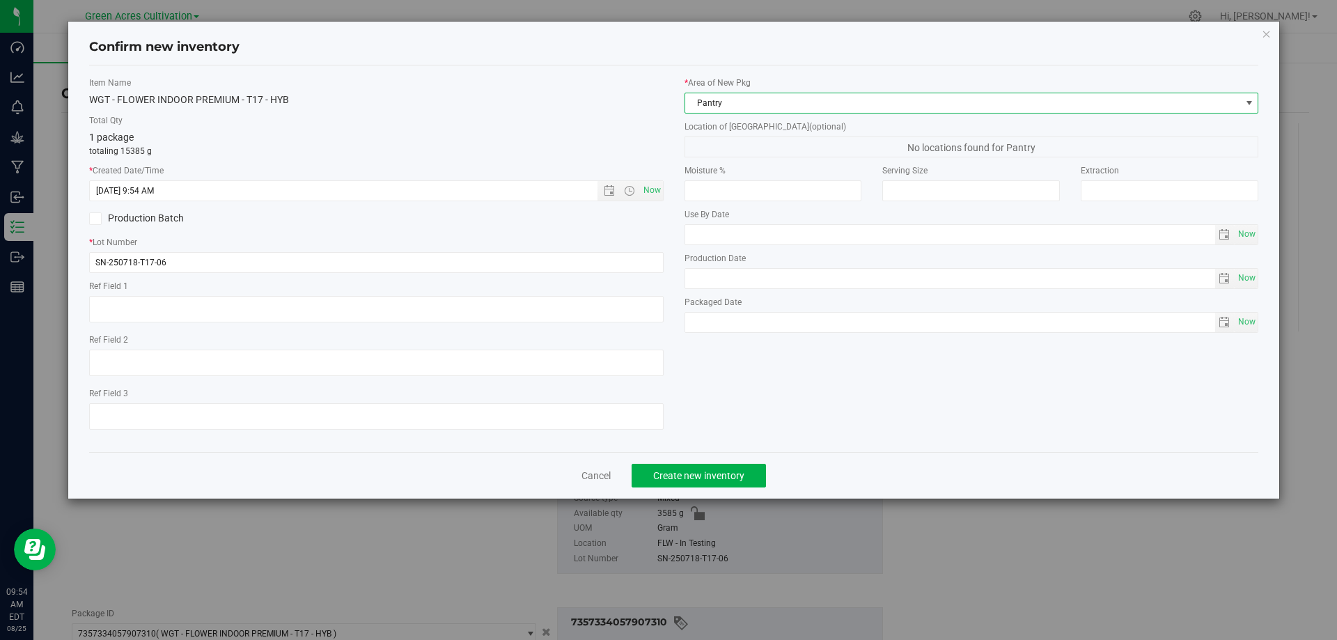
click at [742, 103] on span "Pantry" at bounding box center [963, 102] width 556 height 19
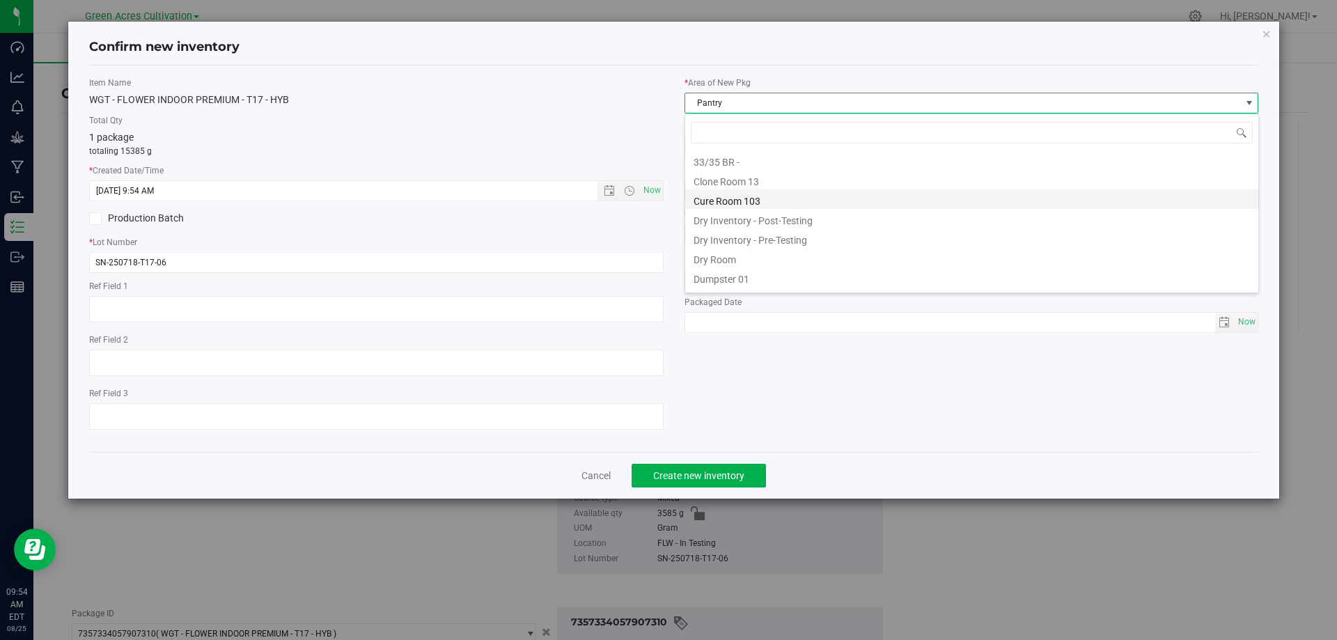
click at [737, 198] on li "Cure Room 103" at bounding box center [971, 198] width 573 height 19
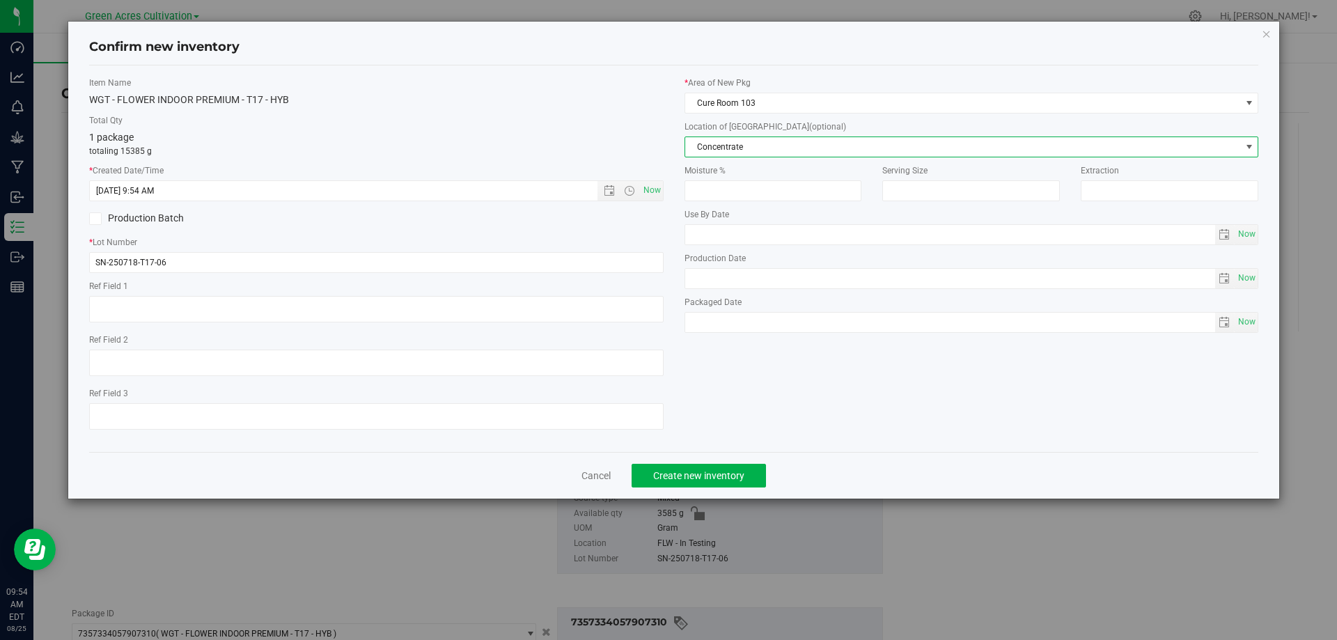
click at [744, 151] on span "Concentrate" at bounding box center [963, 146] width 556 height 19
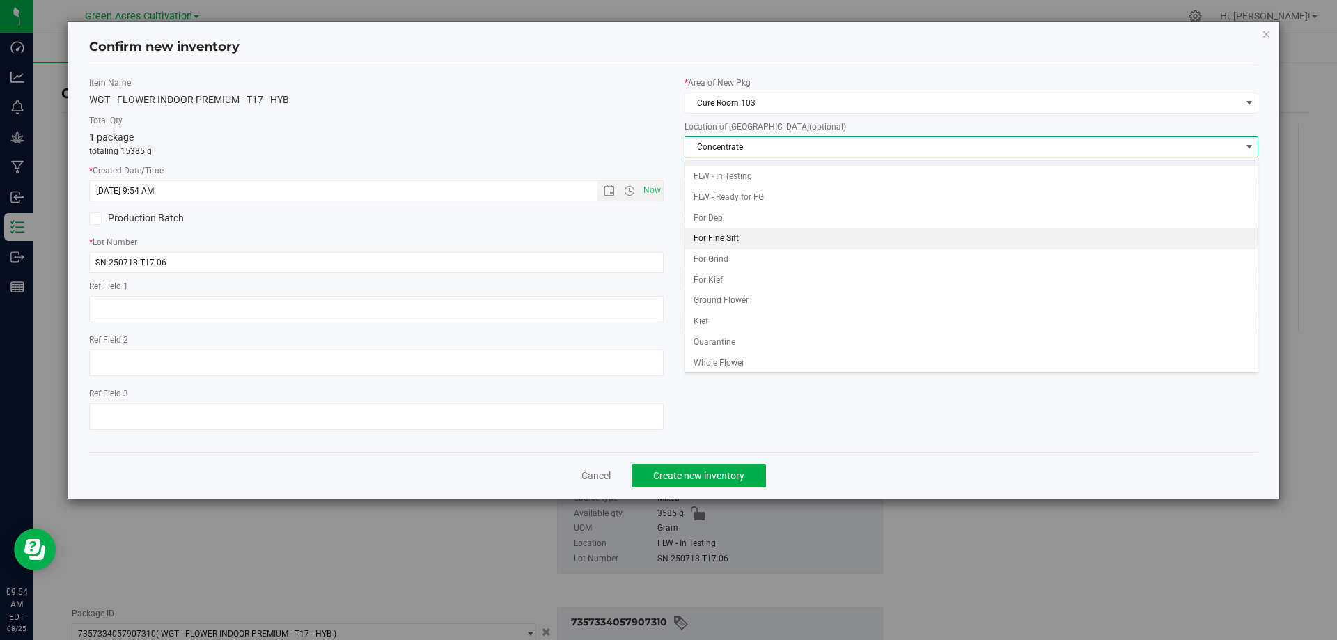
scroll to position [143, 0]
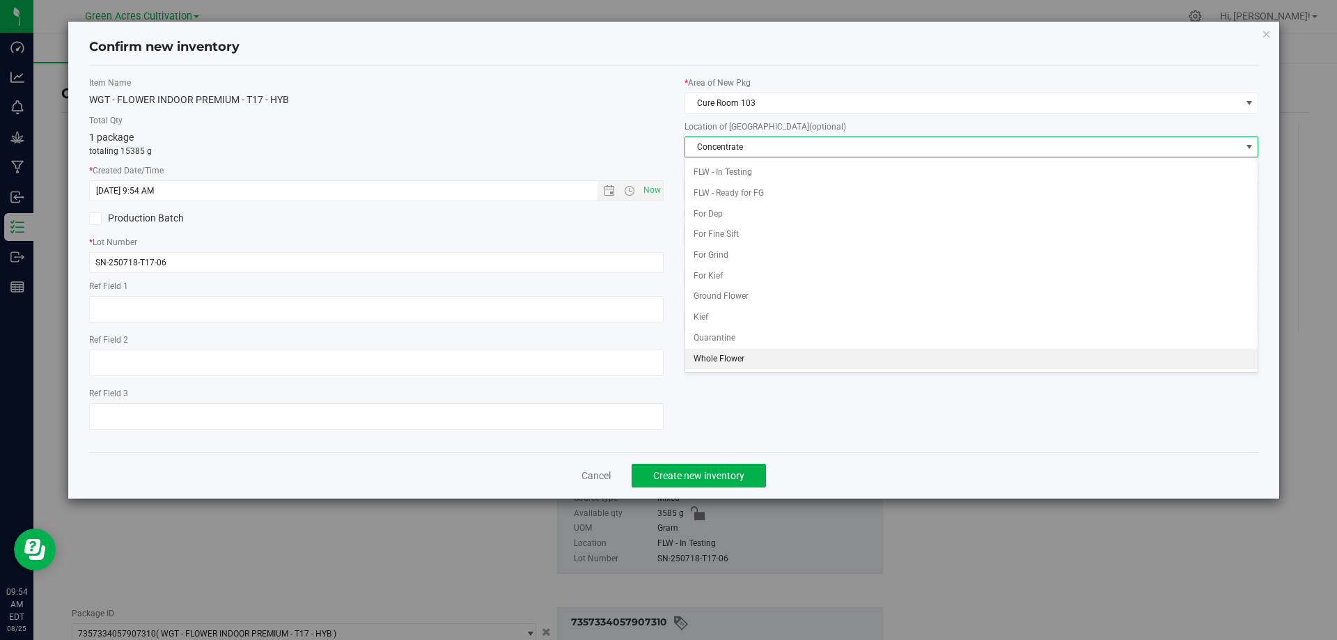
click at [761, 356] on li "Whole Flower" at bounding box center [971, 359] width 573 height 21
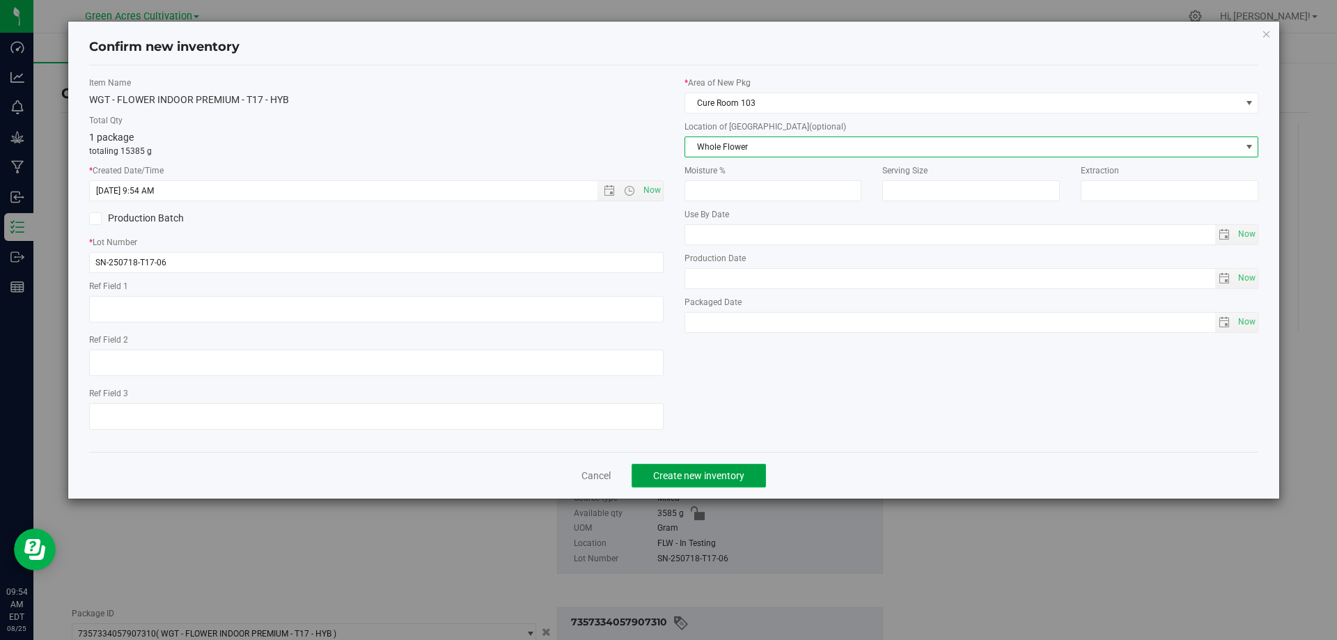
click at [689, 470] on span "Create new inventory" at bounding box center [698, 475] width 91 height 11
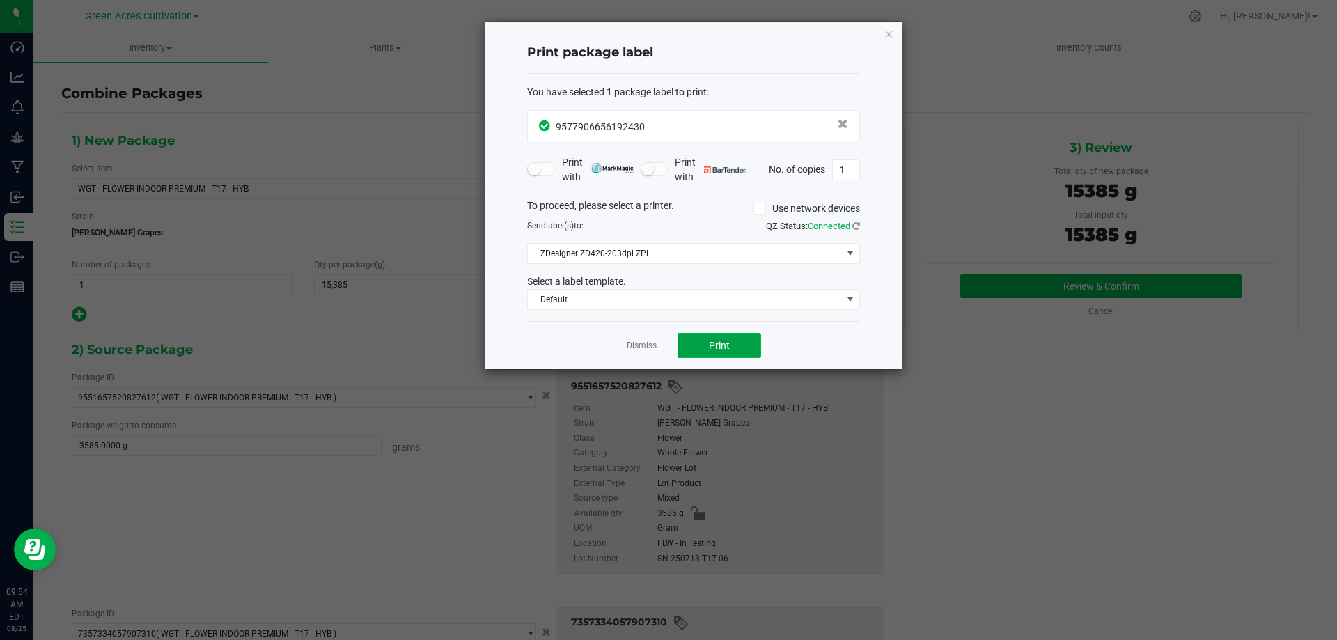
click at [729, 353] on button "Print" at bounding box center [720, 345] width 84 height 25
click at [893, 35] on icon "button" at bounding box center [889, 33] width 10 height 17
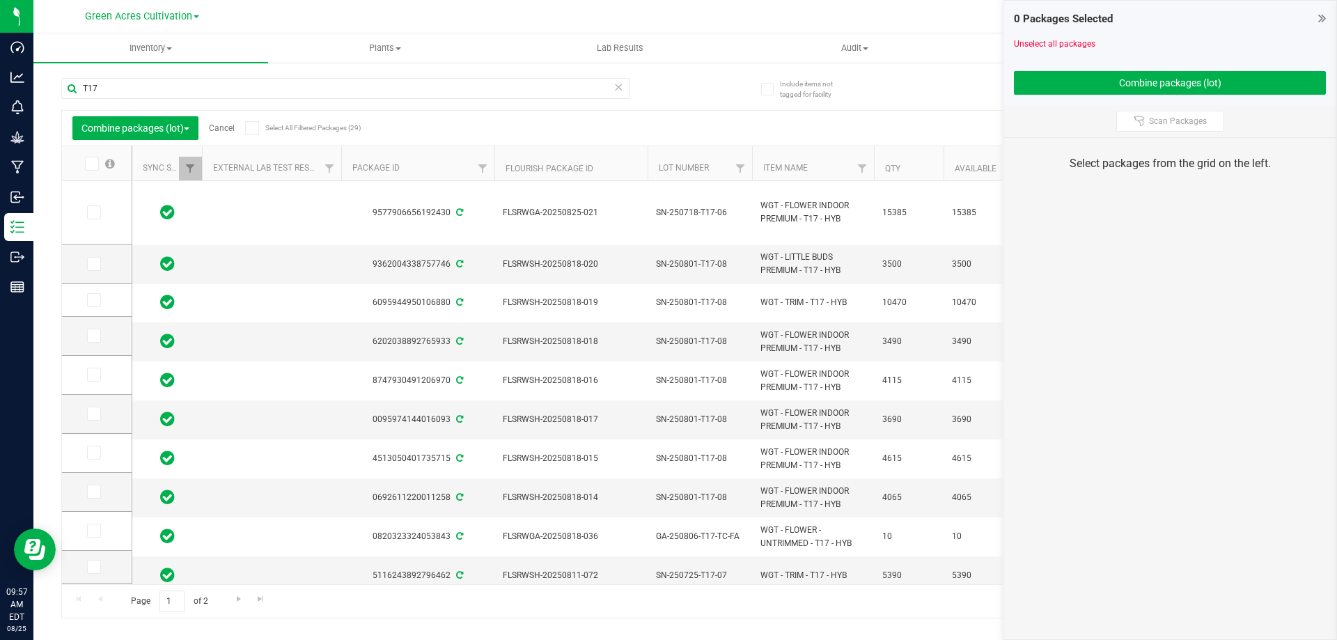
click at [224, 130] on link "Cancel" at bounding box center [222, 128] width 26 height 10
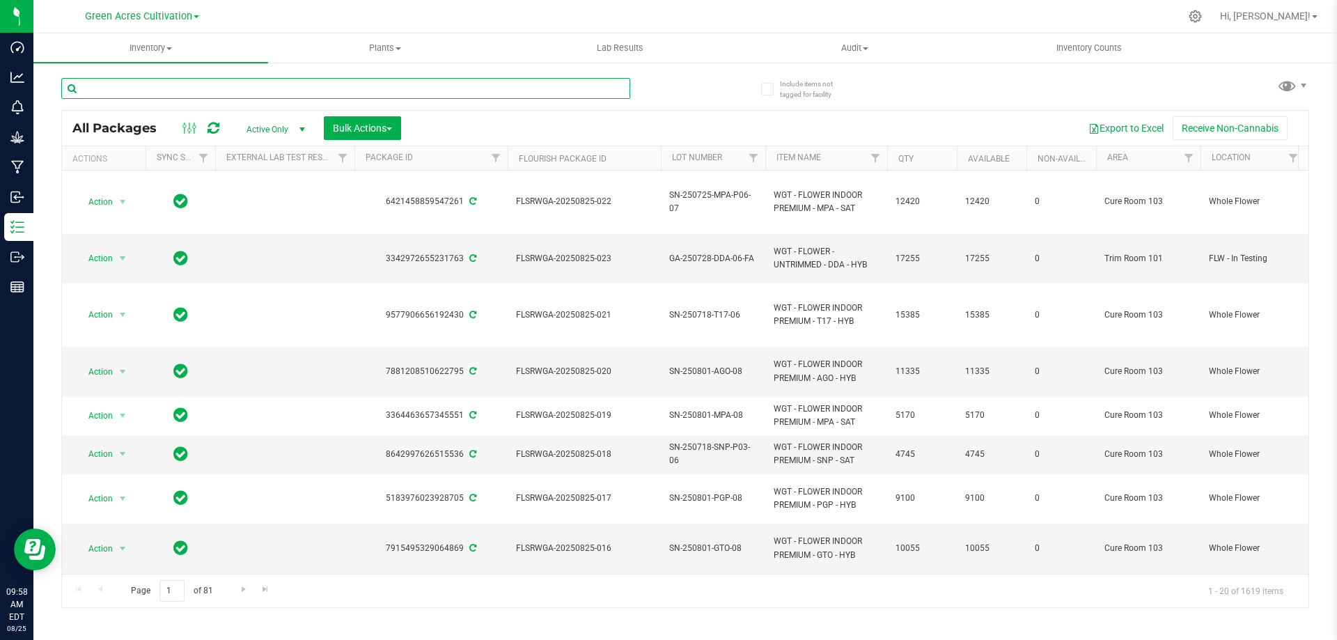
click at [214, 90] on input "text" at bounding box center [345, 88] width 569 height 21
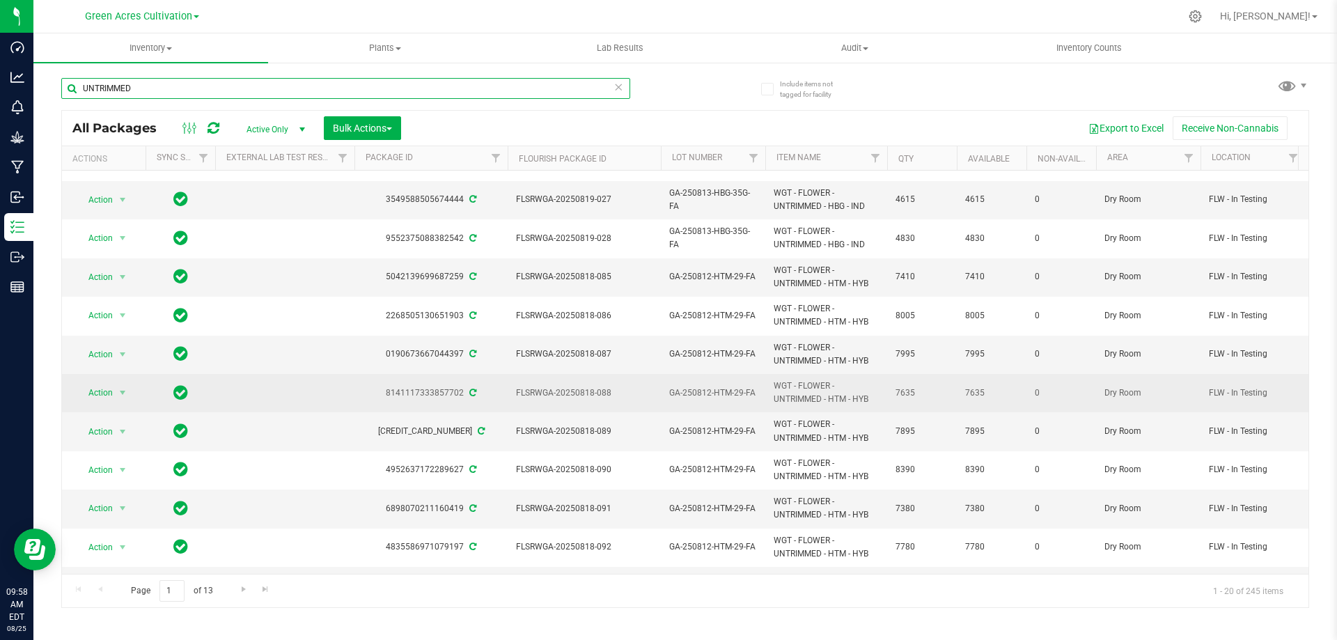
scroll to position [389, 0]
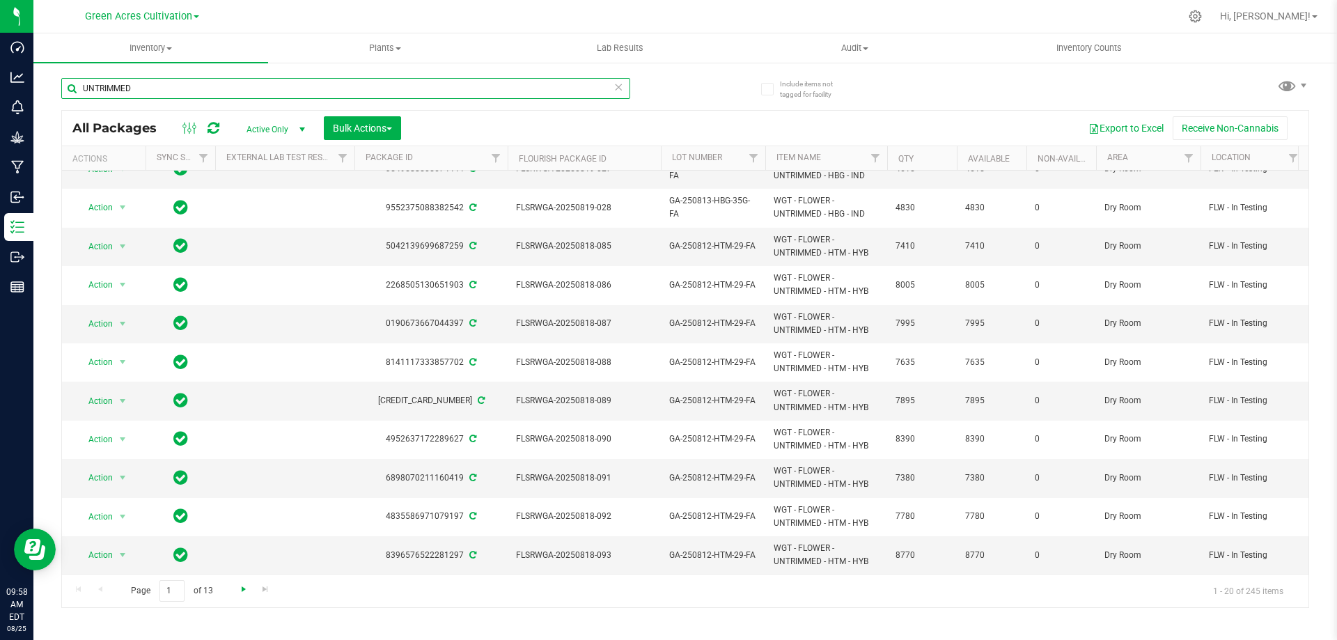
type input "UNTRIMMED"
click at [241, 589] on span "Go to the next page" at bounding box center [243, 589] width 11 height 11
